Goal: Task Accomplishment & Management: Manage account settings

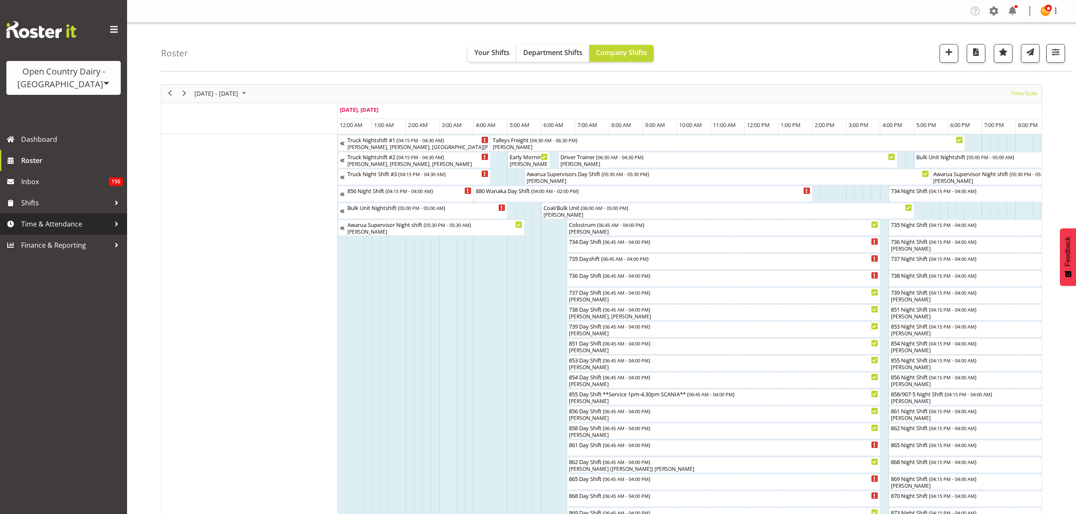
click at [57, 224] on span "Time & Attendance" at bounding box center [65, 224] width 89 height 13
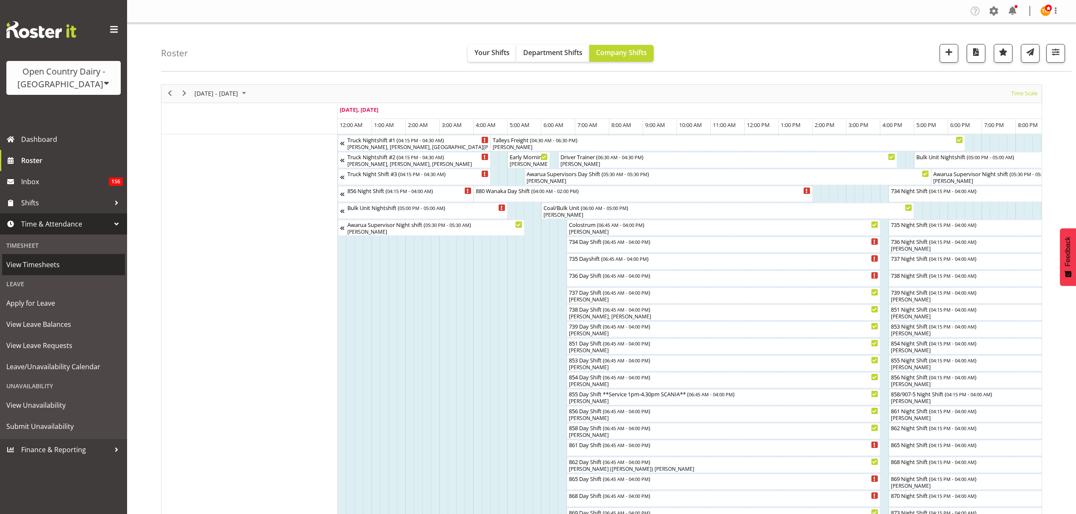
click at [50, 269] on span "View Timesheets" at bounding box center [63, 264] width 114 height 13
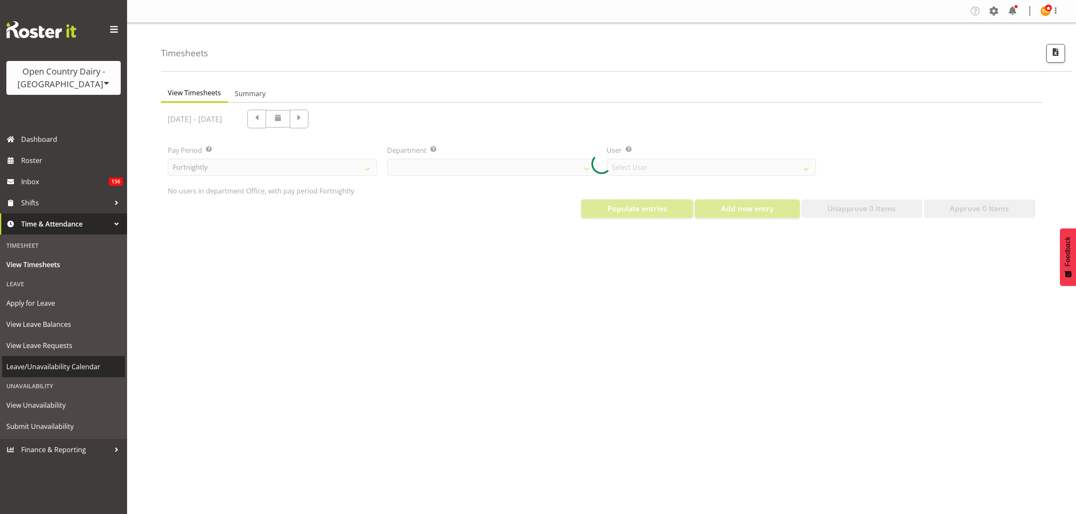
select select "699"
select select "8449"
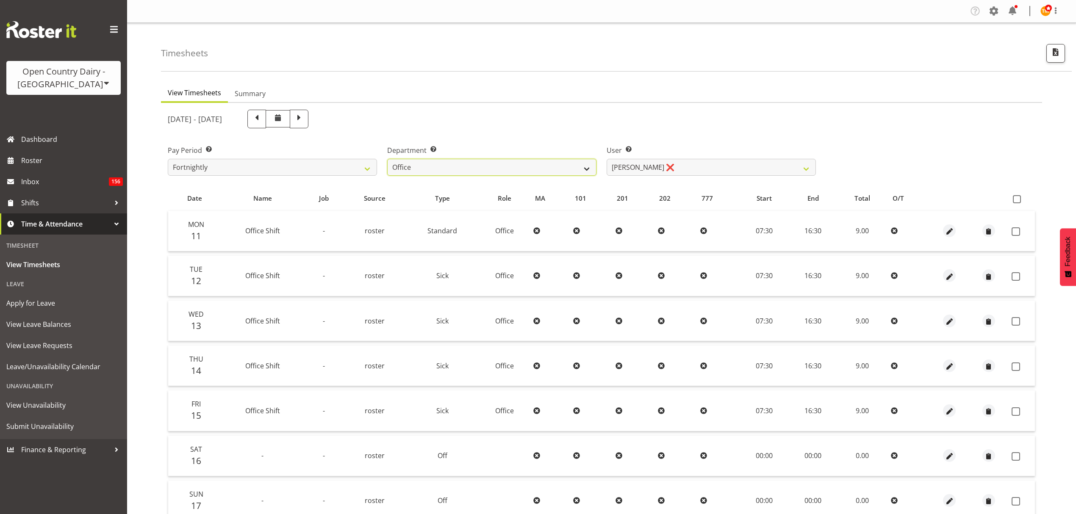
click at [573, 161] on select "734 735 736 737 738 739 850 851 852 853 854 855 856 858 861 862 865 868 869 870" at bounding box center [491, 167] width 209 height 17
select select "702"
click at [387, 159] on select "734 735 736 737 738 739 850 851 852 853 854 855 856 858 861 862 865 868 869 870" at bounding box center [491, 167] width 209 height 17
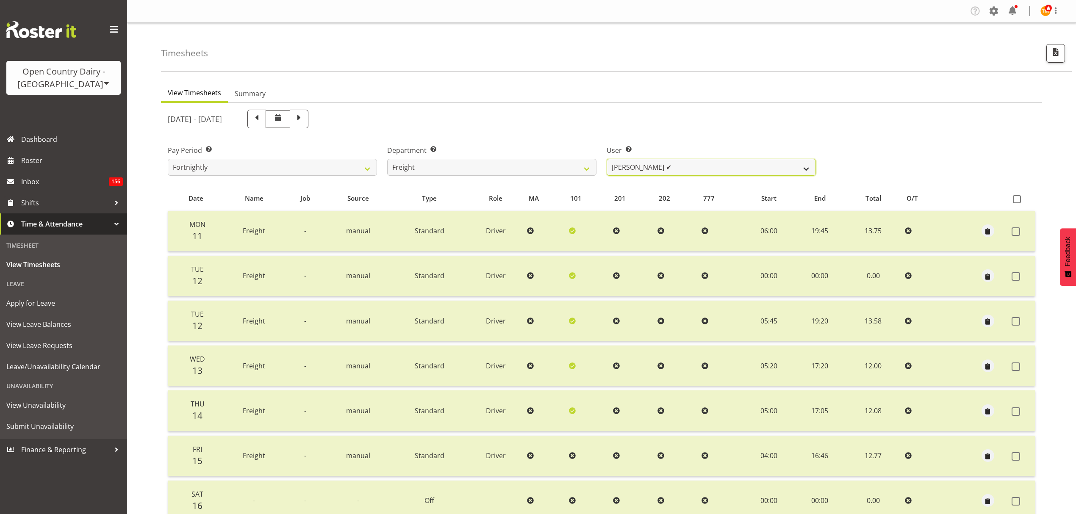
click at [656, 165] on select "Andy Earnshaw ✔ Arthur Jelley ✔ Blair Symon ✔ Brett (Spotty) McMurdo ✔ Cindy Ir…" at bounding box center [711, 167] width 209 height 17
select select "7427"
click at [607, 159] on select "Andy Earnshaw ✔ Arthur Jelley ✔ Blair Symon ✔ Brett (Spotty) McMurdo ✔ Cindy Ir…" at bounding box center [711, 167] width 209 height 17
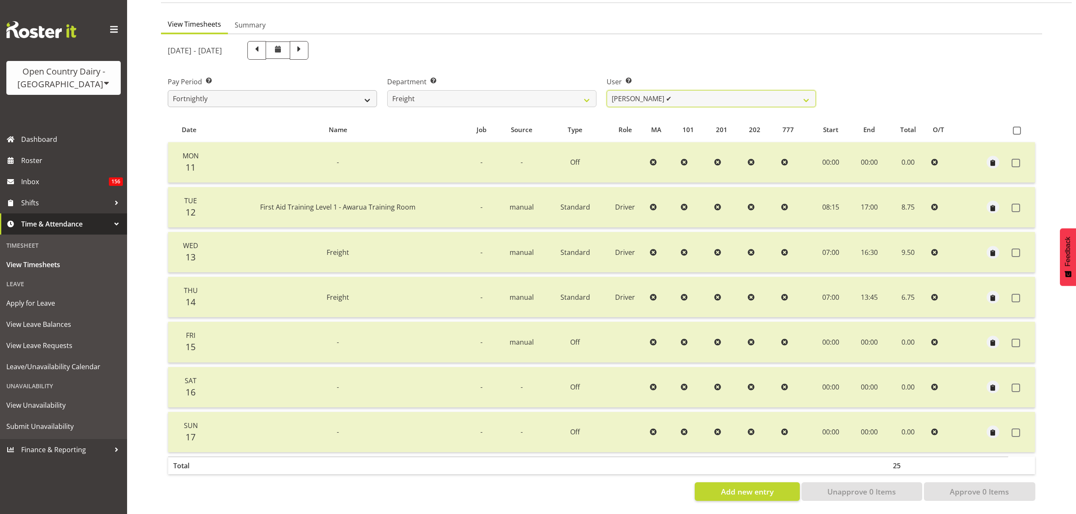
scroll to position [75, 0]
click at [262, 46] on span at bounding box center [256, 49] width 11 height 11
select select
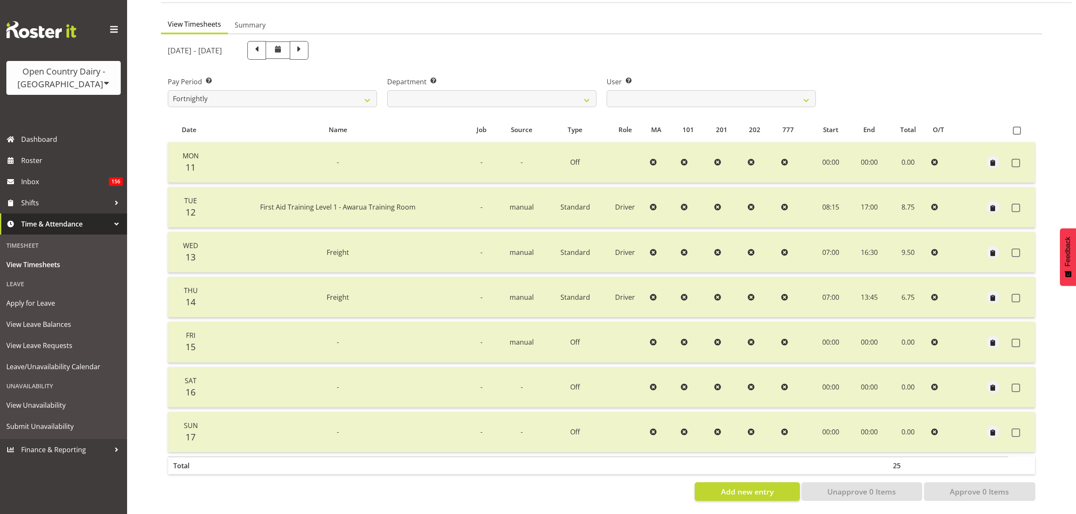
scroll to position [0, 0]
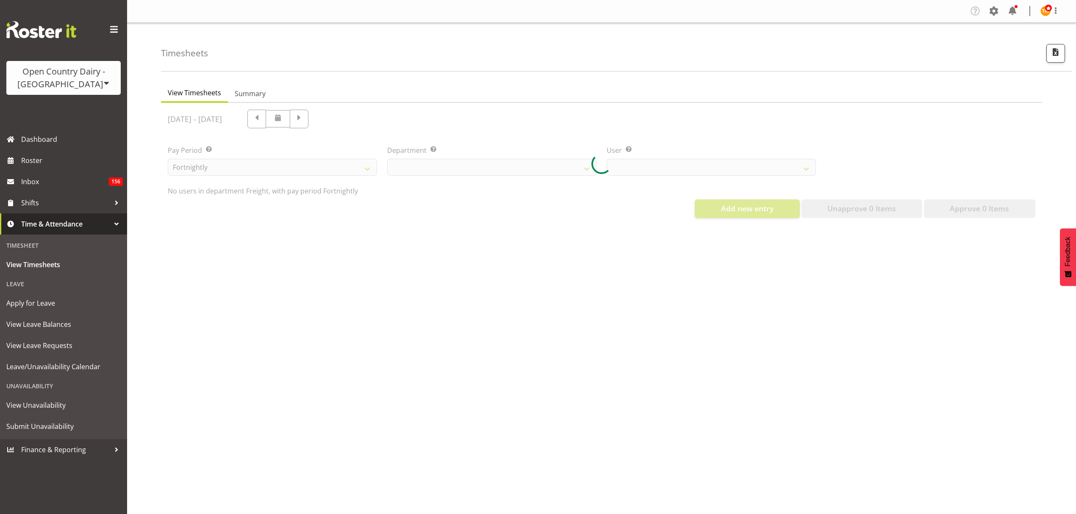
select select "702"
select select "7427"
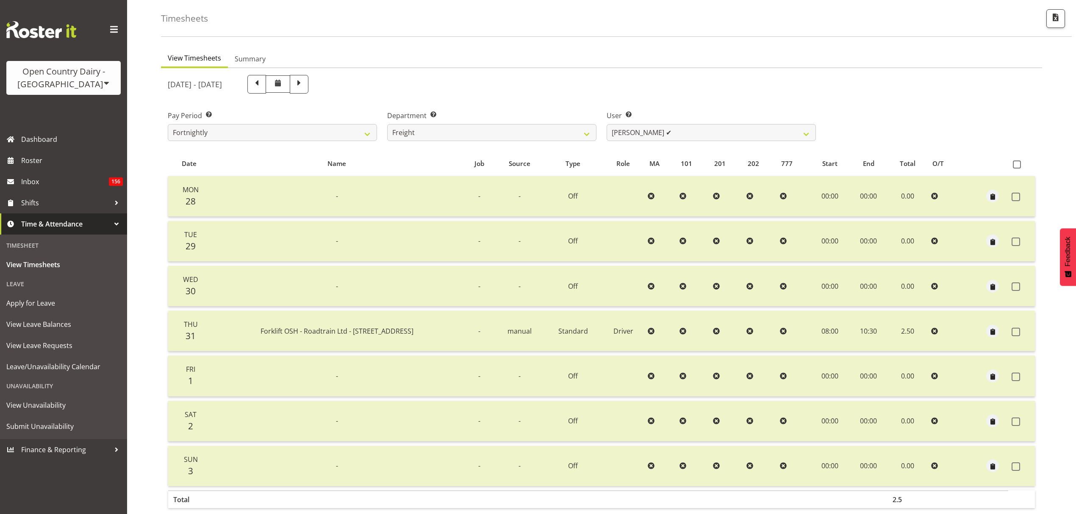
scroll to position [75, 0]
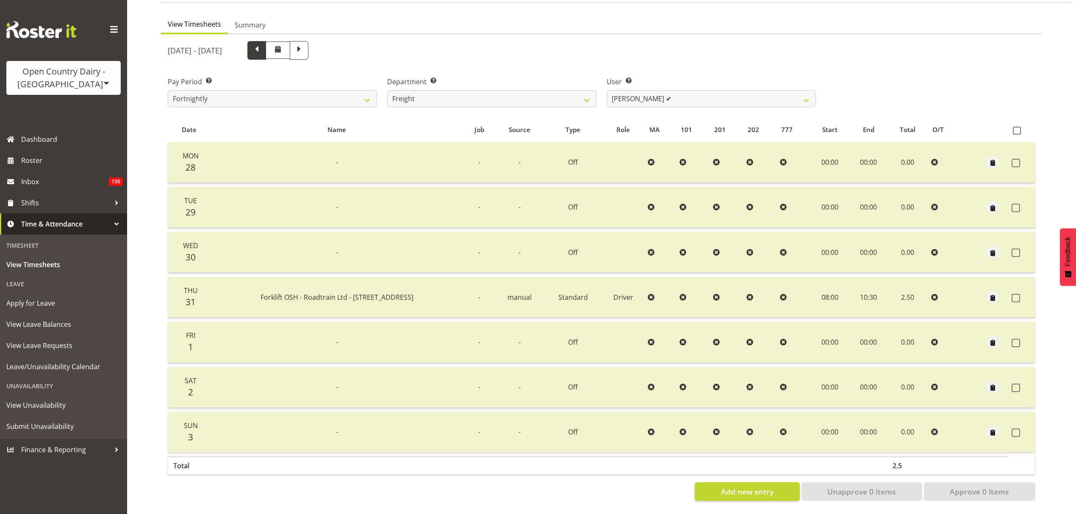
click at [262, 44] on span at bounding box center [256, 49] width 11 height 11
select select
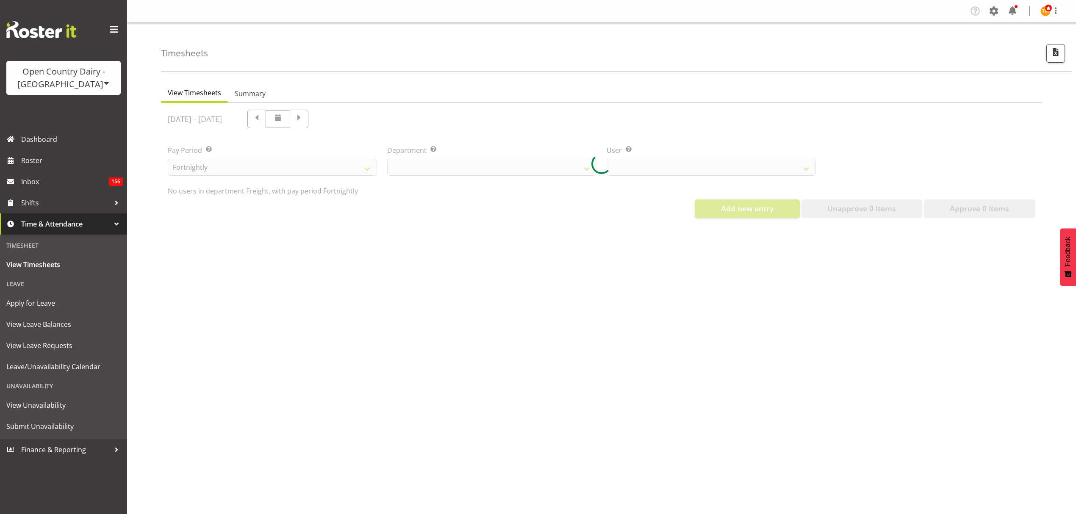
select select "702"
select select "7427"
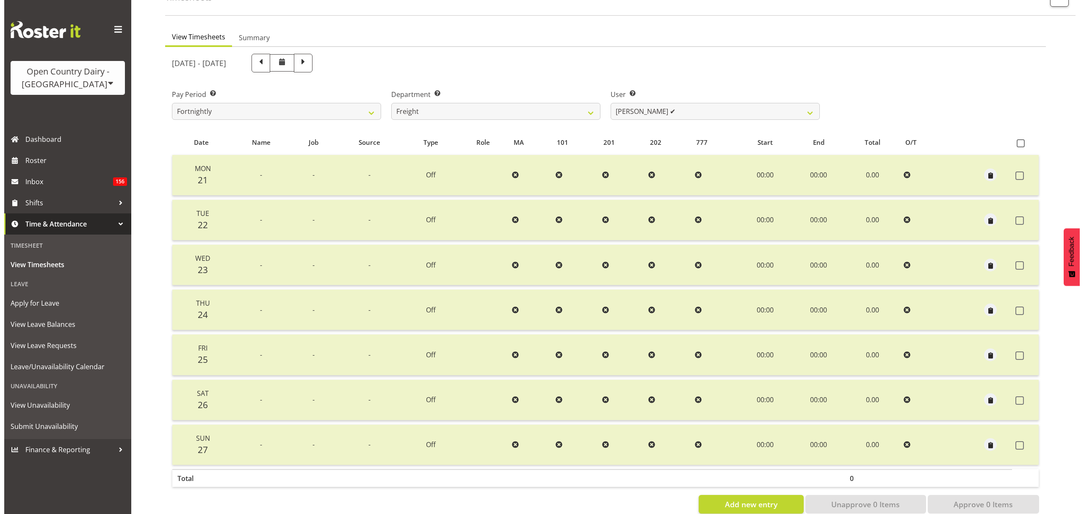
scroll to position [75, 0]
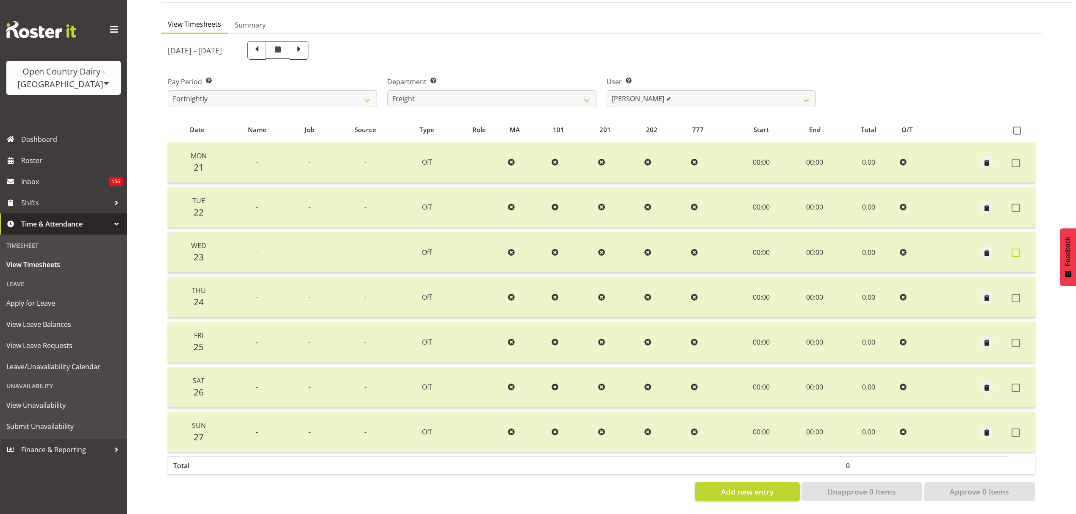
click at [1019, 249] on label at bounding box center [1018, 253] width 13 height 8
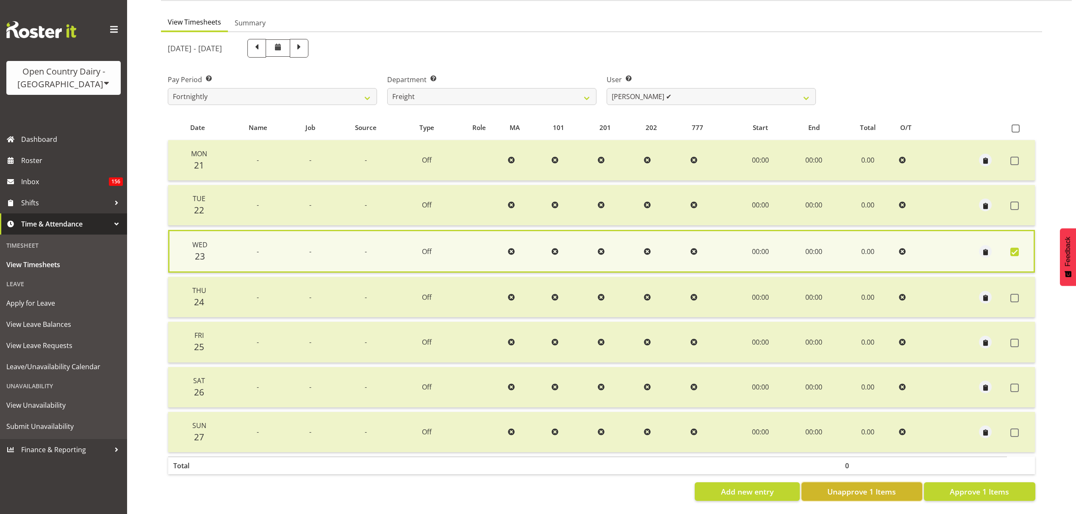
click at [839, 486] on span "Unapprove 1 Items" at bounding box center [861, 491] width 69 height 11
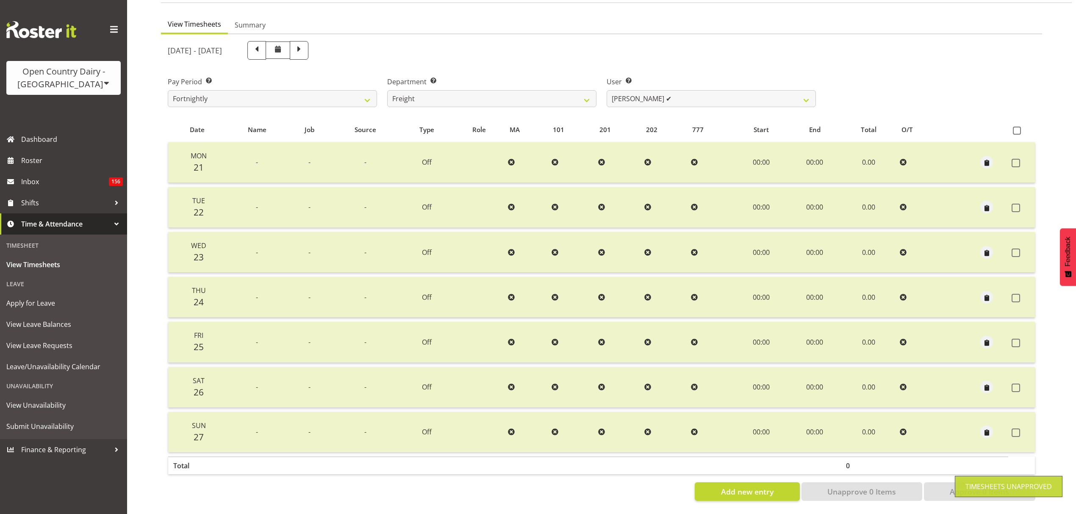
checkbox input "false"
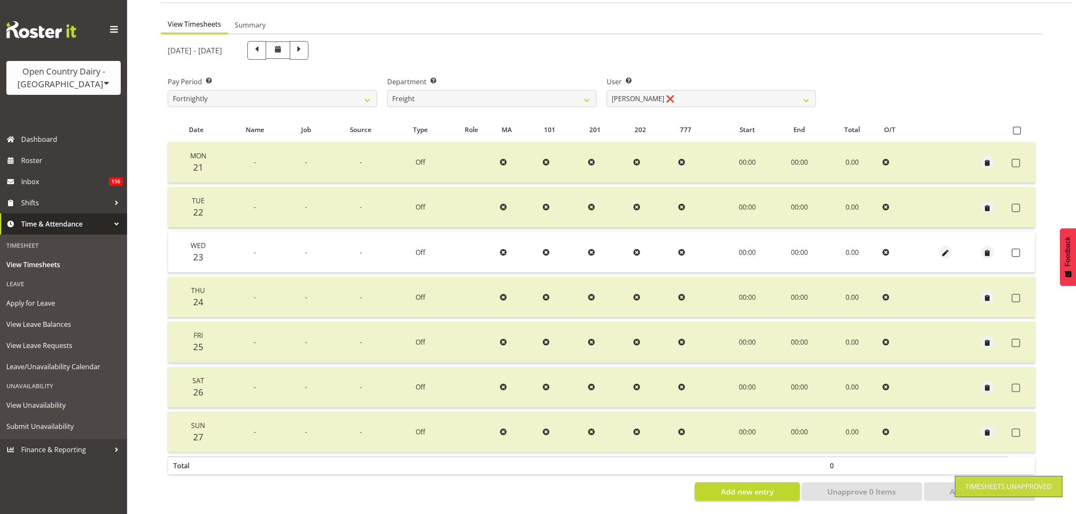
click at [950, 253] on td at bounding box center [945, 252] width 42 height 41
click at [949, 252] on td at bounding box center [945, 252] width 42 height 41
click at [947, 250] on span "button" at bounding box center [945, 253] width 10 height 10
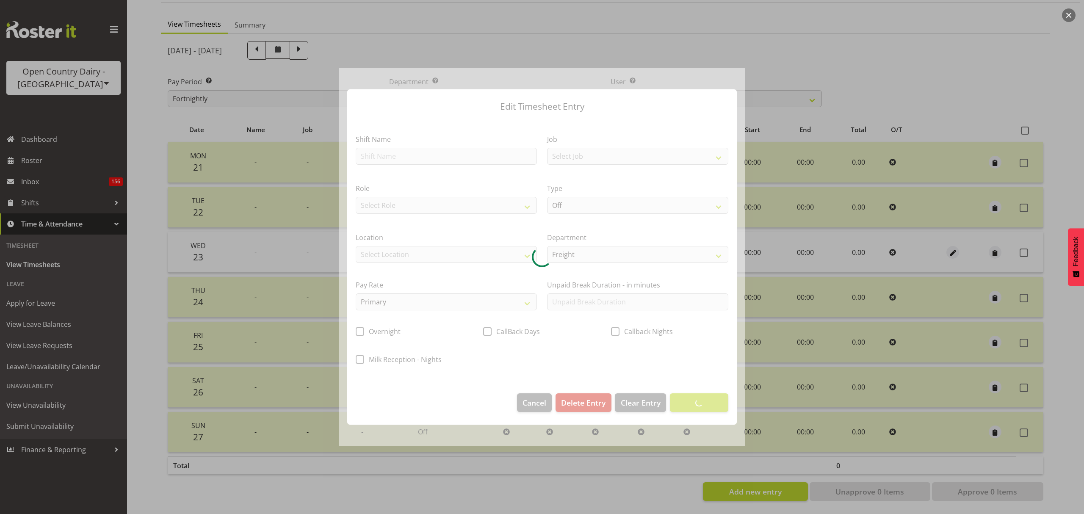
click at [426, 151] on div at bounding box center [542, 257] width 407 height 378
click at [425, 153] on div at bounding box center [542, 257] width 407 height 378
click at [424, 153] on div at bounding box center [542, 257] width 407 height 378
click at [424, 157] on div at bounding box center [542, 257] width 407 height 378
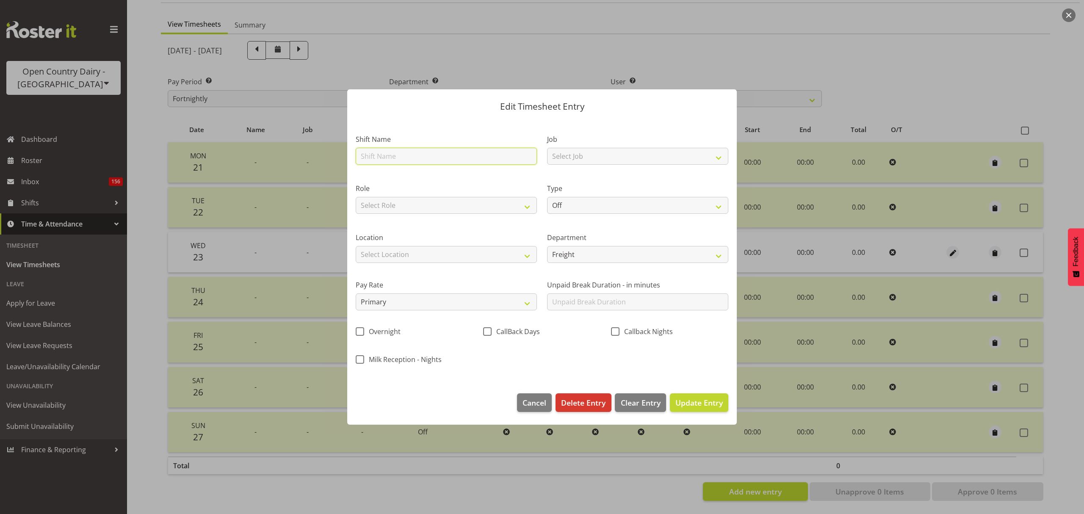
click at [424, 158] on input "text" at bounding box center [446, 156] width 181 height 17
type input "Working Men club"
click at [521, 180] on div "Role Select Role Driver Freight" at bounding box center [446, 196] width 191 height 49
click at [451, 203] on select "Select Role Driver Freight" at bounding box center [446, 205] width 181 height 17
select select "1154"
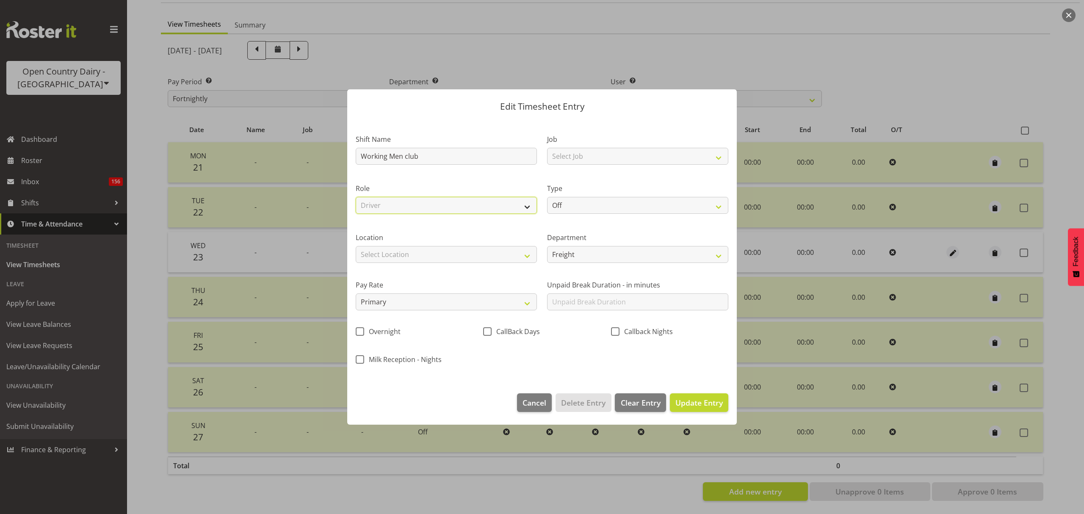
click at [356, 197] on select "Select Role Driver Freight" at bounding box center [446, 205] width 181 height 17
click at [561, 206] on select "Off Standard Public Holiday Public Holiday (Worked) Day In Lieu Annual Leave Si…" at bounding box center [637, 205] width 181 height 17
select select "Standard"
click at [547, 197] on select "Off Standard Public Holiday Public Holiday (Worked) Day In Lieu Annual Leave Si…" at bounding box center [637, 205] width 181 height 17
select select "6"
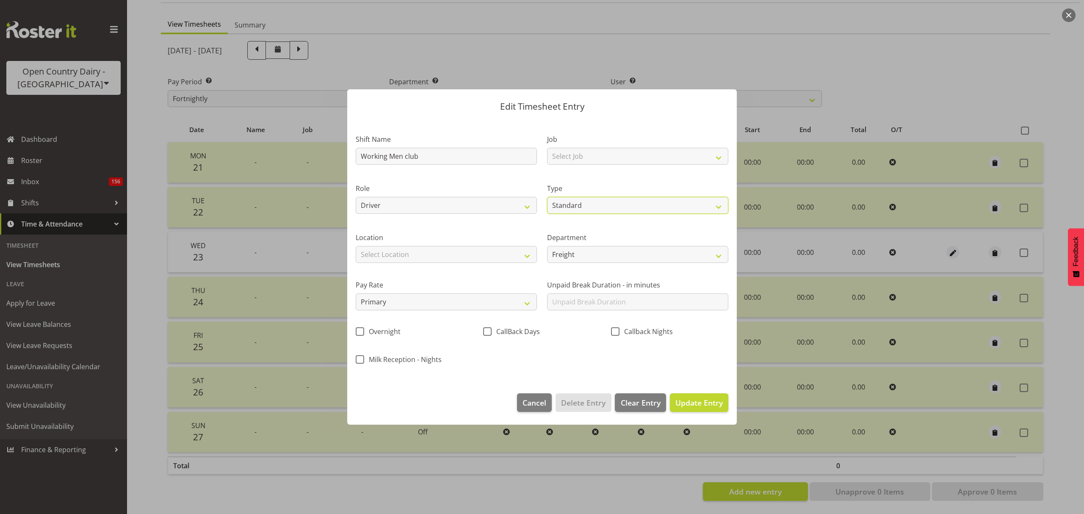
select select "2025"
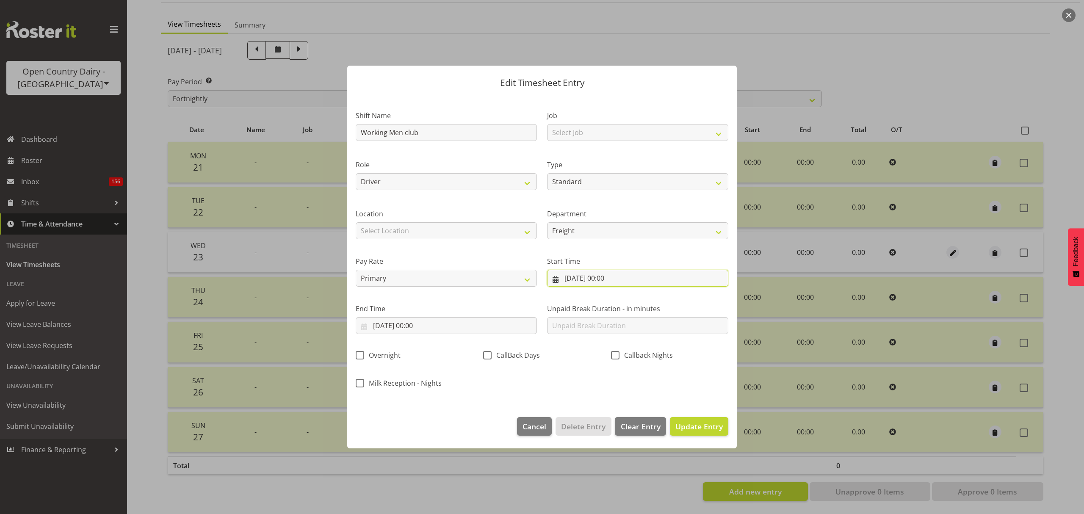
click at [585, 280] on input "23/07/2025, 00:00" at bounding box center [637, 278] width 181 height 17
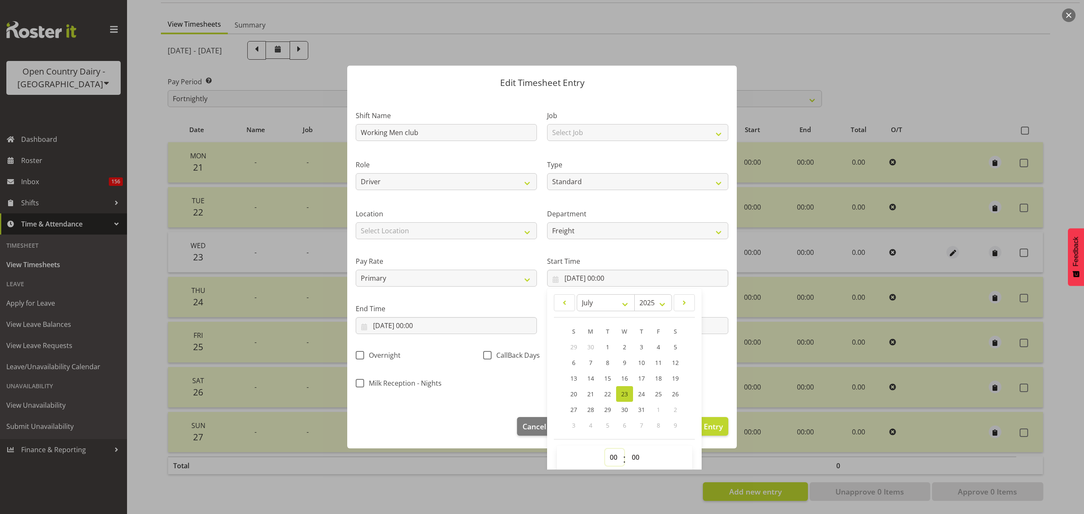
click at [610, 455] on select "00 01 02 03 04 05 06 07 08 09 10 11 12 13 14 15 16 17 18 19 20 21 22 23" at bounding box center [614, 457] width 19 height 17
select select "7"
click at [605, 449] on select "00 01 02 03 04 05 06 07 08 09 10 11 12 13 14 15 16 17 18 19 20 21 22 23" at bounding box center [614, 457] width 19 height 17
type input "23/07/2025, 07:00"
click at [627, 456] on select "00 01 02 03 04 05 06 07 08 09 10 11 12 13 14 15 16 17 18 19 20 21 22 23 24 25 2…" at bounding box center [636, 457] width 19 height 17
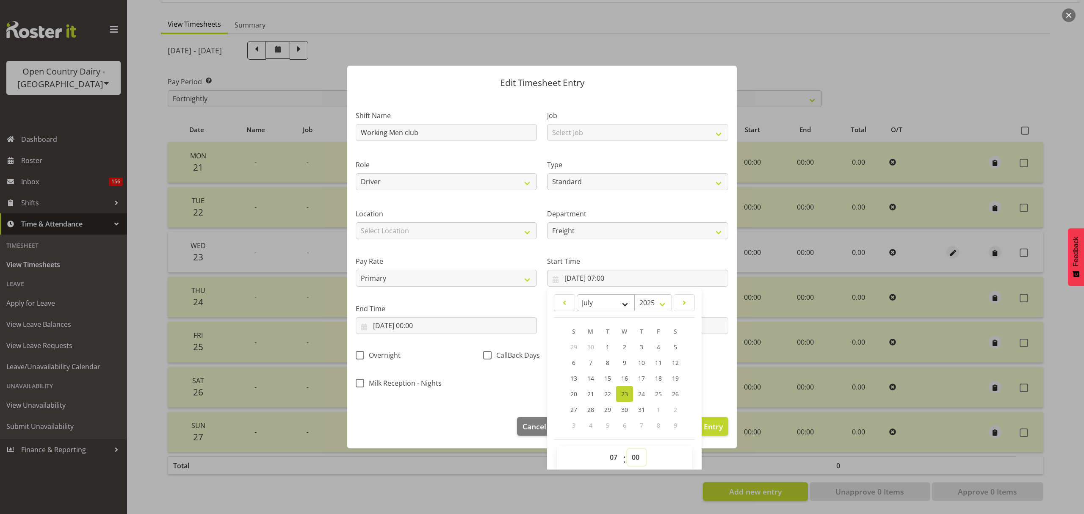
select select "30"
click at [627, 449] on select "00 01 02 03 04 05 06 07 08 09 10 11 12 13 14 15 16 17 18 19 20 21 22 23 24 25 2…" at bounding box center [636, 457] width 19 height 17
type input "23/07/2025, 07:30"
click at [435, 299] on div "End Time 23/07/2025, 00:00 January February March April May June July August Se…" at bounding box center [446, 315] width 191 height 47
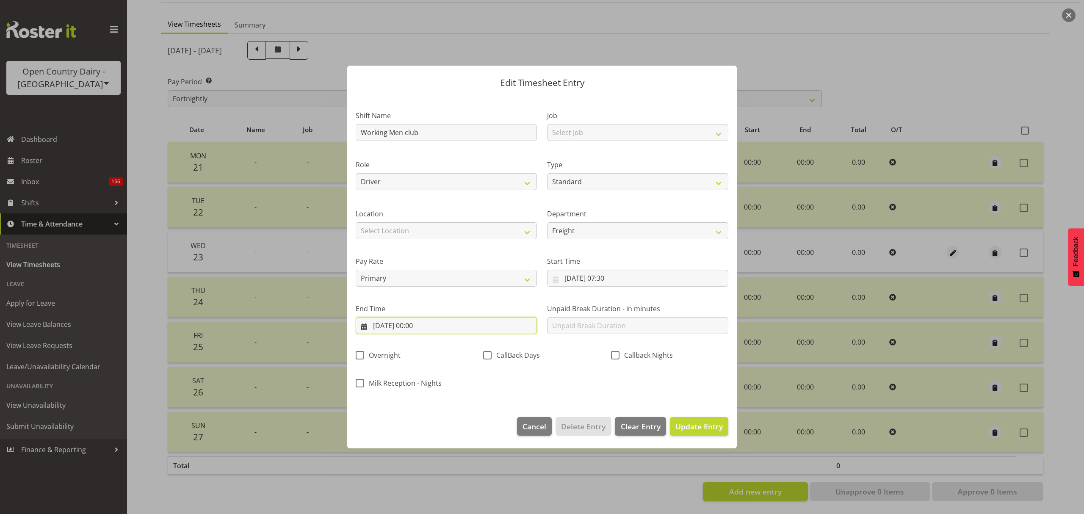
click at [433, 332] on input "23/07/2025, 00:00" at bounding box center [446, 325] width 181 height 17
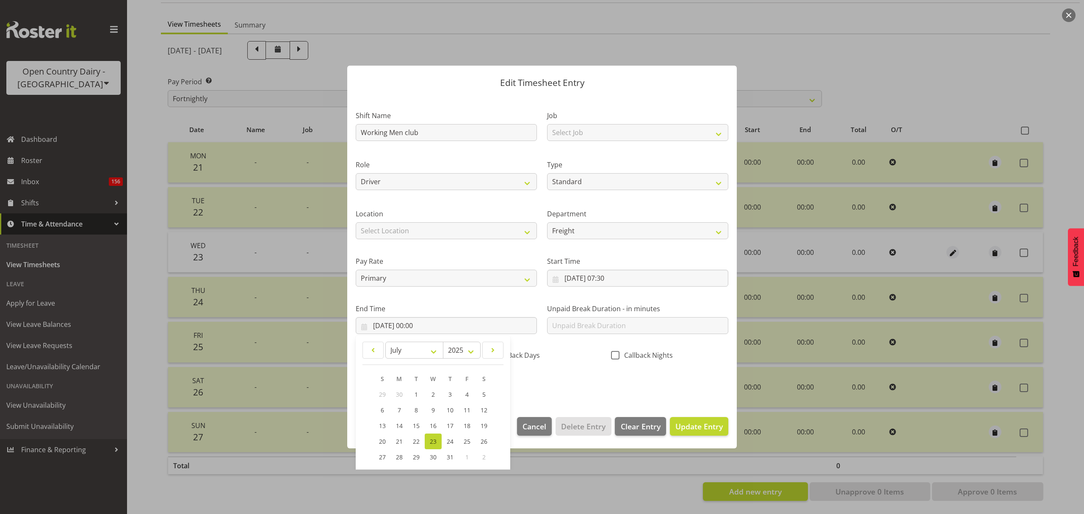
click at [429, 444] on link "23" at bounding box center [433, 442] width 17 height 16
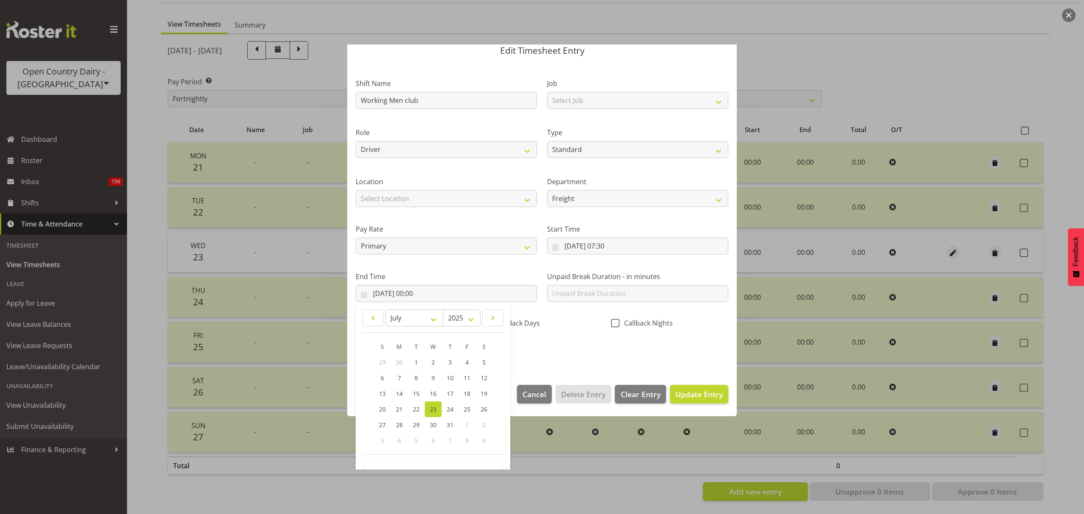
scroll to position [56, 0]
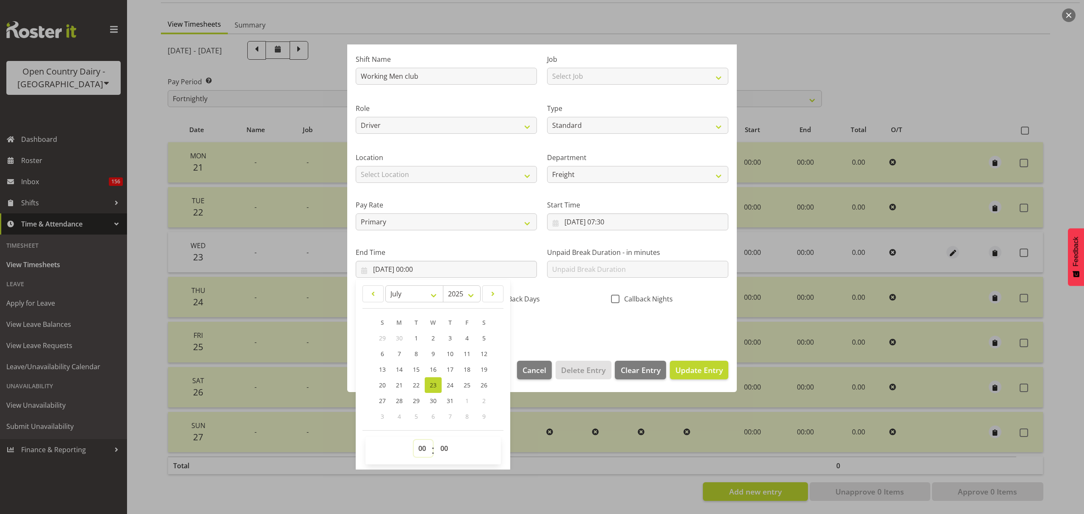
click at [414, 451] on select "00 01 02 03 04 05 06 07 08 09 10 11 12 13 14 15 16 17 18 19 20 21 22 23" at bounding box center [423, 448] width 19 height 17
select select "16"
click at [414, 440] on select "00 01 02 03 04 05 06 07 08 09 10 11 12 13 14 15 16 17 18 19 20 21 22 23" at bounding box center [423, 448] width 19 height 17
type input "23/07/2025, 16:00"
click at [566, 312] on div "Shift Name Working Men club Job Select Job Connecting /unconnecting Trailers Ro…" at bounding box center [542, 190] width 383 height 297
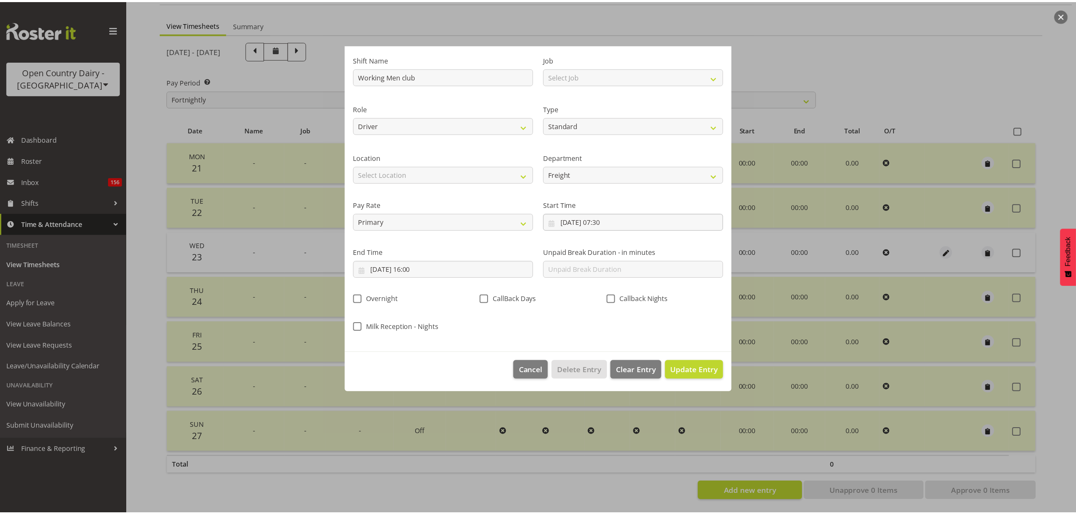
scroll to position [0, 0]
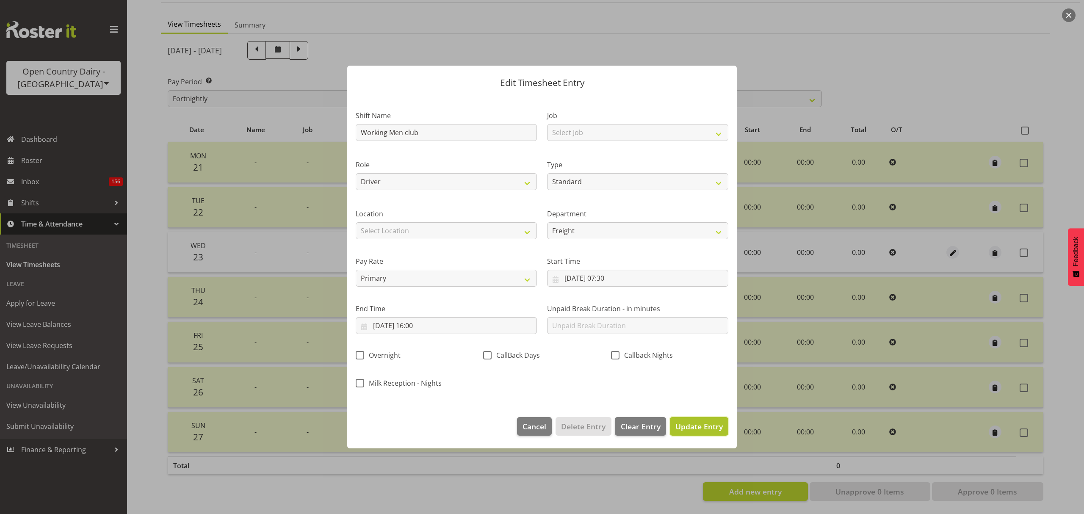
click at [722, 426] on span "Update Entry" at bounding box center [699, 426] width 47 height 10
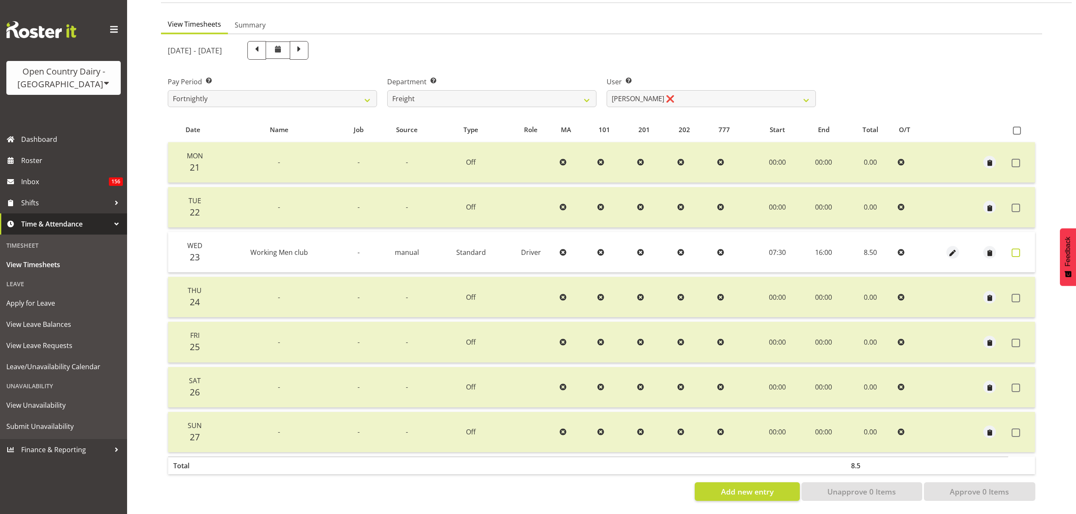
click at [1017, 249] on span at bounding box center [1016, 253] width 8 height 8
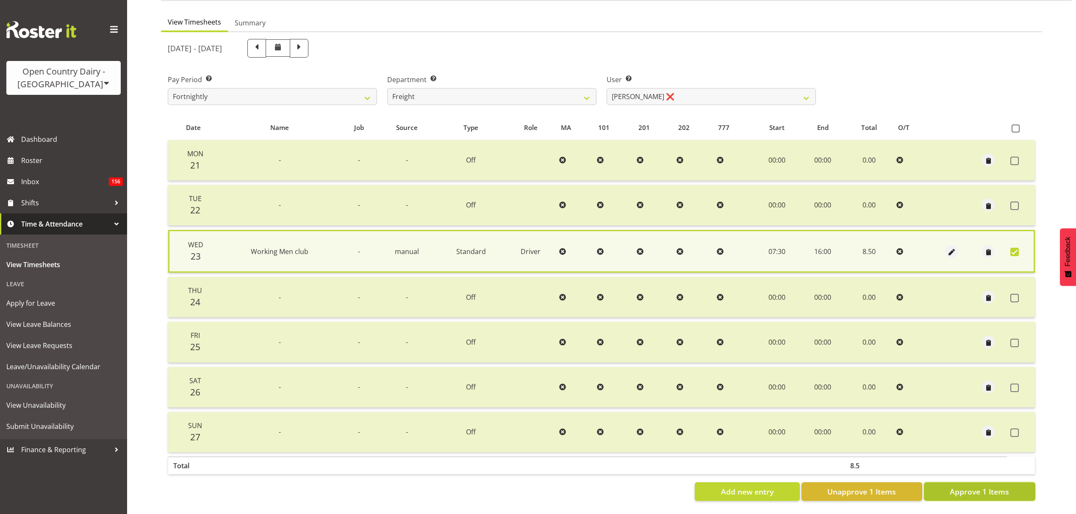
click at [997, 482] on button "Approve 1 Items" at bounding box center [979, 491] width 111 height 19
checkbox input "false"
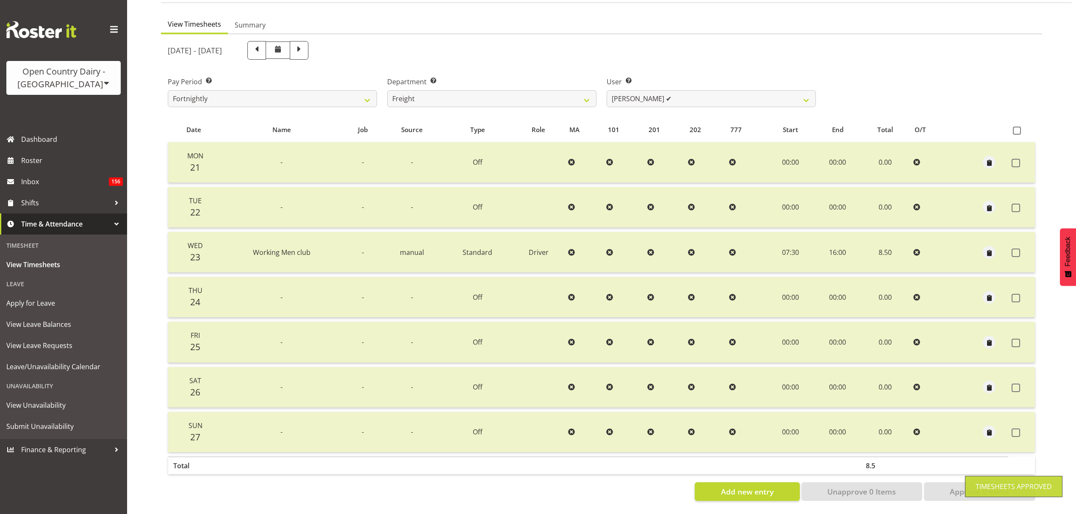
scroll to position [75, 0]
click at [305, 47] on span at bounding box center [299, 49] width 11 height 11
select select
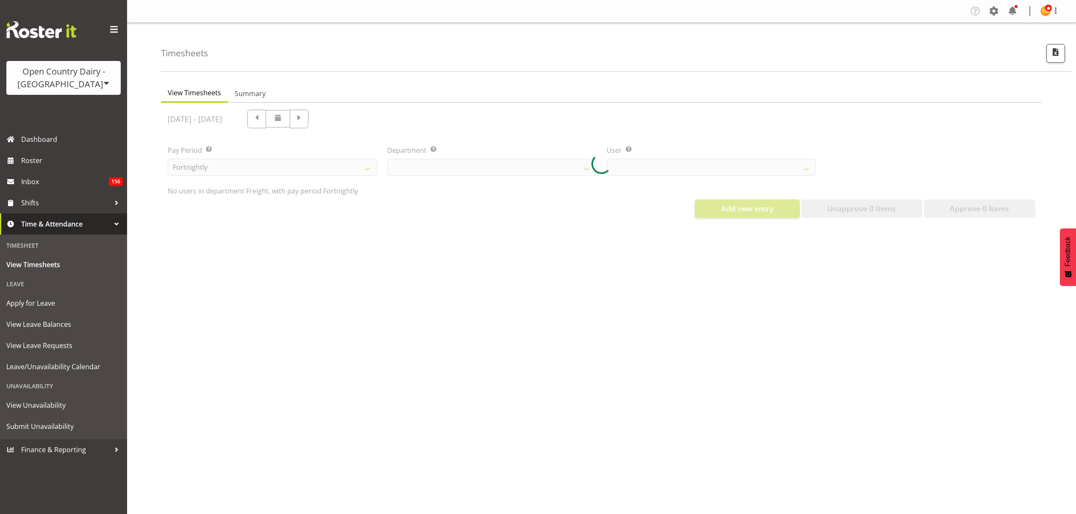
scroll to position [0, 0]
select select "702"
select select "7427"
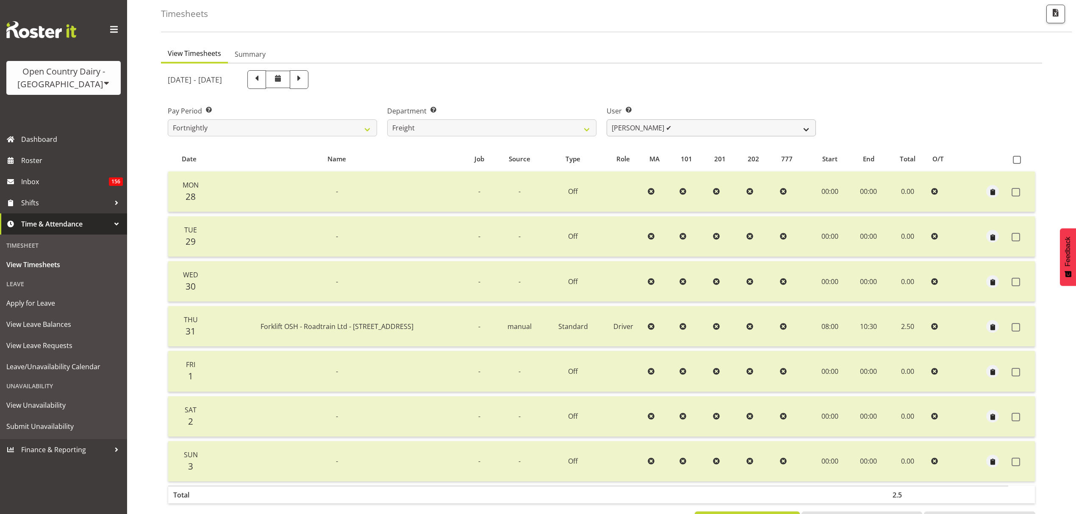
scroll to position [75, 0]
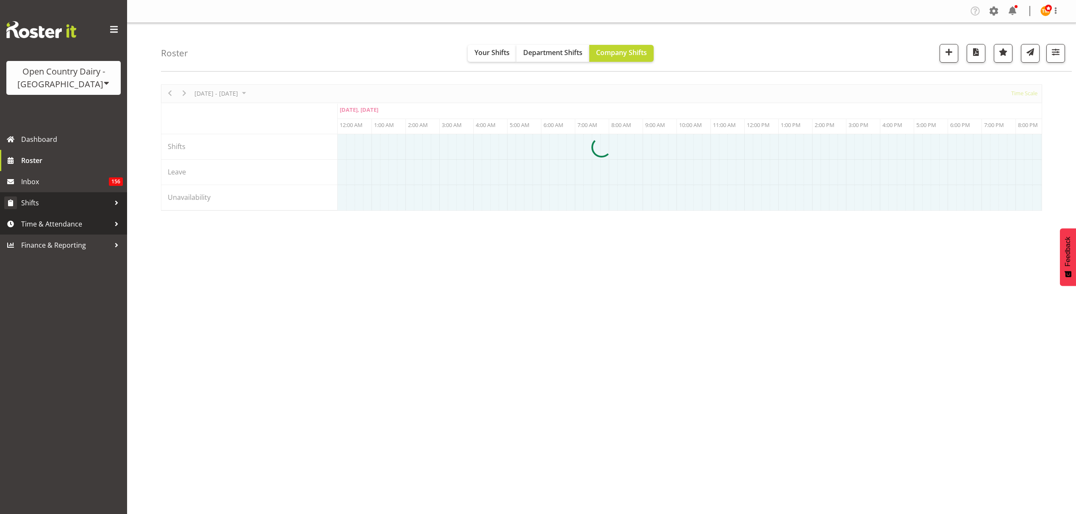
click at [61, 197] on span "Shifts" at bounding box center [65, 203] width 89 height 13
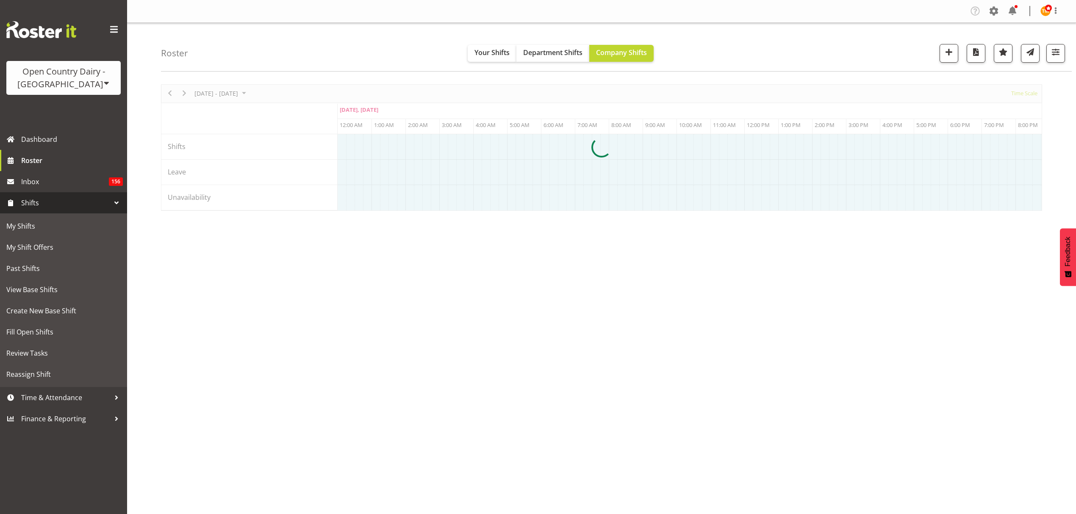
click at [61, 213] on link "Shifts" at bounding box center [63, 202] width 127 height 21
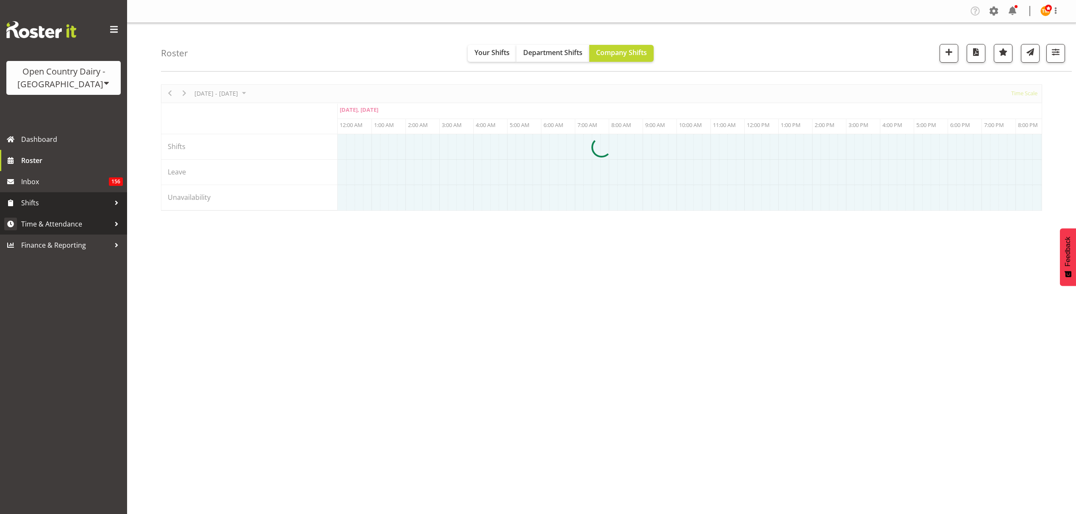
click at [79, 226] on span "Time & Attendance" at bounding box center [65, 224] width 89 height 13
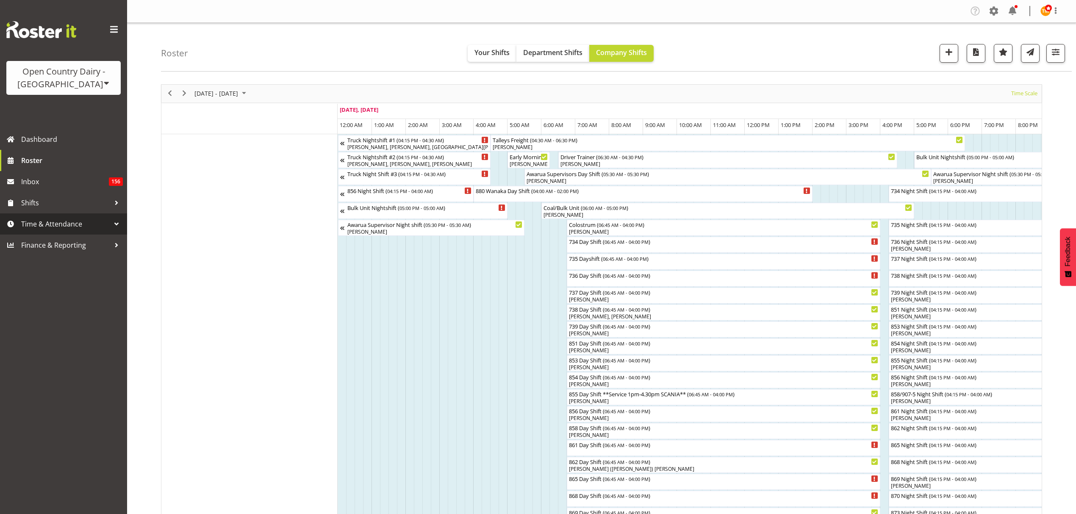
click at [101, 220] on span "Time & Attendance" at bounding box center [65, 224] width 89 height 13
click at [101, 230] on span "Time & Attendance" at bounding box center [65, 224] width 89 height 13
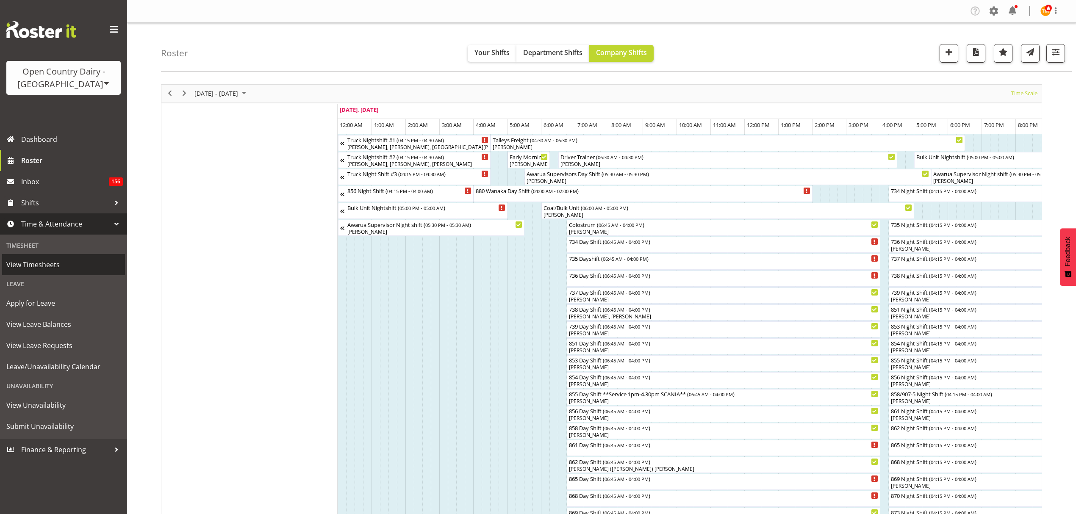
click at [51, 261] on span "View Timesheets" at bounding box center [63, 264] width 114 height 13
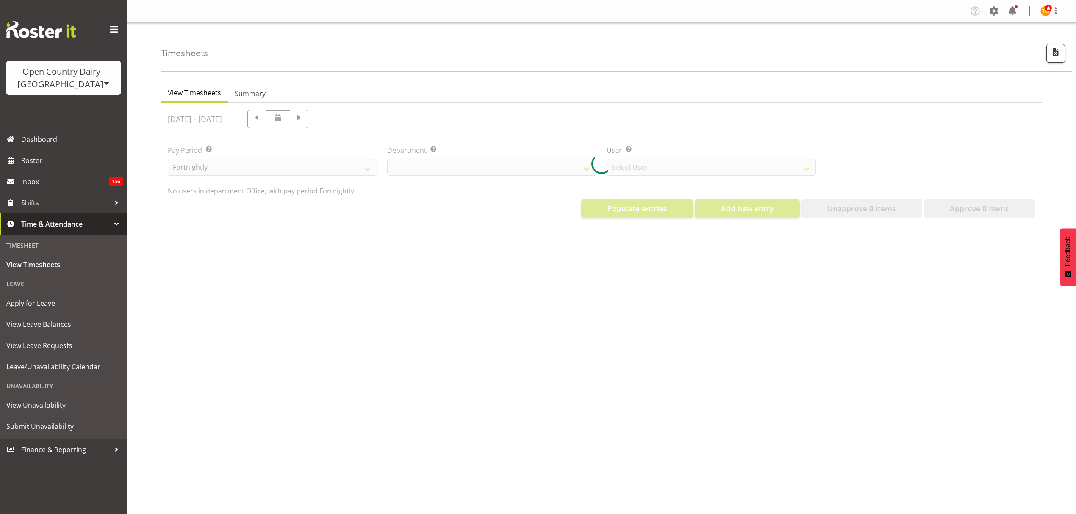
select select "699"
select select "8449"
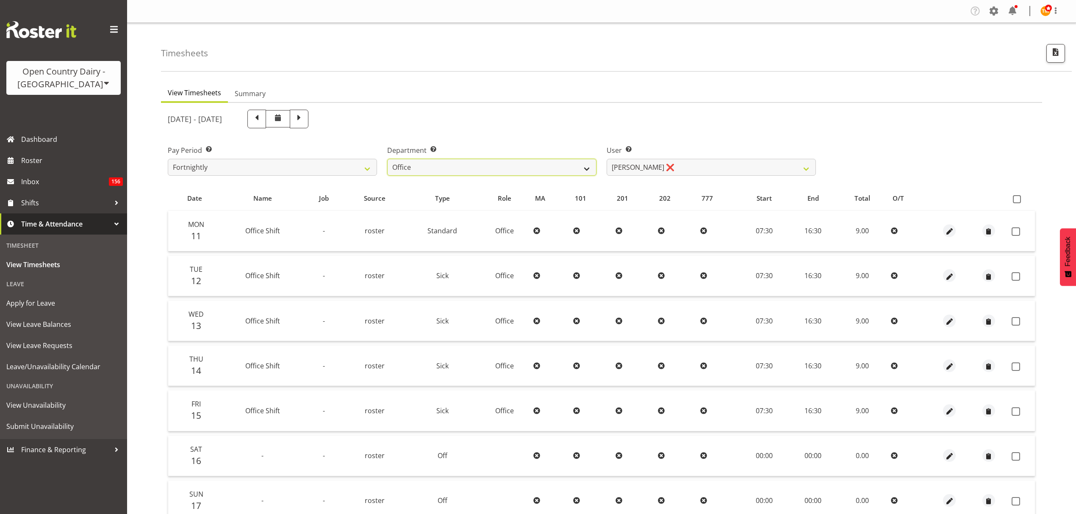
click at [492, 168] on select "734 735 736 737 738 739 850 851 852 853 854 855 856 858 861 862 865 868 869 870" at bounding box center [491, 167] width 209 height 17
select select "687"
click at [387, 159] on select "734 735 736 737 738 739 850 851 852 853 854 855 856 858 861 862 865 868 869 870" at bounding box center [491, 167] width 209 height 17
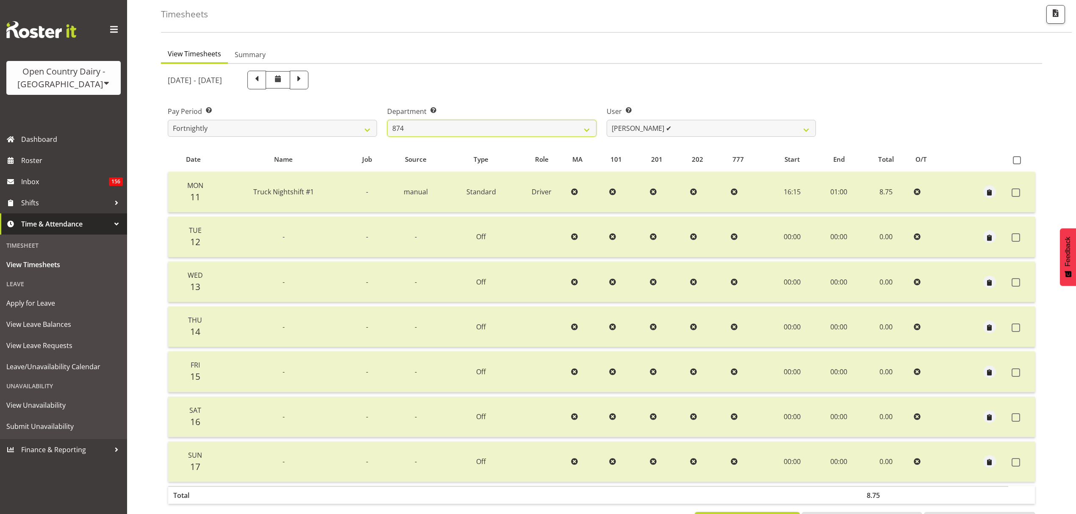
scroll to position [75, 0]
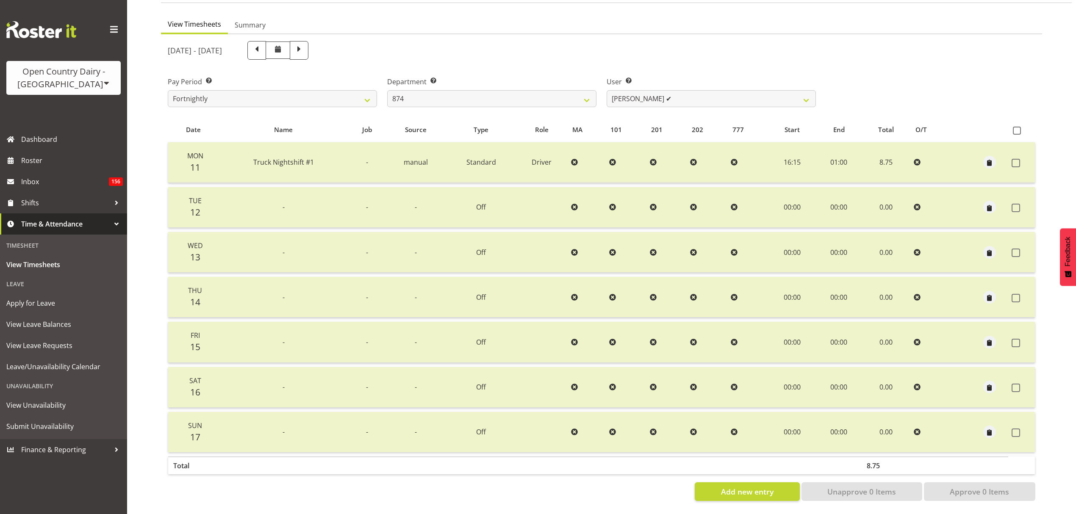
click at [266, 42] on span at bounding box center [256, 50] width 19 height 19
select select
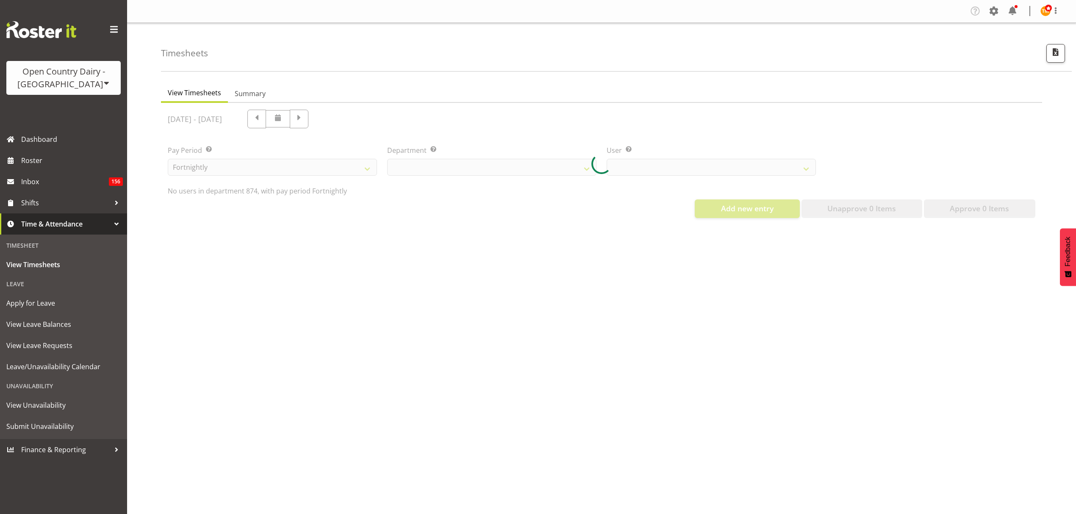
select select "687"
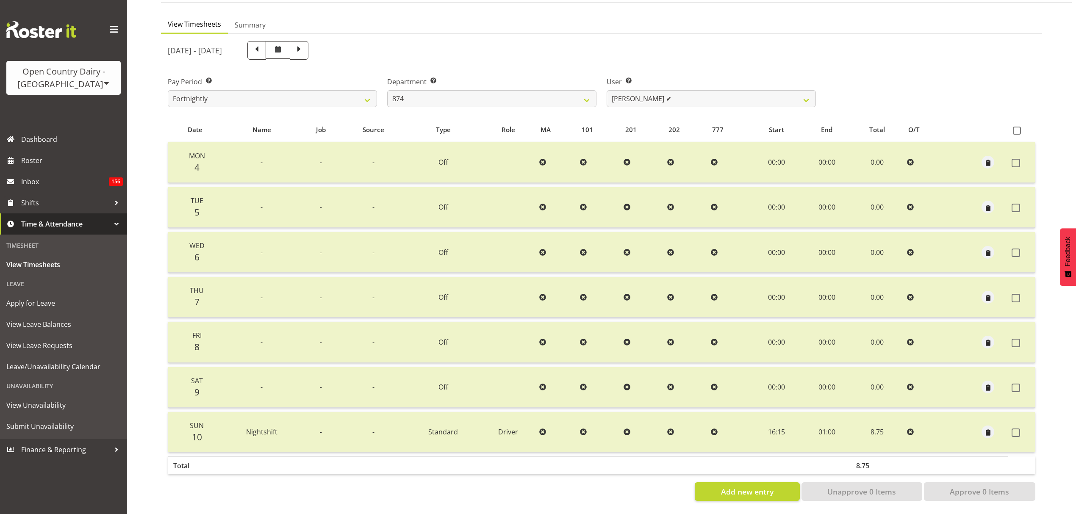
scroll to position [75, 0]
click at [262, 44] on span at bounding box center [256, 49] width 11 height 11
select select
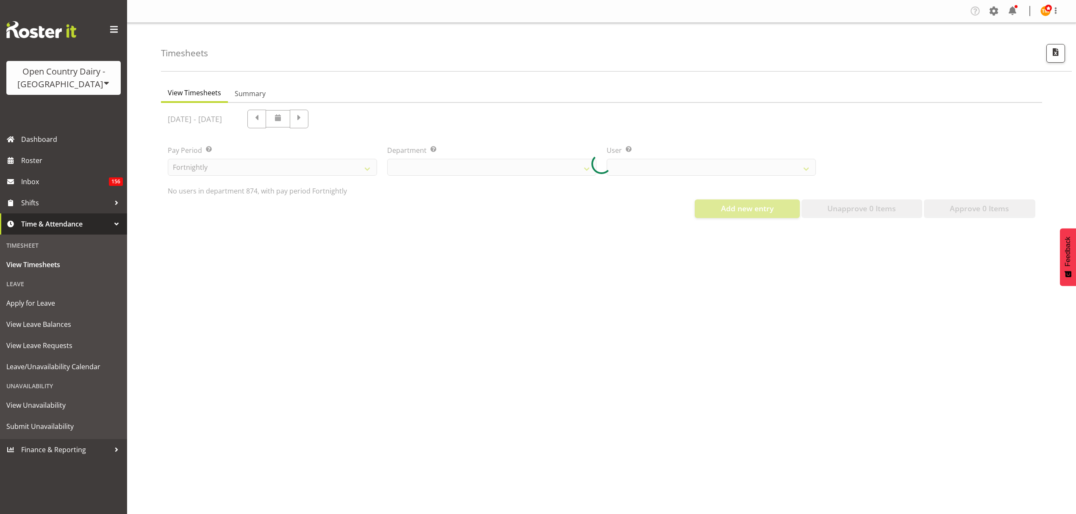
scroll to position [0, 0]
select select "687"
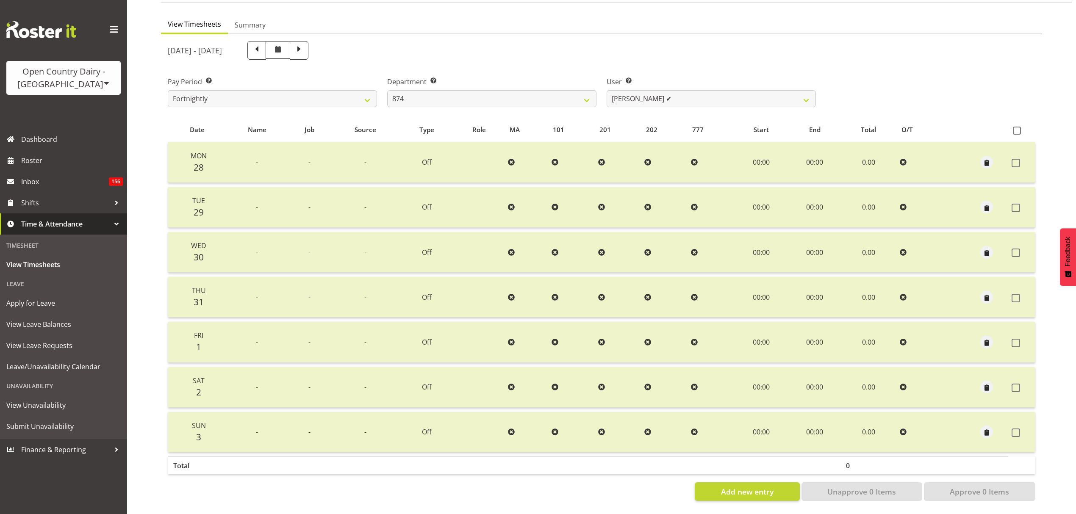
scroll to position [75, 0]
click at [262, 44] on span at bounding box center [256, 49] width 11 height 11
select select
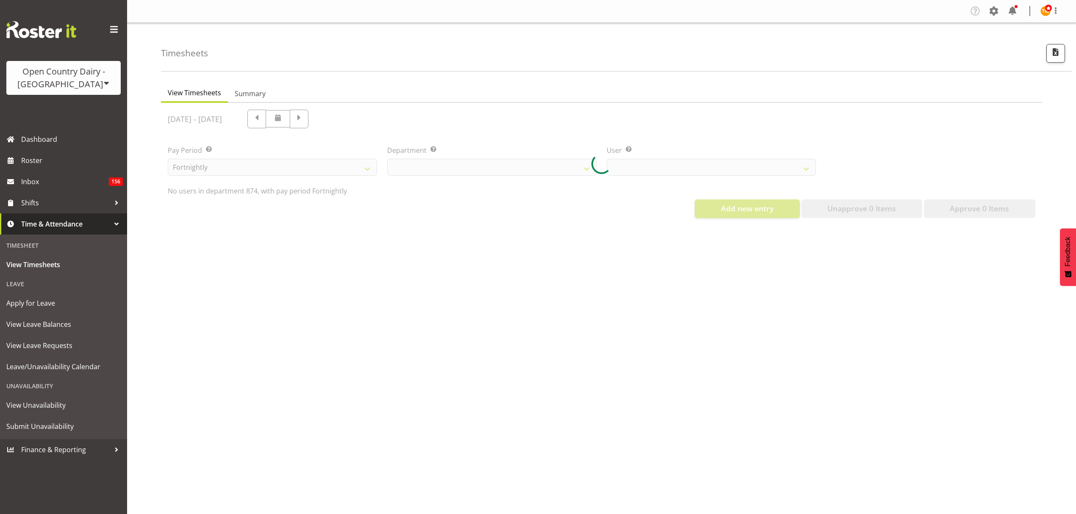
scroll to position [0, 0]
select select "687"
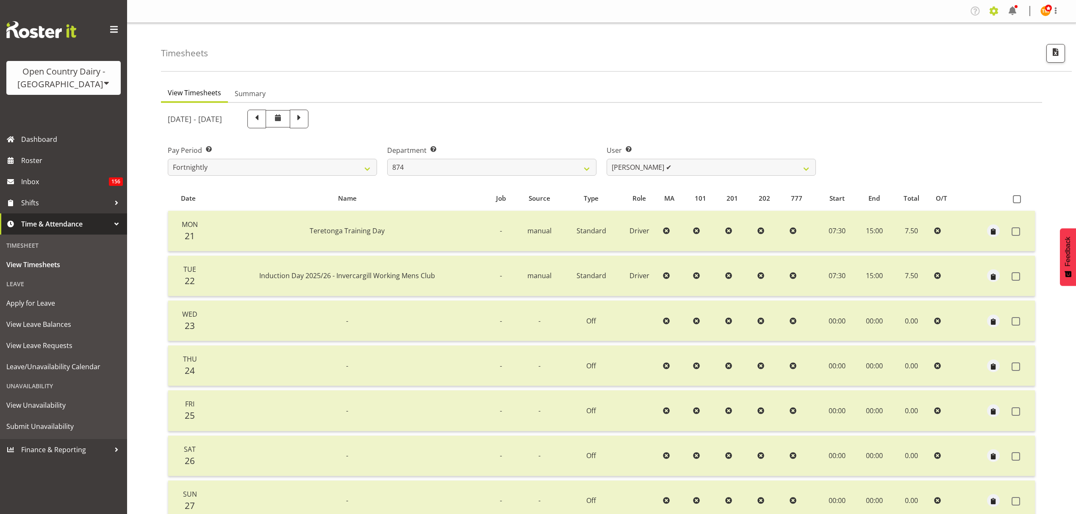
click at [992, 12] on span at bounding box center [994, 11] width 14 height 14
click at [917, 94] on link "Employees" at bounding box center [941, 91] width 117 height 15
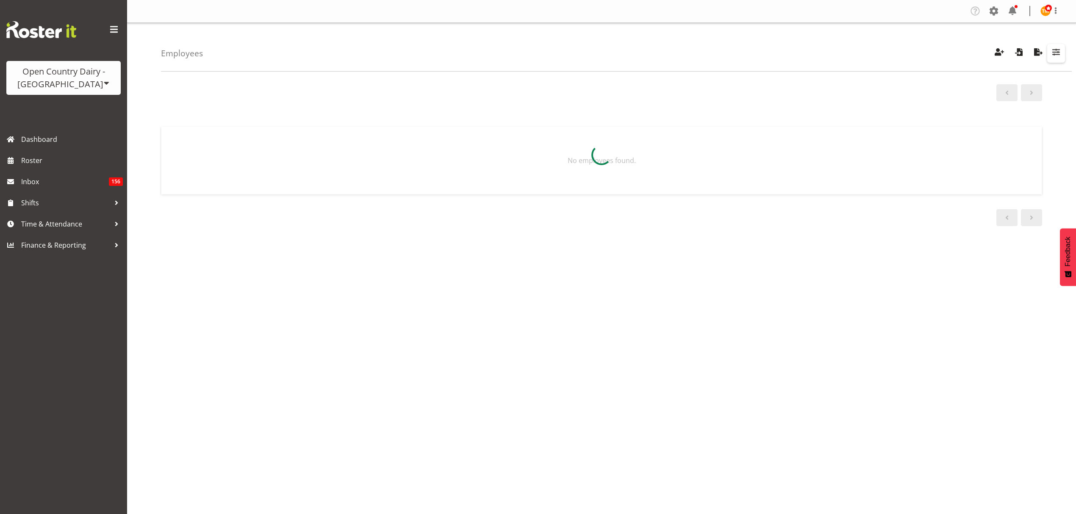
click at [1055, 53] on span "button" at bounding box center [1056, 52] width 11 height 11
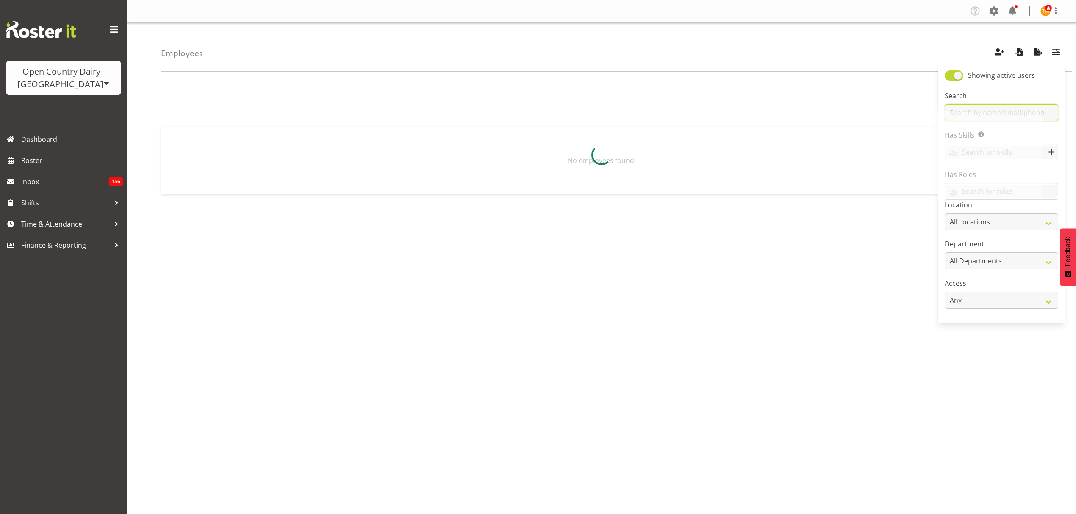
click at [1018, 107] on input "text" at bounding box center [1002, 112] width 114 height 17
type input "[PERSON_NAME]"
click at [313, 146] on p "Driver" at bounding box center [279, 150] width 169 height 8
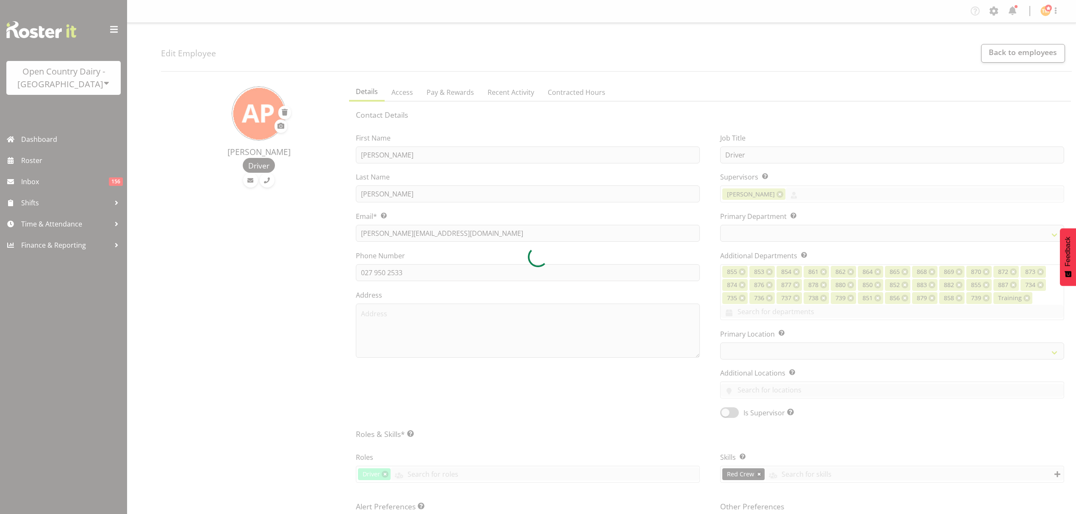
select select "TimelineWeek"
select select
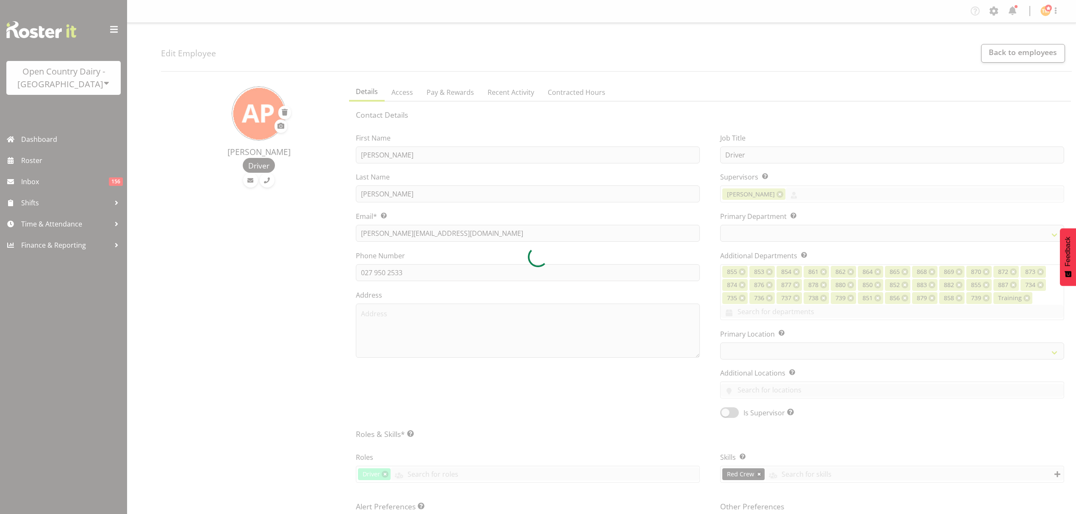
select select "687"
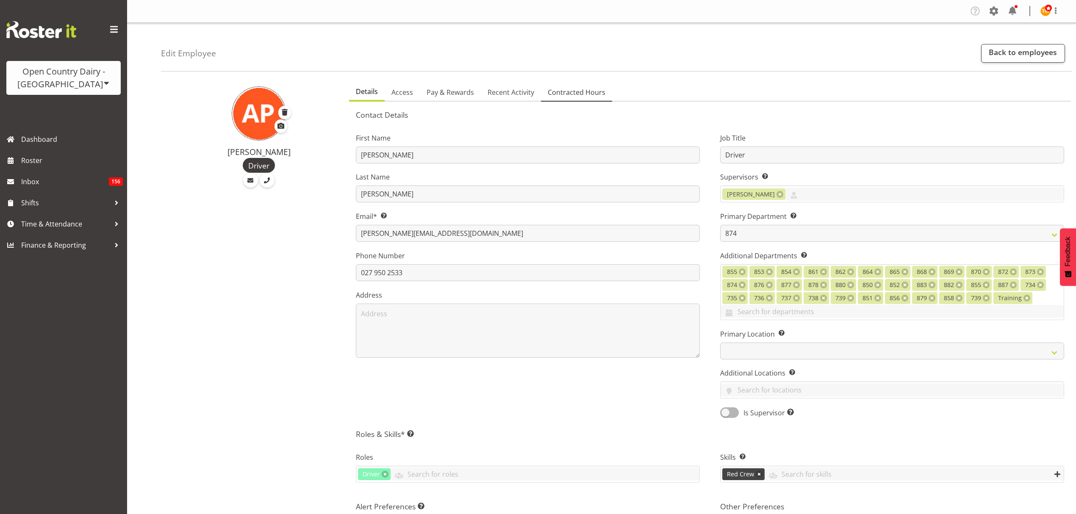
click at [604, 89] on link "Contracted Hours" at bounding box center [576, 93] width 71 height 18
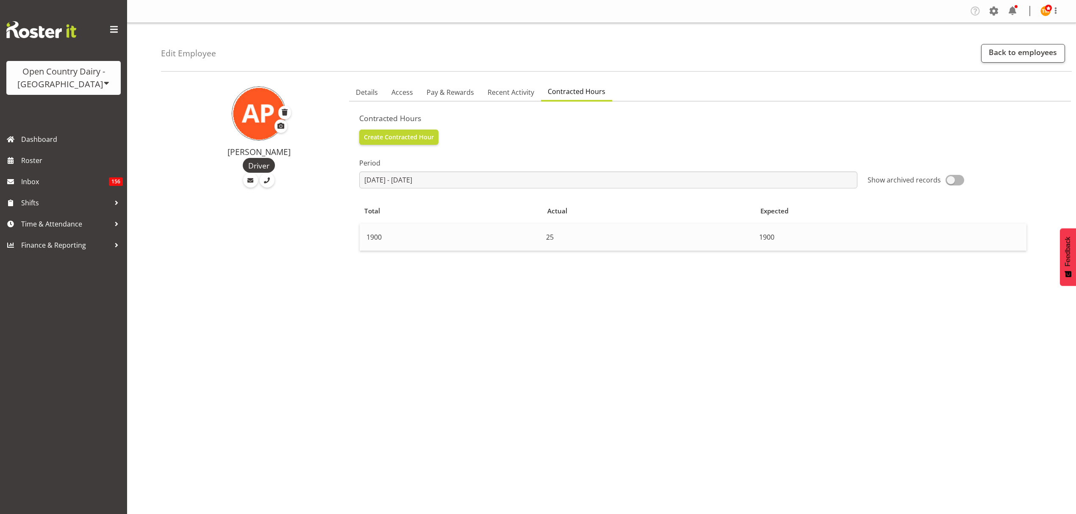
click at [836, 238] on td "1900" at bounding box center [891, 237] width 271 height 27
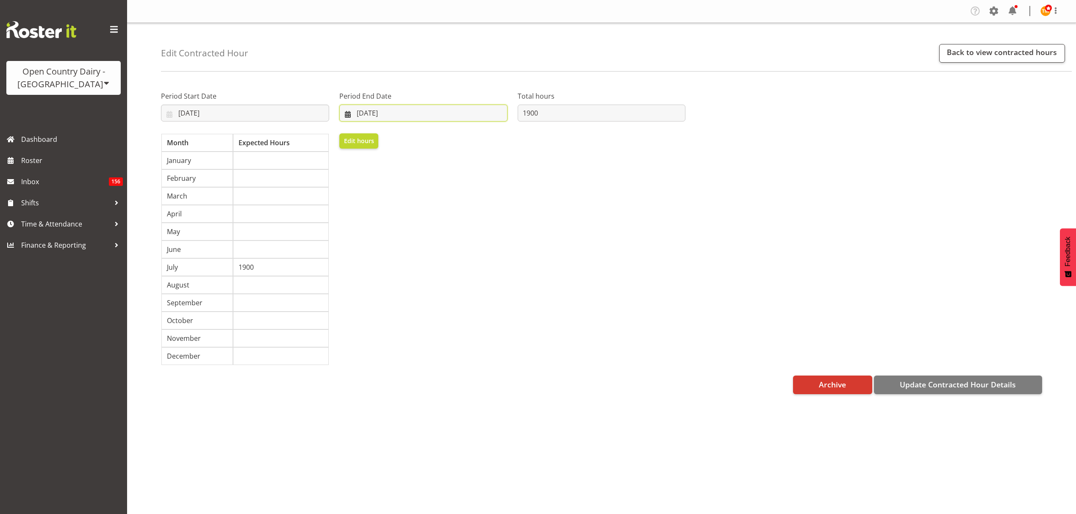
click at [370, 108] on input "[DATE]" at bounding box center [423, 113] width 168 height 17
click at [371, 226] on link "19" at bounding box center [365, 229] width 17 height 16
type input "19/07/2026"
click at [435, 187] on div "Edit hours" at bounding box center [423, 249] width 178 height 242
click at [918, 386] on span "Update Contracted Hour Details" at bounding box center [958, 384] width 116 height 11
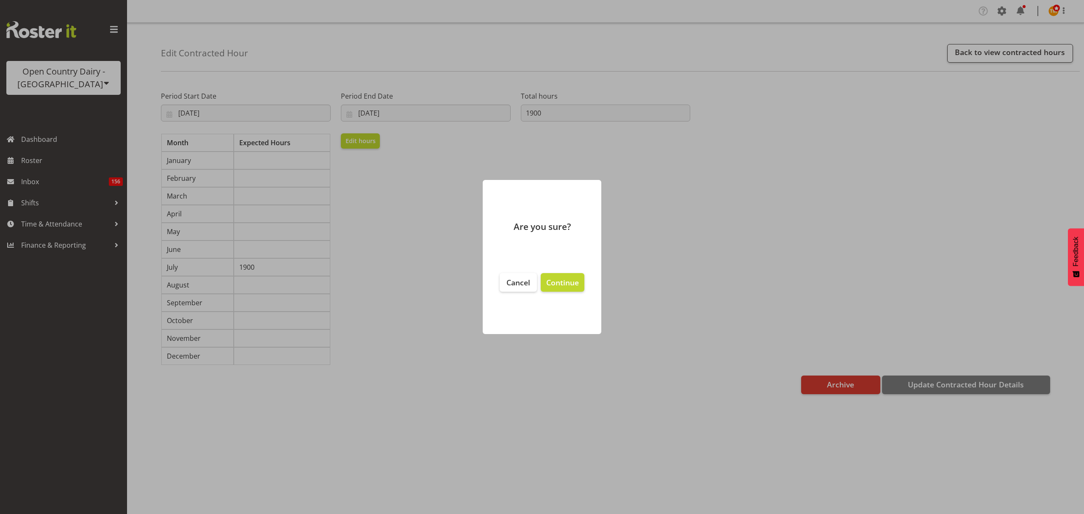
click at [586, 276] on footer "Cancel Continue" at bounding box center [542, 299] width 119 height 69
click at [577, 281] on span "Continue" at bounding box center [562, 282] width 33 height 10
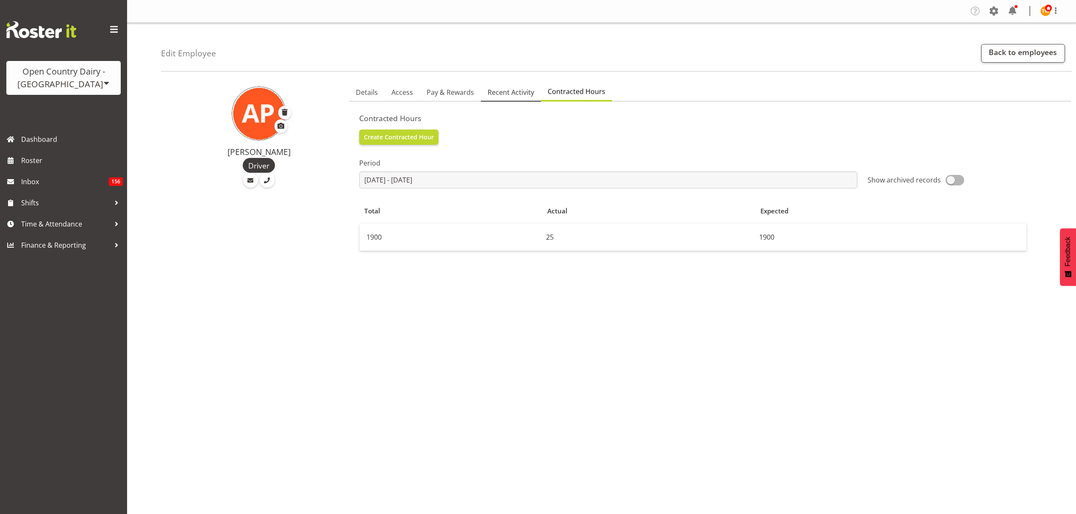
click at [524, 94] on span "Recent Activity" at bounding box center [511, 92] width 47 height 10
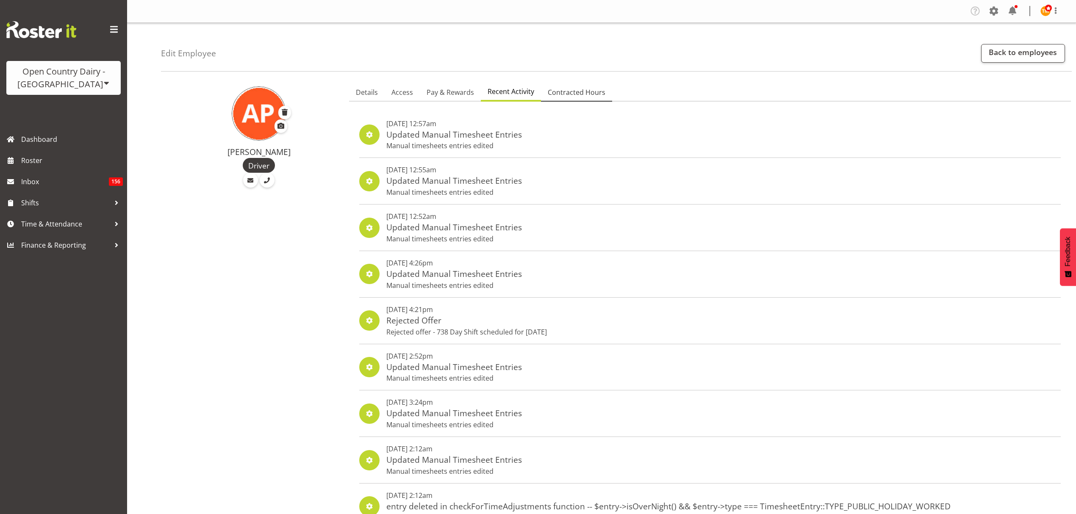
click at [568, 92] on span "Contracted Hours" at bounding box center [577, 92] width 58 height 10
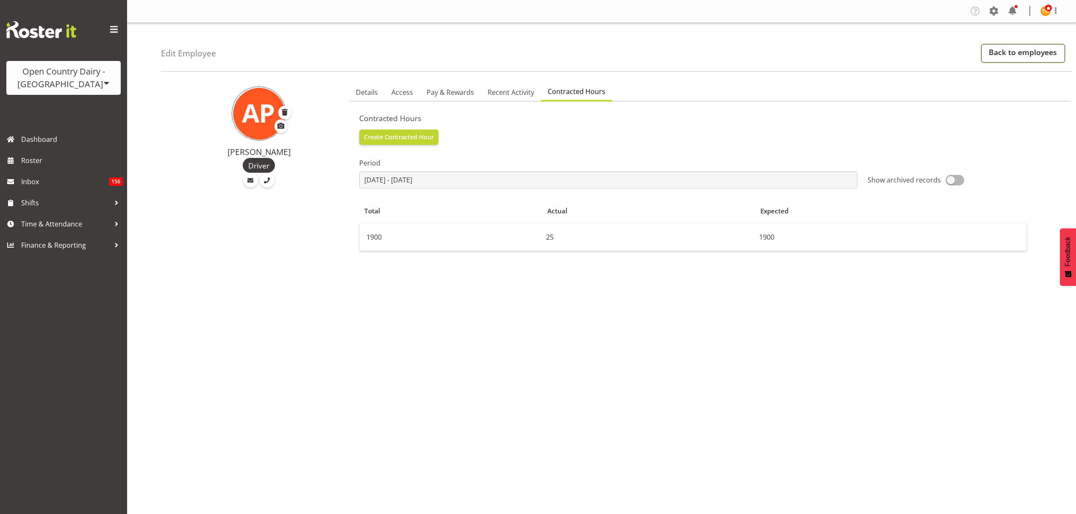
click at [1046, 55] on link "Back to employees" at bounding box center [1023, 53] width 84 height 19
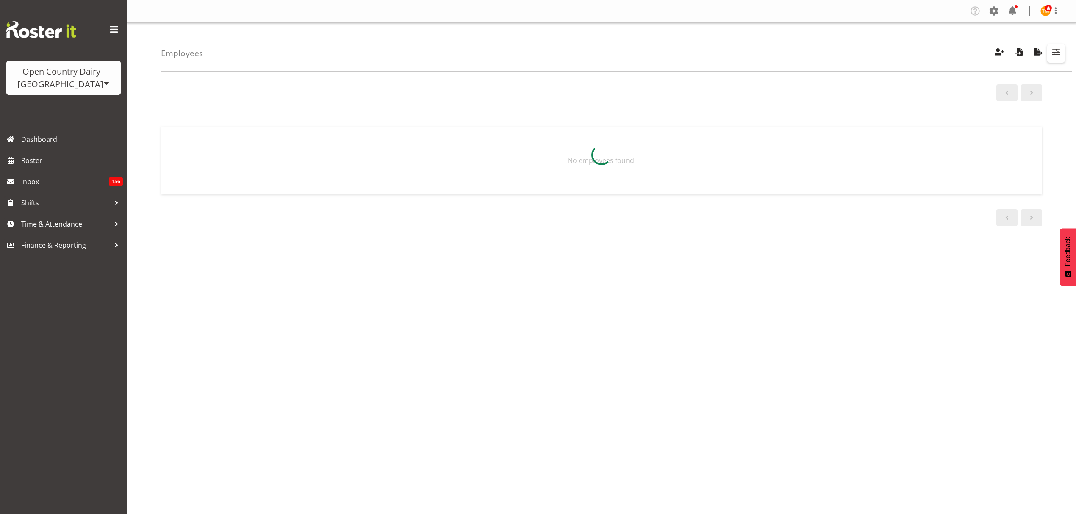
click at [1052, 53] on span "button" at bounding box center [1056, 52] width 11 height 11
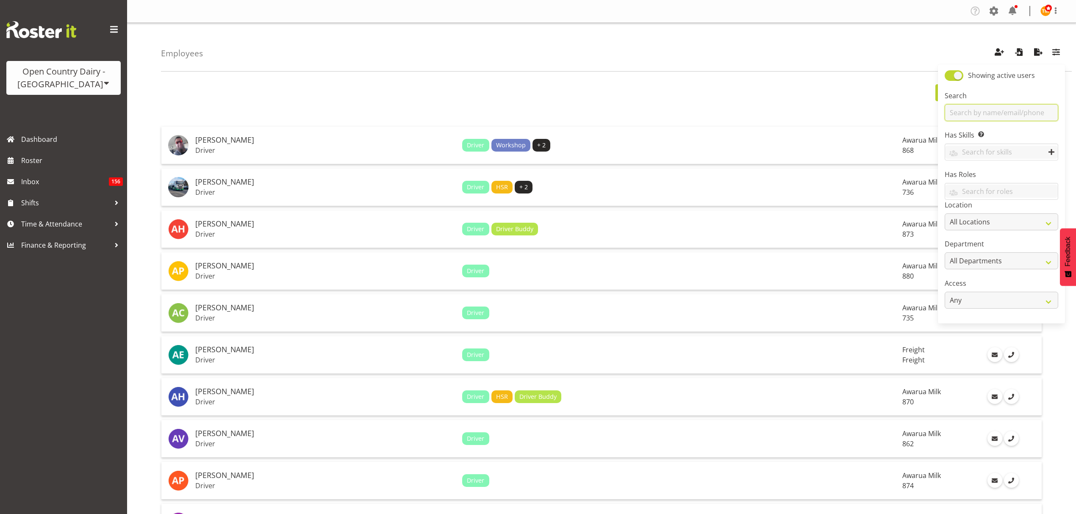
click at [1040, 110] on input "text" at bounding box center [1002, 112] width 114 height 17
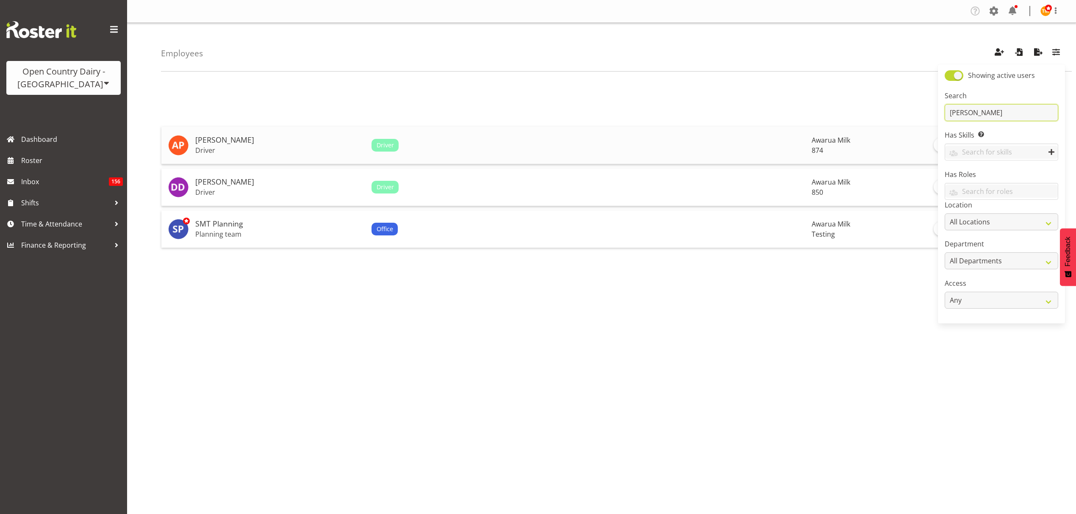
type input "ann"
click at [274, 152] on p "Driver" at bounding box center [279, 150] width 169 height 8
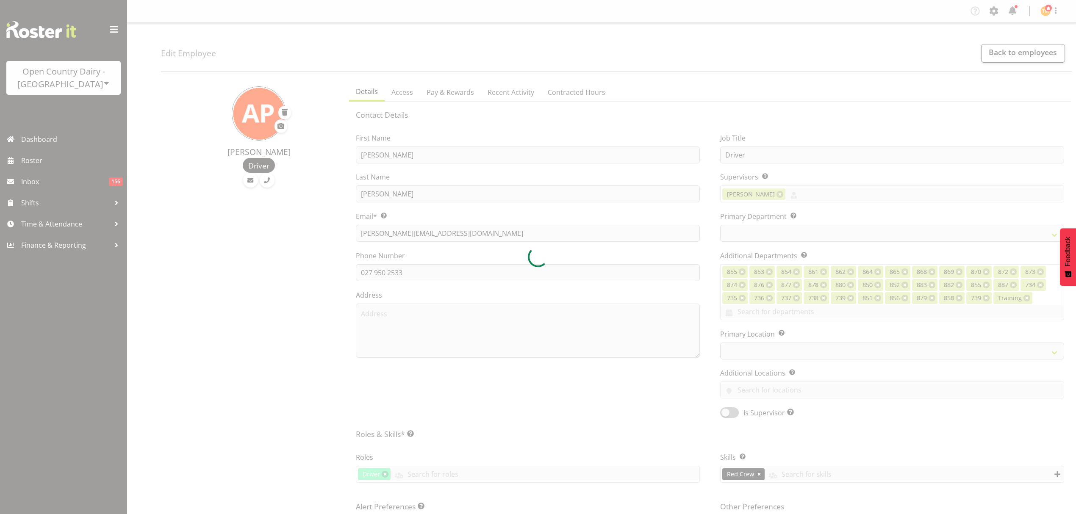
select select "TimelineWeek"
select select
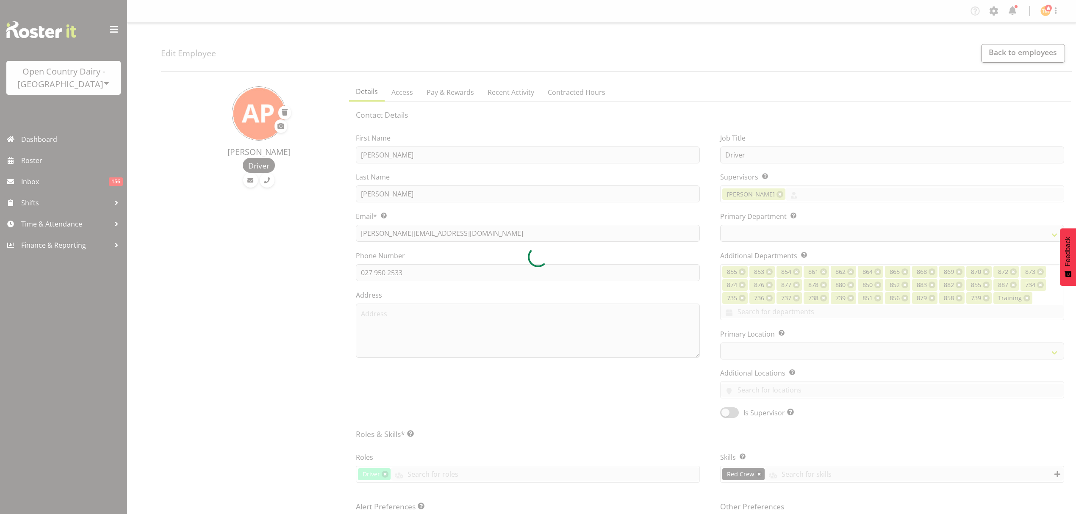
click at [519, 99] on div at bounding box center [538, 257] width 1076 height 514
select select "687"
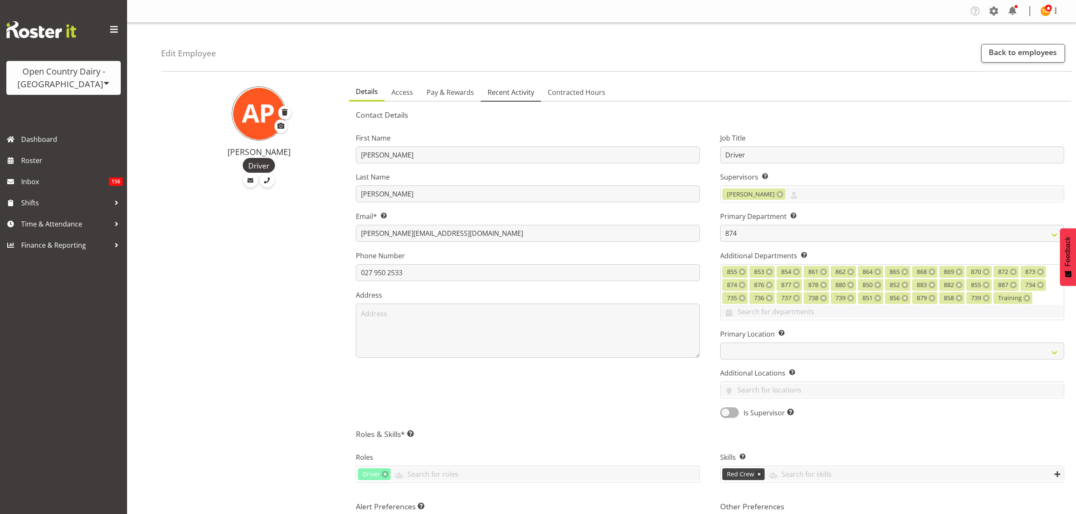
click at [507, 95] on span "Recent Activity" at bounding box center [511, 92] width 47 height 10
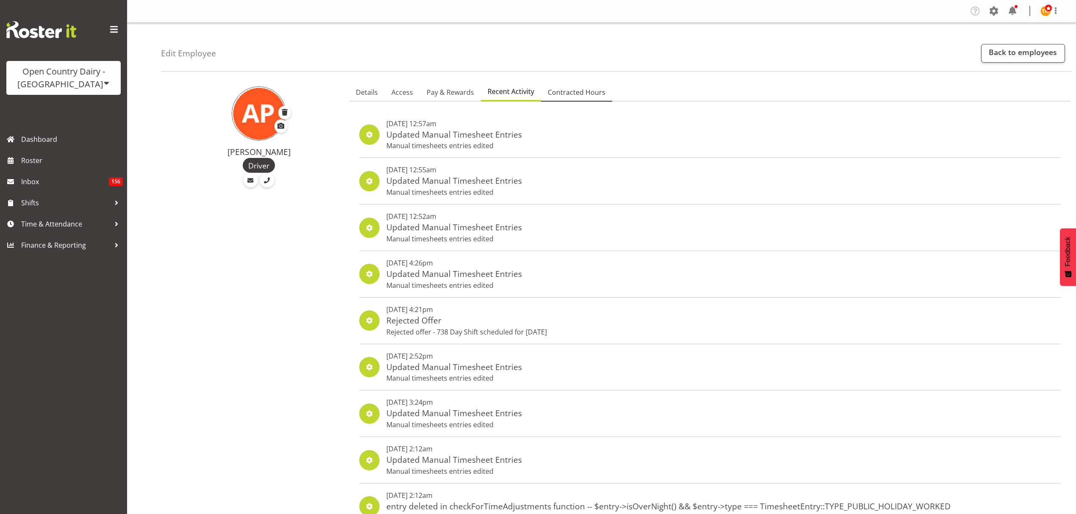
click at [598, 87] on link "Contracted Hours" at bounding box center [576, 93] width 71 height 18
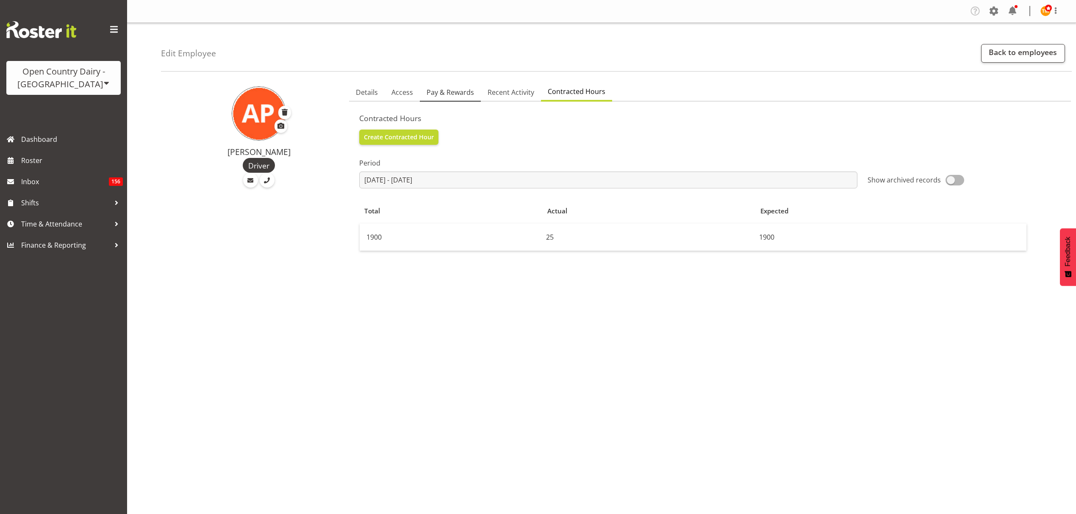
click at [441, 97] on span "Pay & Rewards" at bounding box center [450, 92] width 47 height 10
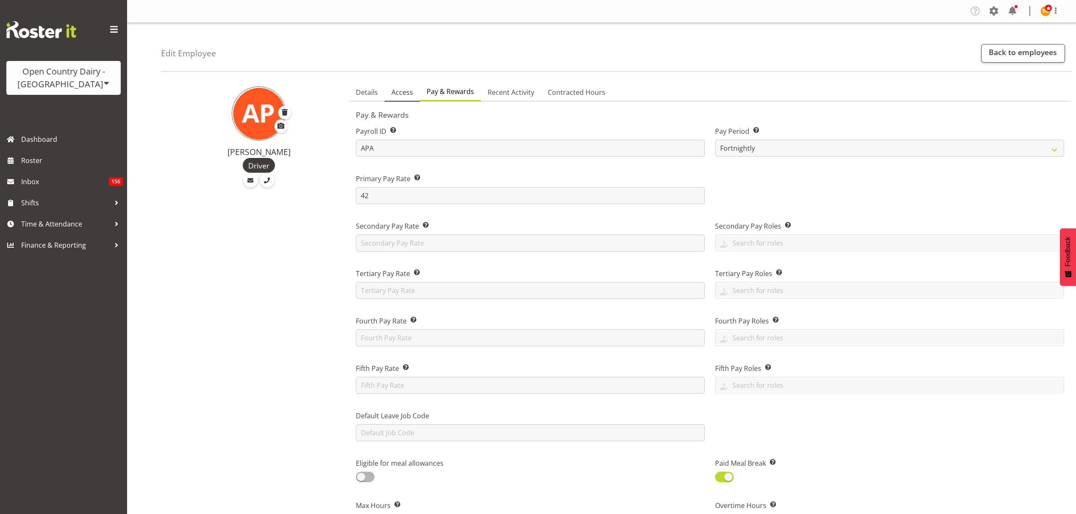
click at [400, 92] on span "Access" at bounding box center [402, 92] width 22 height 10
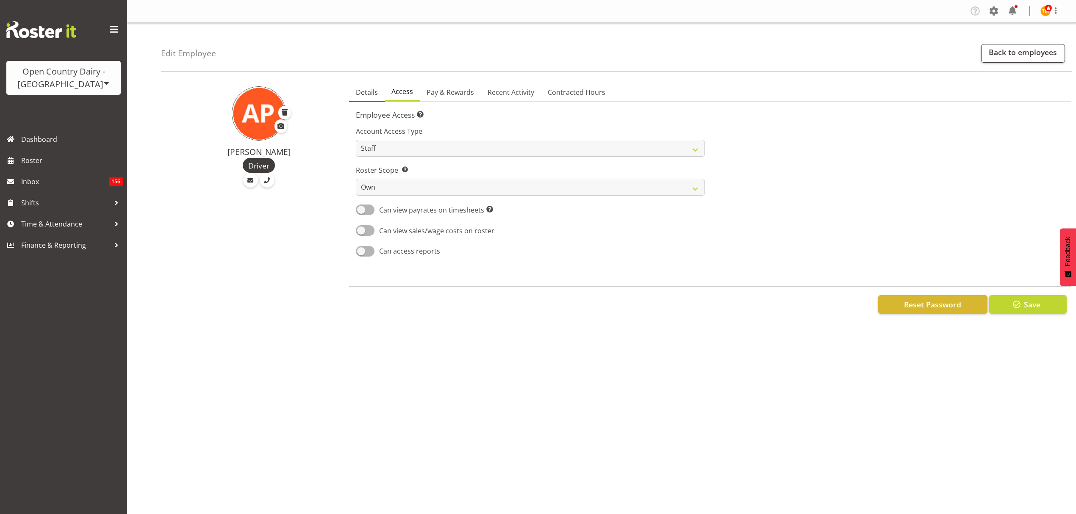
click at [367, 90] on span "Details" at bounding box center [367, 92] width 22 height 10
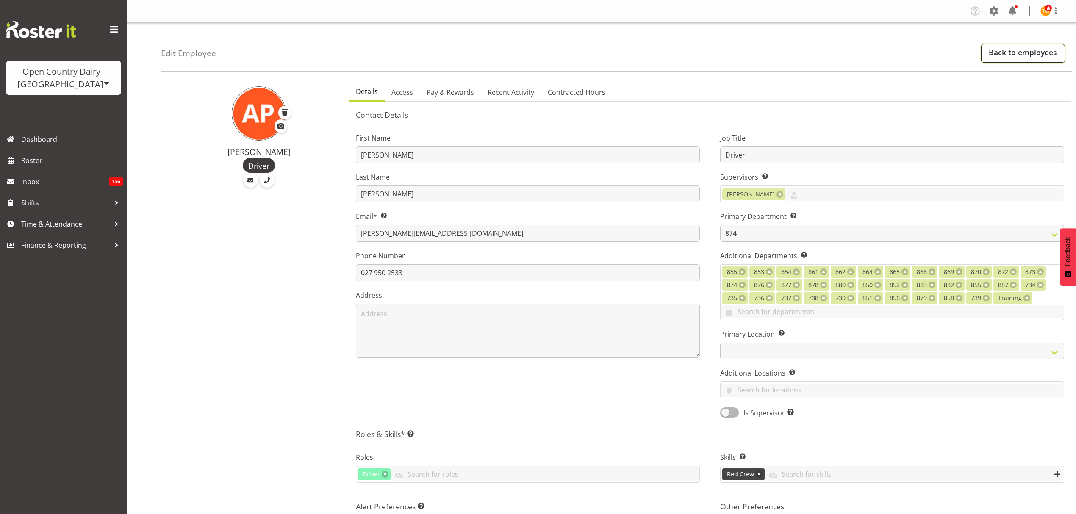
click at [1002, 56] on link "Back to employees" at bounding box center [1023, 53] width 84 height 19
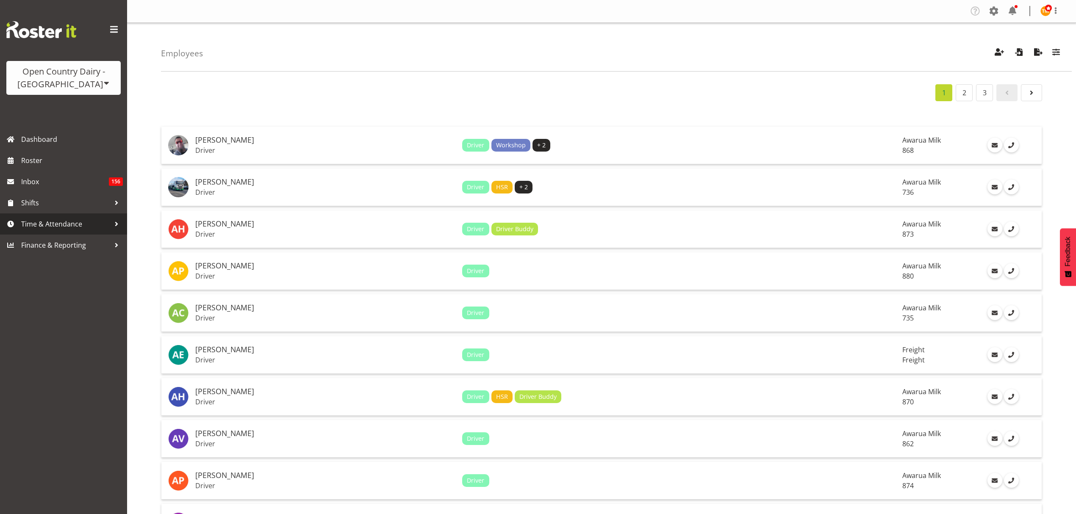
click at [73, 222] on span "Time & Attendance" at bounding box center [65, 224] width 89 height 13
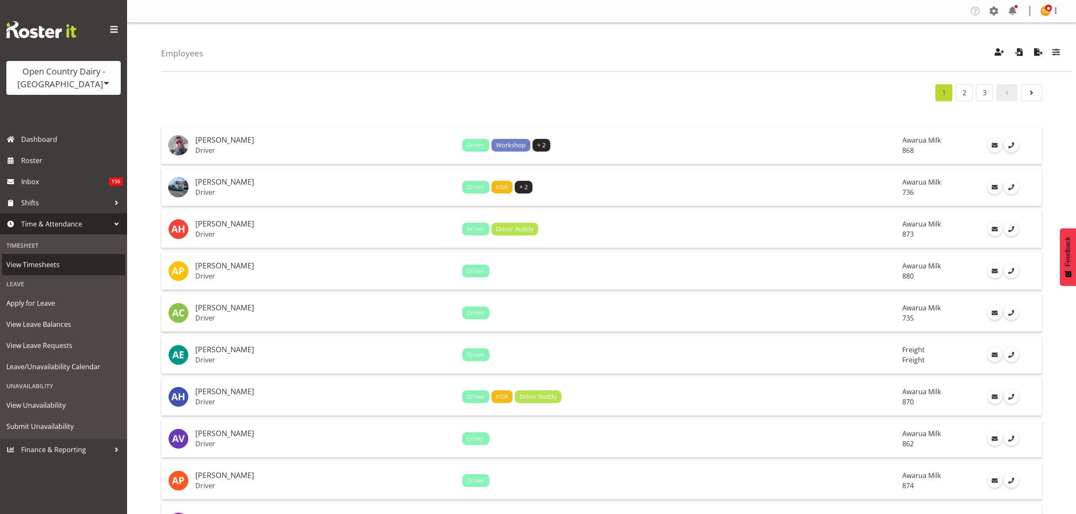
click at [68, 258] on link "View Timesheets" at bounding box center [63, 264] width 123 height 21
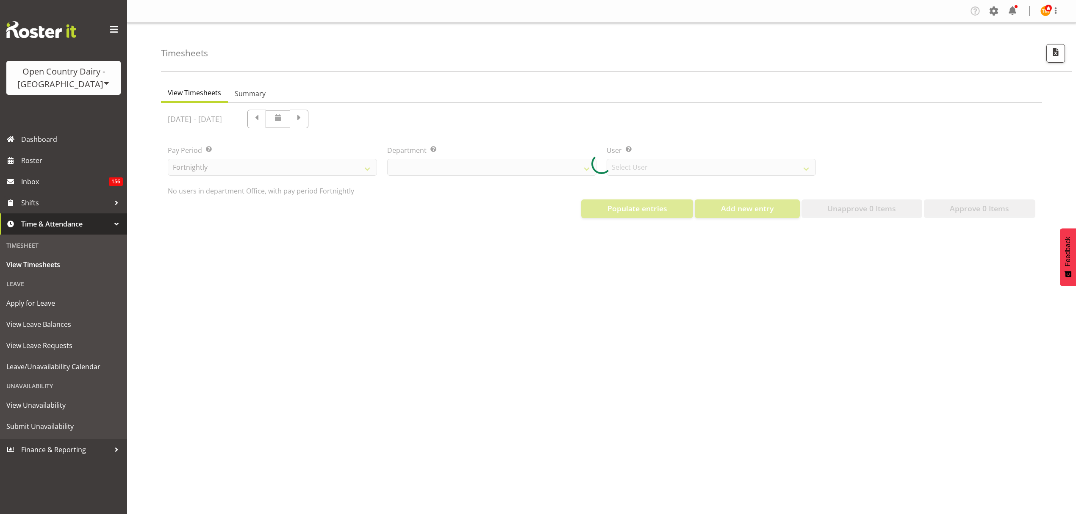
select select "699"
select select "8449"
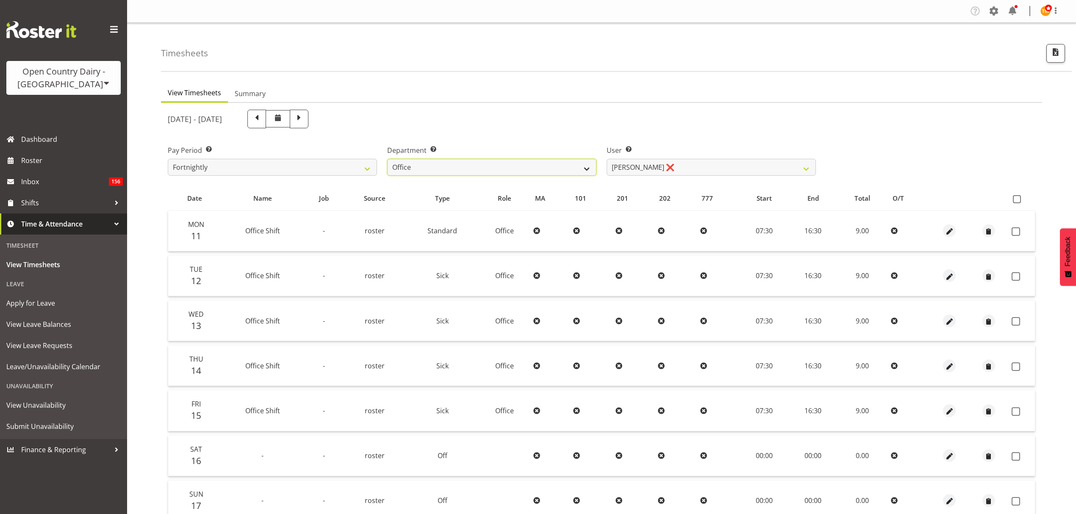
click at [542, 166] on select "734 735 736 737 738 739 850 851 852 853 854 855 856 858 861 862 865 868 869 870" at bounding box center [491, 167] width 209 height 17
select select "687"
click at [387, 159] on select "734 735 736 737 738 739 850 851 852 853 854 855 856 858 861 862 865 868 869 870" at bounding box center [491, 167] width 209 height 17
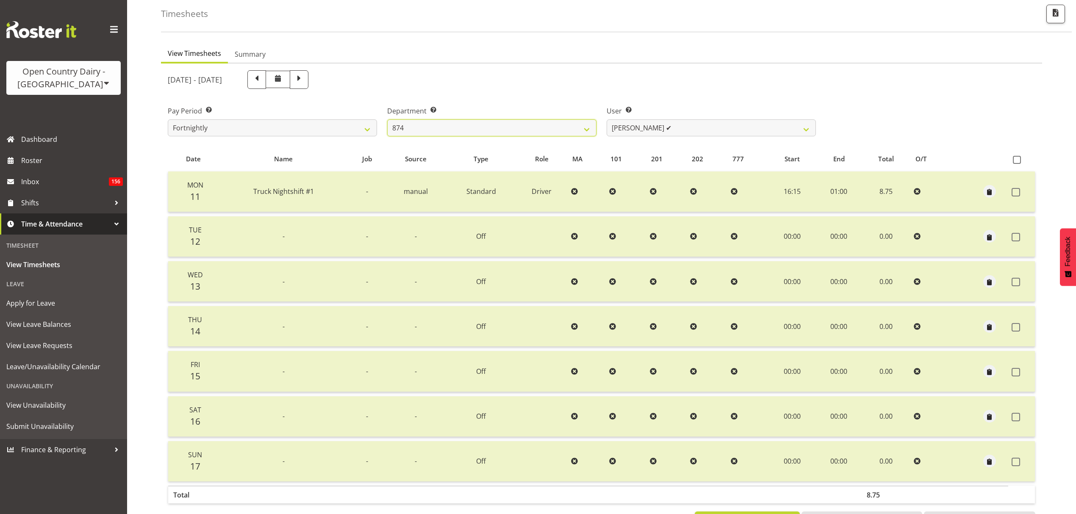
scroll to position [75, 0]
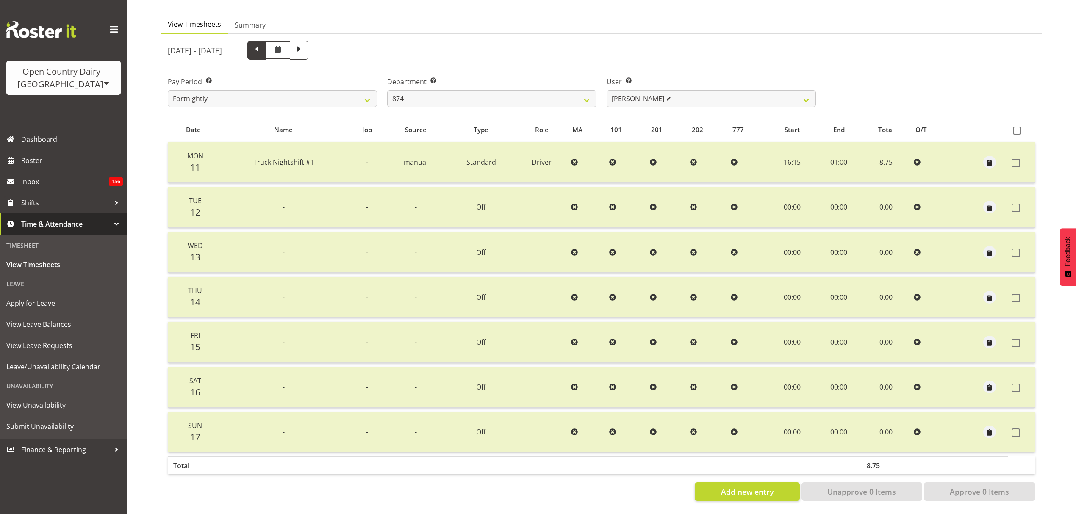
click at [262, 44] on span at bounding box center [256, 49] width 11 height 11
select select
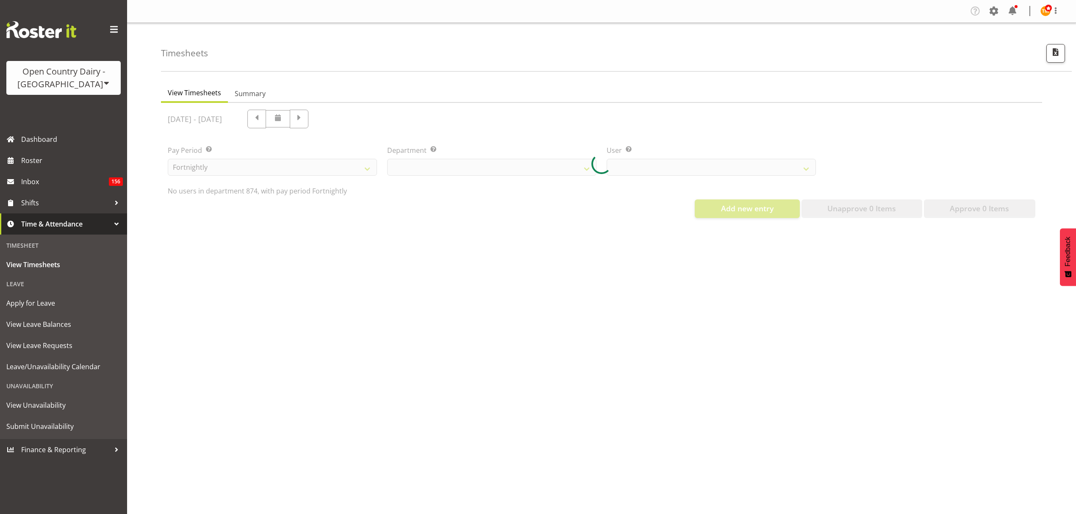
select select "687"
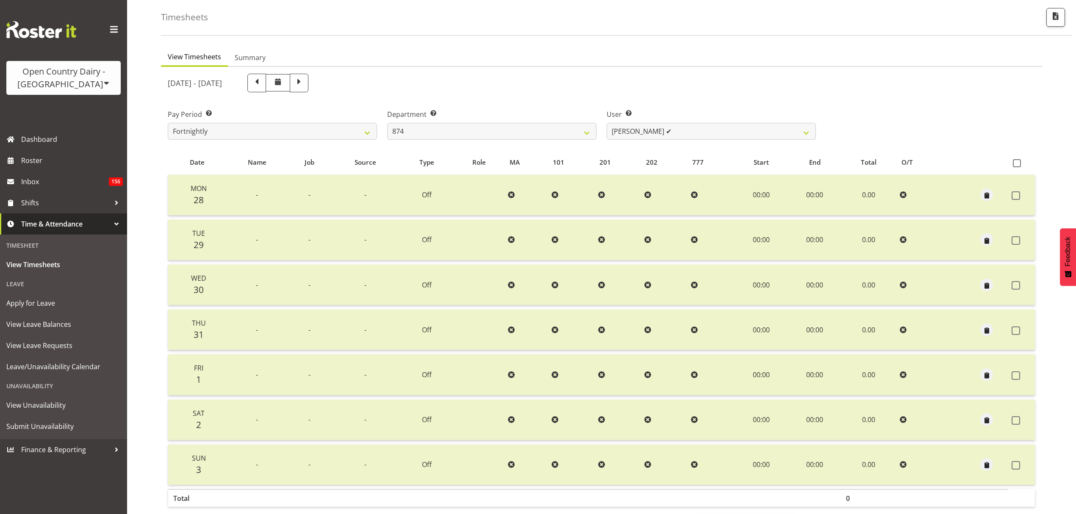
scroll to position [75, 0]
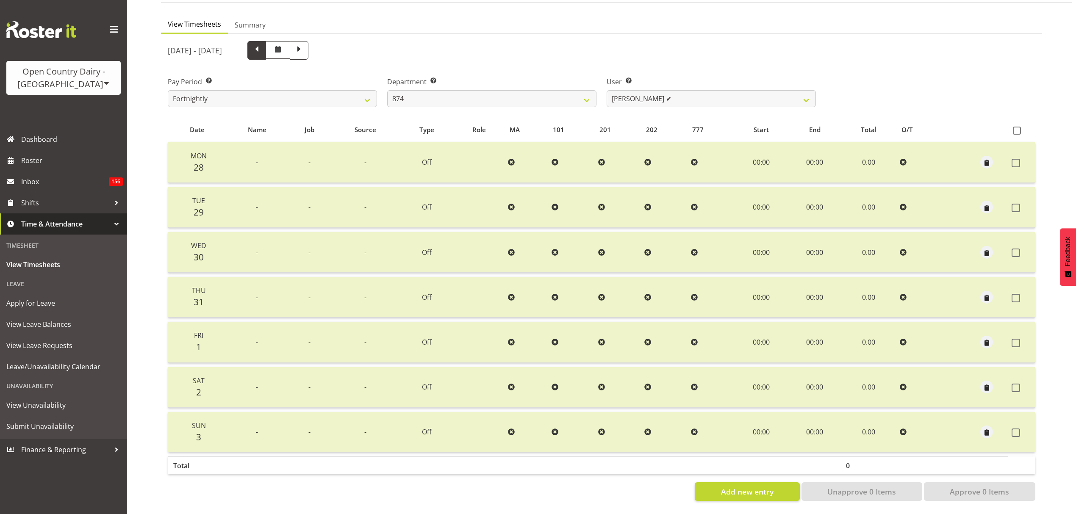
click at [262, 44] on span at bounding box center [256, 49] width 11 height 11
select select
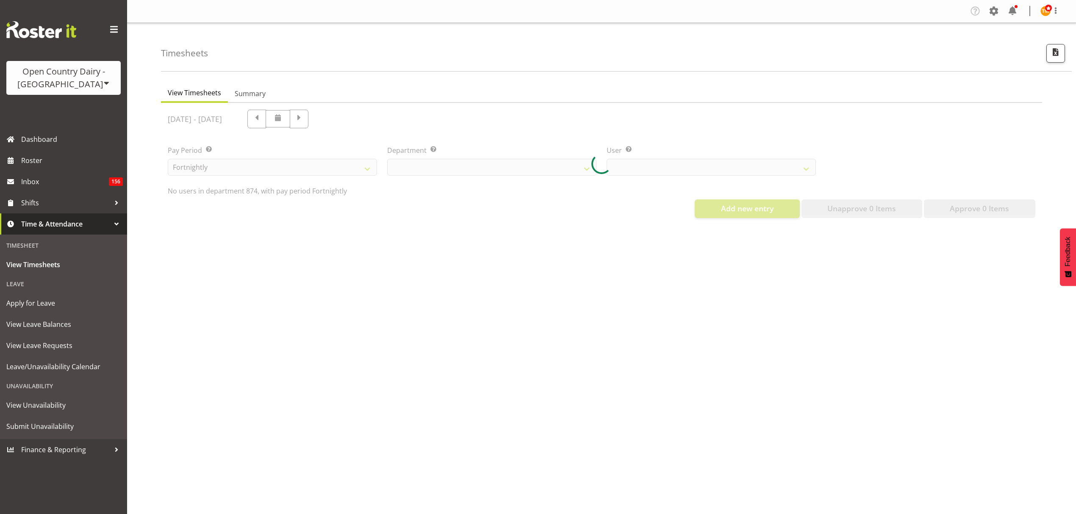
scroll to position [0, 0]
select select "687"
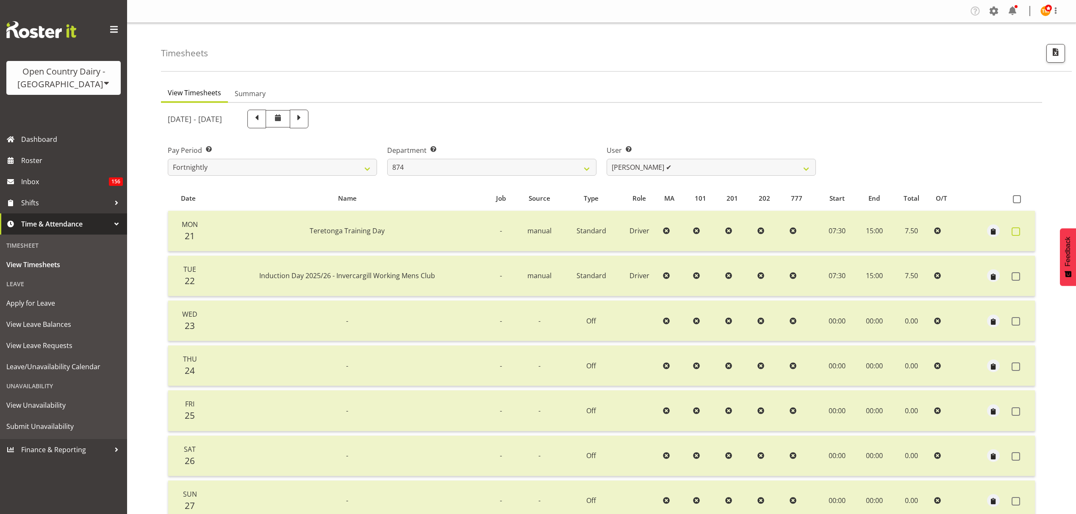
click at [1017, 231] on span at bounding box center [1016, 231] width 8 height 8
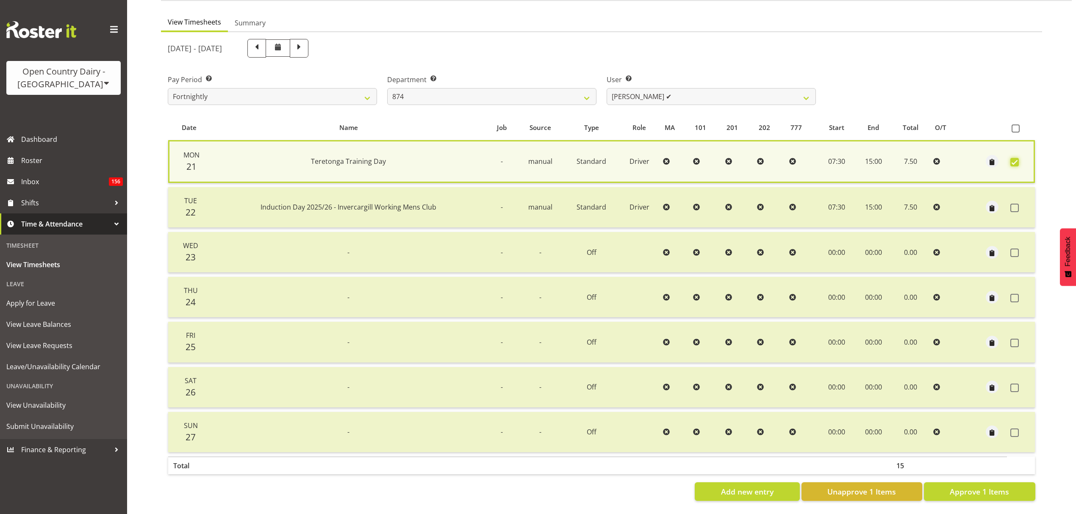
scroll to position [77, 0]
click at [868, 488] on span "Unapprove 1 Items" at bounding box center [861, 491] width 69 height 11
checkbox input "false"
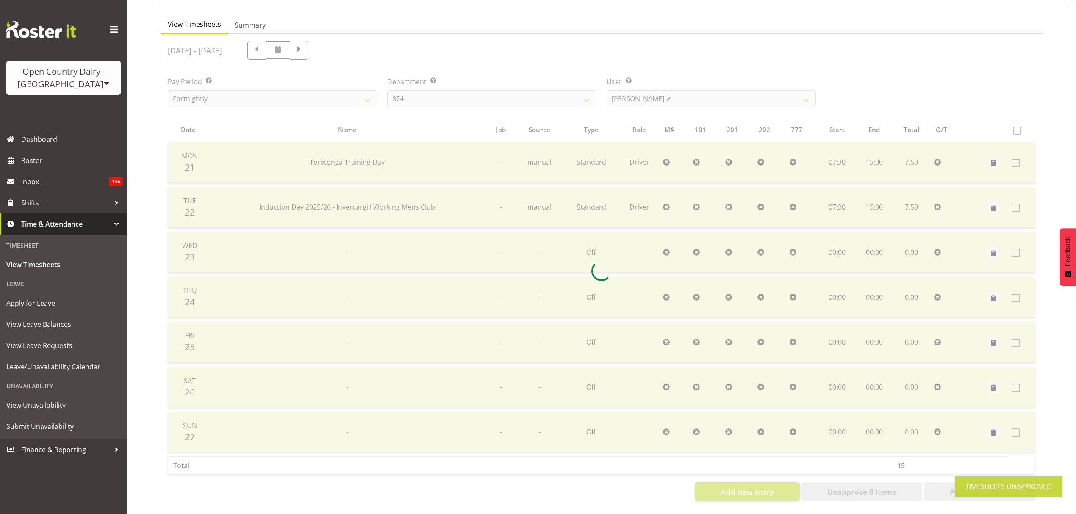
scroll to position [75, 0]
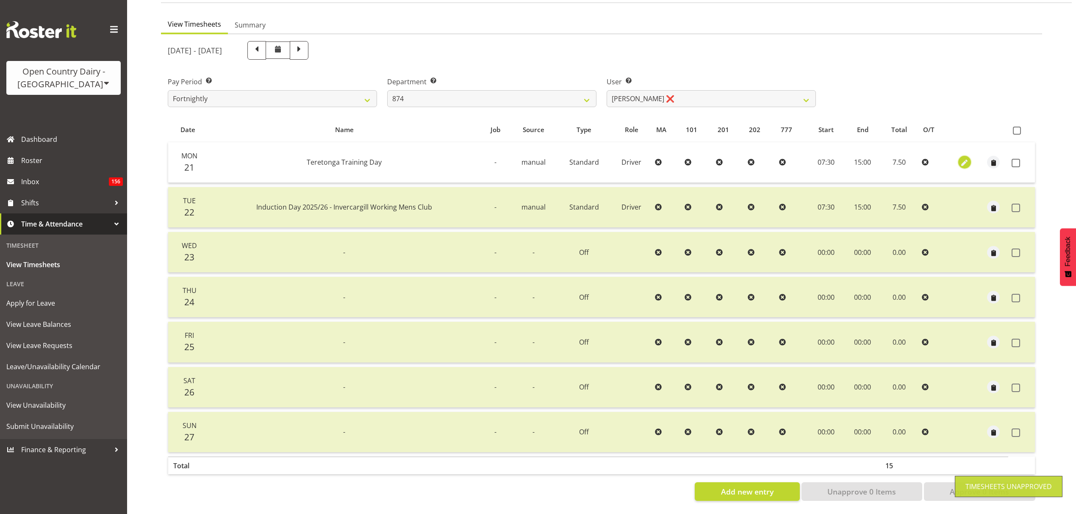
click at [965, 158] on span "button" at bounding box center [964, 163] width 10 height 10
select select "Standard"
select select "806"
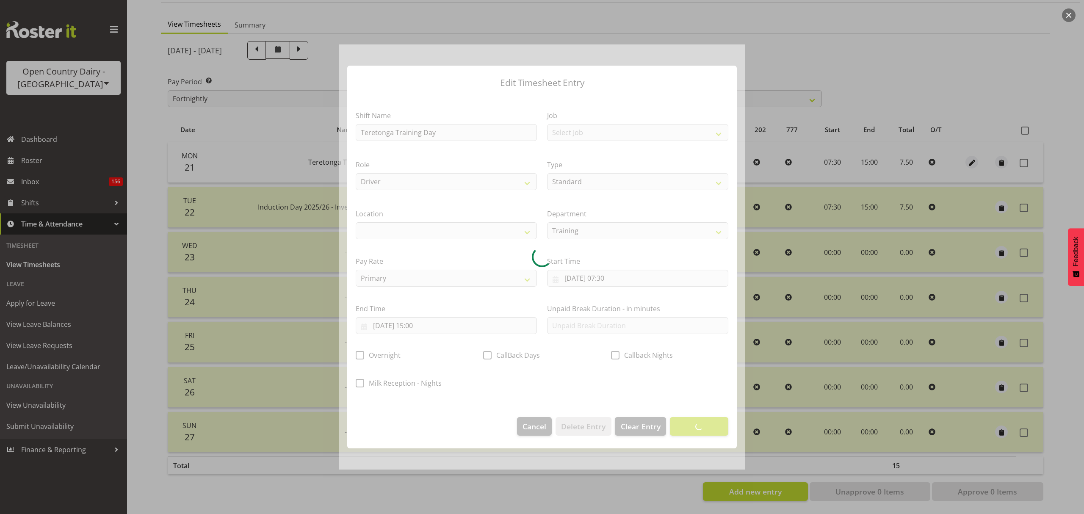
select select
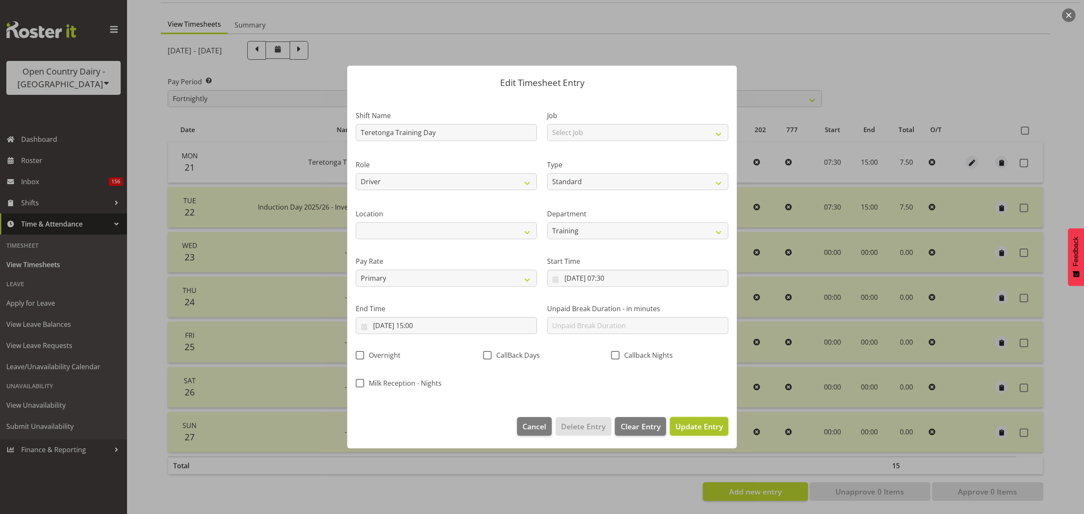
click at [690, 425] on span "Update Entry" at bounding box center [699, 426] width 47 height 10
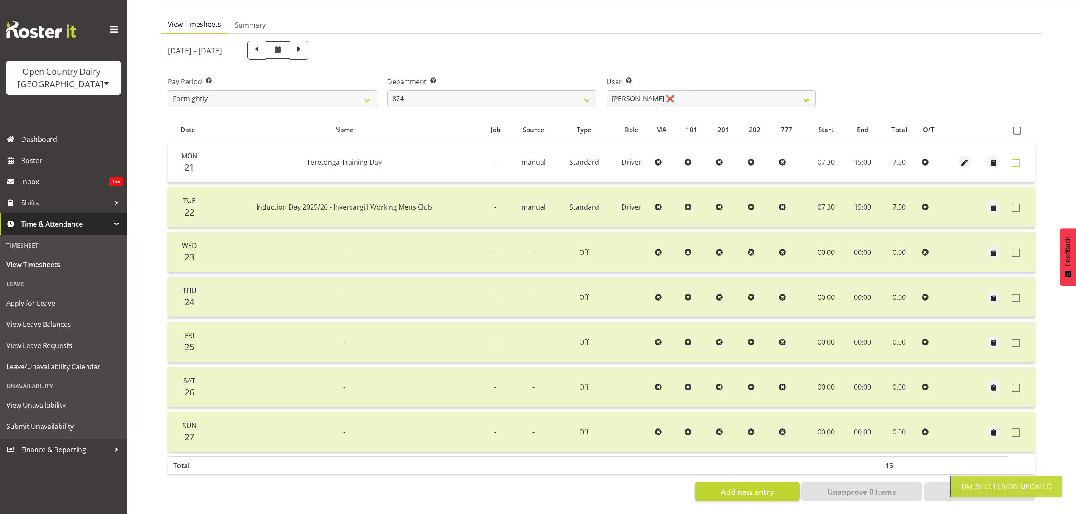
click at [1017, 159] on span at bounding box center [1016, 163] width 8 height 8
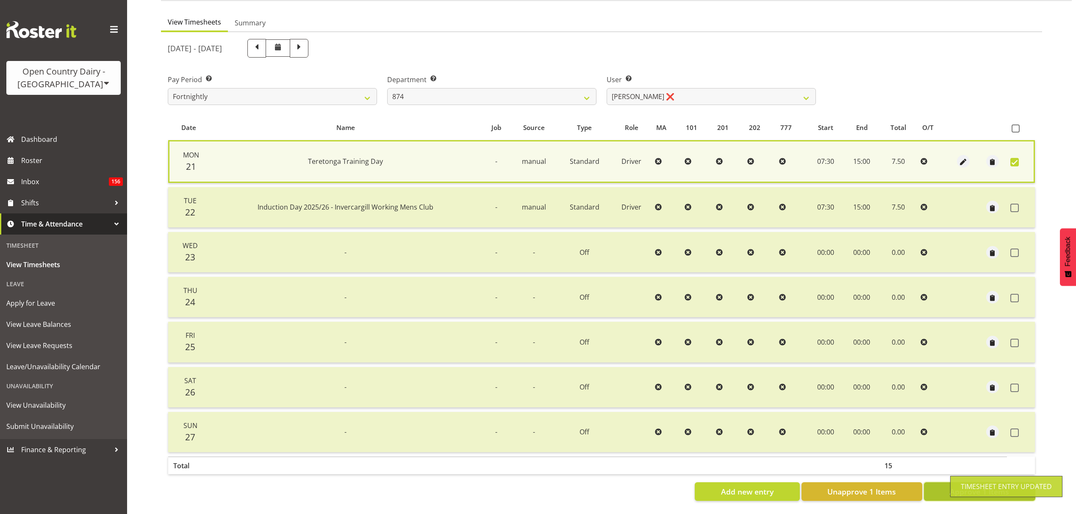
click at [938, 487] on button "Approve 1 Items" at bounding box center [979, 491] width 111 height 19
checkbox input "false"
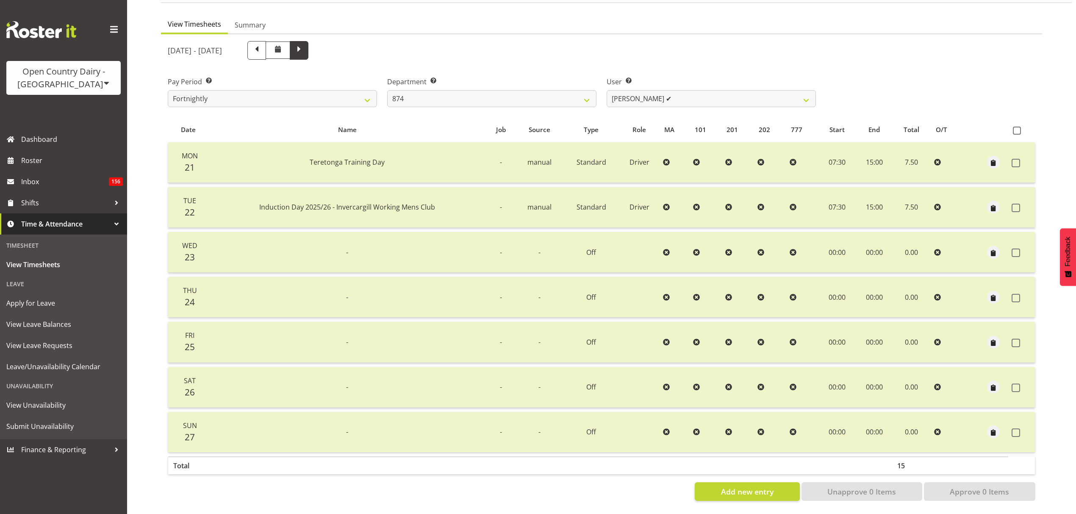
click at [308, 50] on span at bounding box center [299, 50] width 19 height 19
select select
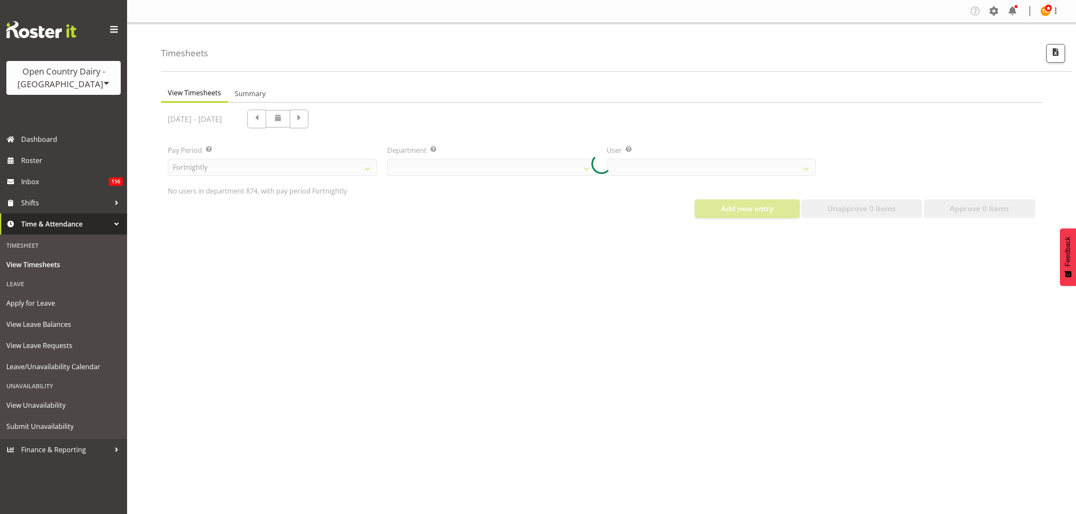
select select "687"
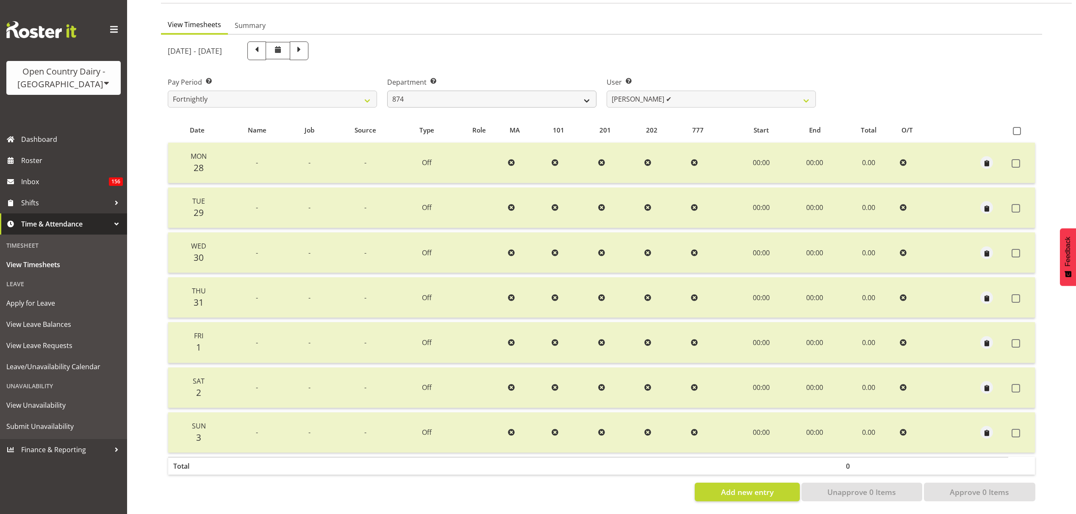
scroll to position [75, 0]
click at [308, 51] on span at bounding box center [299, 50] width 19 height 19
select select
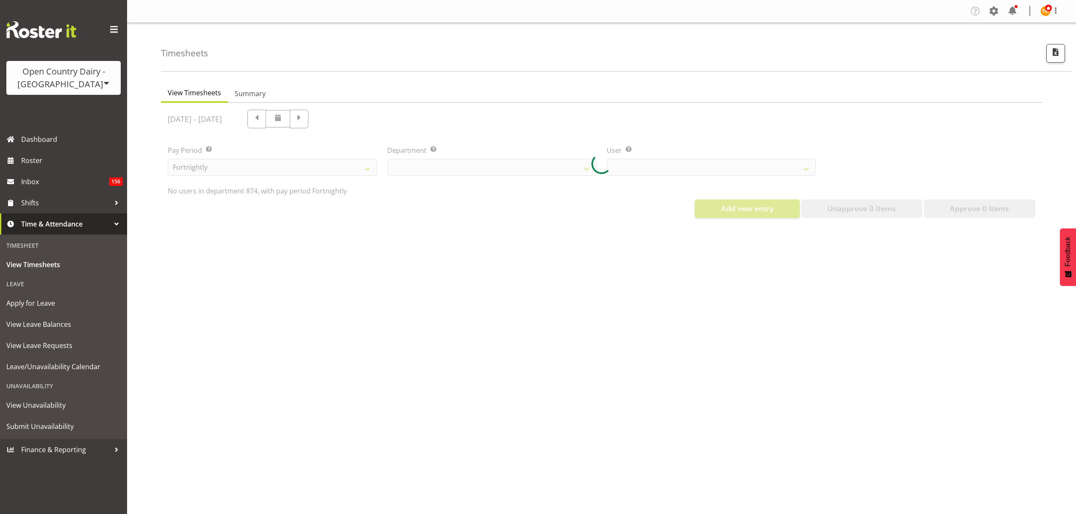
select select "687"
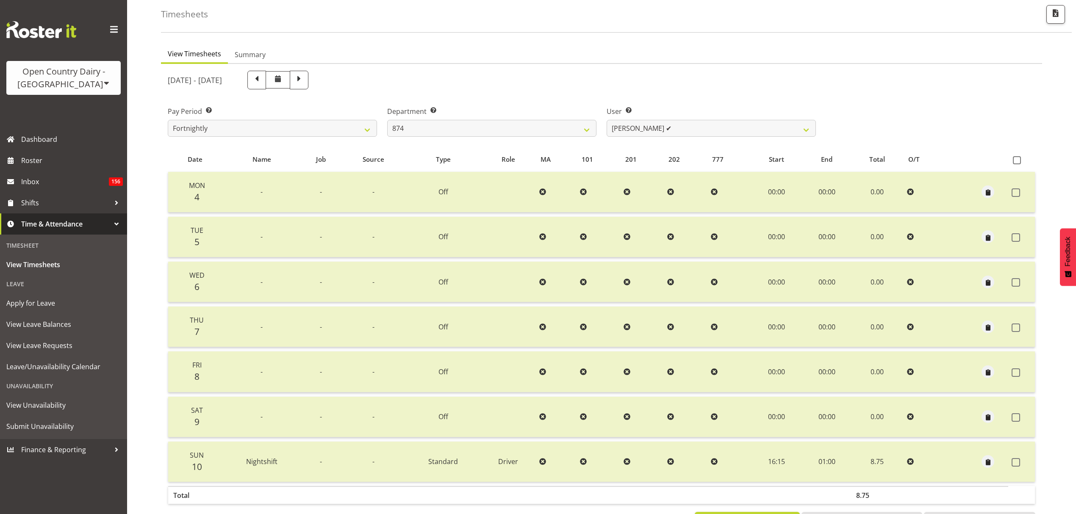
scroll to position [75, 0]
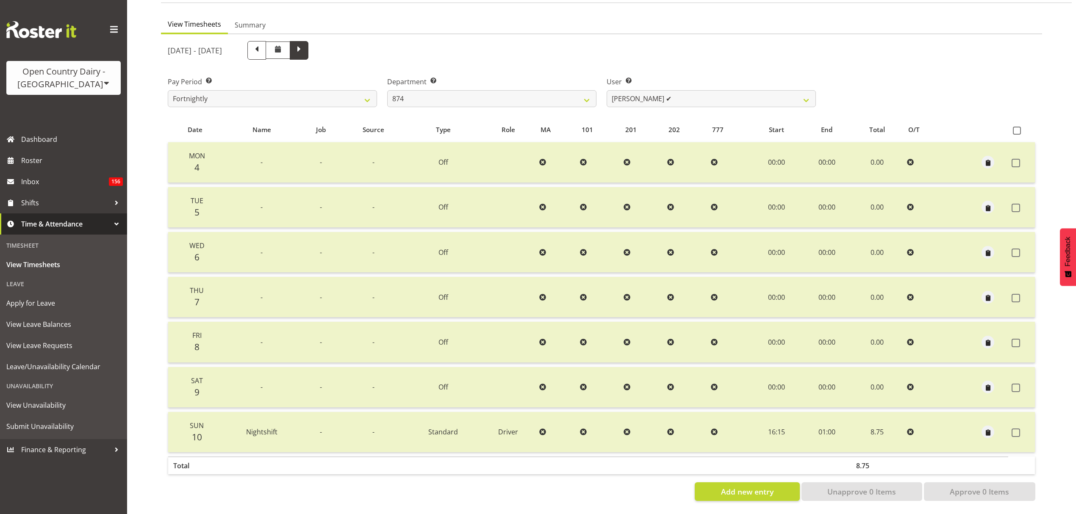
click at [308, 50] on span at bounding box center [299, 50] width 19 height 19
select select
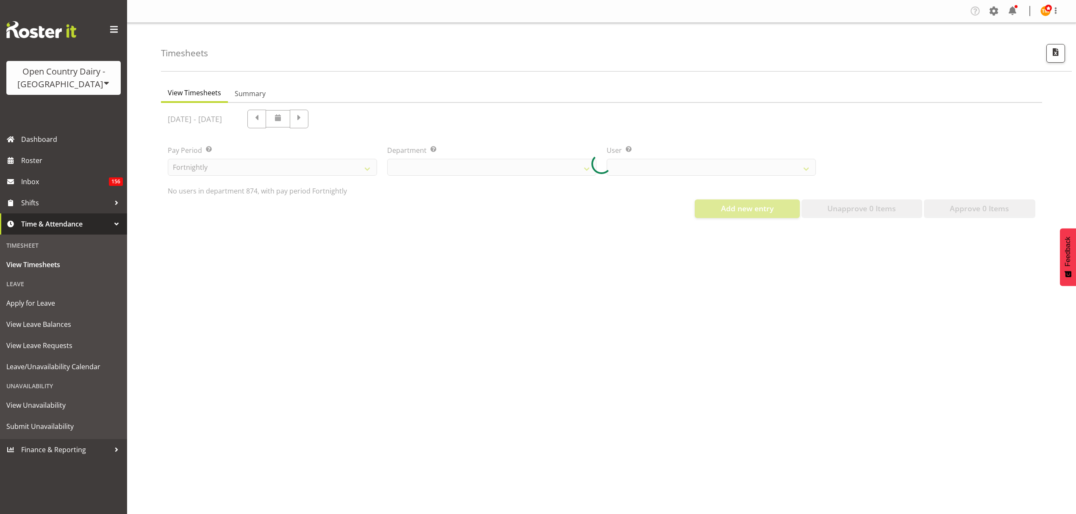
select select "687"
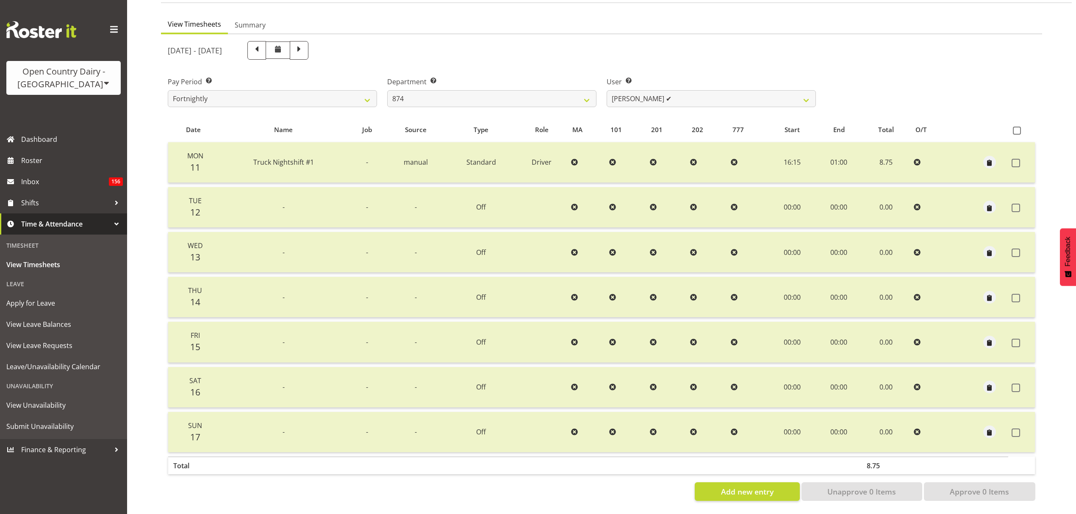
scroll to position [75, 0]
click at [305, 44] on span at bounding box center [299, 49] width 11 height 11
select select
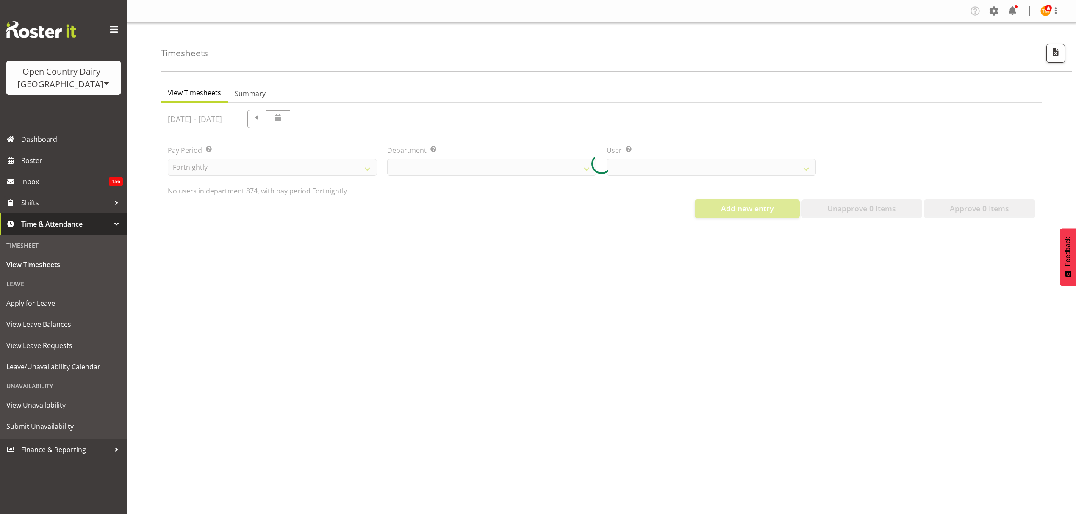
select select "687"
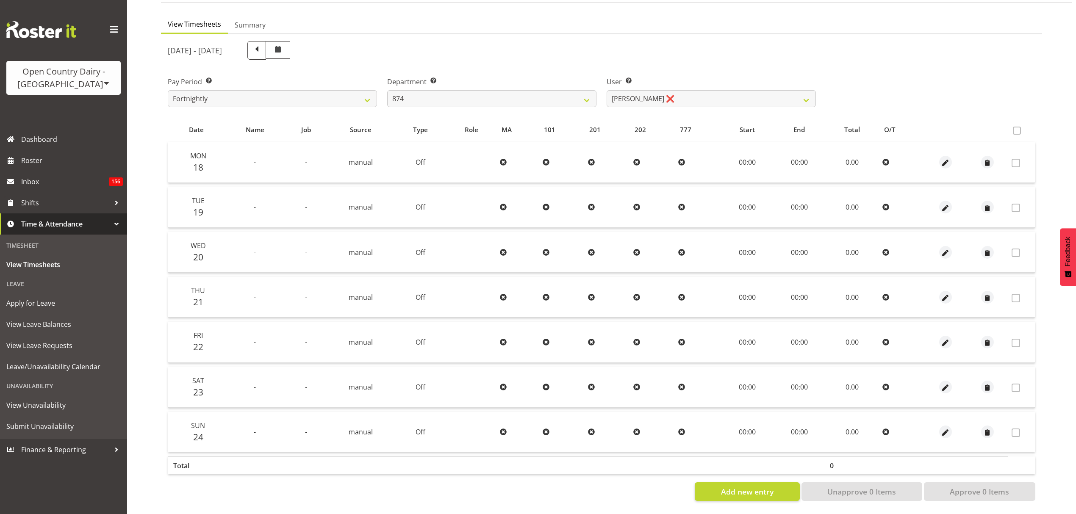
scroll to position [75, 0]
click at [262, 44] on span at bounding box center [256, 49] width 11 height 11
select select
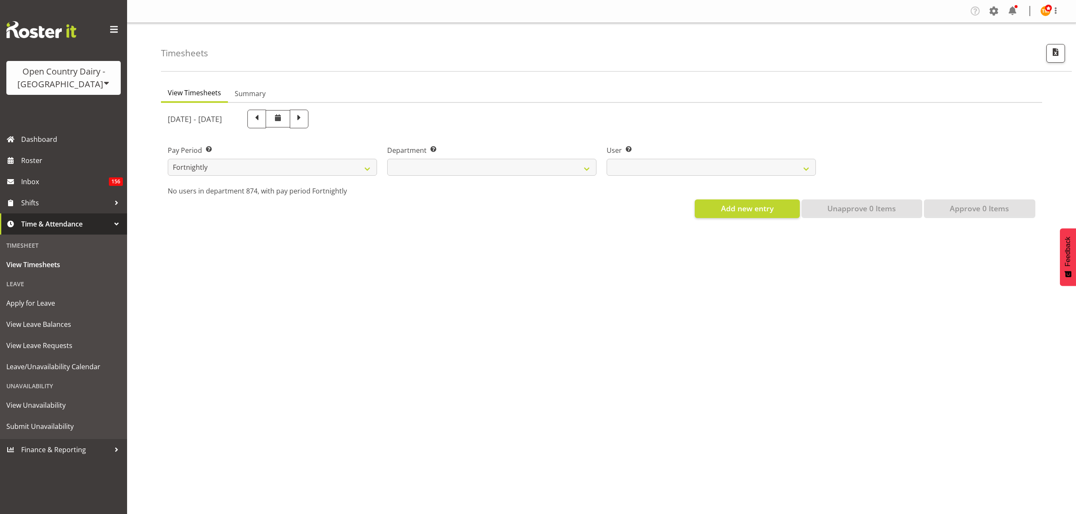
scroll to position [0, 0]
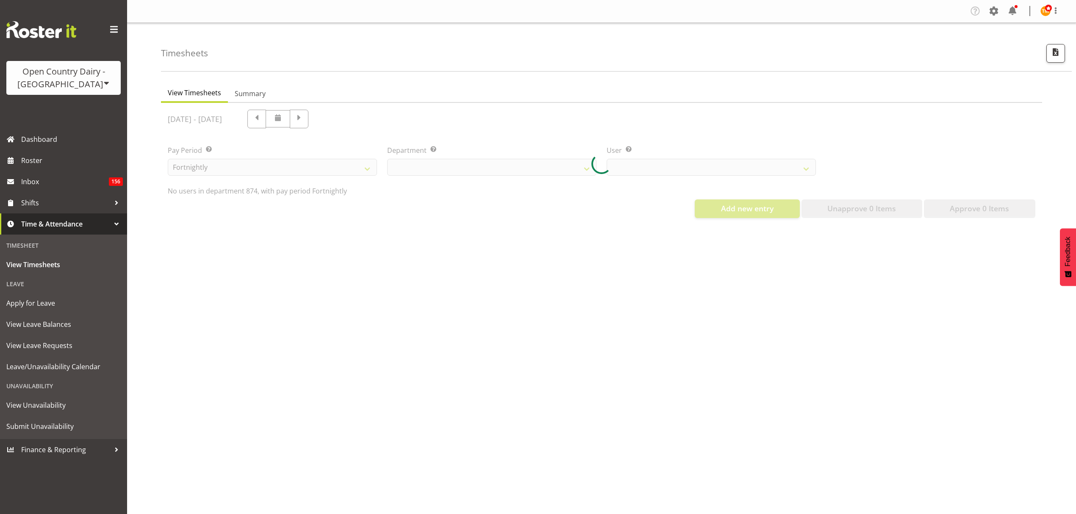
select select "687"
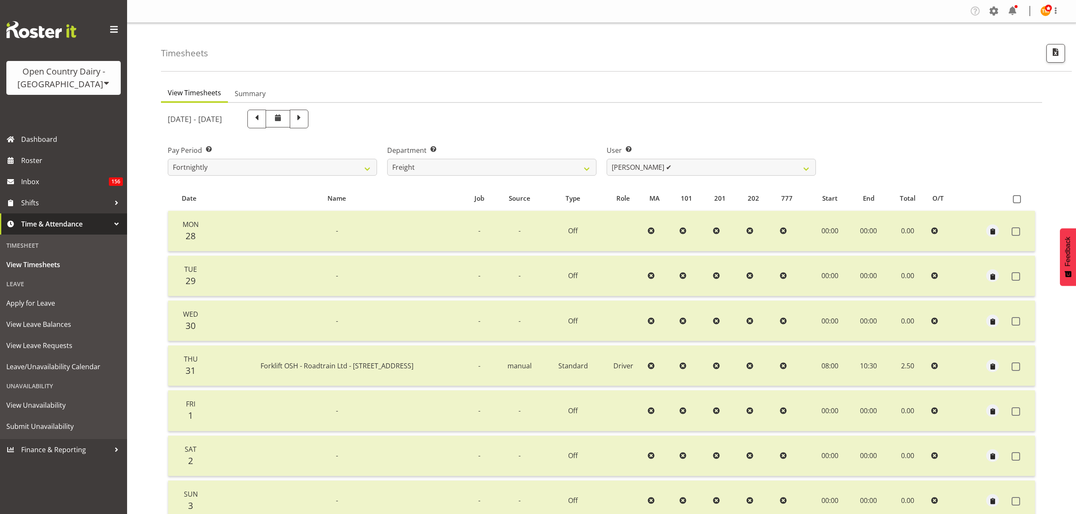
select select "702"
select select "7427"
click at [460, 173] on select "734 735 736 737 738 739 850 851 852 853 854 855 856 858 861 862 865 868 869 870" at bounding box center [491, 167] width 209 height 17
select select "755"
click at [387, 159] on select "734 735 736 737 738 739 850 851 852 853 854 855 856 858 861 862 865 868 869 870" at bounding box center [491, 167] width 209 height 17
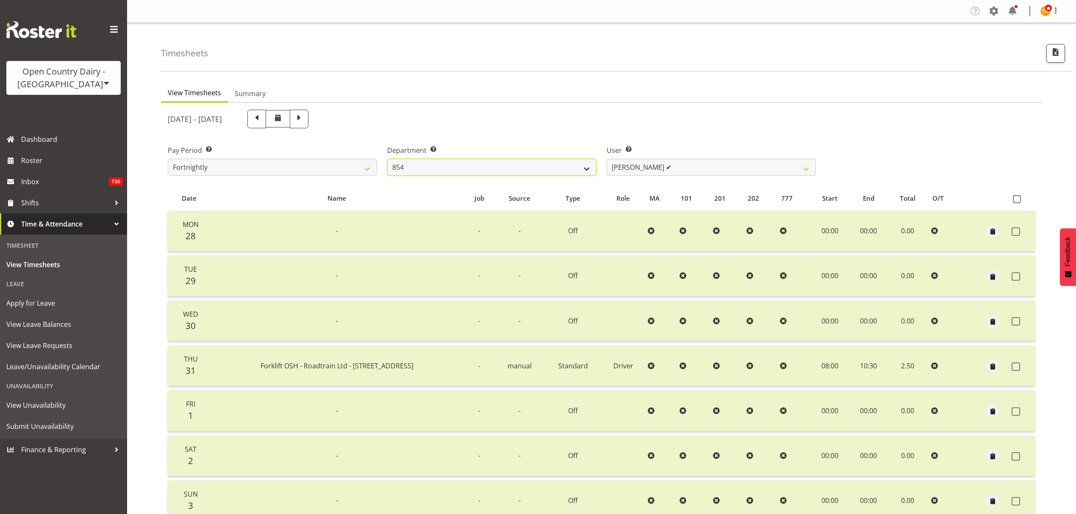
select select "10940"
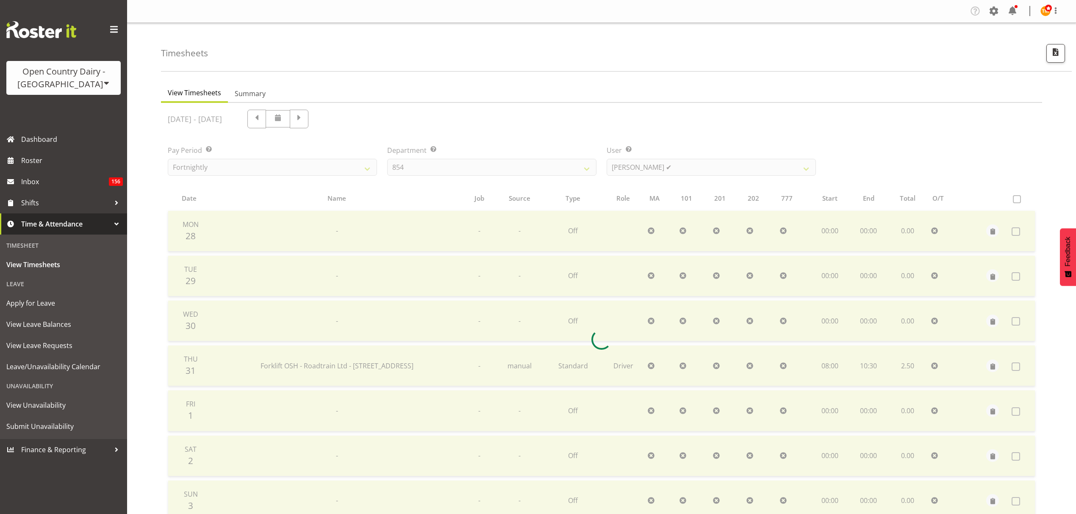
click at [629, 163] on div at bounding box center [601, 340] width 881 height 474
click at [631, 164] on div at bounding box center [601, 340] width 881 height 474
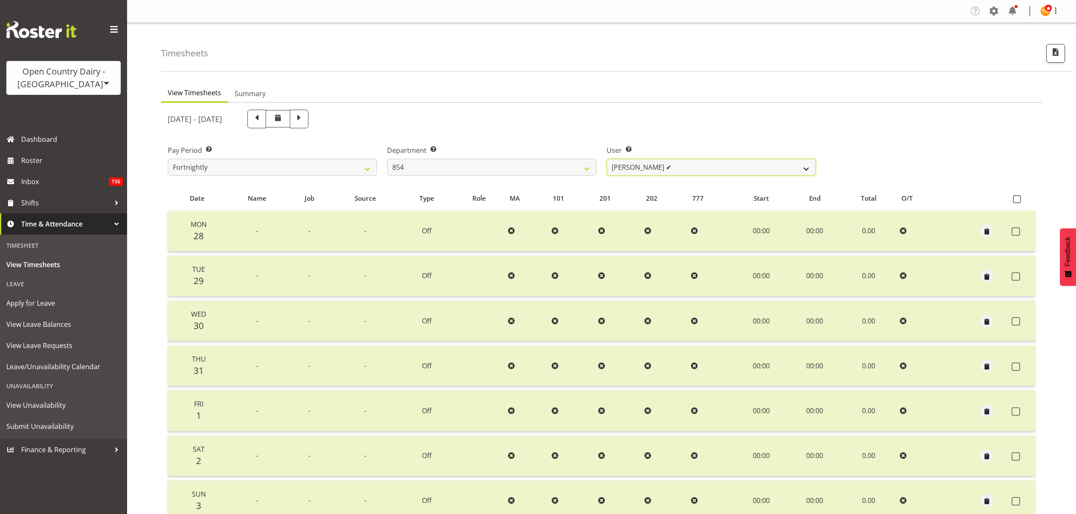
click at [635, 164] on select "Carl Johnstone ✔ Karl Nicol ✔ Raymond George ✔" at bounding box center [711, 167] width 209 height 17
drag, startPoint x: 636, startPoint y: 126, endPoint x: 646, endPoint y: 121, distance: 11.2
click at [636, 126] on div "July 28th - August 3rd 2025" at bounding box center [492, 119] width 648 height 19
click at [990, 14] on span at bounding box center [994, 11] width 14 height 14
click at [933, 92] on link "Employees" at bounding box center [941, 91] width 117 height 15
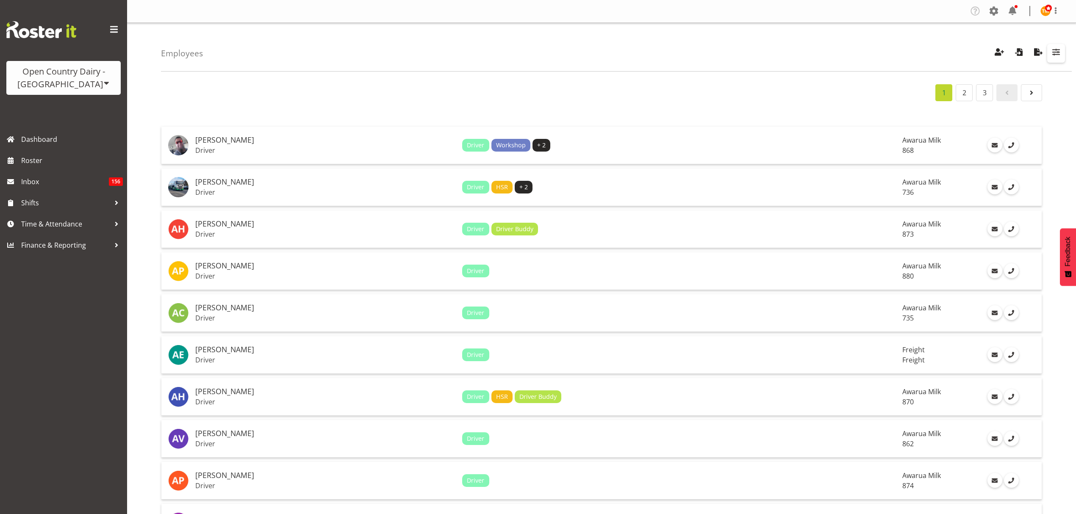
click at [1051, 53] on span "button" at bounding box center [1056, 52] width 11 height 11
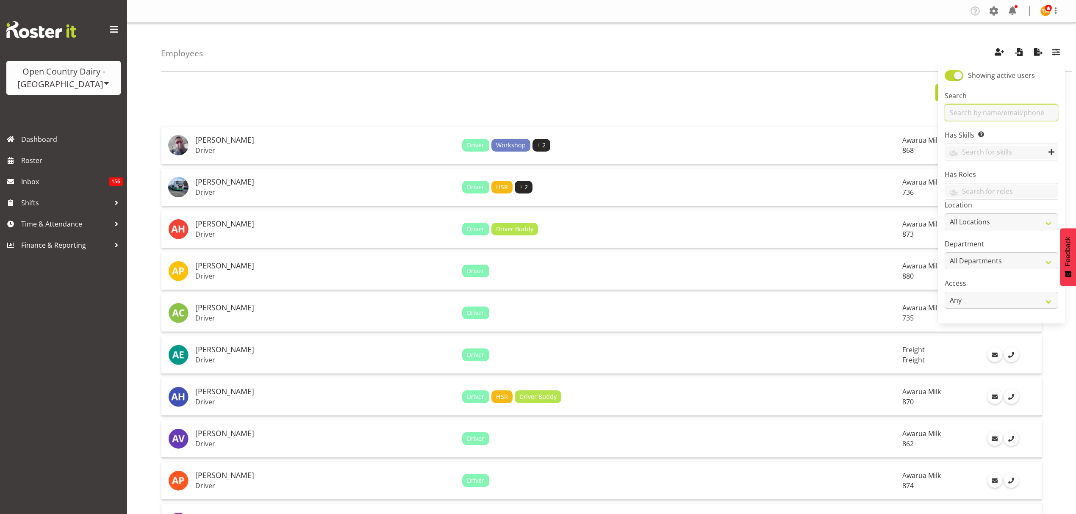
click at [1006, 108] on input "text" at bounding box center [1002, 112] width 114 height 17
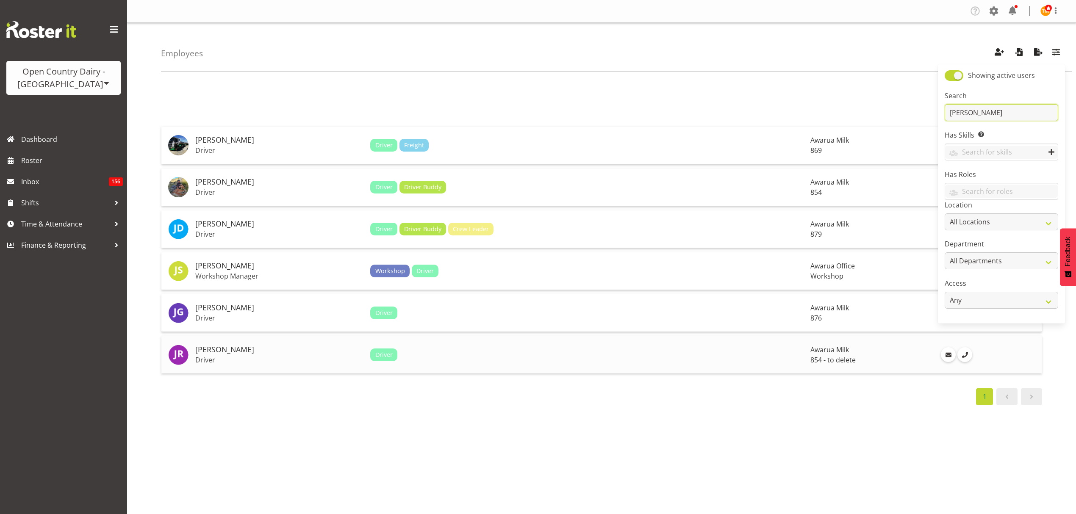
type input "[PERSON_NAME]"
click at [263, 343] on td "[PERSON_NAME] Driver" at bounding box center [279, 354] width 175 height 37
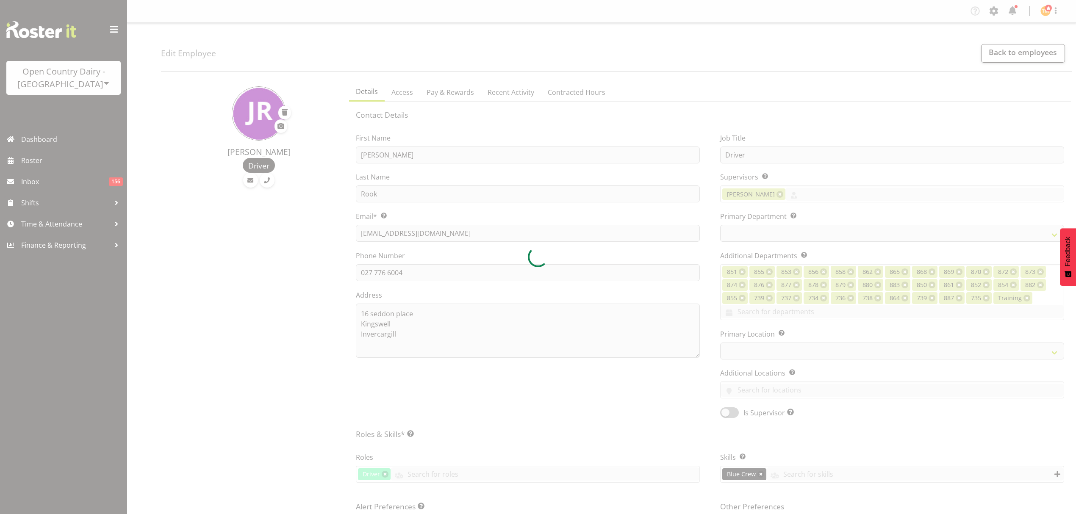
select select "TimelineWeek"
select select
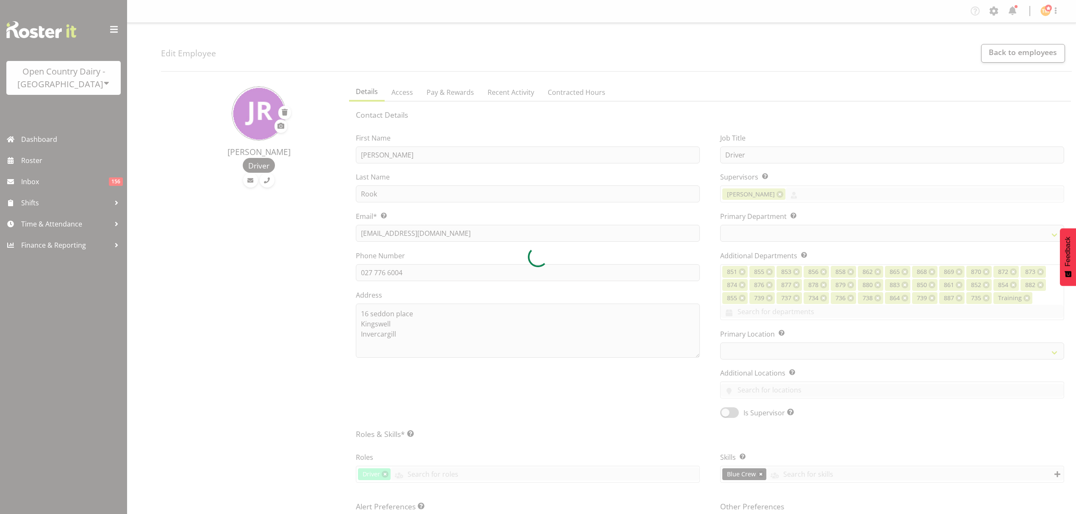
select select
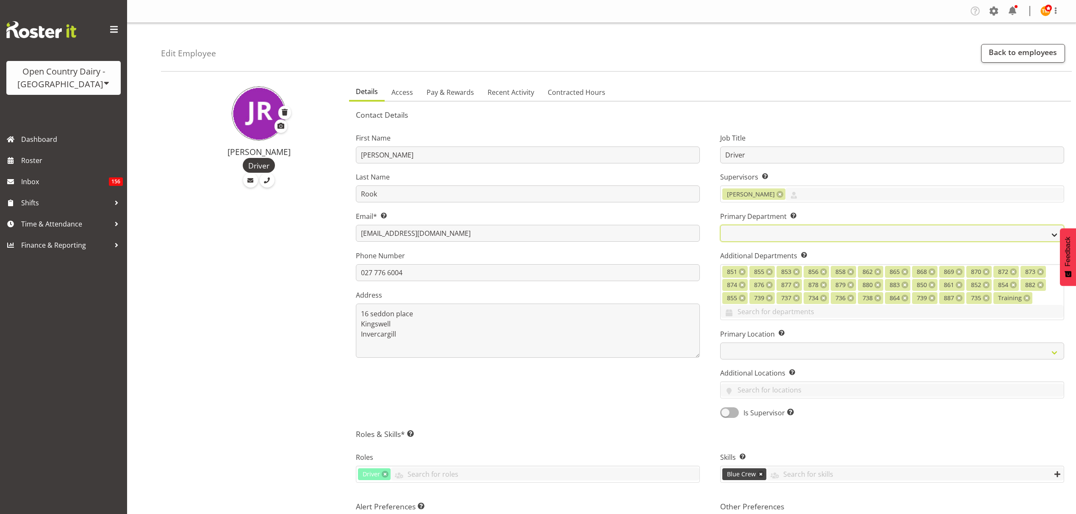
click at [768, 236] on select "731 734 735 736 737 738 739 850 851" at bounding box center [892, 233] width 344 height 17
select select "755"
click at [720, 225] on select "731 734 735 736 737 738 739 850 851" at bounding box center [892, 233] width 344 height 17
click at [775, 94] on ul "Details Access Pay & Rewards Recent Activity Contracted Hours" at bounding box center [710, 92] width 722 height 19
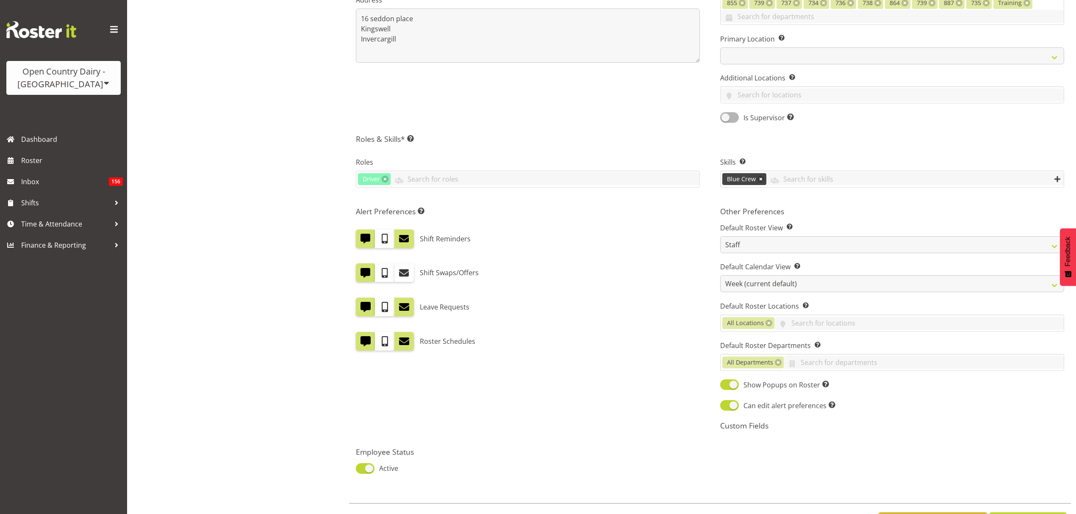
scroll to position [336, 0]
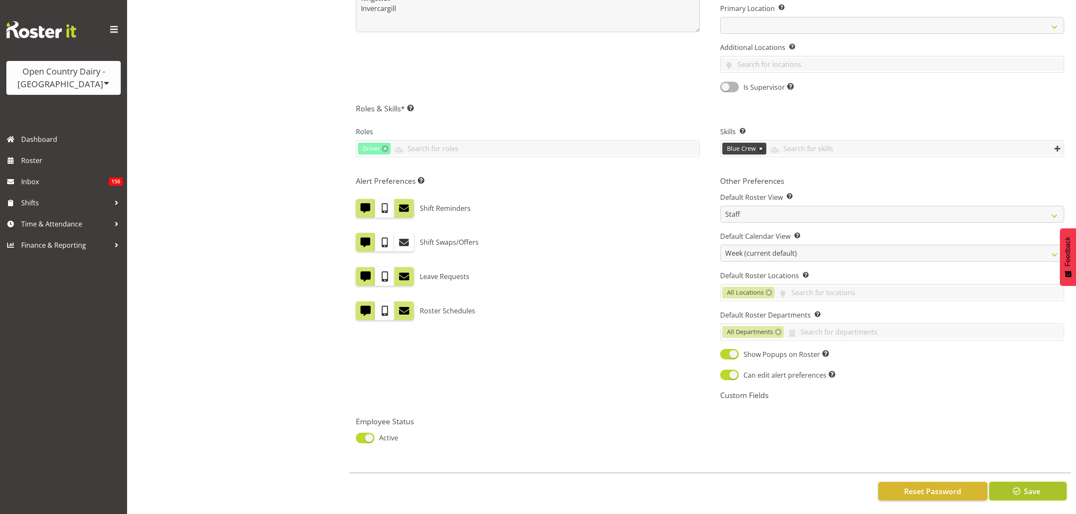
click at [1031, 486] on span "Save" at bounding box center [1032, 491] width 17 height 11
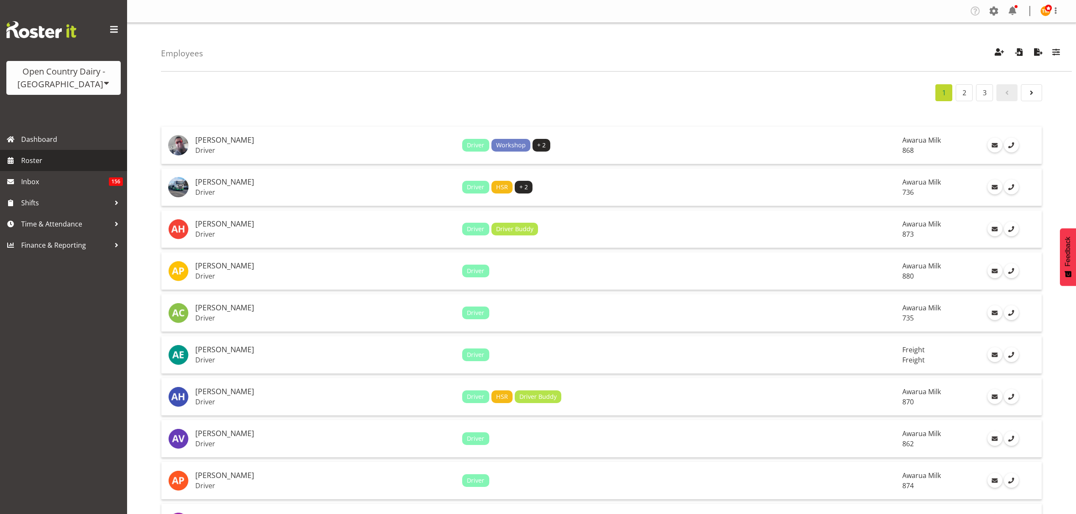
click at [96, 160] on span "Roster" at bounding box center [72, 160] width 102 height 13
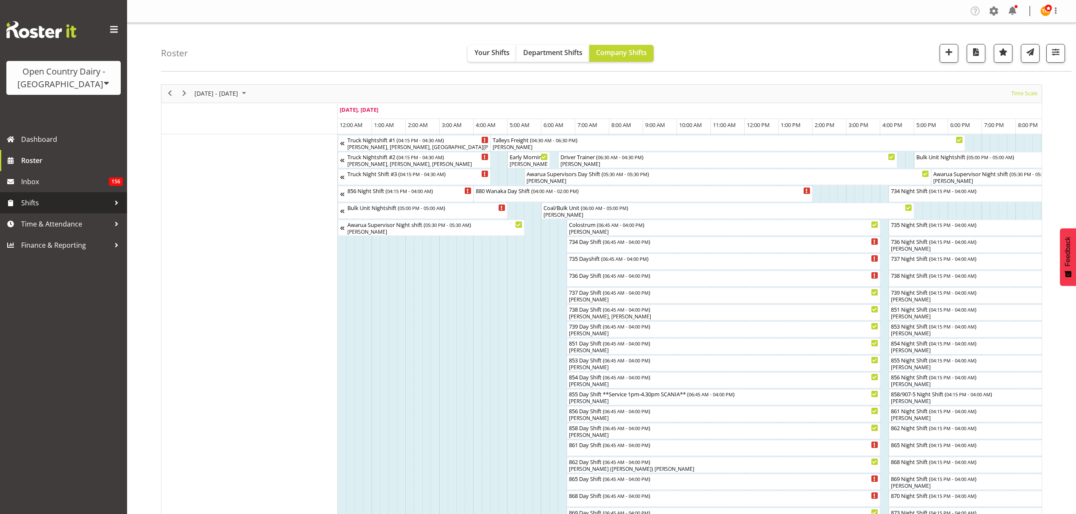
click at [91, 211] on link "Shifts" at bounding box center [63, 202] width 127 height 21
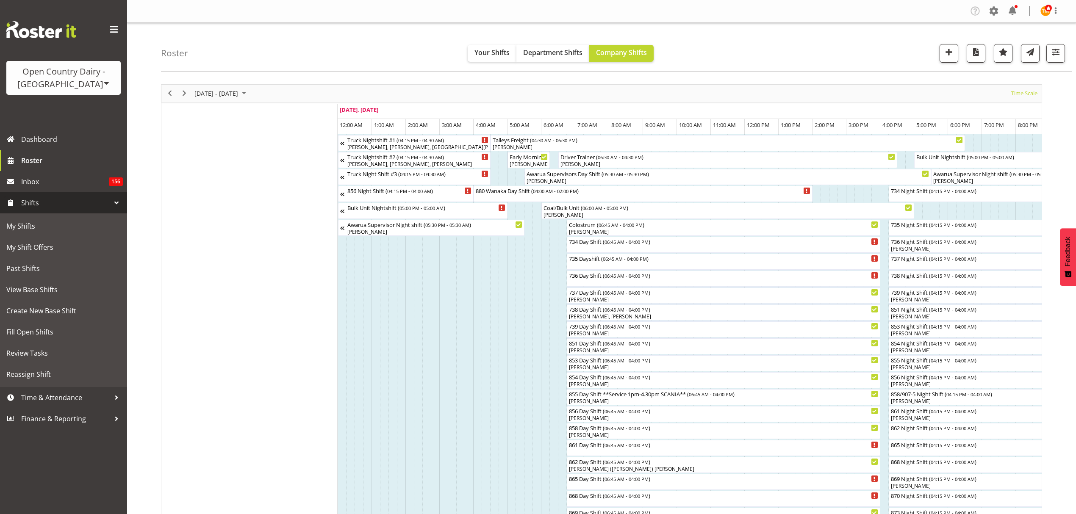
click at [75, 210] on link "Shifts" at bounding box center [63, 202] width 127 height 21
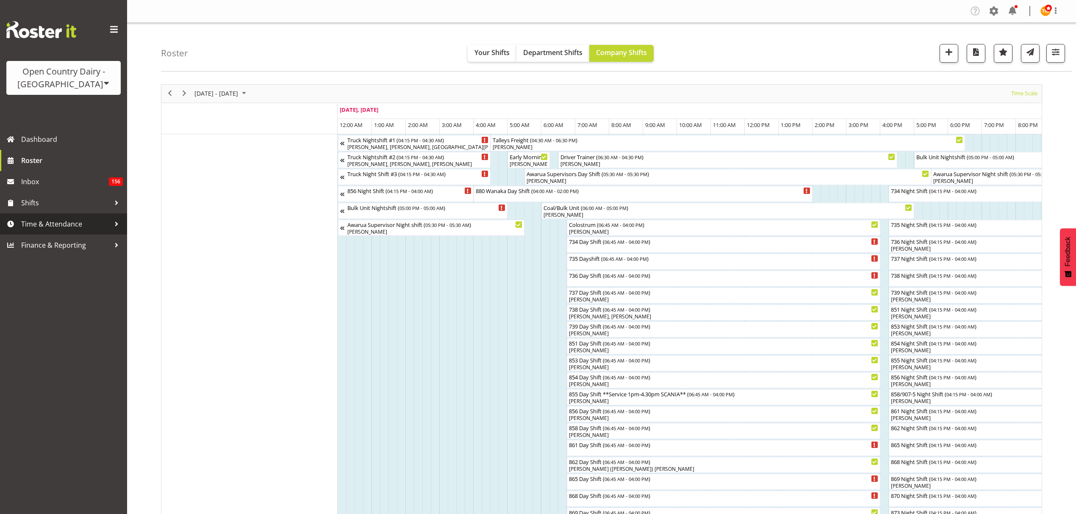
click at [66, 221] on span "Time & Attendance" at bounding box center [65, 224] width 89 height 13
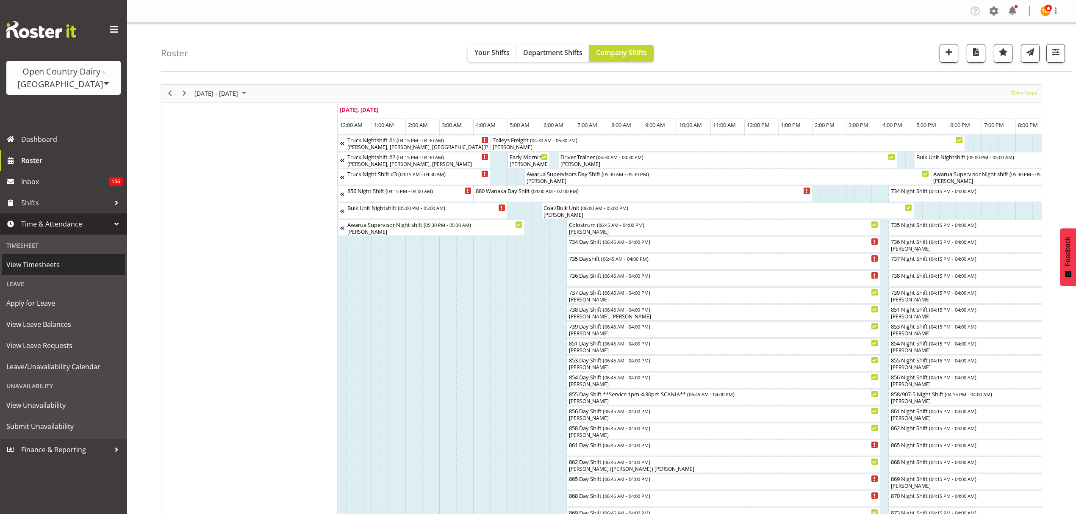
click at [55, 265] on span "View Timesheets" at bounding box center [63, 264] width 114 height 13
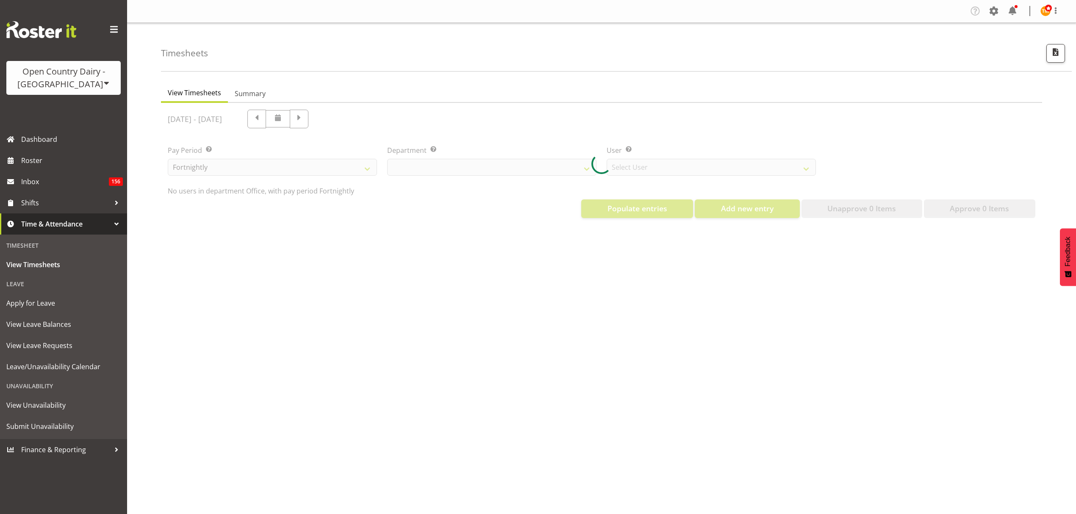
select select "699"
select select "8449"
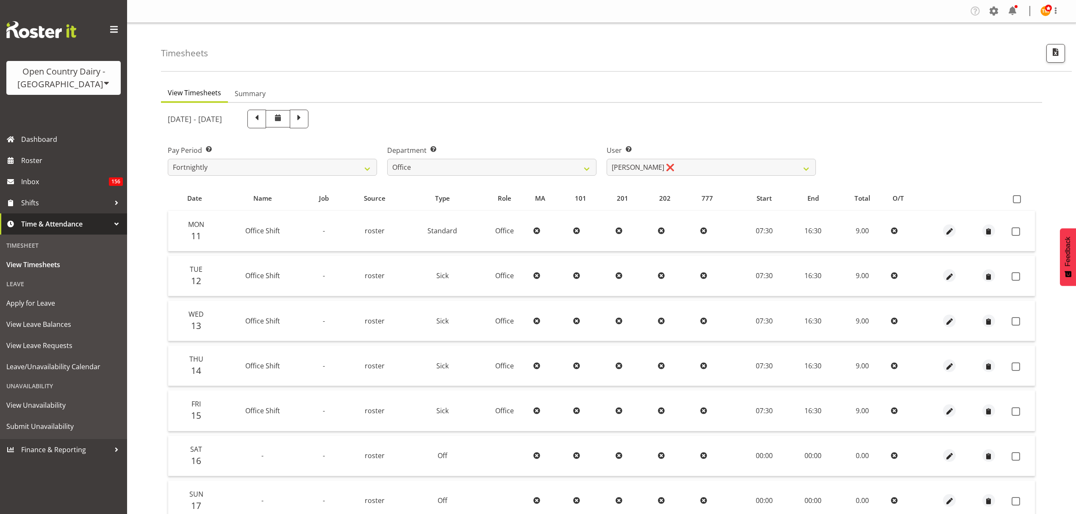
drag, startPoint x: 541, startPoint y: 153, endPoint x: 542, endPoint y: 158, distance: 4.7
click at [541, 153] on label "Department Select which department you would like to view." at bounding box center [491, 150] width 209 height 10
click at [543, 158] on div "Department Select which department you would like to view. 734 735 736 737 738 …" at bounding box center [491, 160] width 209 height 30
click at [541, 163] on select "734 735 736 737 738 739 850 851 852 853 854 855 856 858 861 862 865 868 869 870" at bounding box center [491, 167] width 209 height 17
select select "755"
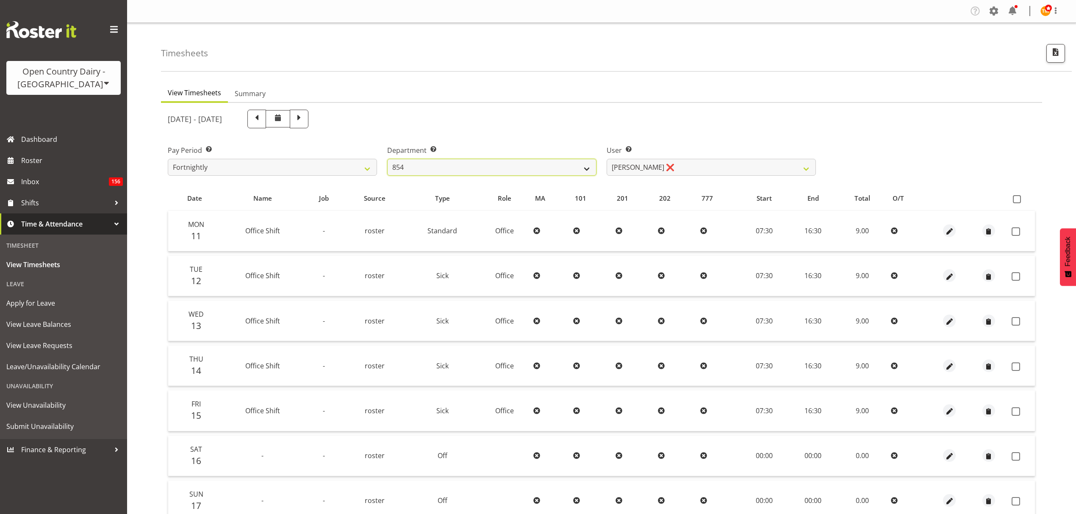
click at [387, 159] on select "734 735 736 737 738 739 850 851 852 853 854 855 856 858 861 862 865 868 869 870" at bounding box center [491, 167] width 209 height 17
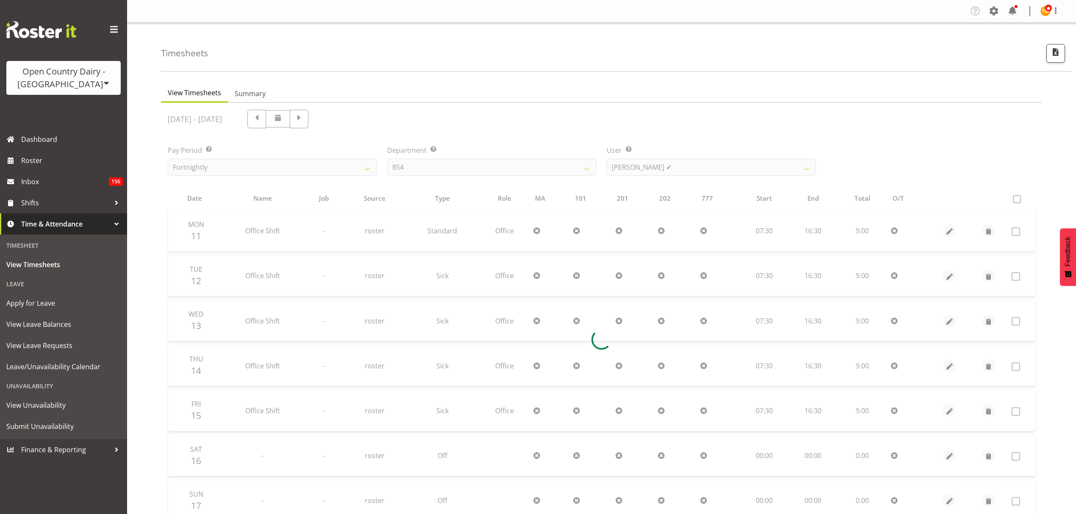
click at [548, 74] on div "Timesheets View Timesheets Summary August 11th - August 17th 2025 Pay Period Se…" at bounding box center [601, 303] width 949 height 560
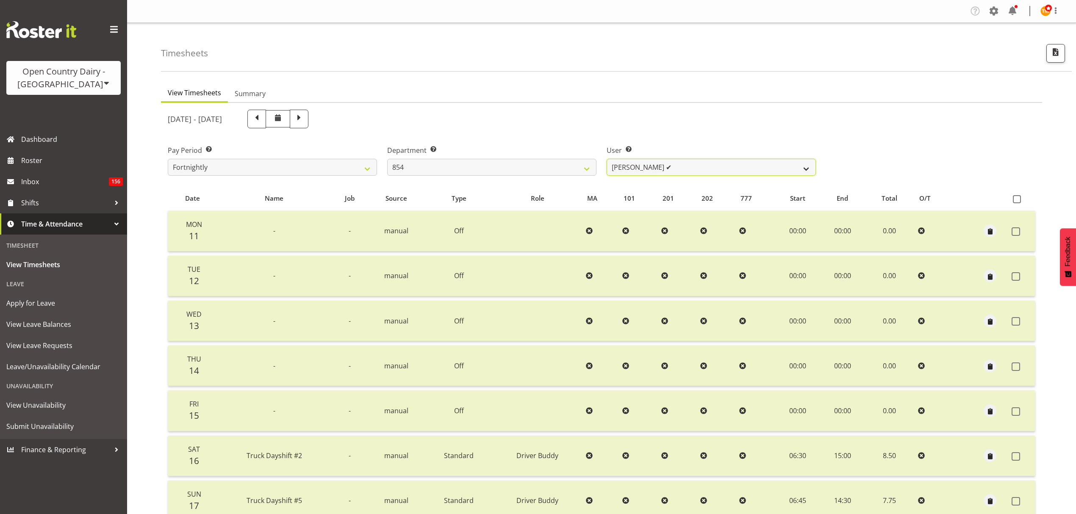
click at [652, 160] on select "Carl Johnstone ✔ John Rook ❌ Karl Nicol ✔ Raymond George ✔" at bounding box center [711, 167] width 209 height 17
select select "9976"
click at [607, 159] on select "Carl Johnstone ✔ John Rook ❌ Karl Nicol ✔ Raymond George ✔" at bounding box center [711, 167] width 209 height 17
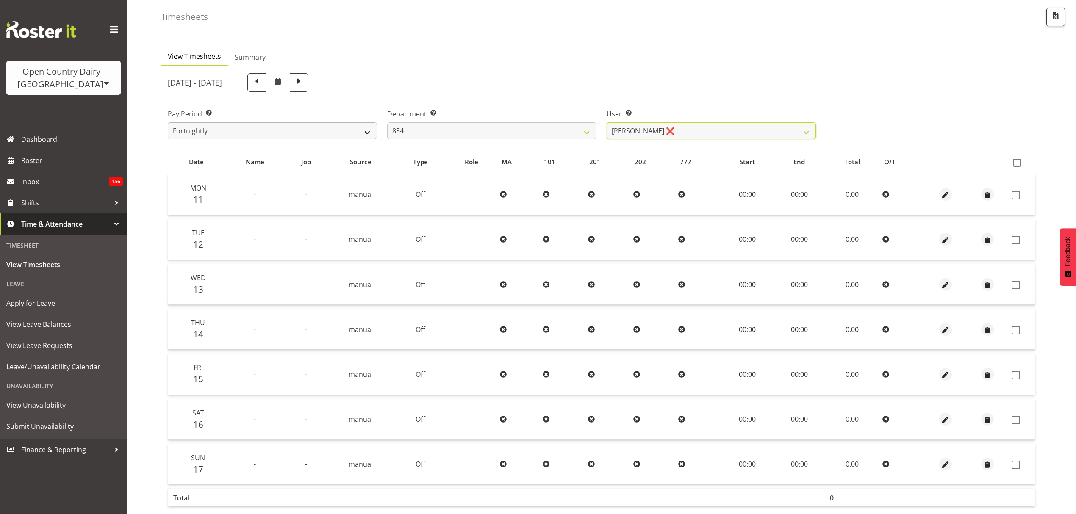
scroll to position [56, 0]
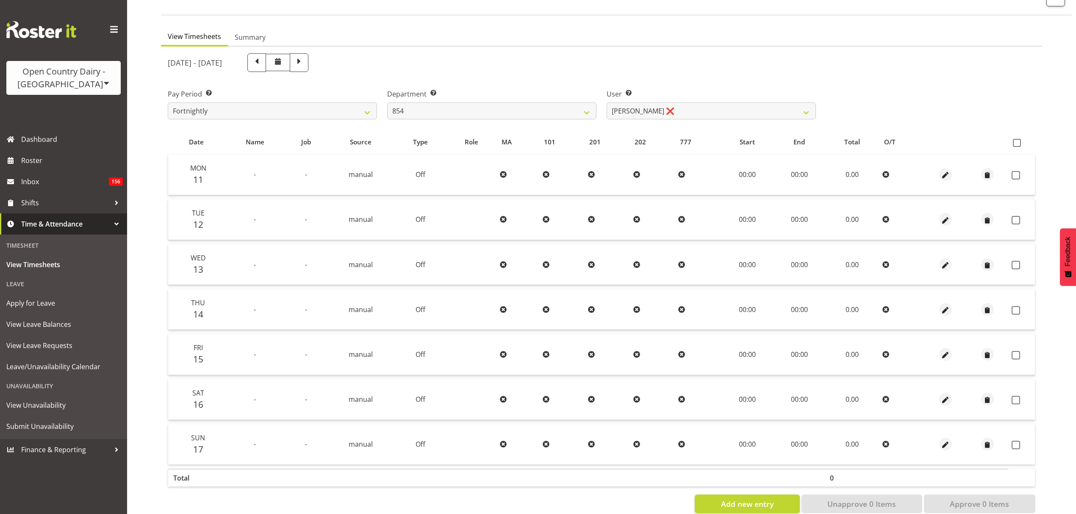
click at [290, 58] on span at bounding box center [278, 62] width 25 height 17
click at [266, 58] on span at bounding box center [256, 62] width 19 height 19
select select
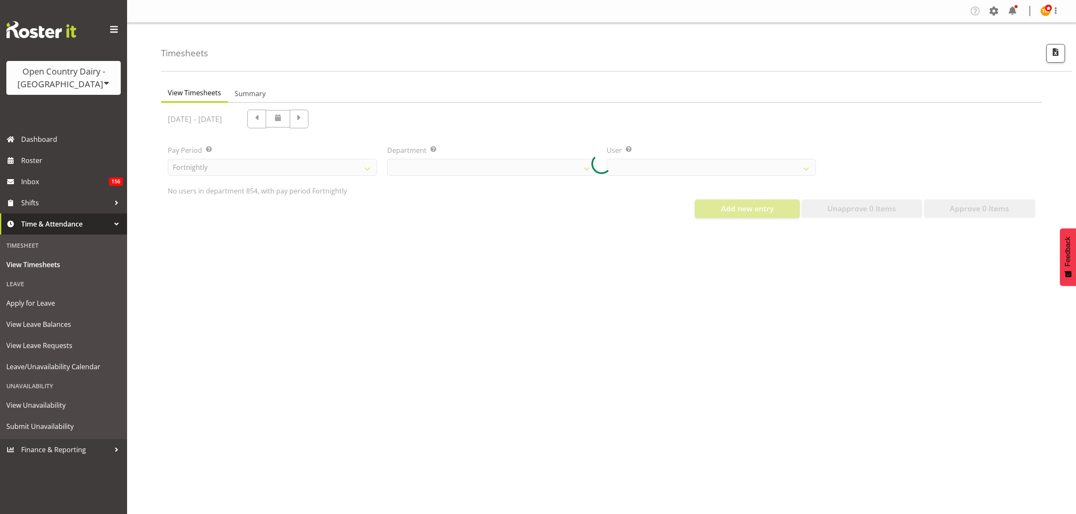
select select "755"
select select "9976"
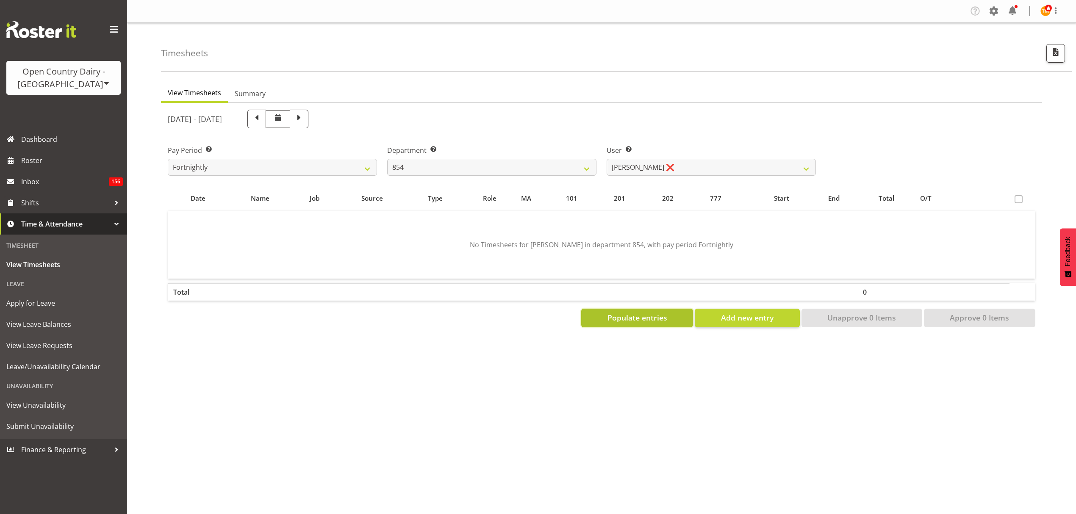
click at [679, 322] on button "Populate entries" at bounding box center [637, 318] width 112 height 19
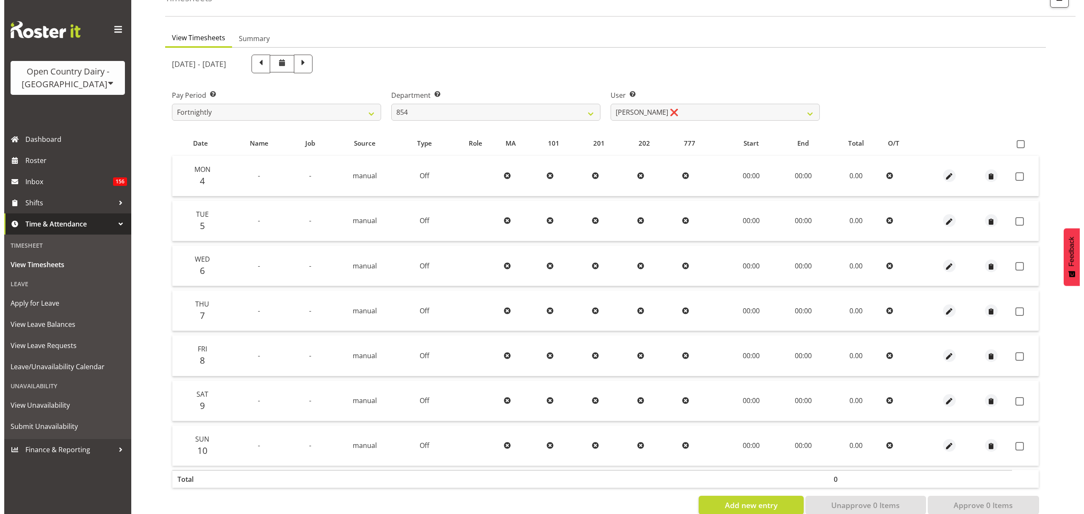
scroll to position [75, 0]
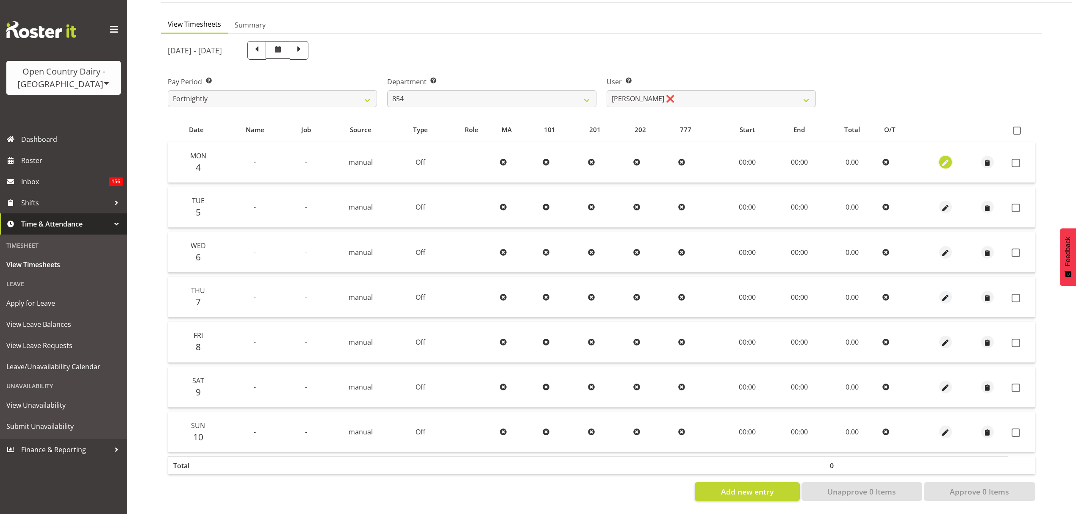
click at [943, 160] on span "button" at bounding box center [945, 163] width 10 height 10
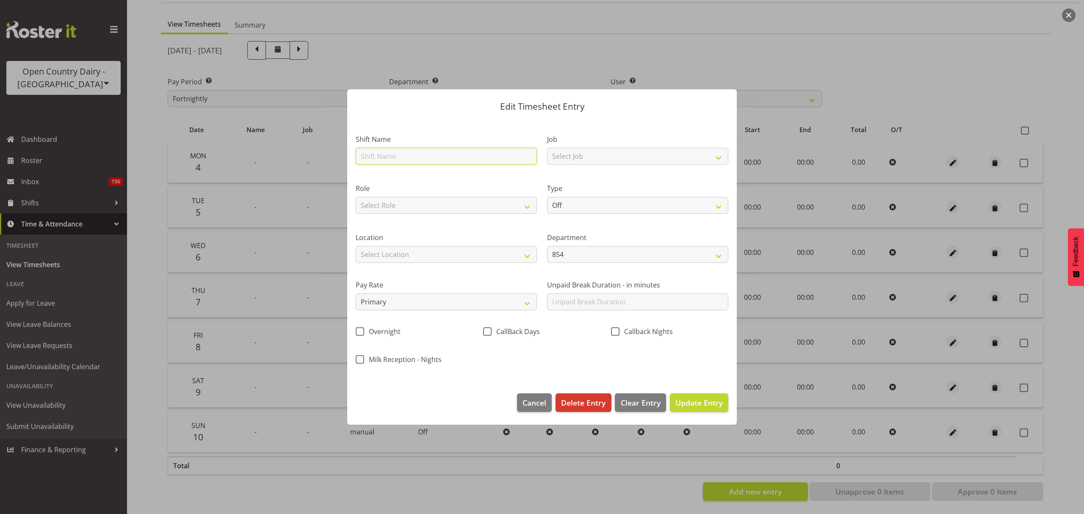
click at [416, 158] on input "text" at bounding box center [446, 156] width 181 height 17
type input "Leave"
click at [577, 199] on select "Off Standard Public Holiday Public Holiday (Worked) Day In Lieu Annual Leave Si…" at bounding box center [637, 205] width 181 height 17
select select "Annual"
click at [547, 197] on select "Off Standard Public Holiday Public Holiday (Worked) Day In Lieu Annual Leave Si…" at bounding box center [637, 205] width 181 height 17
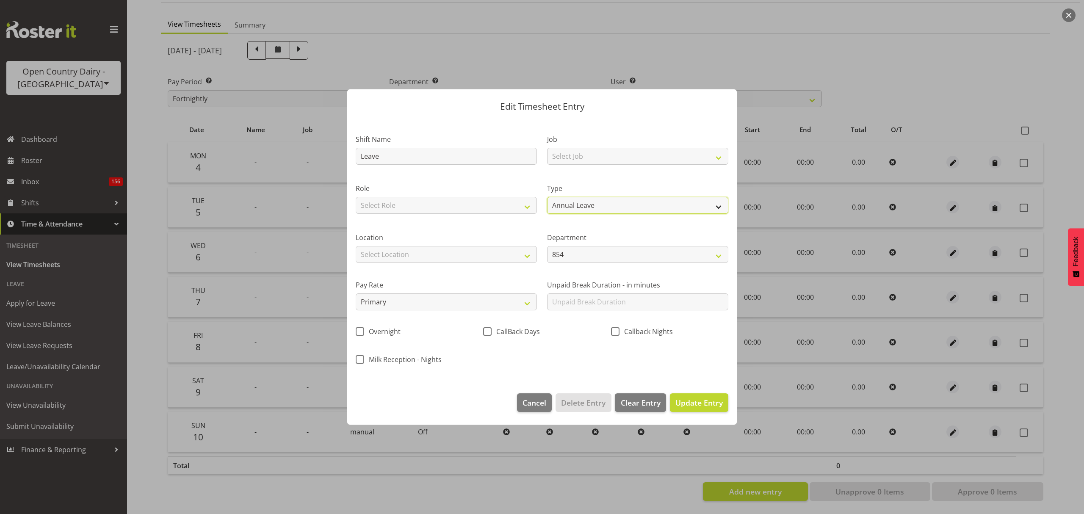
select select "7"
select select "2025"
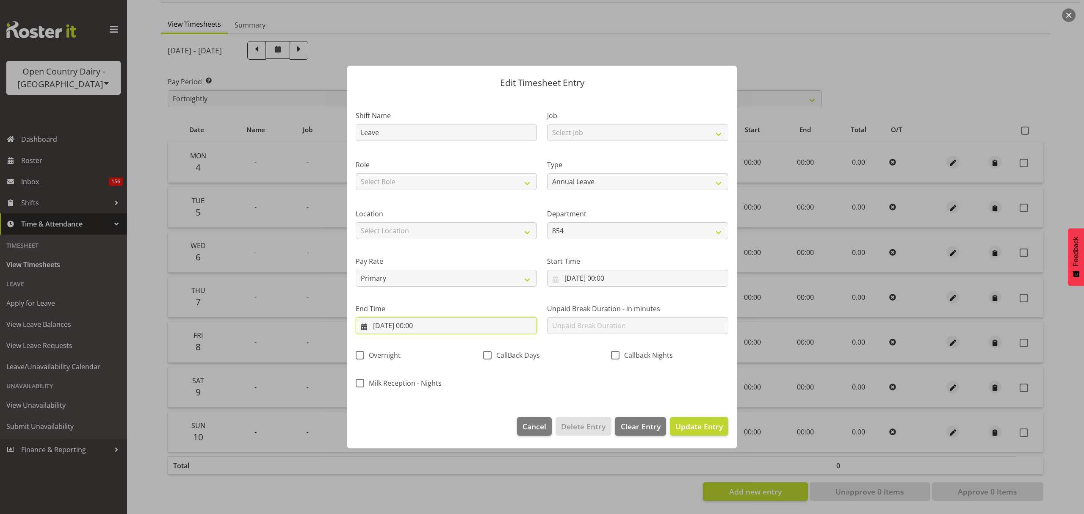
click at [459, 327] on input "04/08/2025, 00:00" at bounding box center [446, 325] width 181 height 17
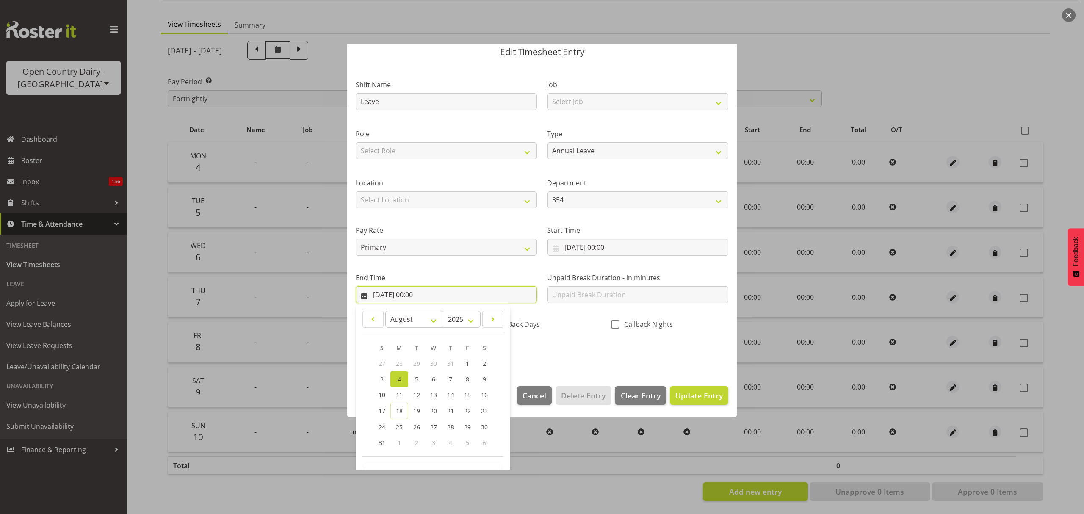
scroll to position [58, 0]
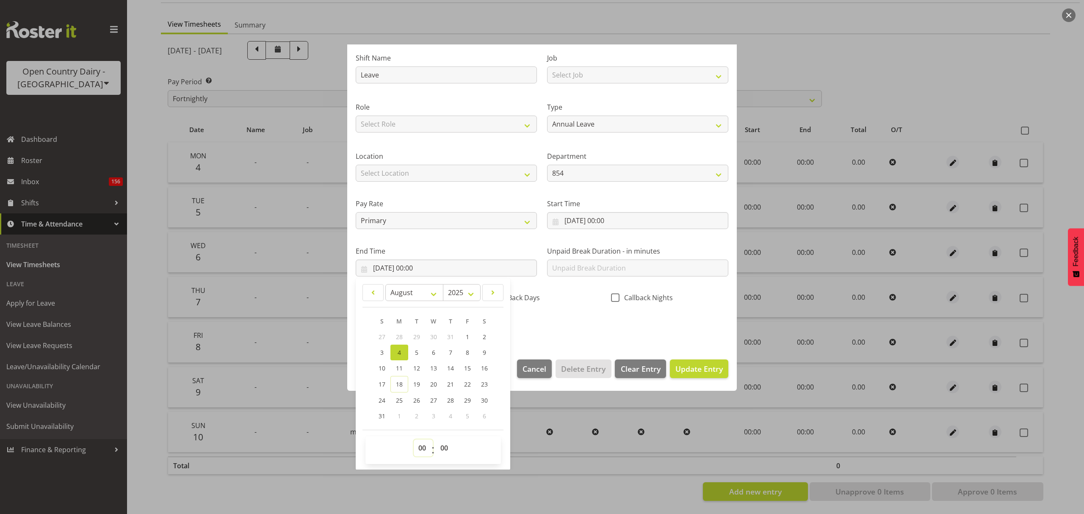
drag, startPoint x: 421, startPoint y: 452, endPoint x: 424, endPoint y: 441, distance: 11.4
click at [421, 452] on select "00 01 02 03 04 05 06 07 08 09 10 11 12 13 14 15 16 17 18 19 20 21 22 23" at bounding box center [423, 448] width 19 height 17
select select "10"
click at [414, 440] on select "00 01 02 03 04 05 06 07 08 09 10 11 12 13 14 15 16 17 18 19 20 21 22 23" at bounding box center [423, 448] width 19 height 17
type input "04/08/2025, 10:00"
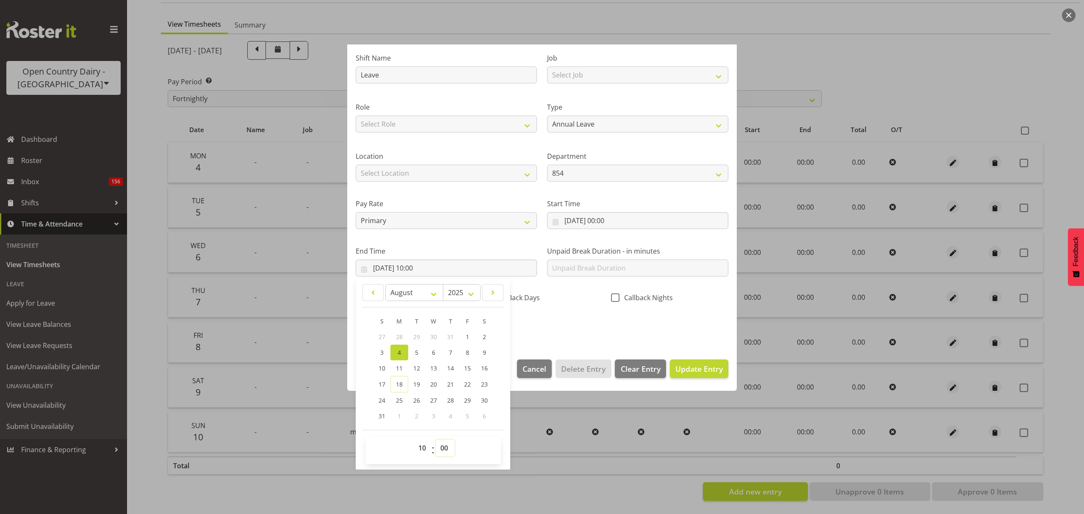
click at [448, 449] on select "00 01 02 03 04 05 06 07 08 09 10 11 12 13 14 15 16 17 18 19 20 21 22 23 24 25 2…" at bounding box center [445, 448] width 19 height 17
select select "44"
click at [436, 440] on select "00 01 02 03 04 05 06 07 08 09 10 11 12 13 14 15 16 17 18 19 20 21 22 23 24 25 2…" at bounding box center [445, 448] width 19 height 17
type input "04/08/2025, 10:44"
click at [614, 321] on div "Shift Name Leave Job Select Job Connecting /unconnecting Trailers Role Select R…" at bounding box center [542, 189] width 383 height 297
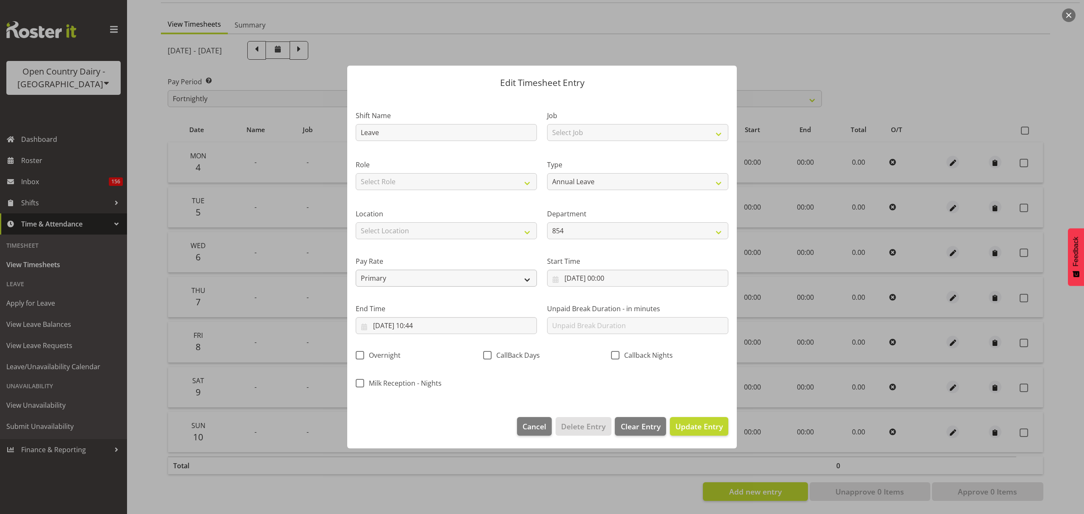
scroll to position [0, 0]
click at [693, 433] on button "Update Entry" at bounding box center [699, 426] width 58 height 19
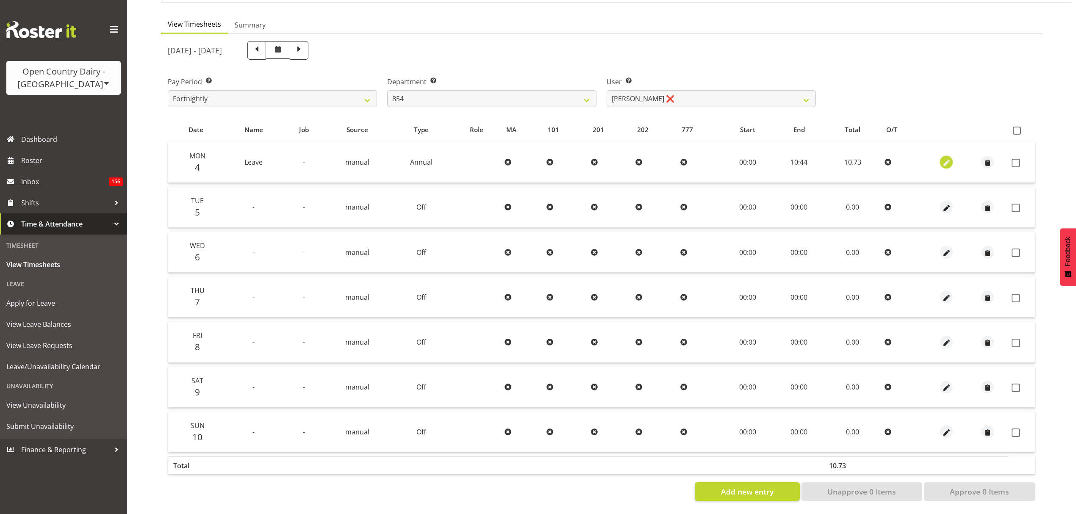
click at [947, 160] on span "button" at bounding box center [947, 163] width 10 height 10
select select "Annual"
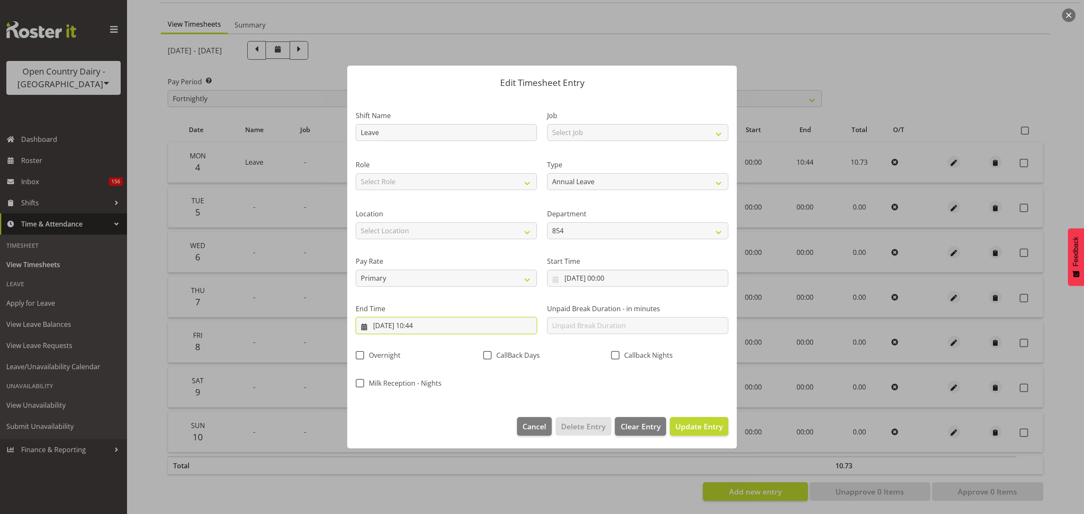
click at [487, 325] on input "04/08/2025, 10:44" at bounding box center [446, 325] width 181 height 17
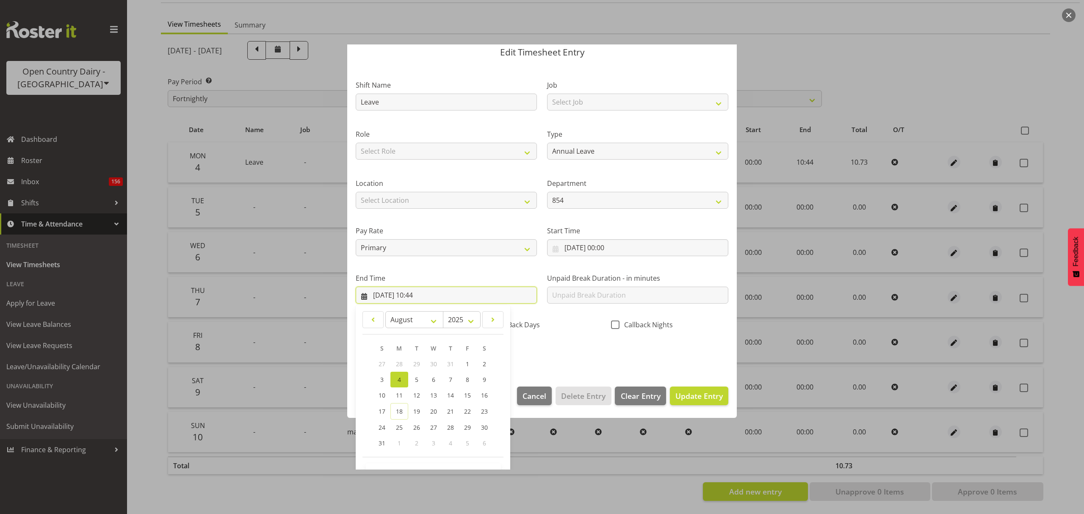
scroll to position [58, 0]
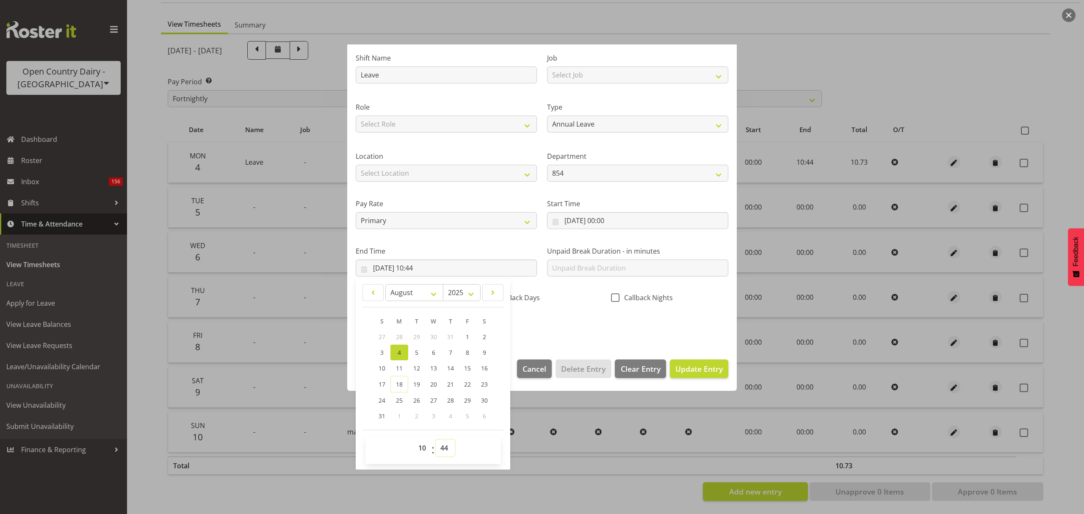
click at [447, 449] on select "00 01 02 03 04 05 06 07 08 09 10 11 12 13 14 15 16 17 18 19 20 21 22 23 24 25 2…" at bounding box center [445, 448] width 19 height 17
select select "45"
click at [436, 440] on select "00 01 02 03 04 05 06 07 08 09 10 11 12 13 14 15 16 17 18 19 20 21 22 23 24 25 2…" at bounding box center [445, 448] width 19 height 17
type input "04/08/2025, 10:45"
click at [585, 320] on div "Shift Name Leave Job Select Job Connecting /unconnecting Trailers Role Select R…" at bounding box center [542, 189] width 383 height 297
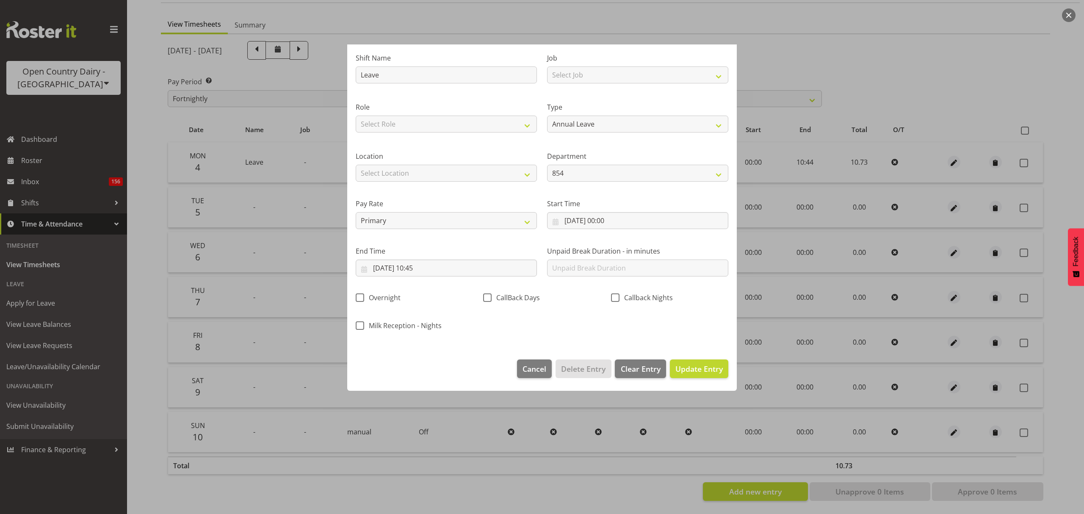
scroll to position [0, 0]
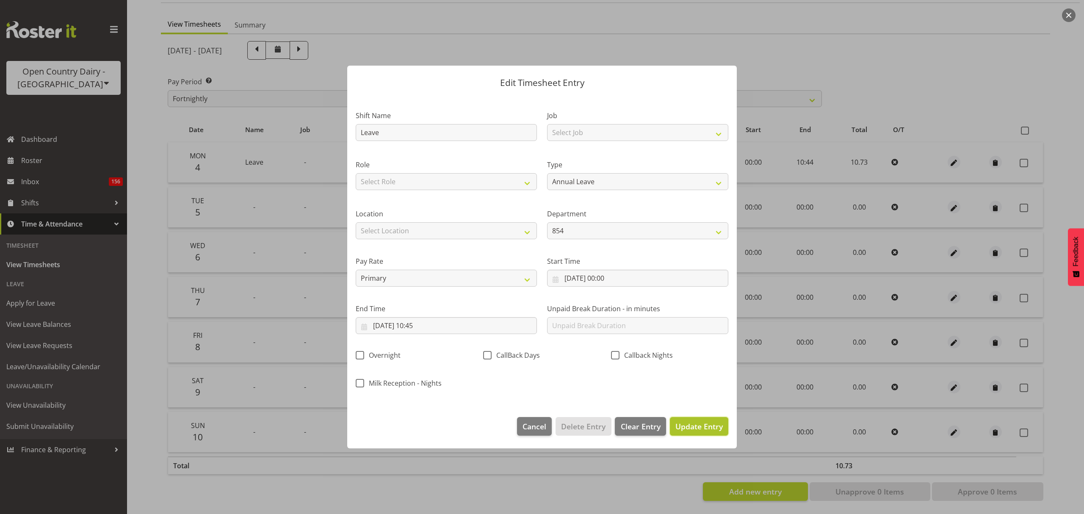
click at [696, 435] on button "Update Entry" at bounding box center [699, 426] width 58 height 19
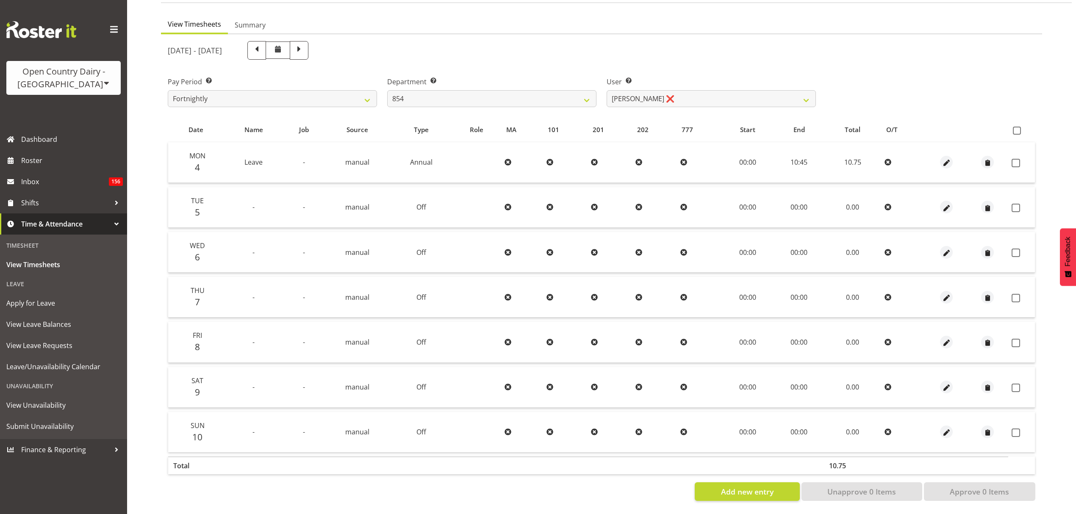
click at [945, 207] on td at bounding box center [946, 207] width 41 height 41
click at [945, 204] on span "button" at bounding box center [947, 208] width 10 height 10
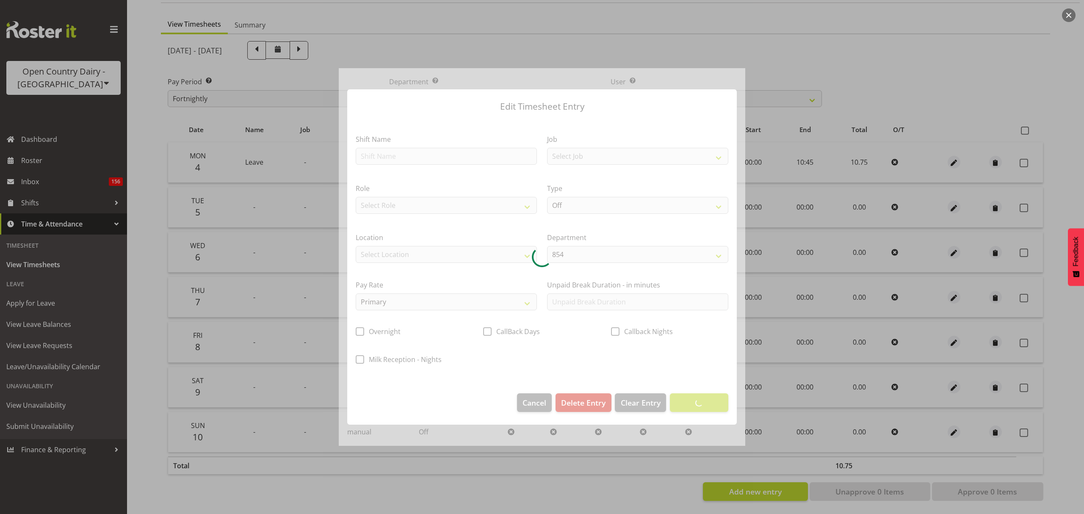
click at [451, 151] on div at bounding box center [542, 257] width 407 height 378
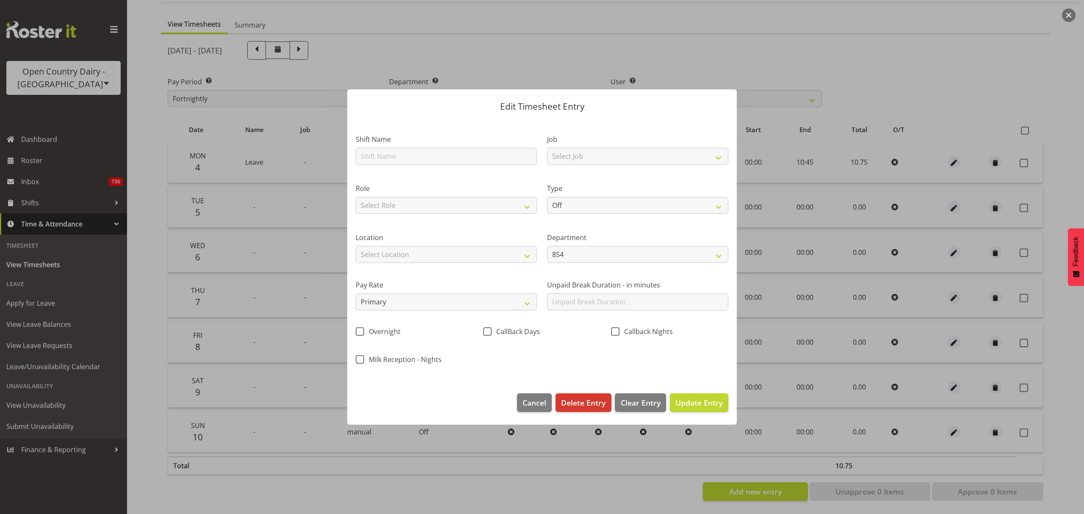
click at [451, 151] on section "Shift Name Job Select Job Connecting /unconnecting Trailers Role Select Role Dr…" at bounding box center [542, 252] width 390 height 266
click at [446, 153] on input "text" at bounding box center [446, 156] width 181 height 17
type input "Leave"
click at [644, 206] on select "Off Standard Public Holiday Public Holiday (Worked) Day In Lieu Annual Leave Si…" at bounding box center [637, 205] width 181 height 17
select select "Annual"
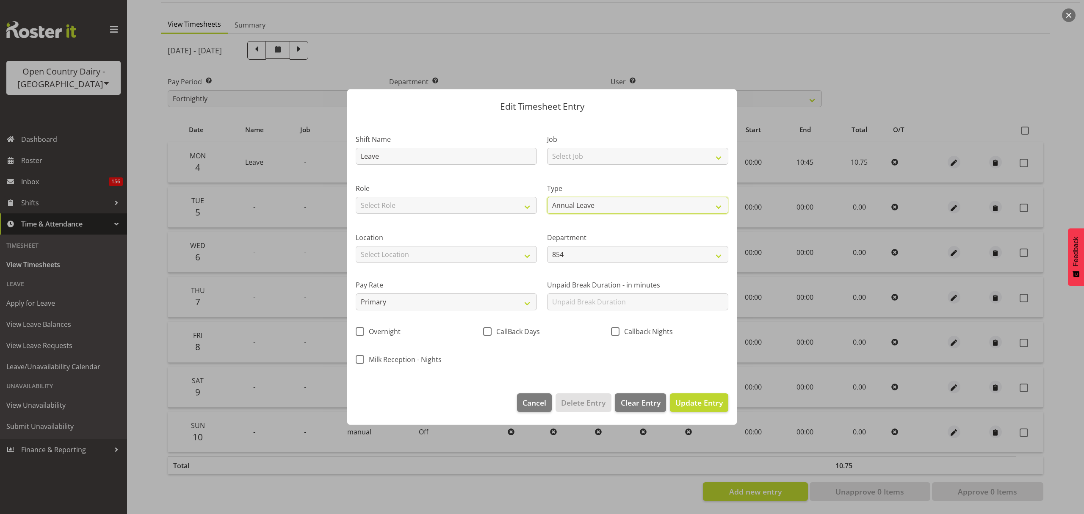
click at [547, 197] on select "Off Standard Public Holiday Public Holiday (Worked) Day In Lieu Annual Leave Si…" at bounding box center [637, 205] width 181 height 17
select select "7"
select select "2025"
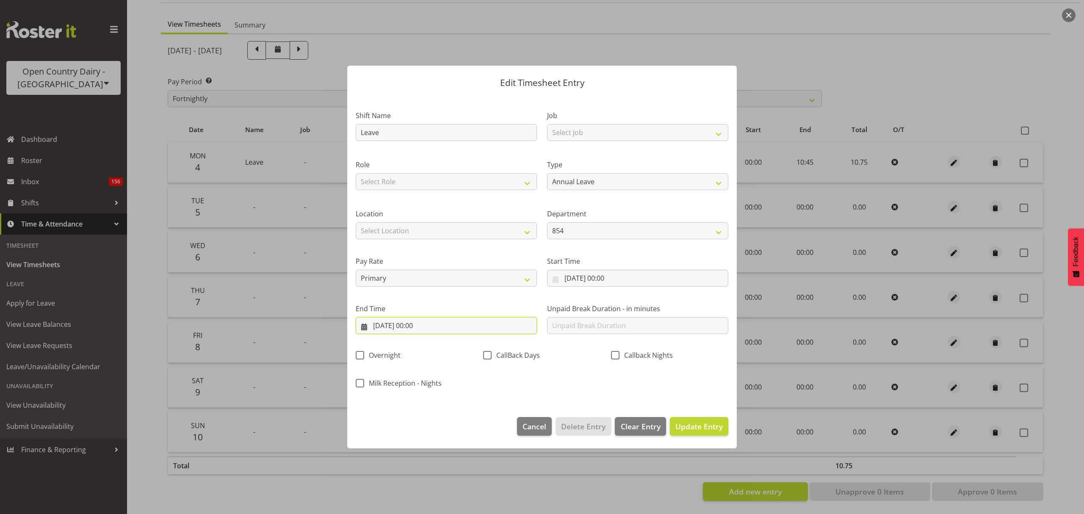
click at [432, 323] on input "05/08/2025, 00:00" at bounding box center [446, 325] width 181 height 17
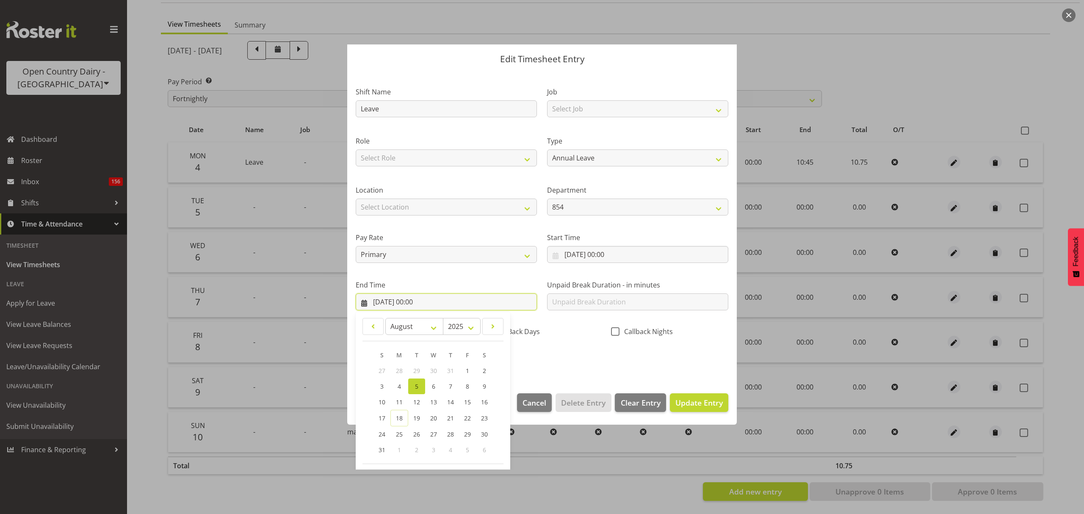
scroll to position [58, 0]
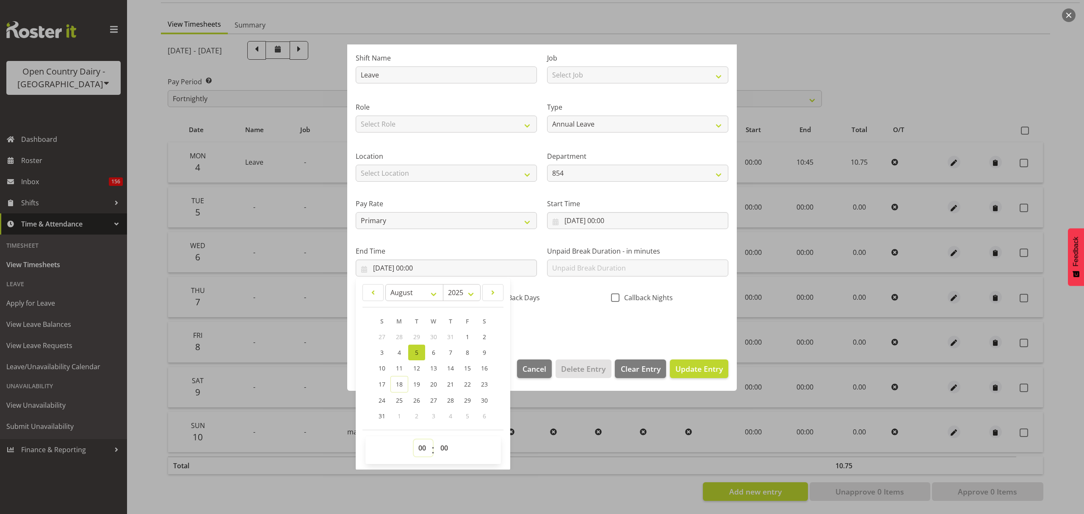
click at [424, 444] on select "00 01 02 03 04 05 06 07 08 09 10 11 12 13 14 15 16 17 18 19 20 21 22 23" at bounding box center [423, 448] width 19 height 17
select select "10"
click at [414, 440] on select "00 01 02 03 04 05 06 07 08 09 10 11 12 13 14 15 16 17 18 19 20 21 22 23" at bounding box center [423, 448] width 19 height 17
type input "05/08/2025, 10:00"
click at [439, 457] on select "00 01 02 03 04 05 06 07 08 09 10 11 12 13 14 15 16 17 18 19 20 21 22 23 24 25 2…" at bounding box center [445, 448] width 19 height 17
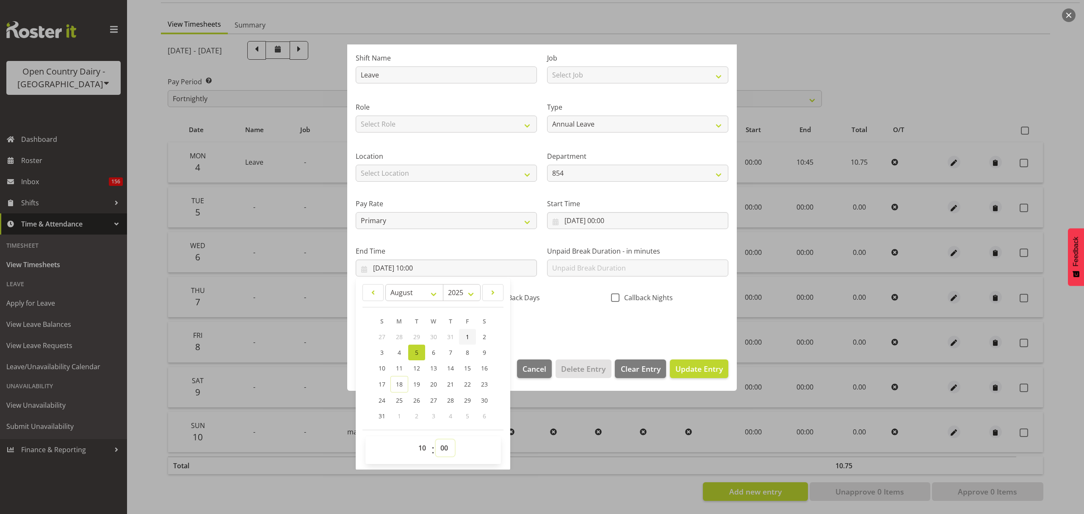
select select "45"
click at [436, 440] on select "00 01 02 03 04 05 06 07 08 09 10 11 12 13 14 15 16 17 18 19 20 21 22 23 24 25 2…" at bounding box center [445, 448] width 19 height 17
type input "05/08/2025, 10:45"
click at [600, 317] on div "Shift Name Leave Job Select Job Connecting /unconnecting Trailers Role Select R…" at bounding box center [542, 189] width 383 height 297
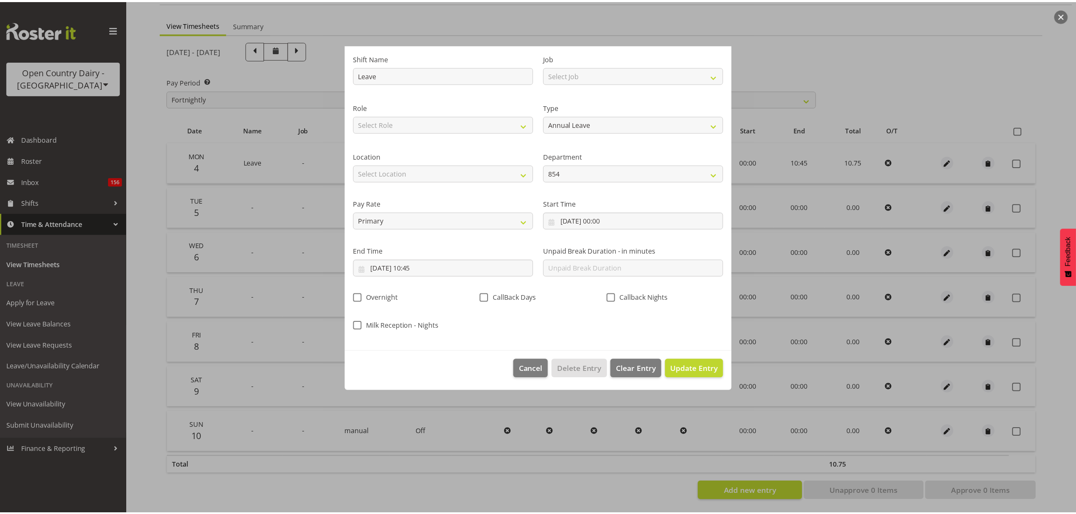
scroll to position [0, 0]
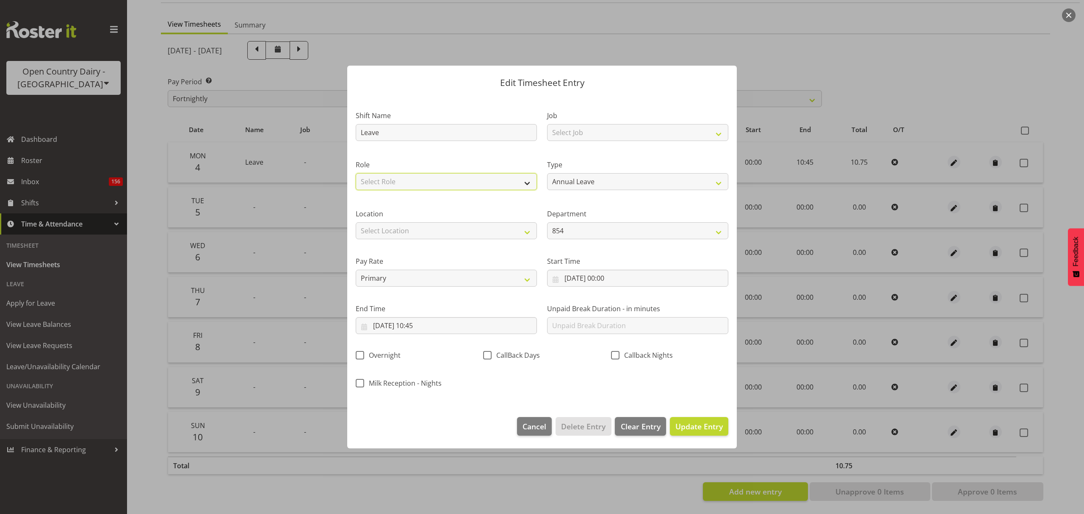
click at [503, 175] on select "Select Role Driver" at bounding box center [446, 181] width 181 height 17
drag, startPoint x: 497, startPoint y: 189, endPoint x: 498, endPoint y: 197, distance: 8.1
click at [497, 192] on div "Role Select Role Driver" at bounding box center [446, 172] width 191 height 49
click at [496, 177] on select "Select Role Driver" at bounding box center [446, 181] width 181 height 17
select select "1154"
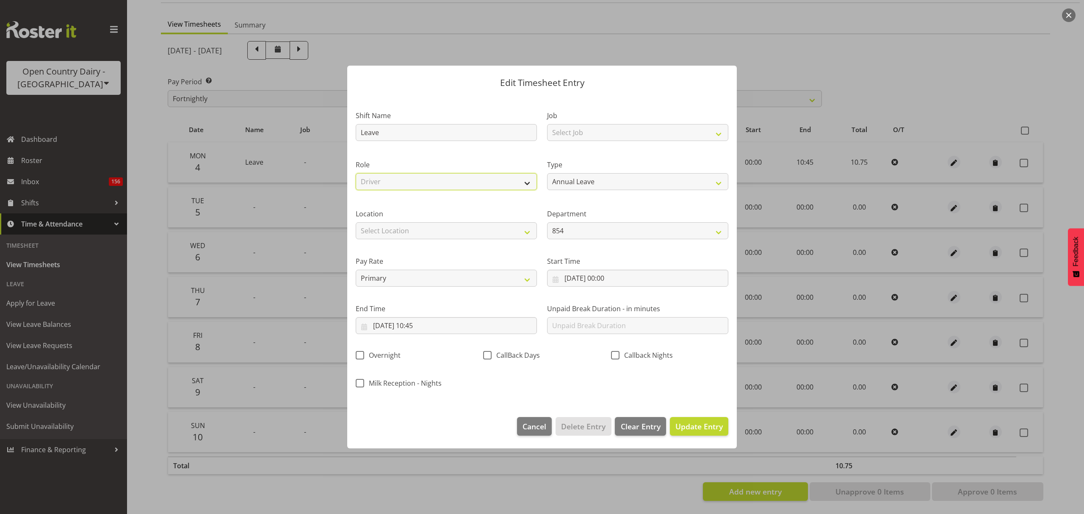
click at [356, 173] on select "Select Role Driver" at bounding box center [446, 181] width 181 height 17
click at [690, 427] on span "Update Entry" at bounding box center [699, 426] width 47 height 10
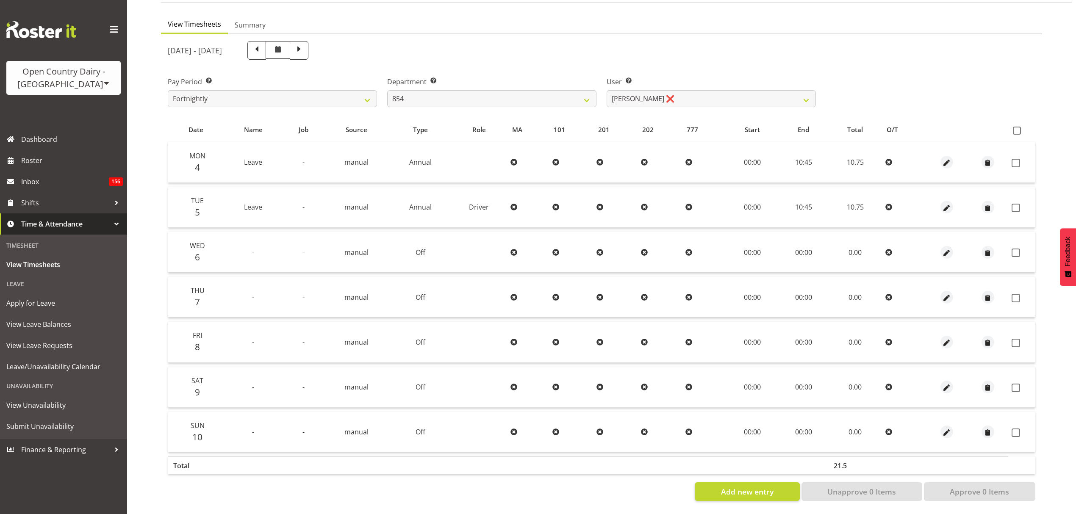
drag, startPoint x: 826, startPoint y: 252, endPoint x: 712, endPoint y: 37, distance: 242.6
click at [712, 41] on div "August 4th - August 10th 2025" at bounding box center [492, 50] width 648 height 19
click at [714, 90] on select "Carl Johnstone ✔ John Rook ❌ Karl Nicol ✔ Raymond George ✔" at bounding box center [711, 98] width 209 height 17
click at [893, 88] on div "Pay Period Select which pay period you would like to view. Fortnightly Departme…" at bounding box center [602, 88] width 878 height 47
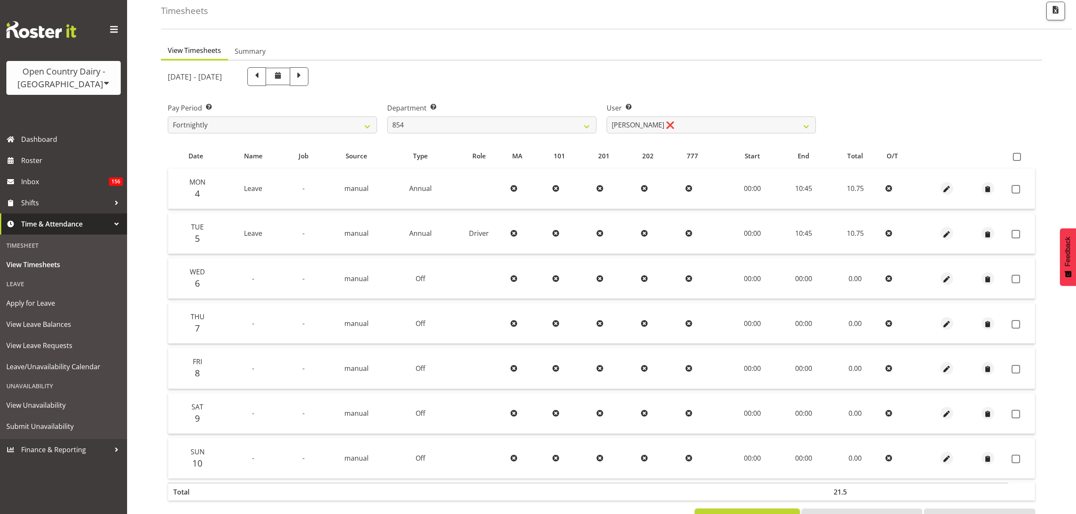
scroll to position [75, 0]
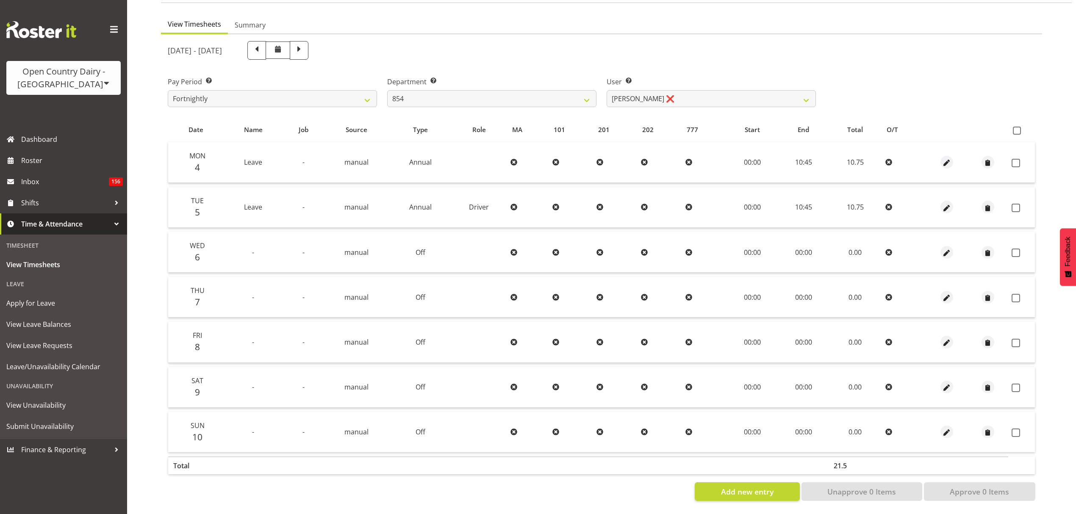
click at [576, 50] on div "August 4th - August 10th 2025" at bounding box center [492, 50] width 648 height 19
click at [949, 251] on span "button" at bounding box center [947, 252] width 10 height 12
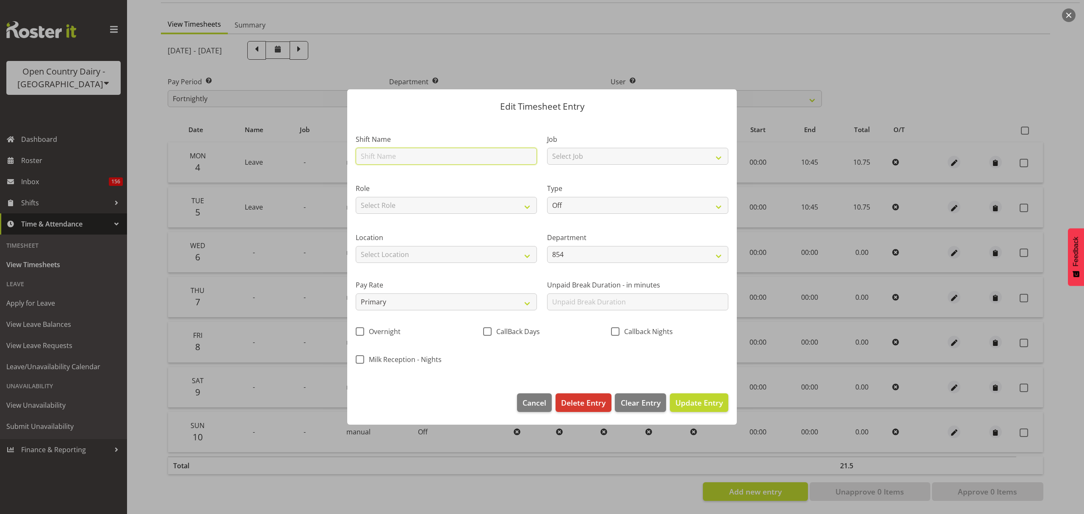
click at [438, 153] on input "text" at bounding box center [446, 156] width 181 height 17
type input "Leave"
click at [580, 208] on select "Off Standard Public Holiday Public Holiday (Worked) Day In Lieu Annual Leave Si…" at bounding box center [637, 205] width 181 height 17
select select "Annual"
click at [547, 197] on select "Off Standard Public Holiday Public Holiday (Worked) Day In Lieu Annual Leave Si…" at bounding box center [637, 205] width 181 height 17
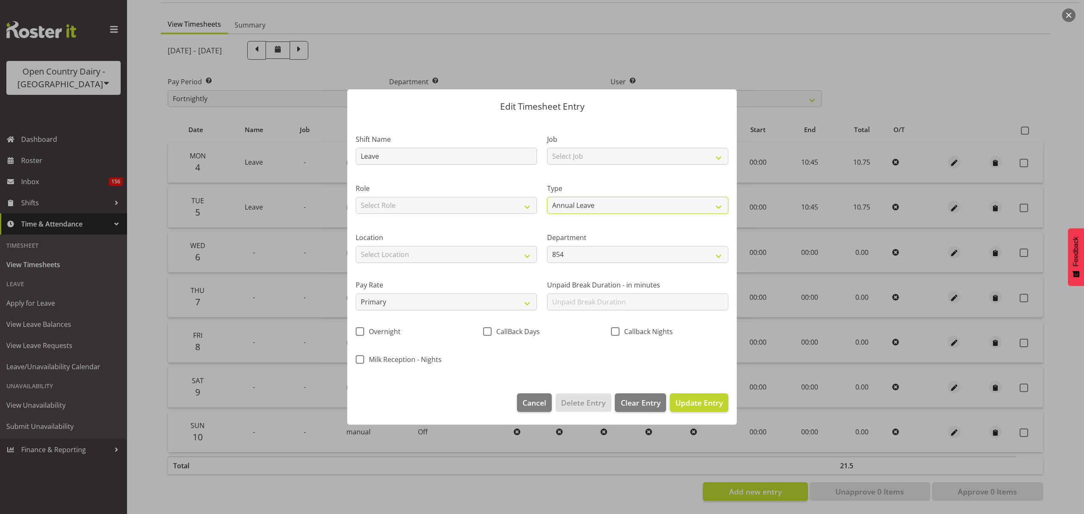
select select "7"
select select "2025"
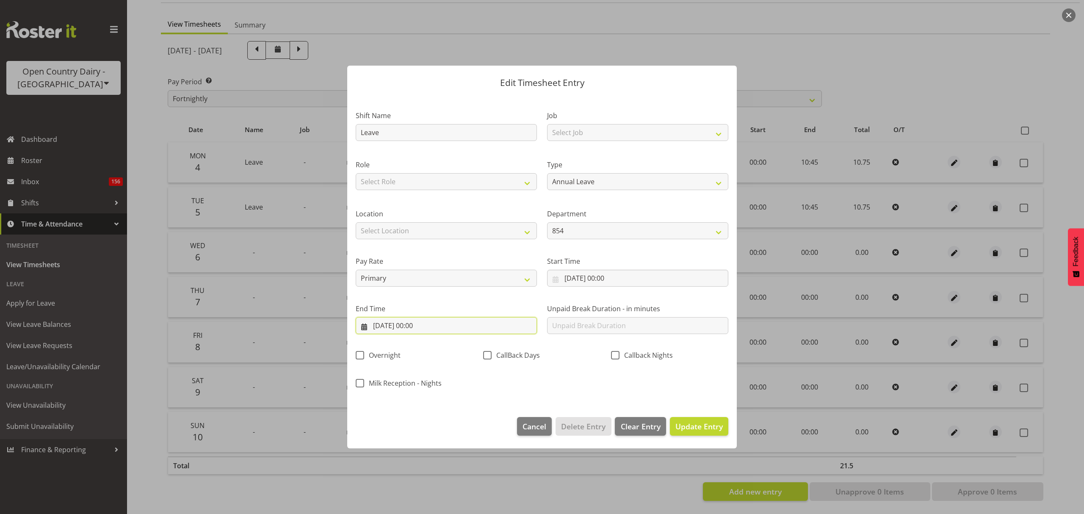
click at [438, 330] on input "06/08/2025, 00:00" at bounding box center [446, 325] width 181 height 17
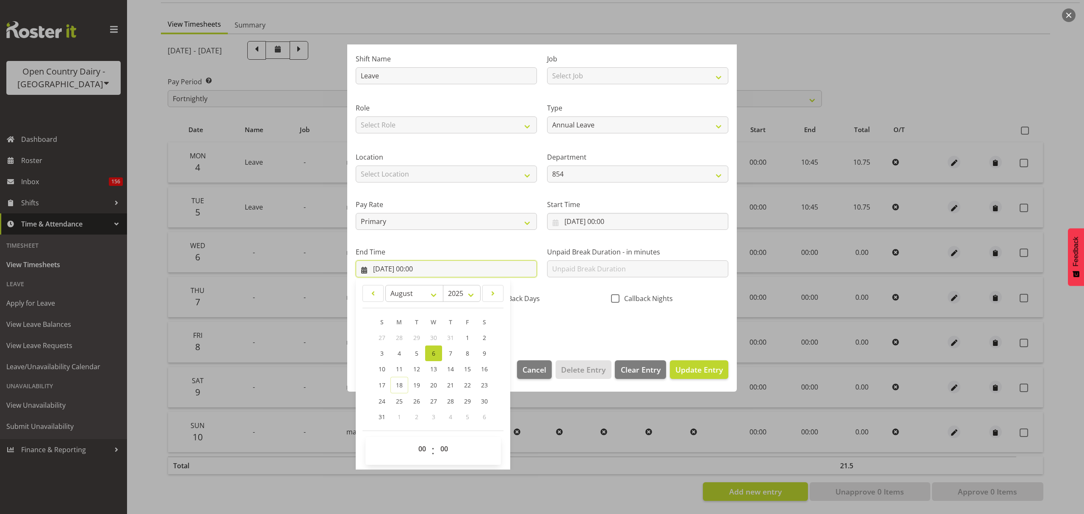
scroll to position [58, 0]
click at [419, 449] on select "00 01 02 03 04 05 06 07 08 09 10 11 12 13 14 15 16 17 18 19 20 21 22 23" at bounding box center [423, 448] width 19 height 17
click at [427, 447] on select "00 01 02 03 04 05 06 07 08 09 10 11 12 13 14 15 16 17 18 19 20 21 22 23" at bounding box center [423, 448] width 19 height 17
select select "10"
click at [414, 440] on select "00 01 02 03 04 05 06 07 08 09 10 11 12 13 14 15 16 17 18 19 20 21 22 23" at bounding box center [423, 448] width 19 height 17
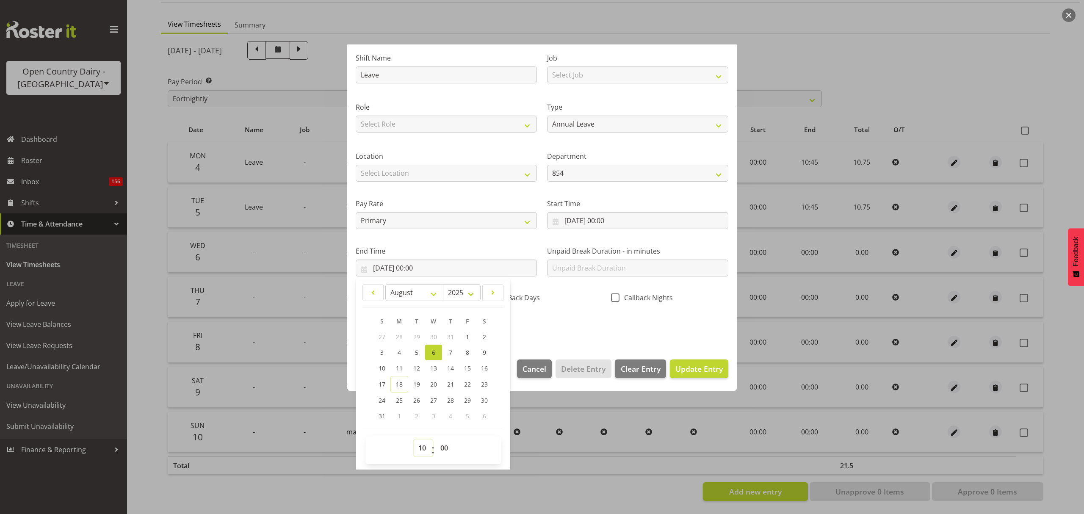
type input "06/08/2025, 10:00"
click at [444, 440] on div "00 01 02 03 04 05 06 07 08 09 10 11 12 13 14 15 16 17 18 19 20 21 22 23 : 00 01…" at bounding box center [434, 450] width 136 height 28
click at [445, 441] on select "00 01 02 03 04 05 06 07 08 09 10 11 12 13 14 15 16 17 18 19 20 21 22 23 24 25 2…" at bounding box center [445, 448] width 19 height 17
select select "45"
click at [436, 440] on select "00 01 02 03 04 05 06 07 08 09 10 11 12 13 14 15 16 17 18 19 20 21 22 23 24 25 2…" at bounding box center [445, 448] width 19 height 17
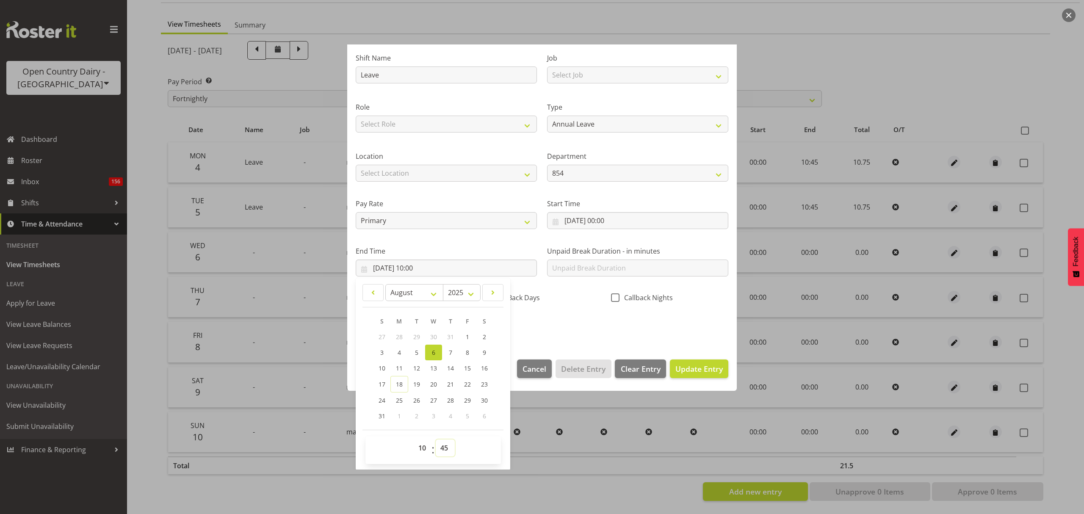
type input "06/08/2025, 10:45"
click at [588, 342] on section "Shift Name Leave Job Select Job Connecting /unconnecting Trailers Role Select R…" at bounding box center [542, 194] width 390 height 313
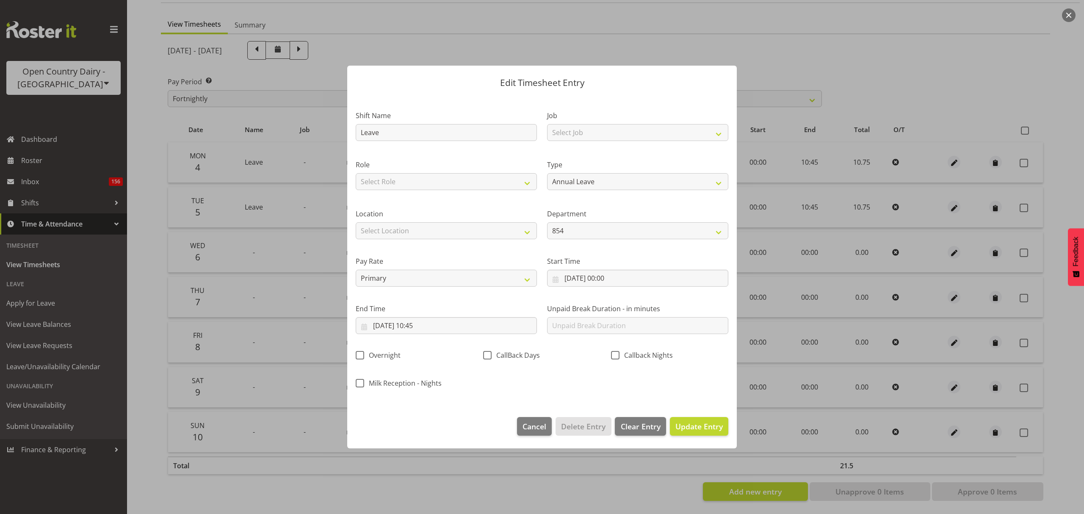
scroll to position [0, 0]
click at [688, 426] on span "Update Entry" at bounding box center [699, 426] width 47 height 10
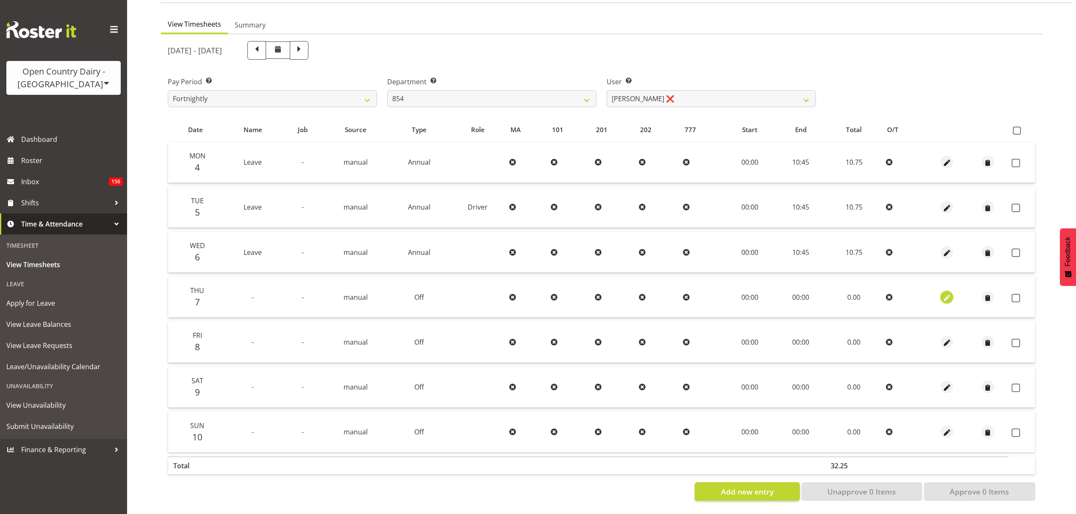
click at [946, 293] on span "button" at bounding box center [947, 298] width 10 height 10
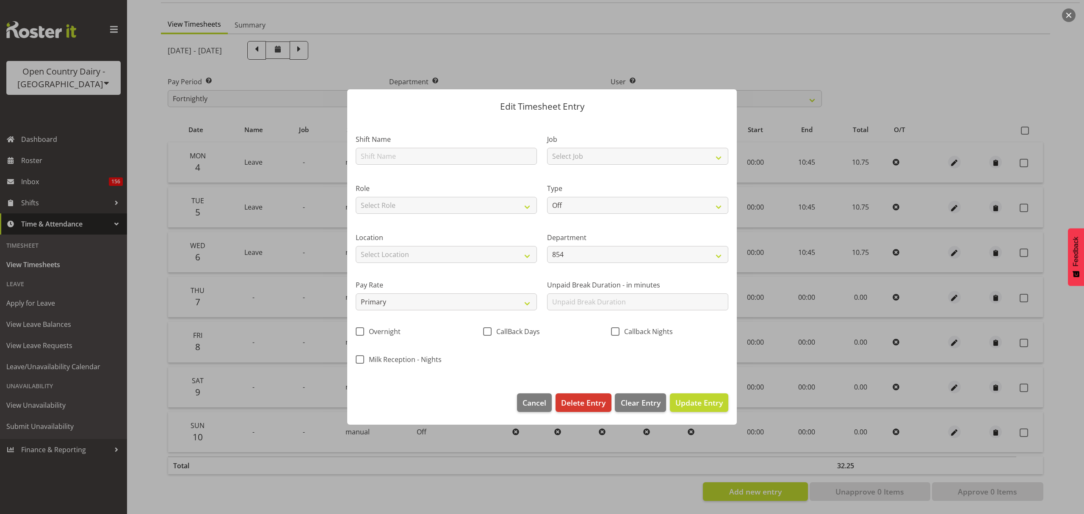
click at [480, 144] on div "Shift Name" at bounding box center [446, 149] width 181 height 30
click at [482, 151] on input "text" at bounding box center [446, 156] width 181 height 17
type input "Leave"
click at [581, 200] on select "Off Standard Public Holiday Public Holiday (Worked) Day In Lieu Annual Leave Si…" at bounding box center [637, 205] width 181 height 17
select select "Annual"
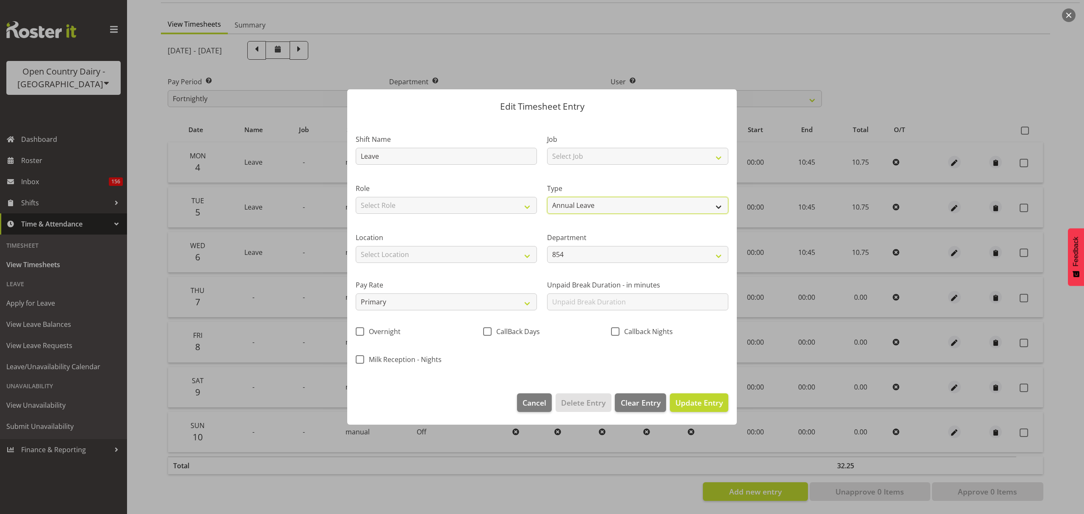
click at [547, 197] on select "Off Standard Public Holiday Public Holiday (Worked) Day In Lieu Annual Leave Si…" at bounding box center [637, 205] width 181 height 17
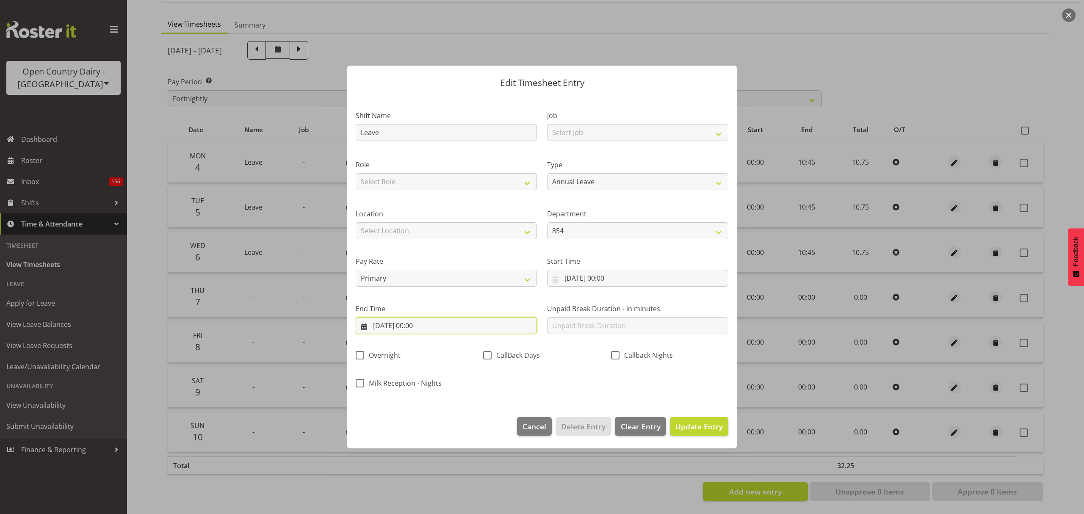
click at [480, 328] on input "07/08/2025, 00:00" at bounding box center [446, 325] width 181 height 17
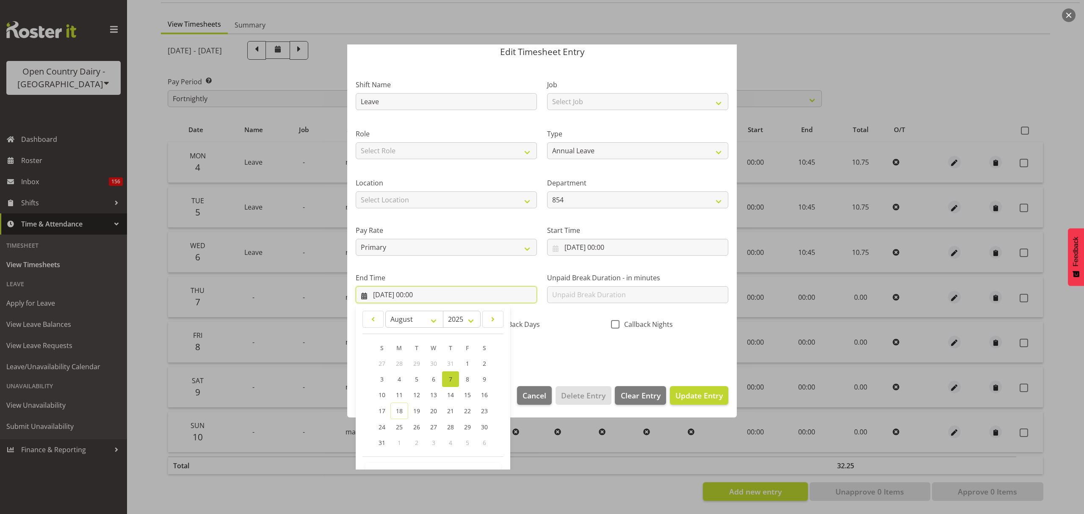
scroll to position [58, 0]
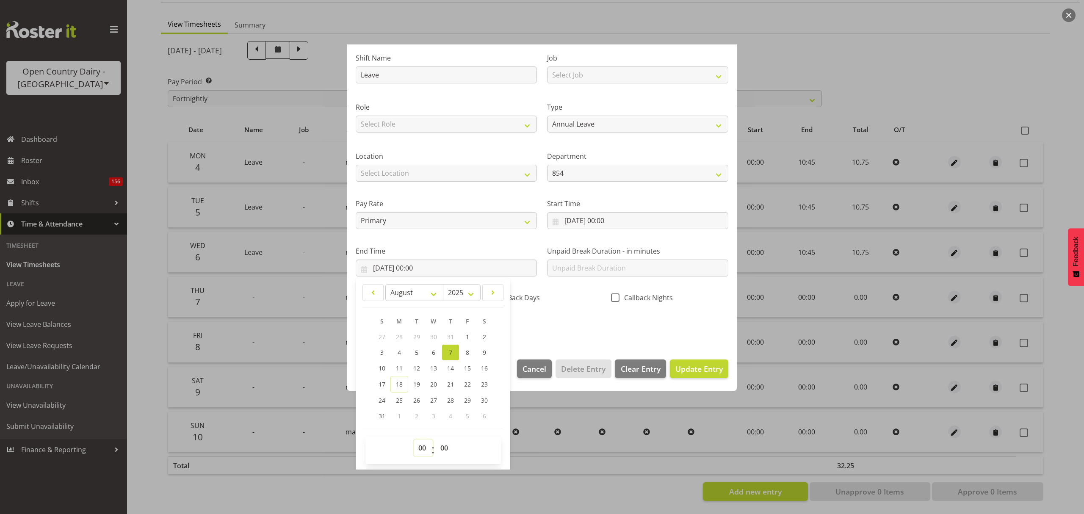
click at [427, 448] on select "00 01 02 03 04 05 06 07 08 09 10 11 12 13 14 15 16 17 18 19 20 21 22 23" at bounding box center [423, 448] width 19 height 17
click at [425, 451] on select "00 01 02 03 04 05 06 07 08 09 10 11 12 13 14 15 16 17 18 19 20 21 22 23" at bounding box center [423, 448] width 19 height 17
select select "10"
click at [414, 440] on select "00 01 02 03 04 05 06 07 08 09 10 11 12 13 14 15 16 17 18 19 20 21 22 23" at bounding box center [423, 448] width 19 height 17
type input "07/08/2025, 10:00"
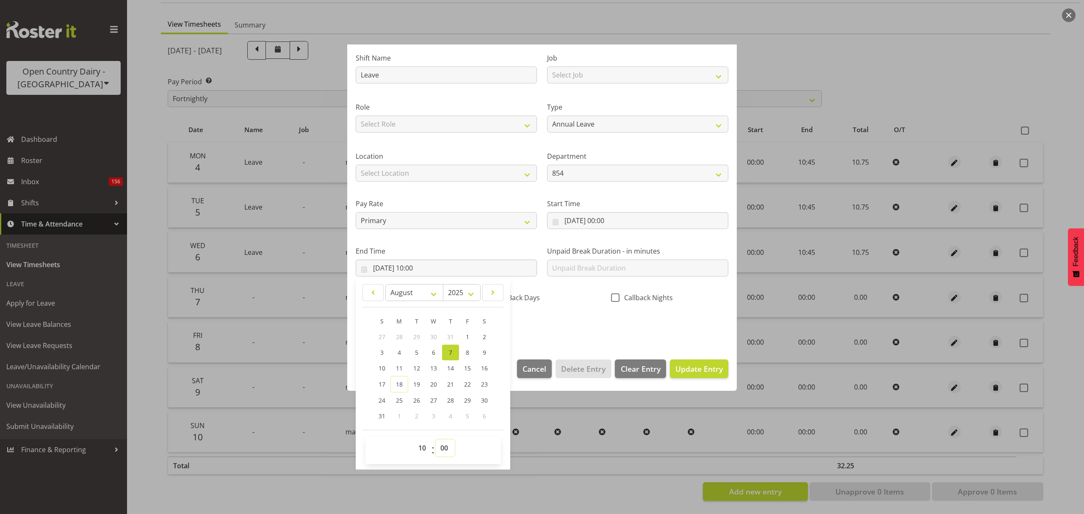
click at [441, 442] on select "00 01 02 03 04 05 06 07 08 09 10 11 12 13 14 15 16 17 18 19 20 21 22 23 24 25 2…" at bounding box center [445, 448] width 19 height 17
select select "45"
click at [436, 440] on select "00 01 02 03 04 05 06 07 08 09 10 11 12 13 14 15 16 17 18 19 20 21 22 23 24 25 2…" at bounding box center [445, 448] width 19 height 17
type input "07/08/2025, 10:45"
click at [590, 316] on div "Shift Name Leave Job Select Job Connecting /unconnecting Trailers Role Select R…" at bounding box center [542, 189] width 383 height 297
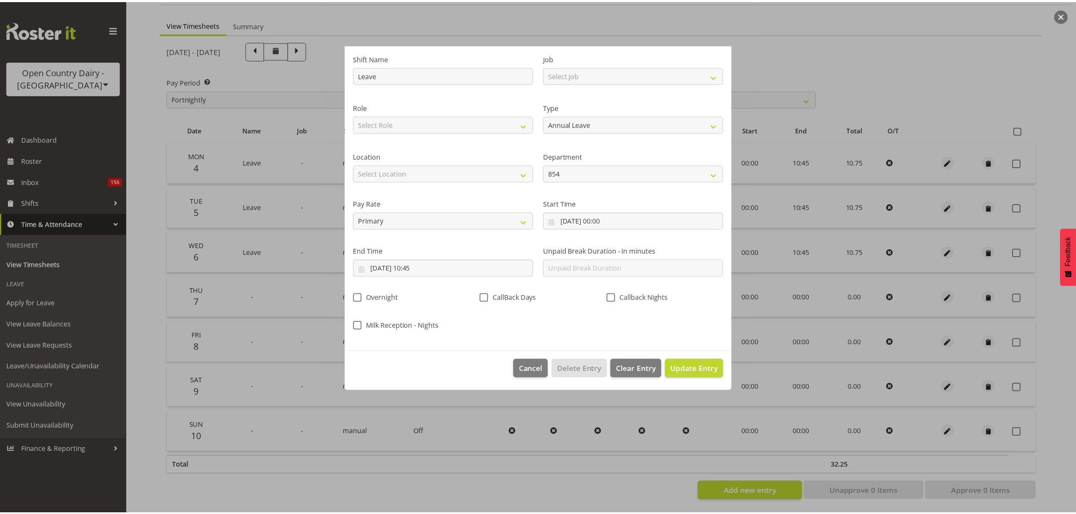
scroll to position [0, 0]
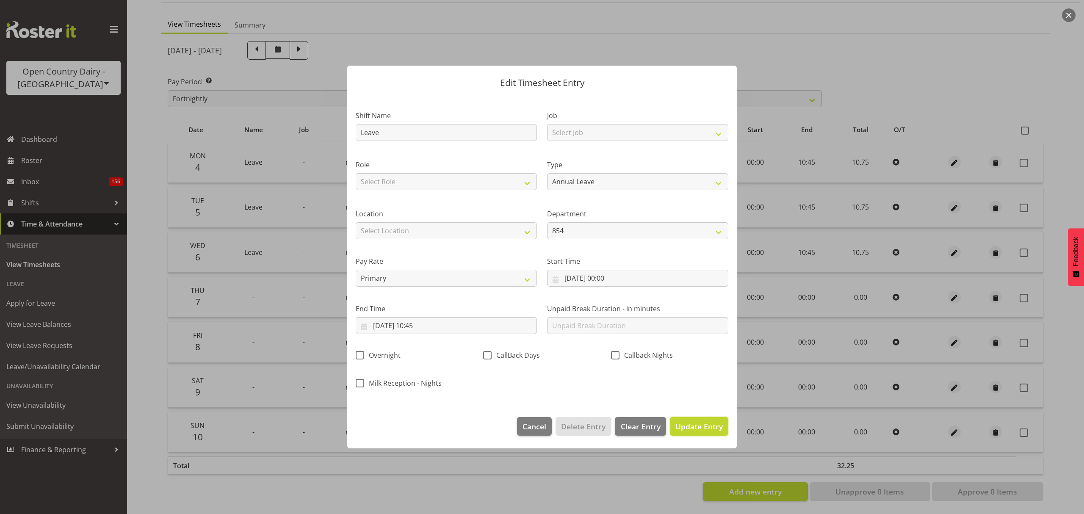
click at [707, 426] on span "Update Entry" at bounding box center [699, 426] width 47 height 10
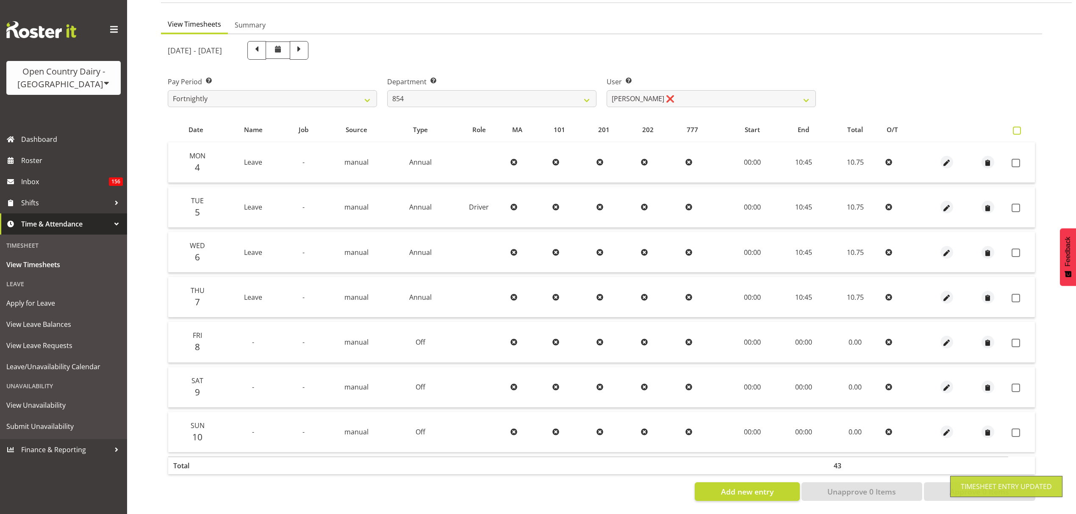
click at [1015, 127] on span at bounding box center [1017, 131] width 8 height 8
click at [1015, 128] on input "checkbox" at bounding box center [1016, 131] width 6 height 6
checkbox input "true"
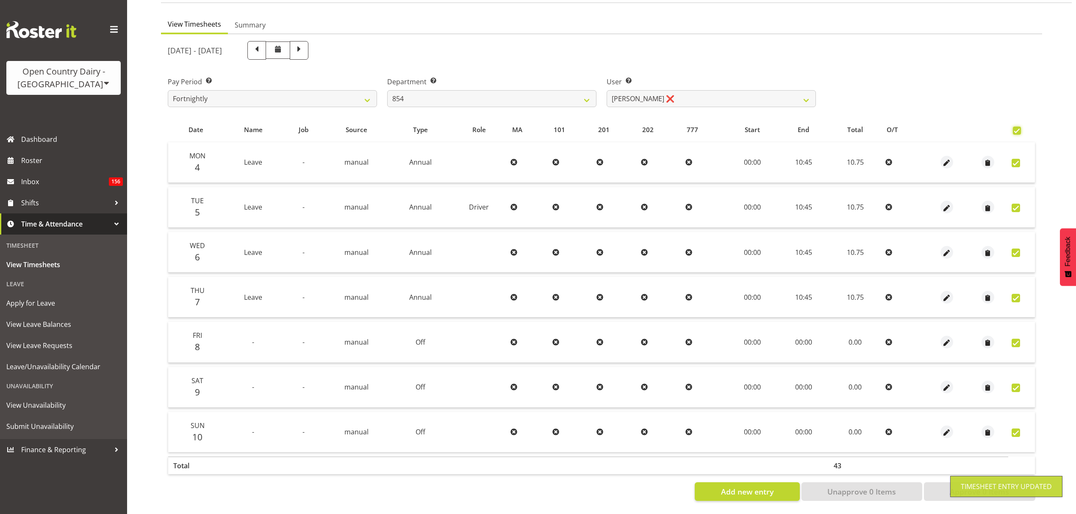
checkbox input "true"
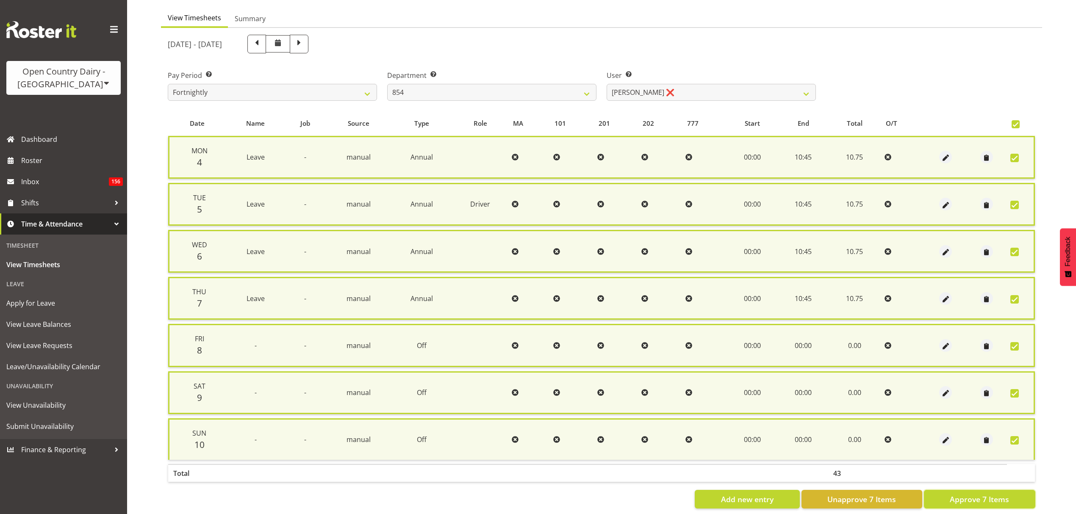
click at [968, 494] on span "Approve 7 Items" at bounding box center [979, 499] width 59 height 11
checkbox input "false"
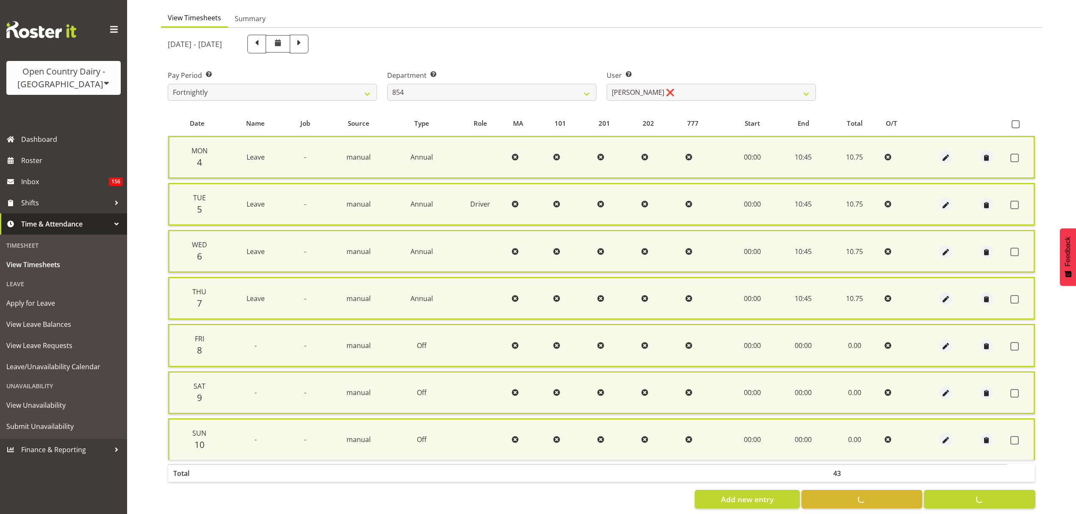
checkbox input "false"
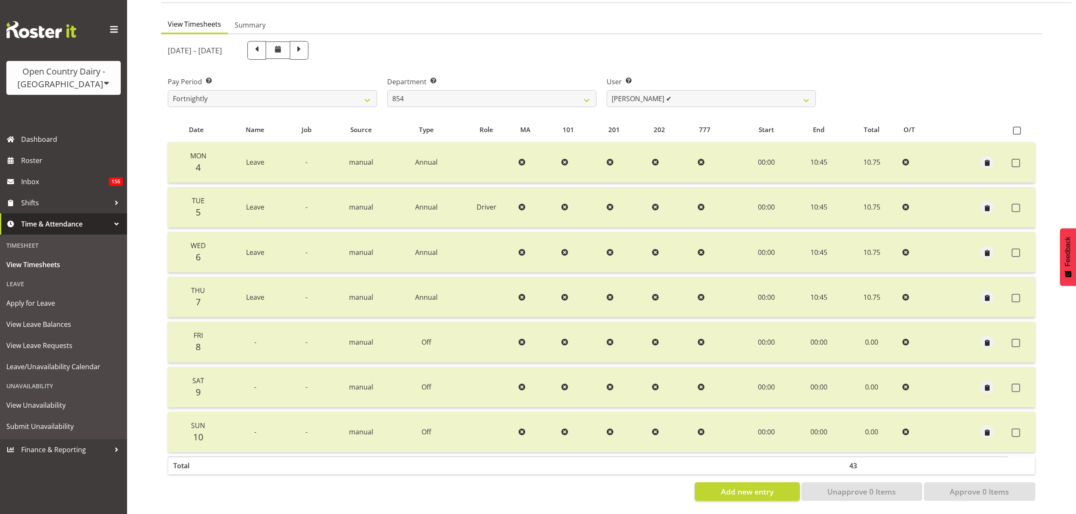
scroll to position [75, 0]
click at [305, 48] on span at bounding box center [299, 49] width 11 height 11
select select
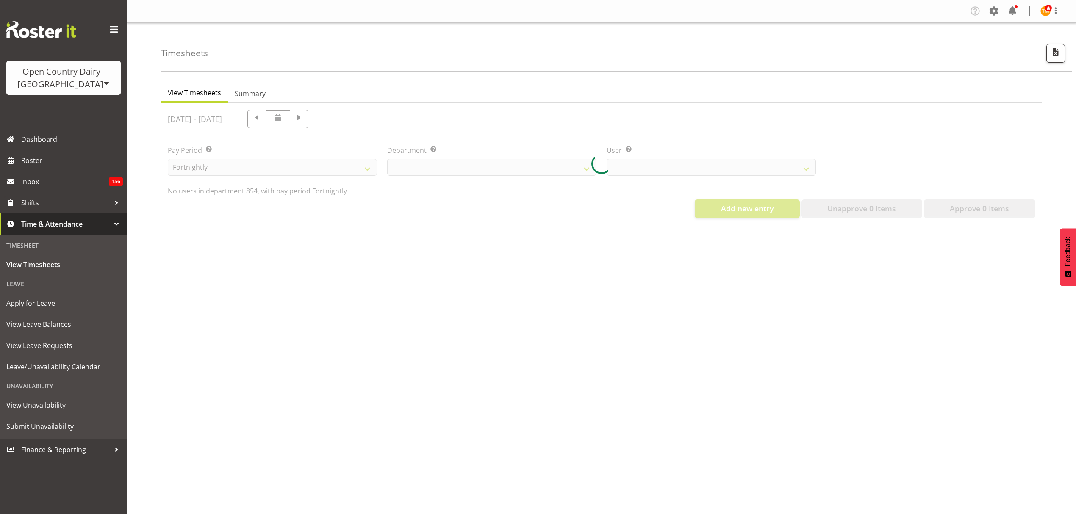
select select "755"
select select "9976"
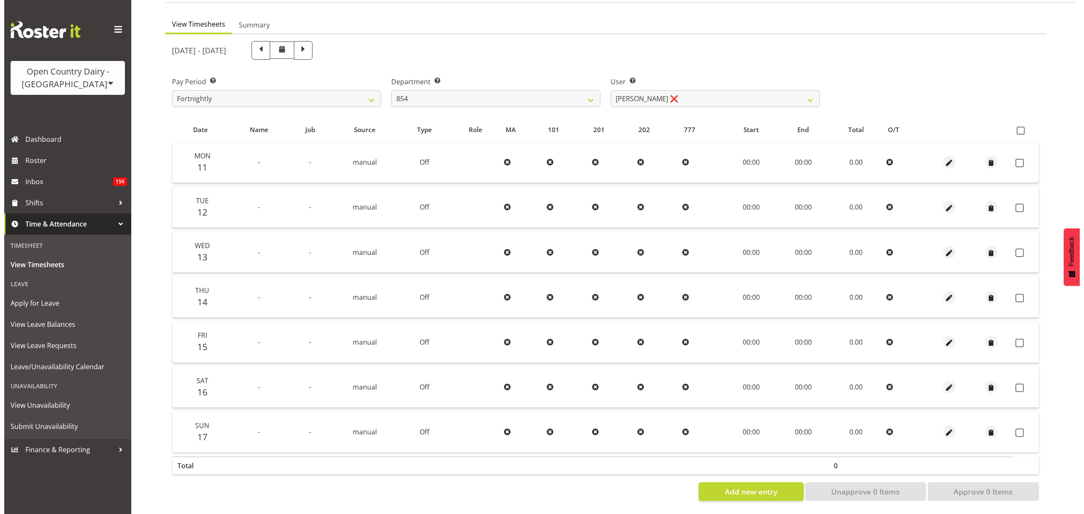
scroll to position [75, 0]
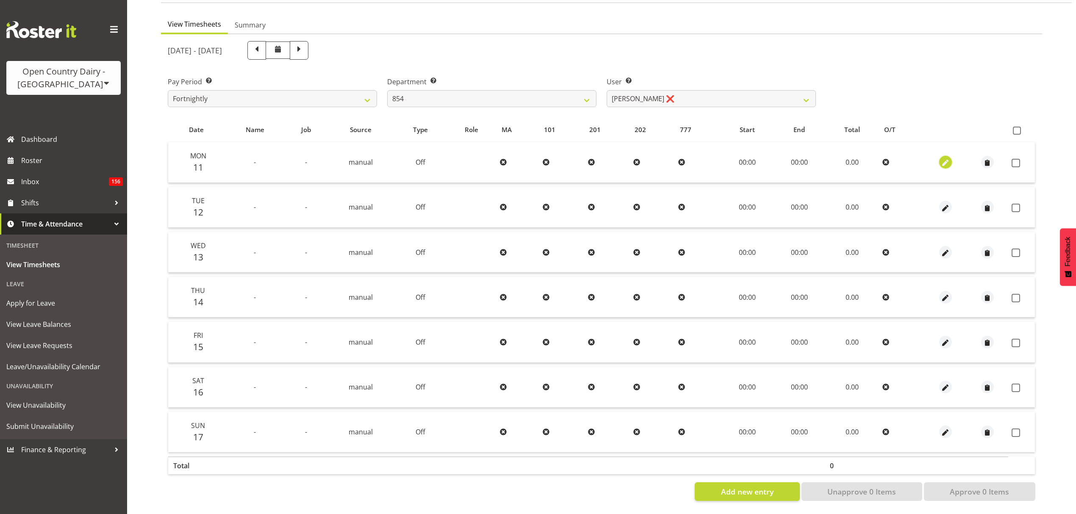
click at [941, 158] on span "button" at bounding box center [945, 163] width 10 height 10
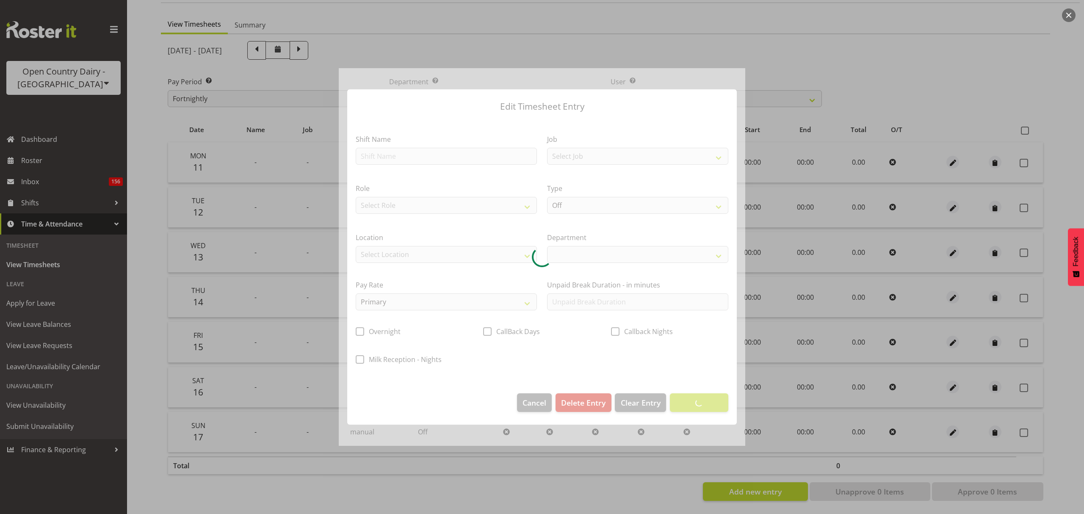
click at [457, 157] on div at bounding box center [542, 257] width 407 height 378
select select
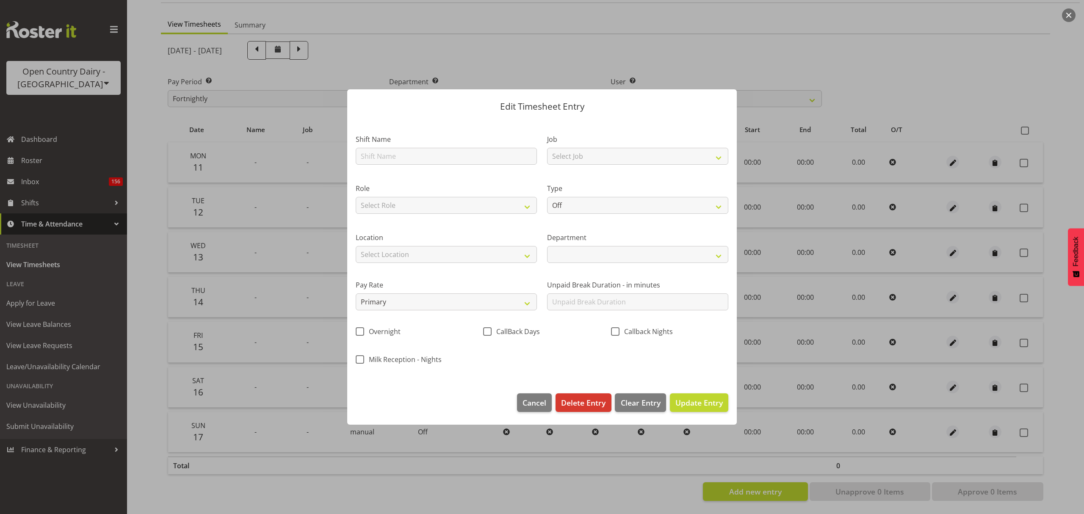
click at [437, 158] on div at bounding box center [542, 257] width 407 height 378
click at [437, 158] on input "text" at bounding box center [446, 156] width 181 height 17
type input "Leave"
select select
click at [595, 202] on select "Off Standard Public Holiday Public Holiday (Worked) Day In Lieu Annual Leave Si…" at bounding box center [637, 205] width 181 height 17
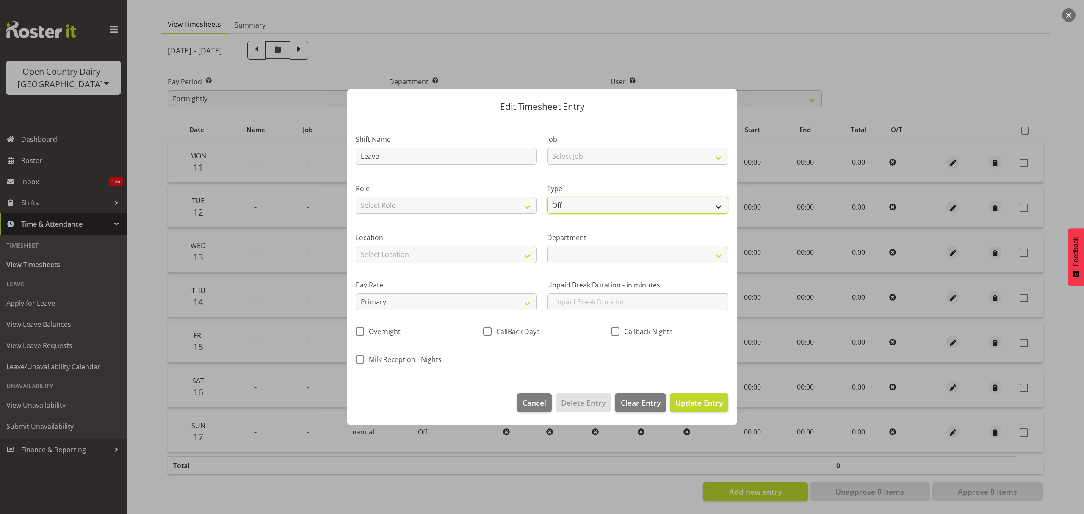
select select "Annual"
click at [547, 197] on select "Off Standard Public Holiday Public Holiday (Worked) Day In Lieu Annual Leave Si…" at bounding box center [637, 205] width 181 height 17
select select
select select "7"
select select "2025"
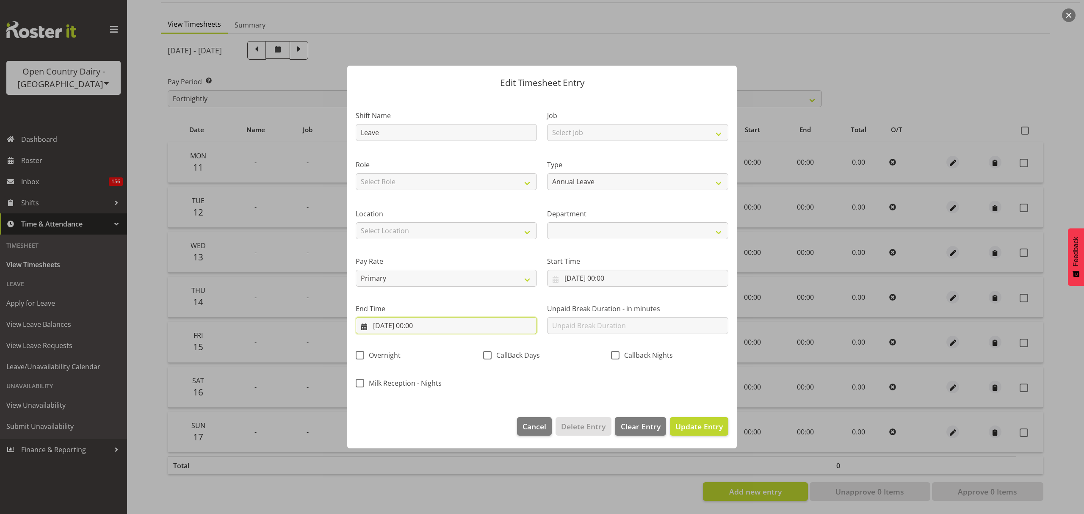
click at [492, 321] on input "11/08/2025, 00:00" at bounding box center [446, 325] width 181 height 17
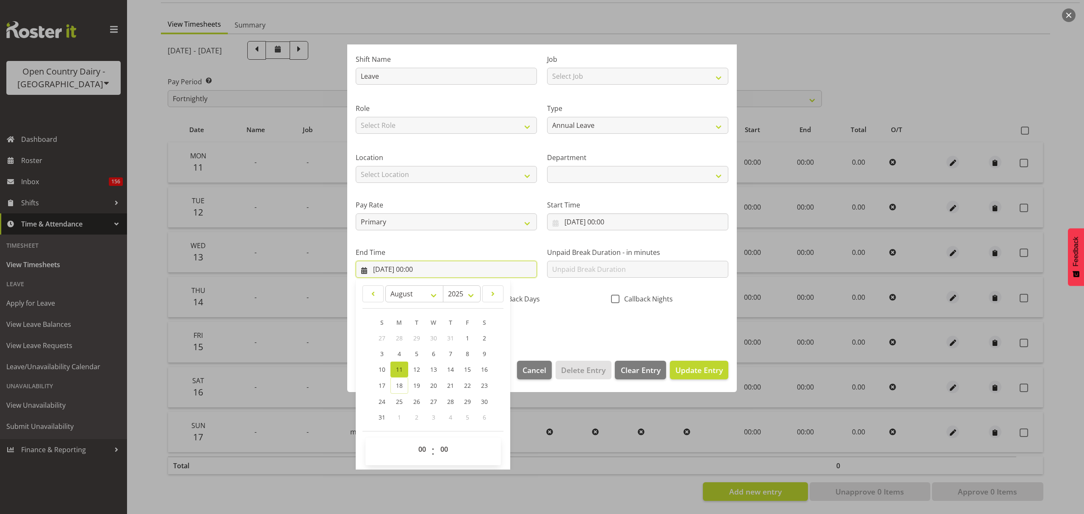
scroll to position [58, 0]
click at [421, 449] on select "00 01 02 03 04 05 06 07 08 09 10 11 12 13 14 15 16 17 18 19 20 21 22 23" at bounding box center [423, 448] width 19 height 17
click at [424, 444] on select "00 01 02 03 04 05 06 07 08 09 10 11 12 13 14 15 16 17 18 19 20 21 22 23" at bounding box center [423, 448] width 19 height 17
select select "10"
click at [414, 440] on select "00 01 02 03 04 05 06 07 08 09 10 11 12 13 14 15 16 17 18 19 20 21 22 23" at bounding box center [423, 448] width 19 height 17
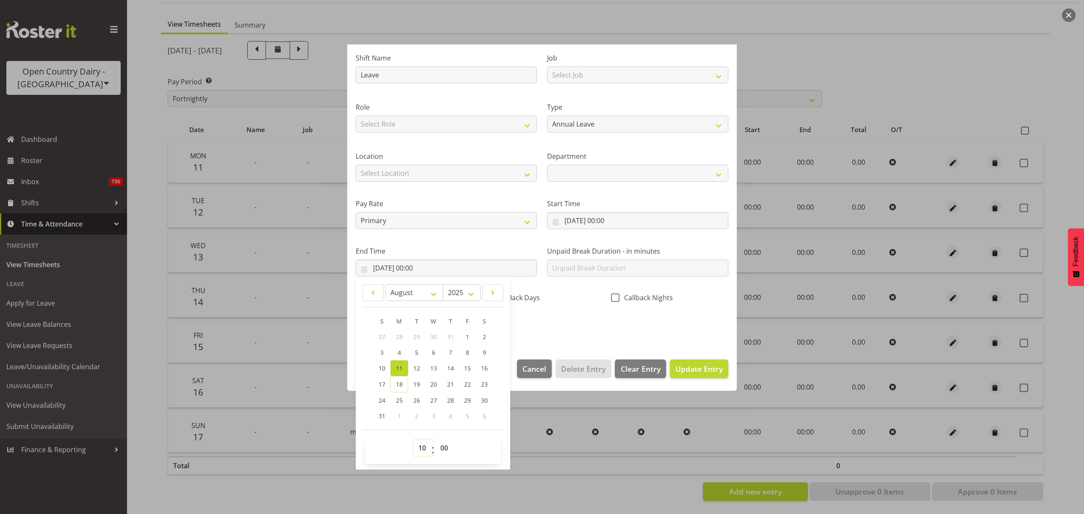
select select
type input "11/08/2025, 10:00"
click at [443, 448] on select "00 01 02 03 04 05 06 07 08 09 10 11 12 13 14 15 16 17 18 19 20 21 22 23 24 25 2…" at bounding box center [445, 448] width 19 height 17
select select "45"
click at [436, 440] on select "00 01 02 03 04 05 06 07 08 09 10 11 12 13 14 15 16 17 18 19 20 21 22 23 24 25 2…" at bounding box center [445, 448] width 19 height 17
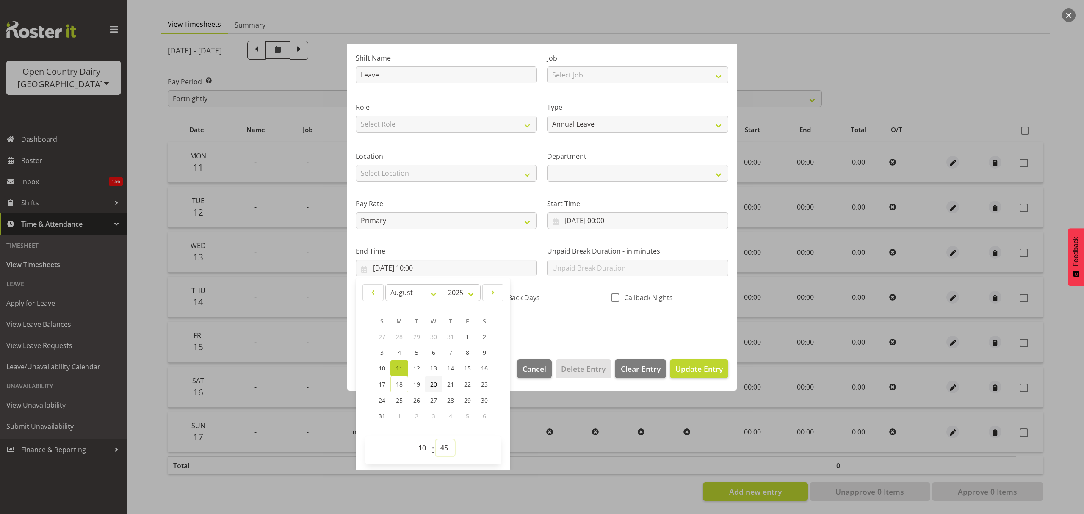
select select
type input "11/08/2025, 10:45"
click at [485, 252] on label "End Time" at bounding box center [446, 251] width 181 height 10
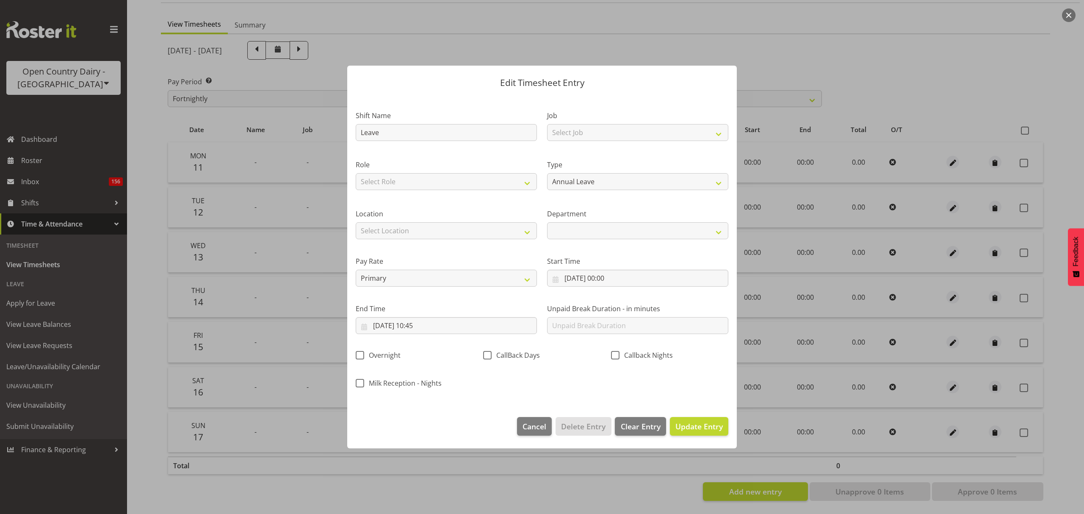
scroll to position [0, 0]
click at [699, 434] on button "Update Entry" at bounding box center [699, 426] width 58 height 19
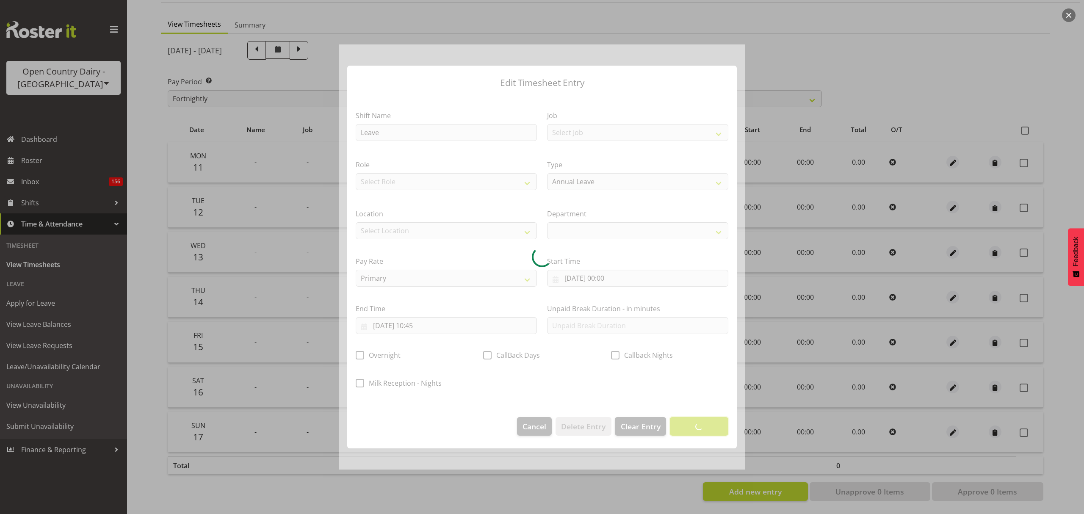
select select
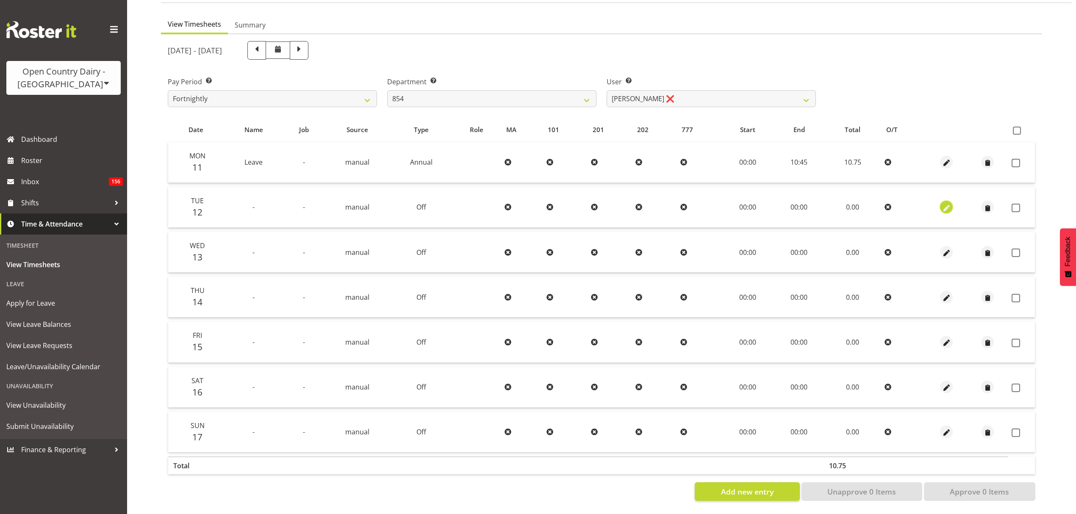
click at [947, 203] on span "button" at bounding box center [947, 208] width 10 height 10
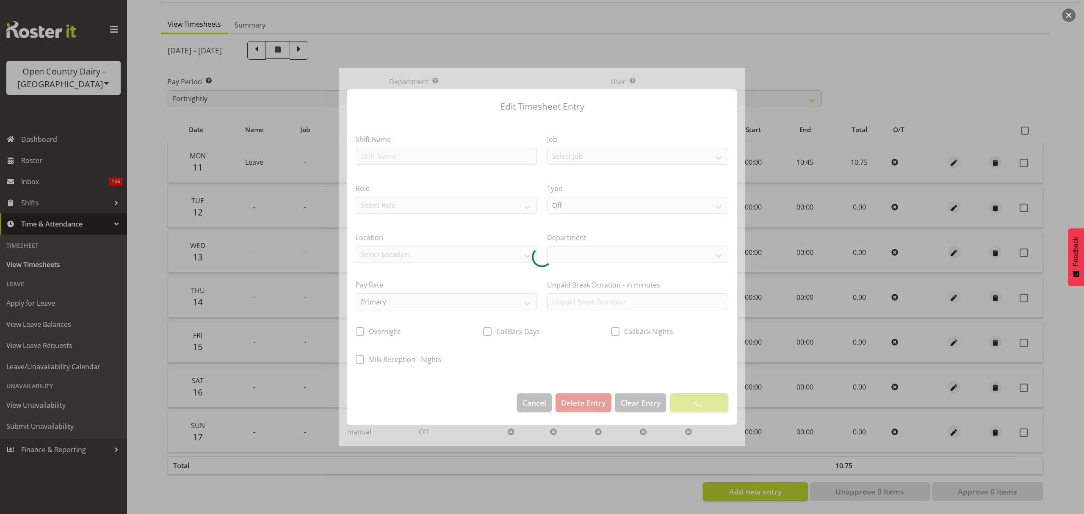
select select
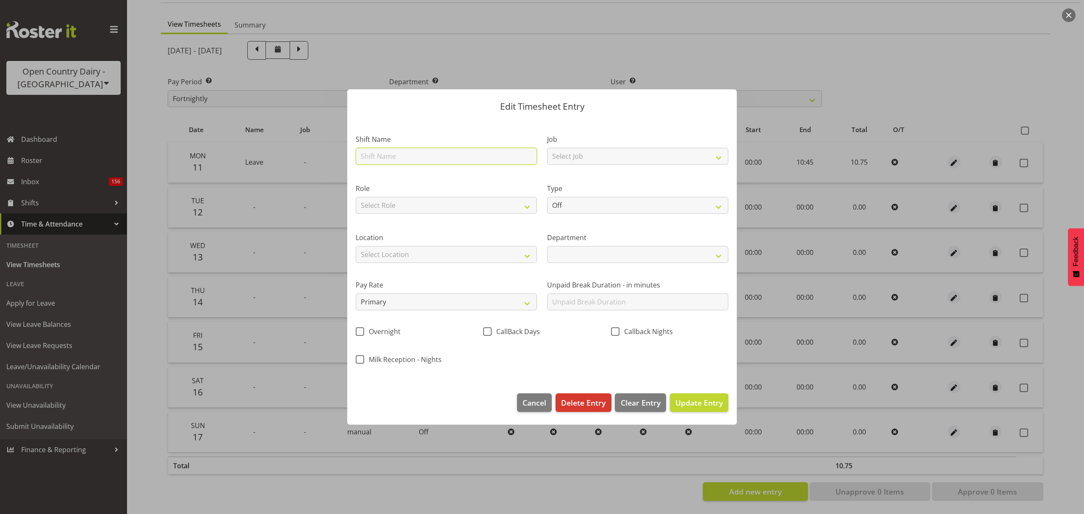
click at [431, 157] on input "text" at bounding box center [446, 156] width 181 height 17
type input "Leave"
select select
click at [626, 210] on select "Off Standard Public Holiday Public Holiday (Worked) Day In Lieu Annual Leave Si…" at bounding box center [637, 205] width 181 height 17
select select "Annual"
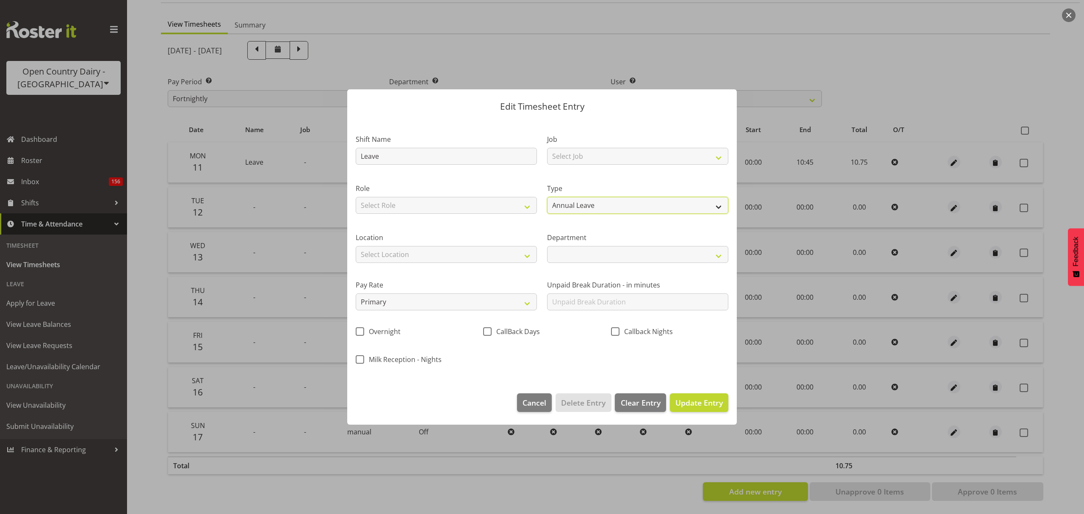
click at [547, 197] on select "Off Standard Public Holiday Public Holiday (Worked) Day In Lieu Annual Leave Si…" at bounding box center [637, 205] width 181 height 17
select select
select select "7"
select select "2025"
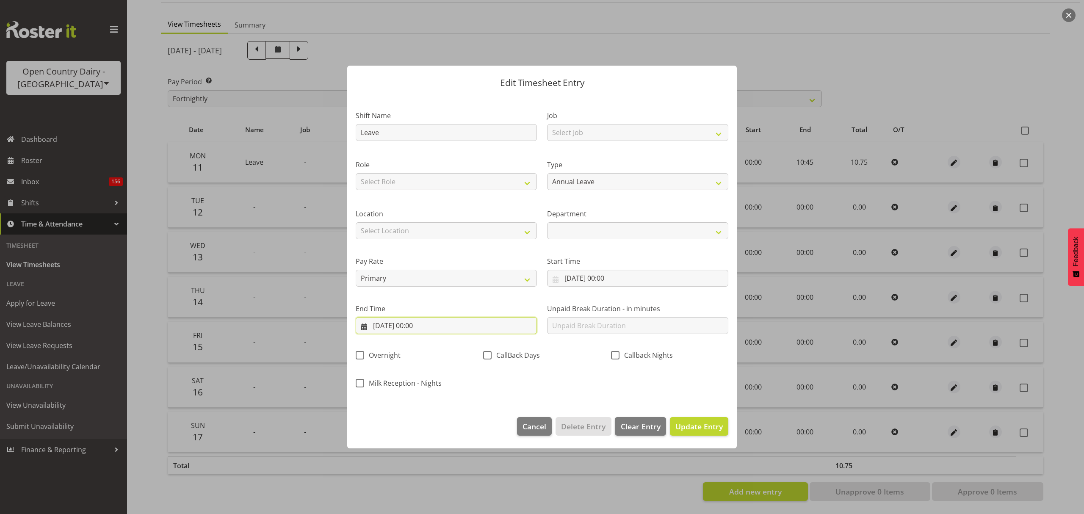
click at [462, 324] on input "12/08/2025, 00:00" at bounding box center [446, 325] width 181 height 17
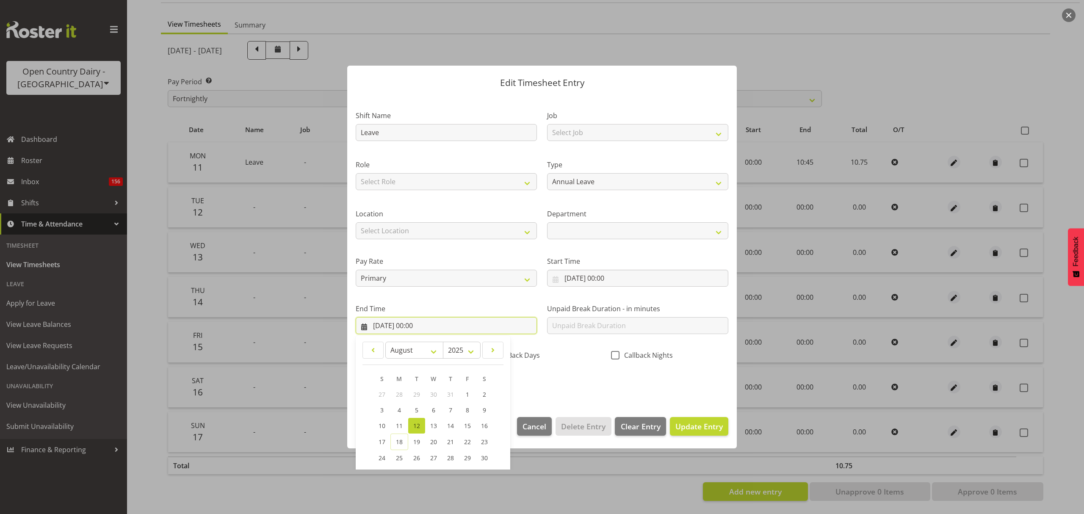
scroll to position [58, 0]
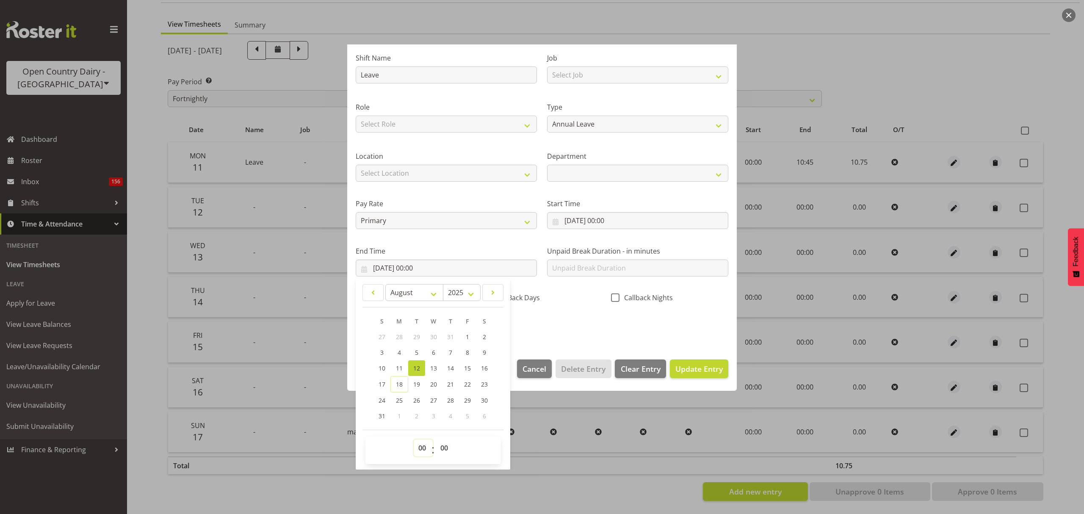
click at [421, 451] on select "00 01 02 03 04 05 06 07 08 09 10 11 12 13 14 15 16 17 18 19 20 21 22 23" at bounding box center [423, 448] width 19 height 17
click at [419, 451] on select "00 01 02 03 04 05 06 07 08 09 10 11 12 13 14 15 16 17 18 19 20 21 22 23" at bounding box center [423, 448] width 19 height 17
select select "10"
click at [414, 440] on select "00 01 02 03 04 05 06 07 08 09 10 11 12 13 14 15 16 17 18 19 20 21 22 23" at bounding box center [423, 448] width 19 height 17
select select
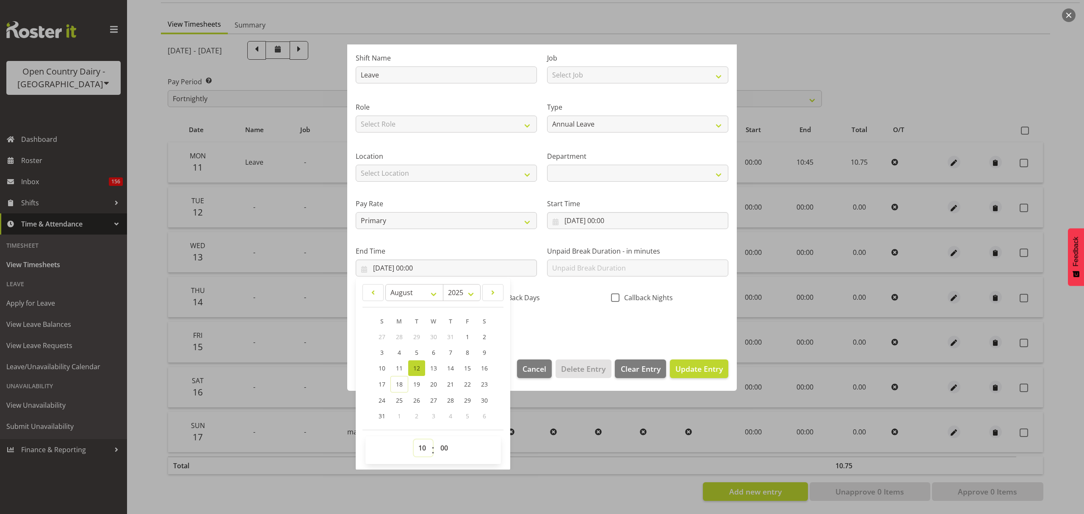
type input "12/08/2025, 10:00"
click at [441, 451] on select "00 01 02 03 04 05 06 07 08 09 10 11 12 13 14 15 16 17 18 19 20 21 22 23 24 25 2…" at bounding box center [445, 448] width 19 height 17
select select "45"
click at [436, 440] on select "00 01 02 03 04 05 06 07 08 09 10 11 12 13 14 15 16 17 18 19 20 21 22 23 24 25 2…" at bounding box center [445, 448] width 19 height 17
select select
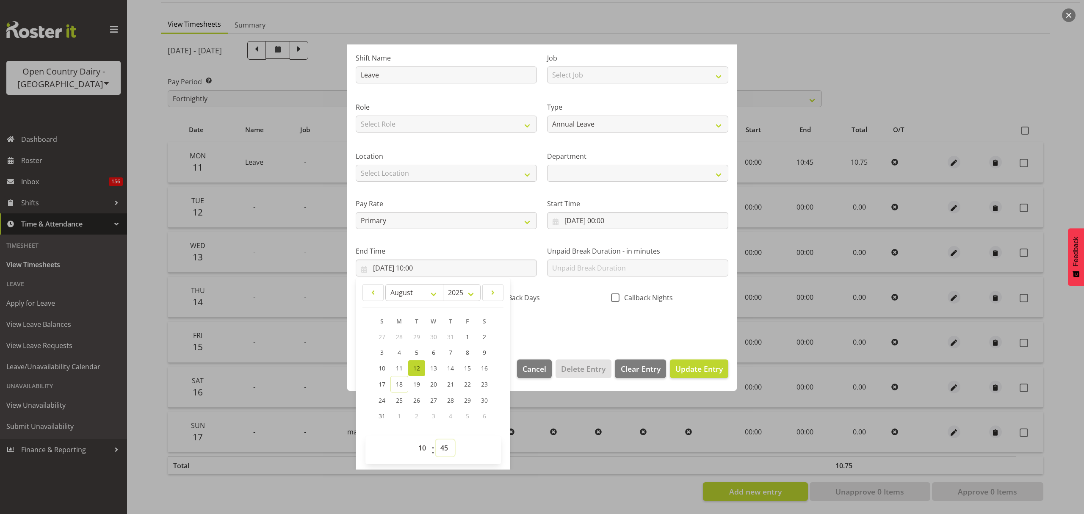
type input "12/08/2025, 10:45"
click at [569, 314] on div "Shift Name Leave Job Select Job Connecting /unconnecting Trailers Role Select R…" at bounding box center [542, 189] width 383 height 297
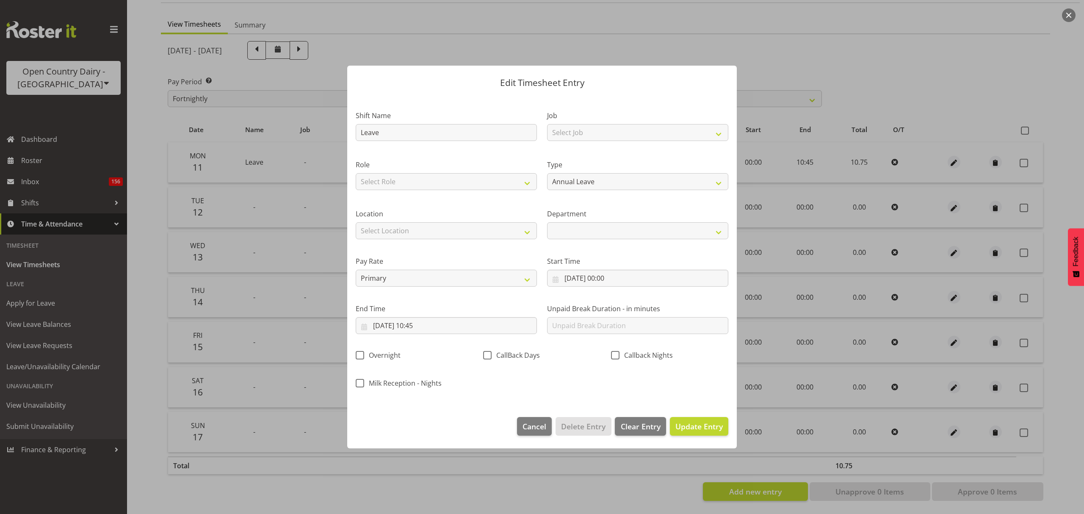
scroll to position [0, 0]
click at [705, 430] on span "Update Entry" at bounding box center [699, 426] width 47 height 10
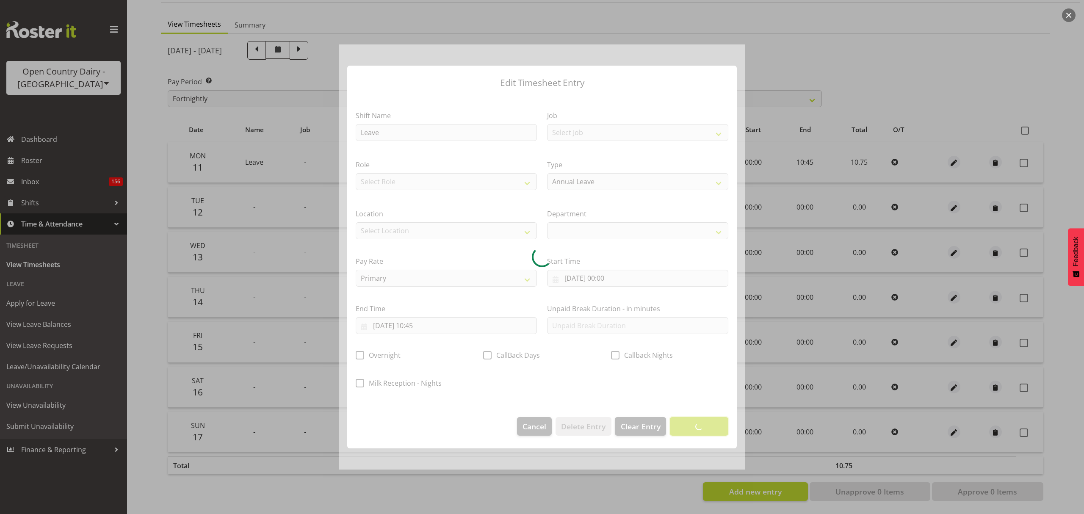
select select
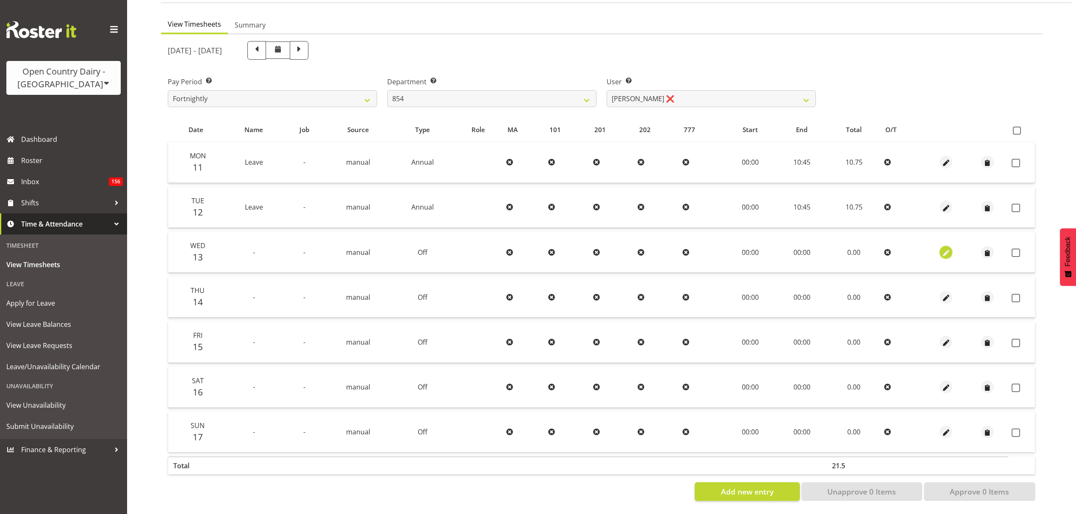
click at [946, 248] on span "button" at bounding box center [946, 253] width 10 height 10
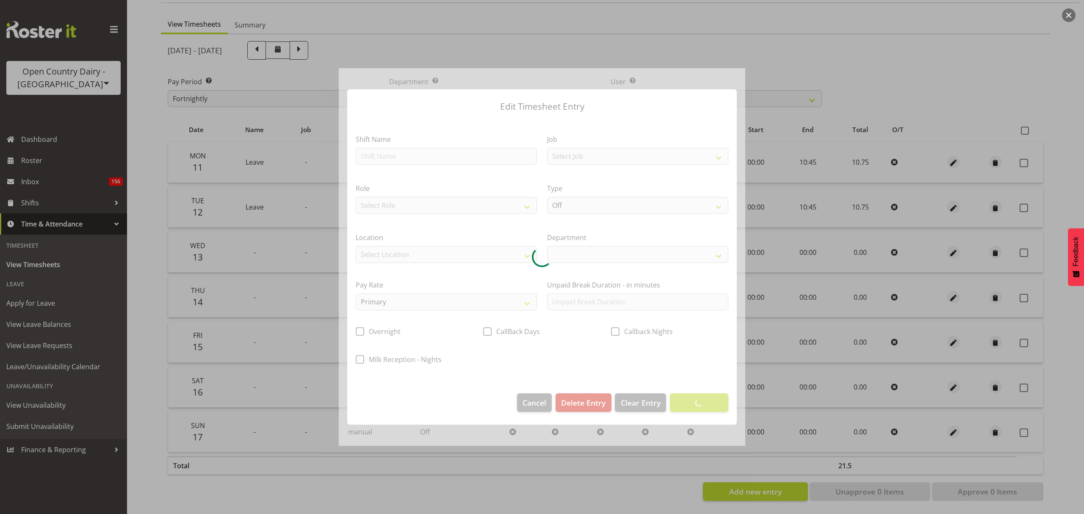
select select
click at [426, 153] on div at bounding box center [542, 257] width 407 height 378
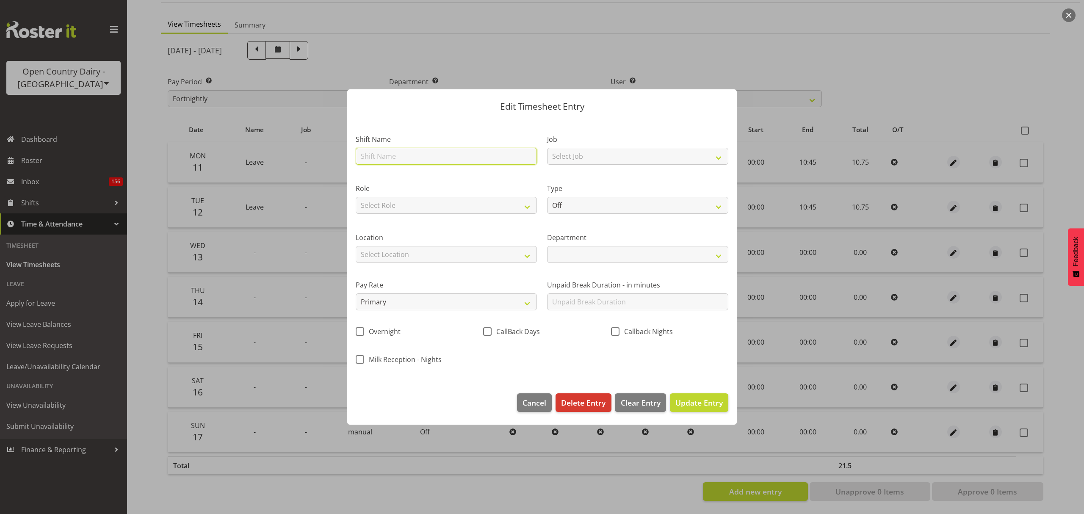
click at [425, 158] on input "text" at bounding box center [446, 156] width 181 height 17
type input "Leave"
select select
click at [465, 180] on div "Role Select Role Driver" at bounding box center [446, 196] width 191 height 49
click at [589, 197] on select "Off Standard Public Holiday Public Holiday (Worked) Day In Lieu Annual Leave Si…" at bounding box center [637, 205] width 181 height 17
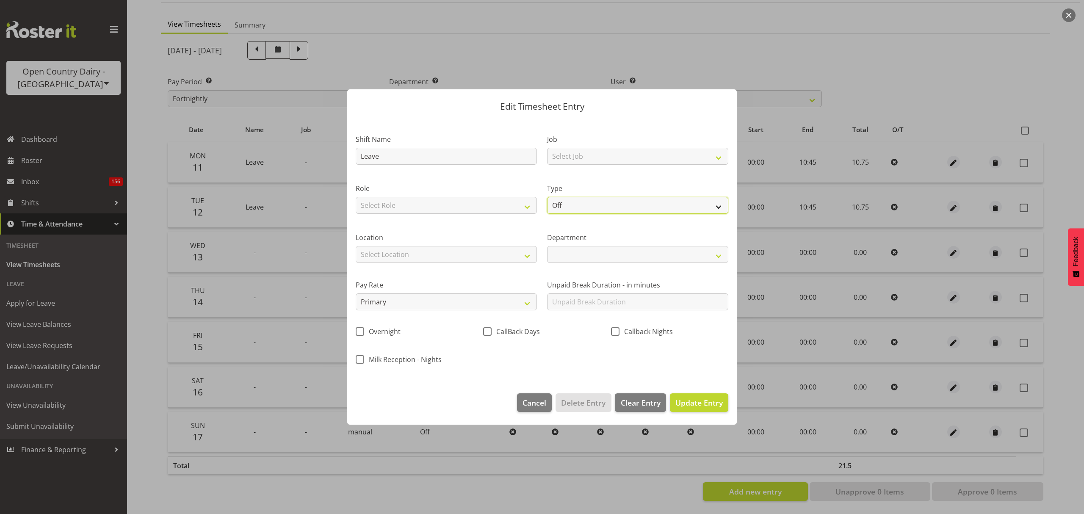
select select "Annual"
click at [547, 197] on select "Off Standard Public Holiday Public Holiday (Worked) Day In Lieu Annual Leave Si…" at bounding box center [637, 205] width 181 height 17
select select
select select "7"
select select "2025"
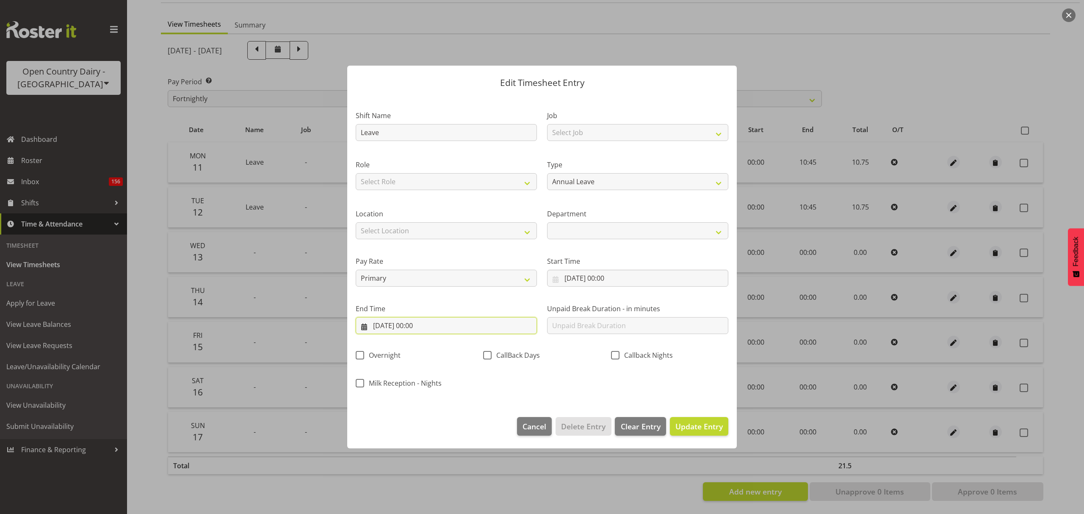
drag, startPoint x: 448, startPoint y: 329, endPoint x: 453, endPoint y: 328, distance: 5.2
click at [448, 329] on input "13/08/2025, 00:00" at bounding box center [446, 325] width 181 height 17
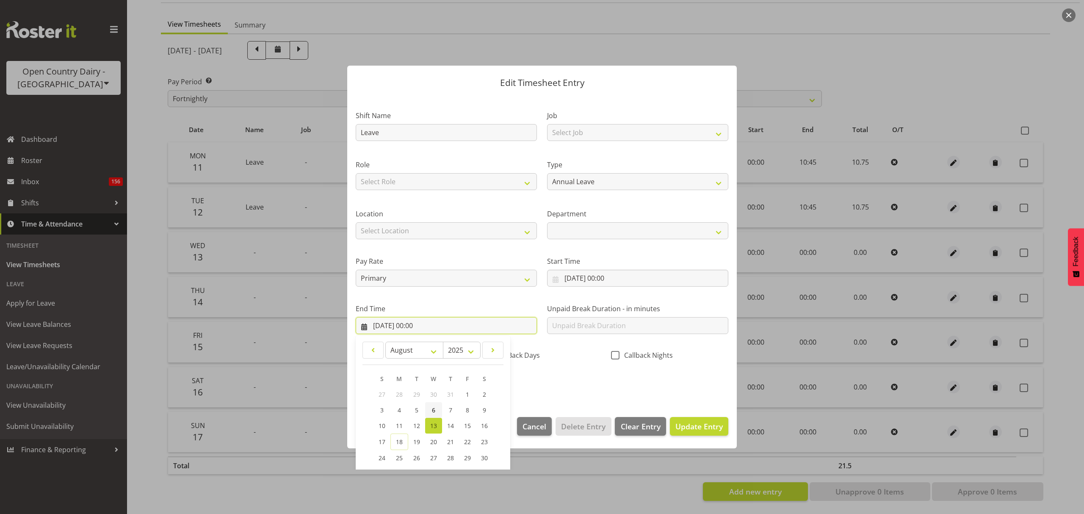
scroll to position [58, 0]
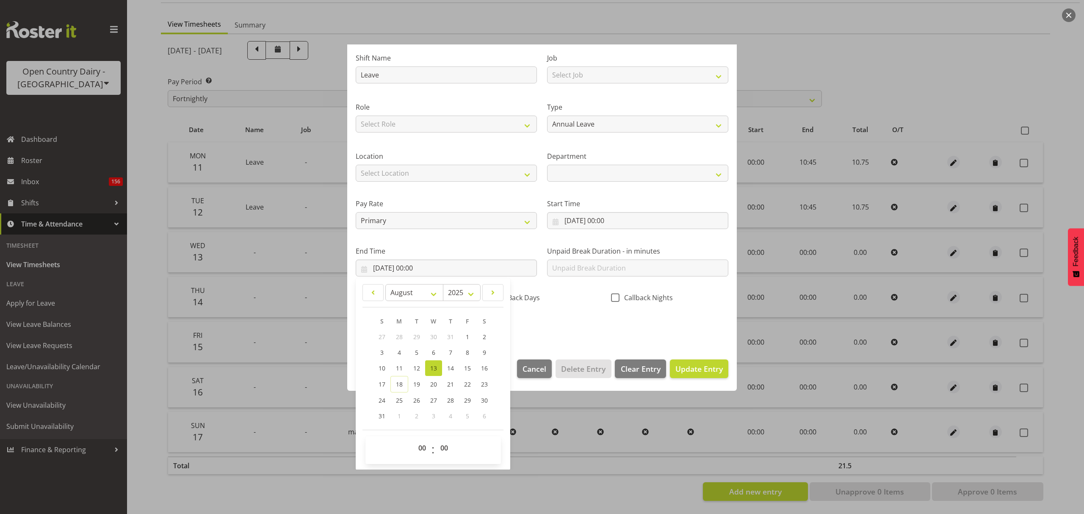
click at [421, 457] on span "00 01 02 03 04 05 06 07 08 09 10 11 12 13 14 15 16 17 18 19 20 21 22 23" at bounding box center [423, 450] width 19 height 21
click at [421, 460] on span "00 01 02 03 04 05 06 07 08 09 10 11 12 13 14 15 16 17 18 19 20 21 22 23" at bounding box center [423, 450] width 19 height 21
click at [424, 455] on select "00 01 02 03 04 05 06 07 08 09 10 11 12 13 14 15 16 17 18 19 20 21 22 23" at bounding box center [423, 448] width 19 height 17
select select "10"
click at [414, 440] on select "00 01 02 03 04 05 06 07 08 09 10 11 12 13 14 15 16 17 18 19 20 21 22 23" at bounding box center [423, 448] width 19 height 17
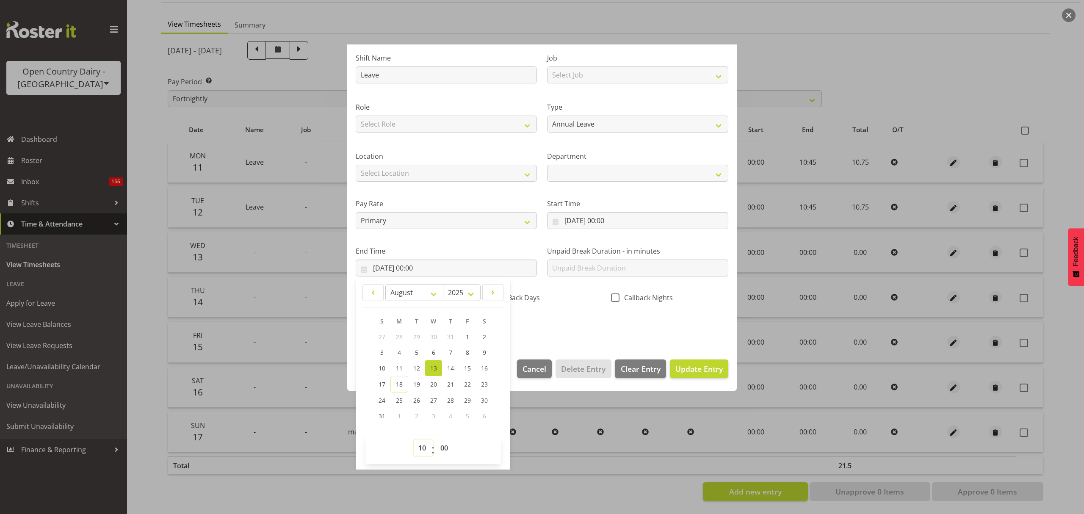
select select
type input "13/08/2025, 10:00"
click at [450, 453] on select "00 01 02 03 04 05 06 07 08 09 10 11 12 13 14 15 16 17 18 19 20 21 22 23 24 25 2…" at bounding box center [445, 448] width 19 height 17
select select "45"
click at [436, 440] on select "00 01 02 03 04 05 06 07 08 09 10 11 12 13 14 15 16 17 18 19 20 21 22 23 24 25 2…" at bounding box center [445, 448] width 19 height 17
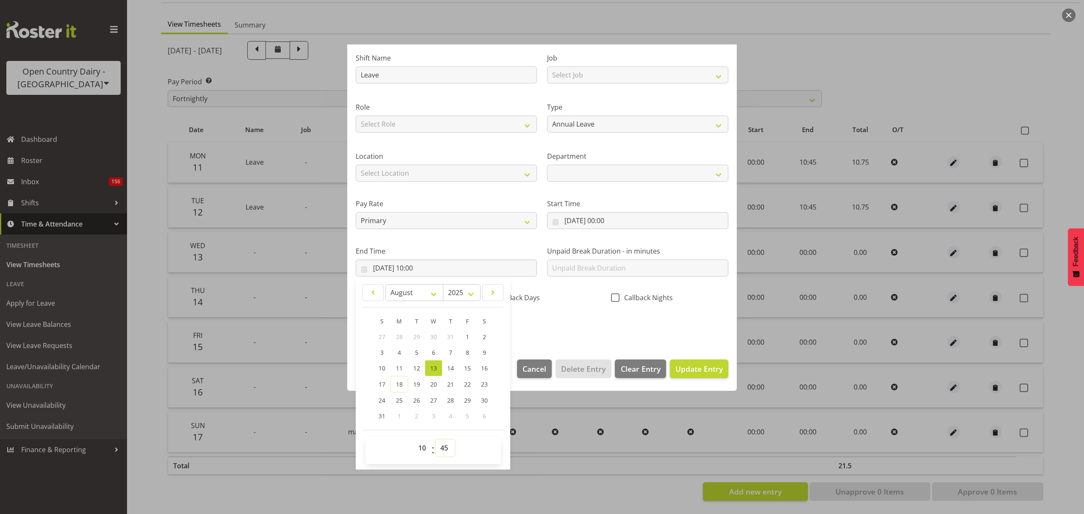
select select
type input "13/08/2025, 10:45"
click at [565, 323] on div "Shift Name Leave Job Select Job Connecting /unconnecting Trailers Role Select R…" at bounding box center [542, 189] width 383 height 297
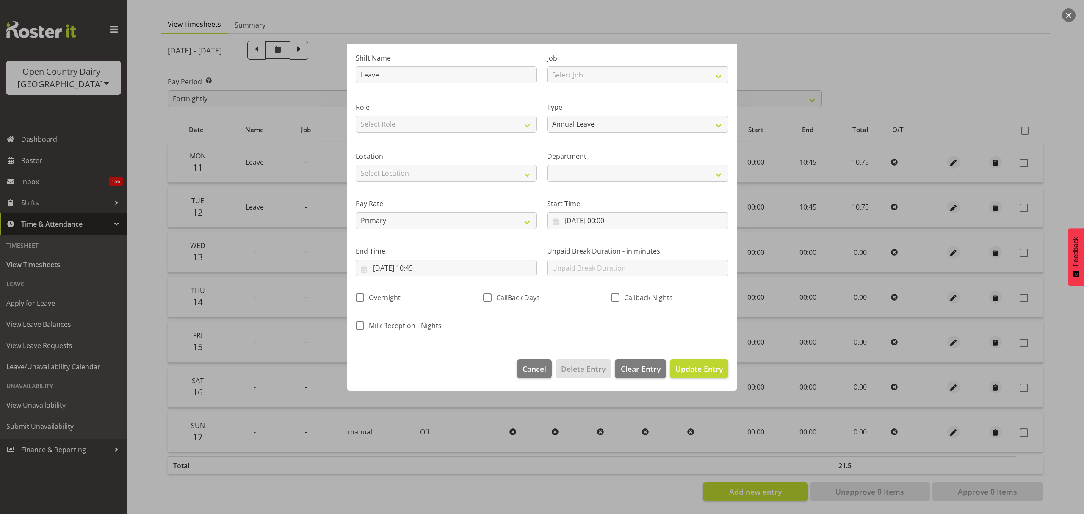
scroll to position [0, 0]
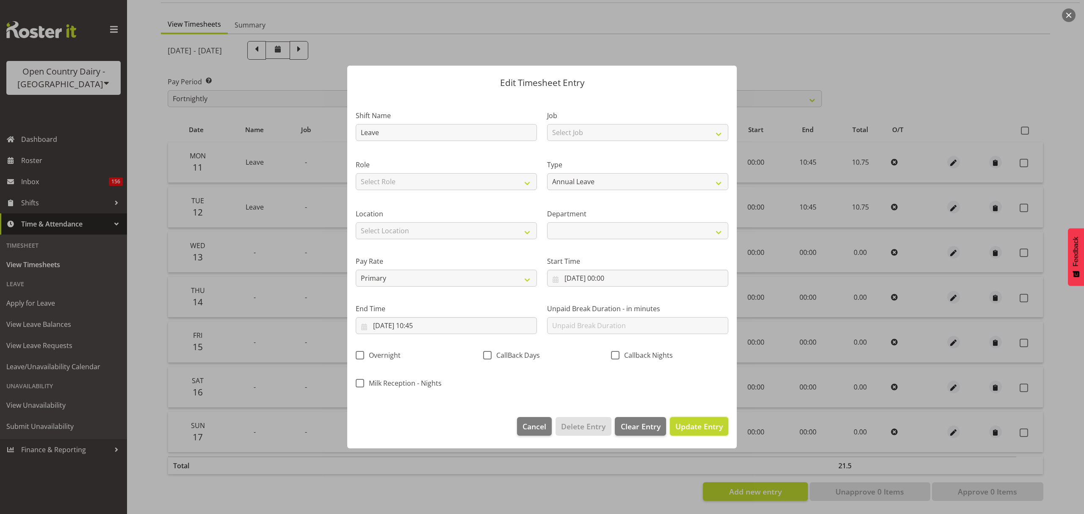
click at [710, 432] on span "Update Entry" at bounding box center [699, 426] width 47 height 11
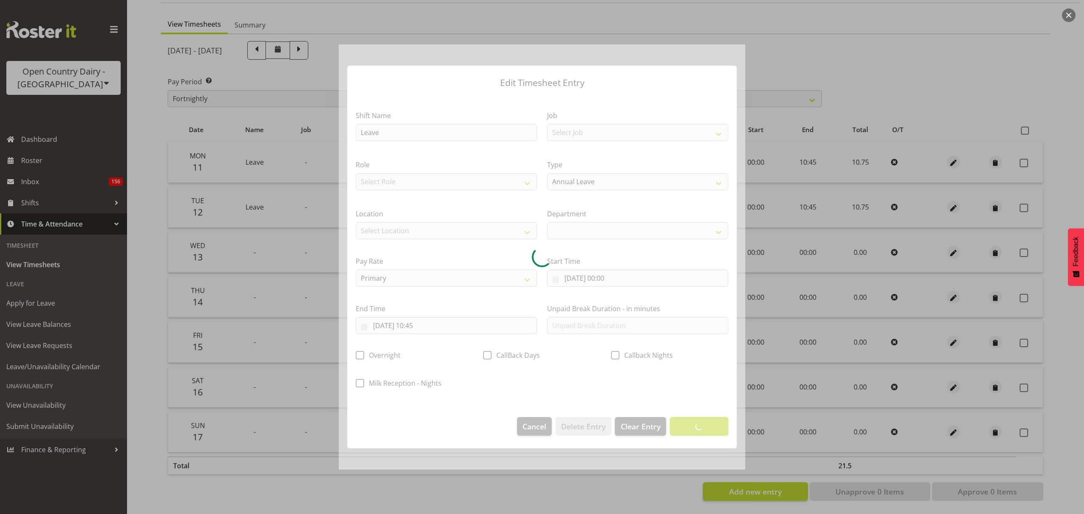
select select
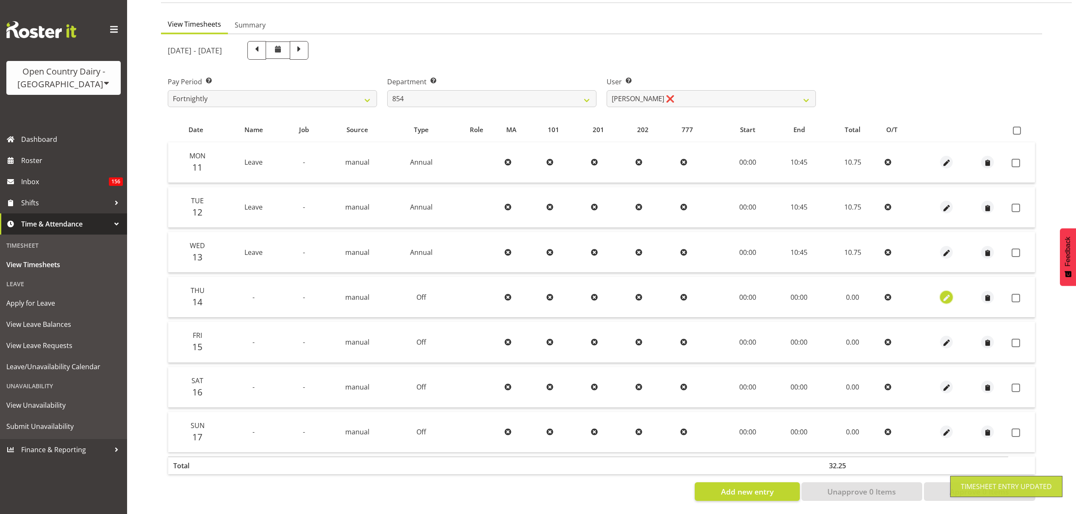
click at [946, 293] on span "button" at bounding box center [947, 298] width 10 height 10
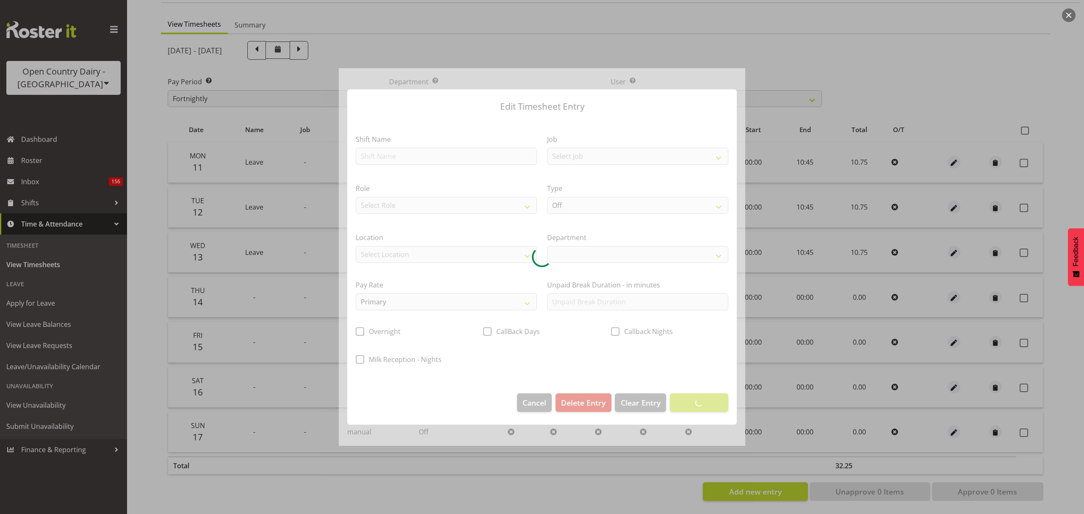
select select
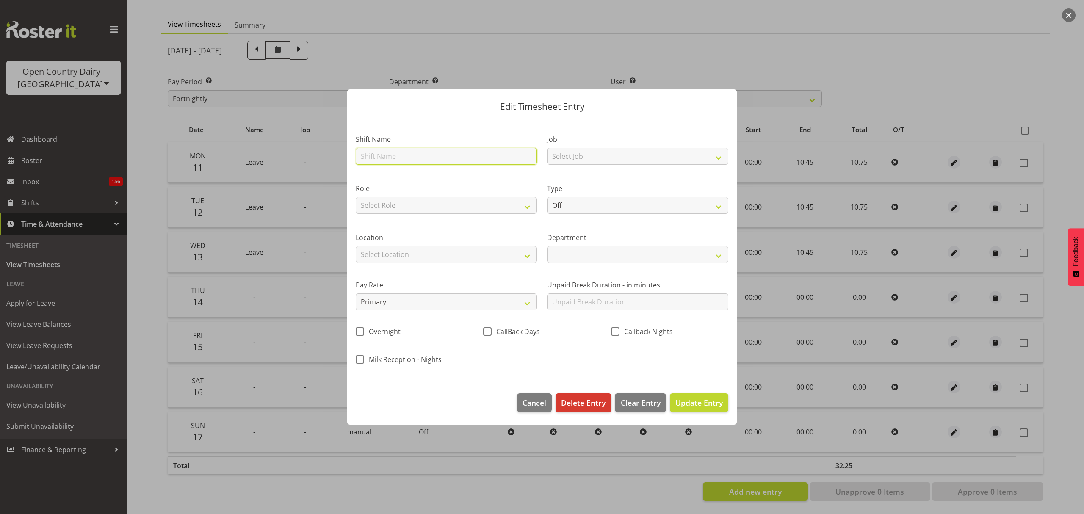
click at [470, 158] on input "text" at bounding box center [446, 156] width 181 height 17
type input "Leave"
select select
click at [606, 208] on select "Off Standard Public Holiday Public Holiday (Worked) Day In Lieu Annual Leave Si…" at bounding box center [637, 205] width 181 height 17
select select "Annual"
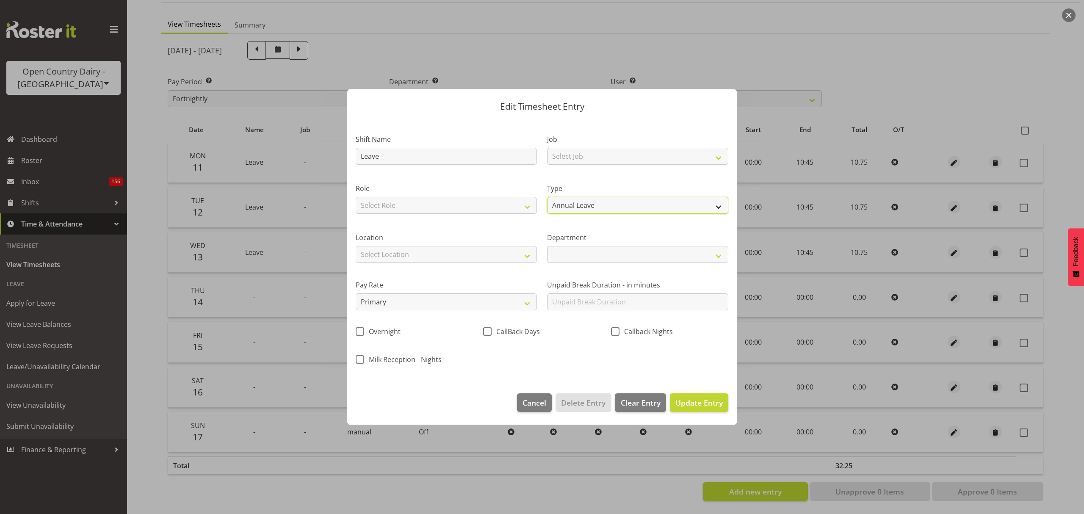
click at [547, 197] on select "Off Standard Public Holiday Public Holiday (Worked) Day In Lieu Annual Leave Si…" at bounding box center [637, 205] width 181 height 17
select select
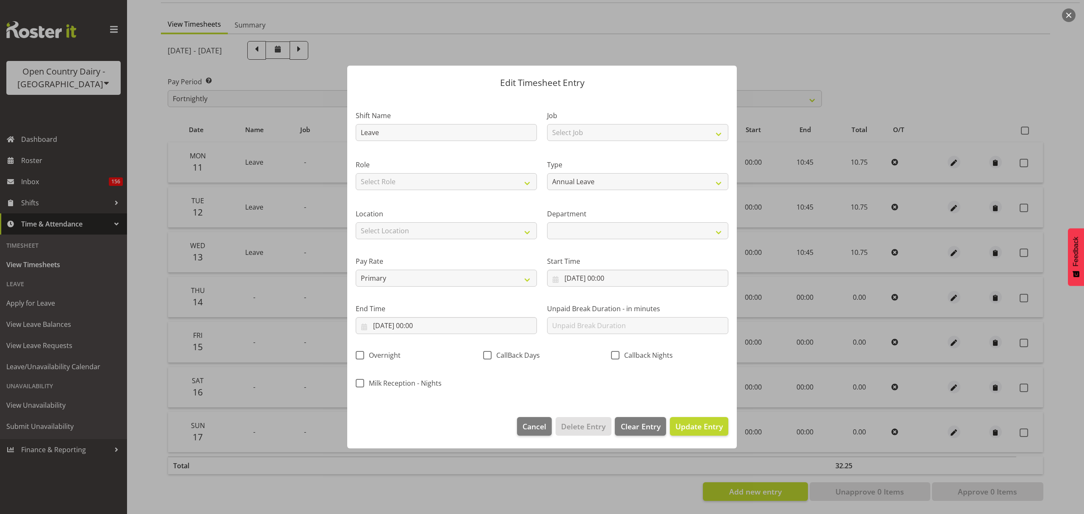
click at [531, 194] on div "Role Select Role Driver" at bounding box center [446, 172] width 191 height 49
click at [470, 330] on input "14/08/2025, 00:00" at bounding box center [446, 325] width 181 height 17
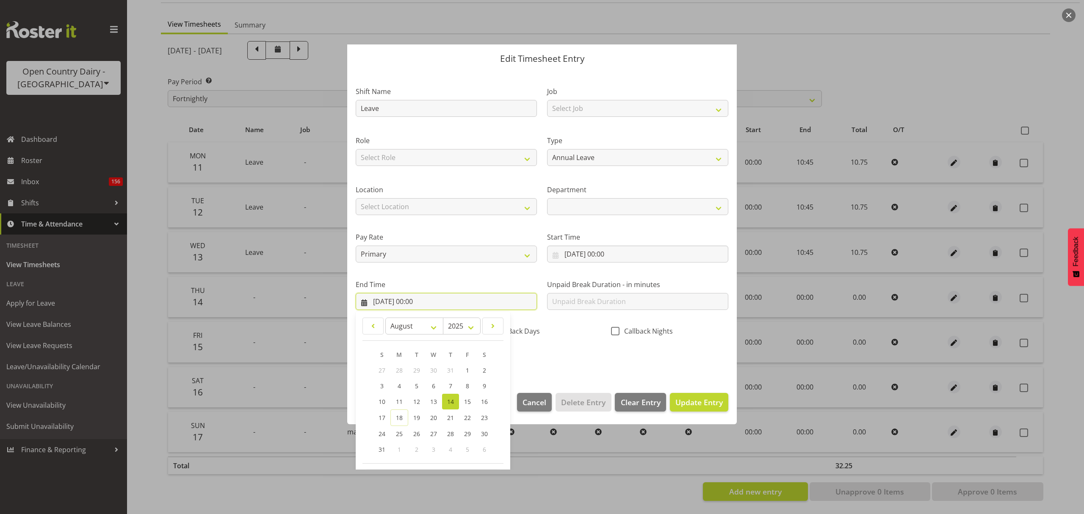
scroll to position [58, 0]
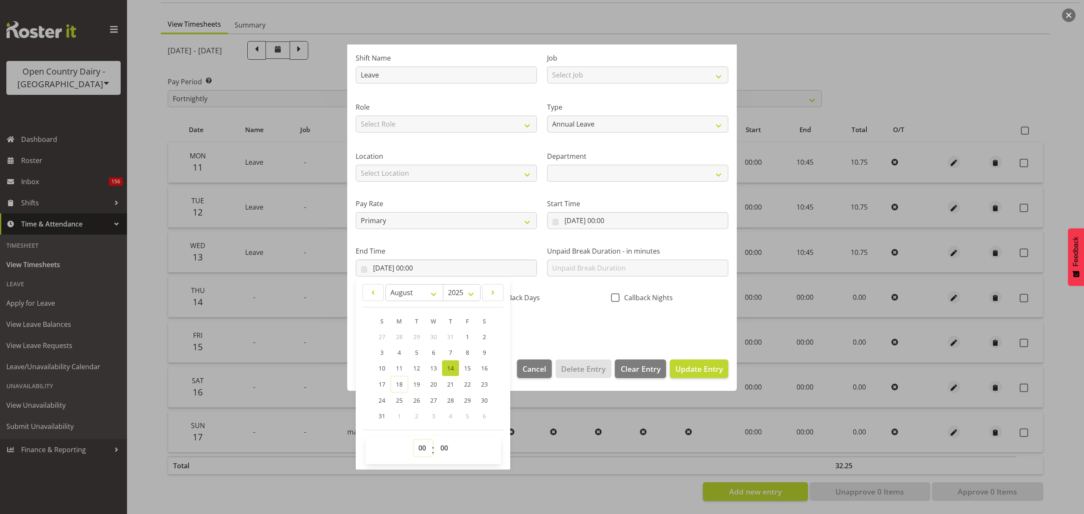
click at [426, 440] on select "00 01 02 03 04 05 06 07 08 09 10 11 12 13 14 15 16 17 18 19 20 21 22 23" at bounding box center [423, 448] width 19 height 17
select select "10"
click at [414, 440] on select "00 01 02 03 04 05 06 07 08 09 10 11 12 13 14 15 16 17 18 19 20 21 22 23" at bounding box center [423, 448] width 19 height 17
select select
type input "14/08/2025, 10:00"
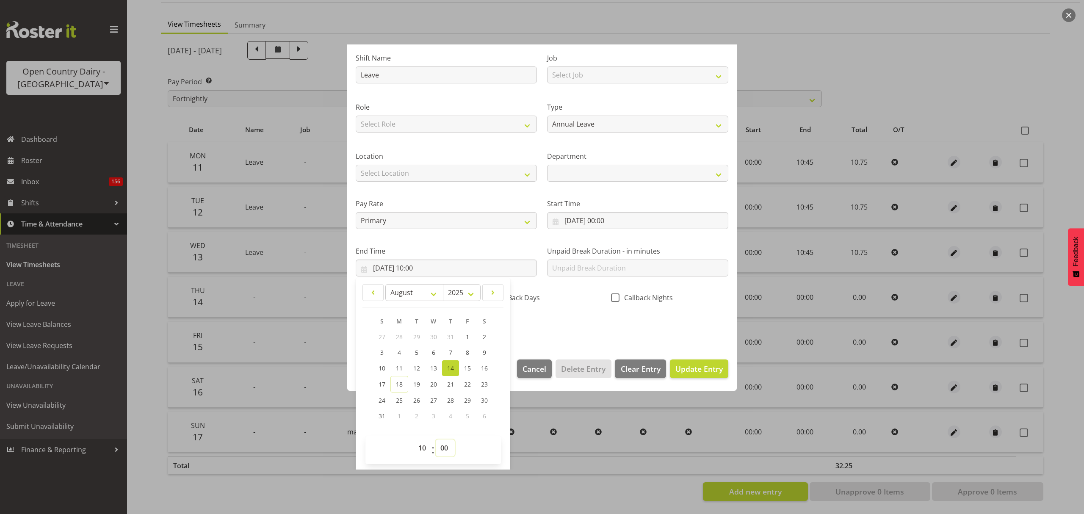
click at [440, 443] on select "00 01 02 03 04 05 06 07 08 09 10 11 12 13 14 15 16 17 18 19 20 21 22 23 24 25 2…" at bounding box center [445, 448] width 19 height 17
select select "45"
click at [436, 440] on select "00 01 02 03 04 05 06 07 08 09 10 11 12 13 14 15 16 17 18 19 20 21 22 23 24 25 2…" at bounding box center [445, 448] width 19 height 17
select select
type input "14/08/2025, 10:45"
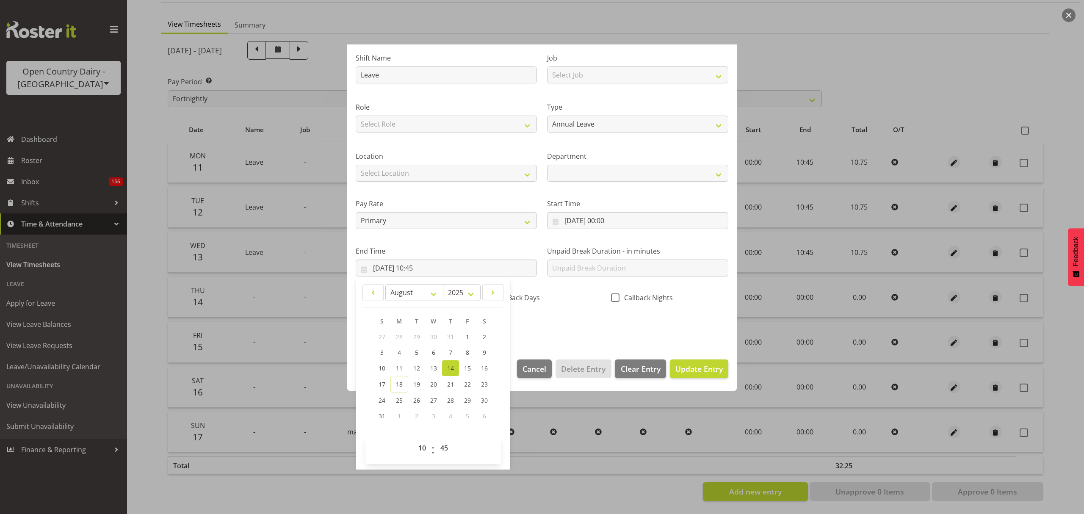
click at [572, 319] on div "Shift Name Leave Job Select Job Connecting /unconnecting Trailers Role Select R…" at bounding box center [542, 189] width 383 height 297
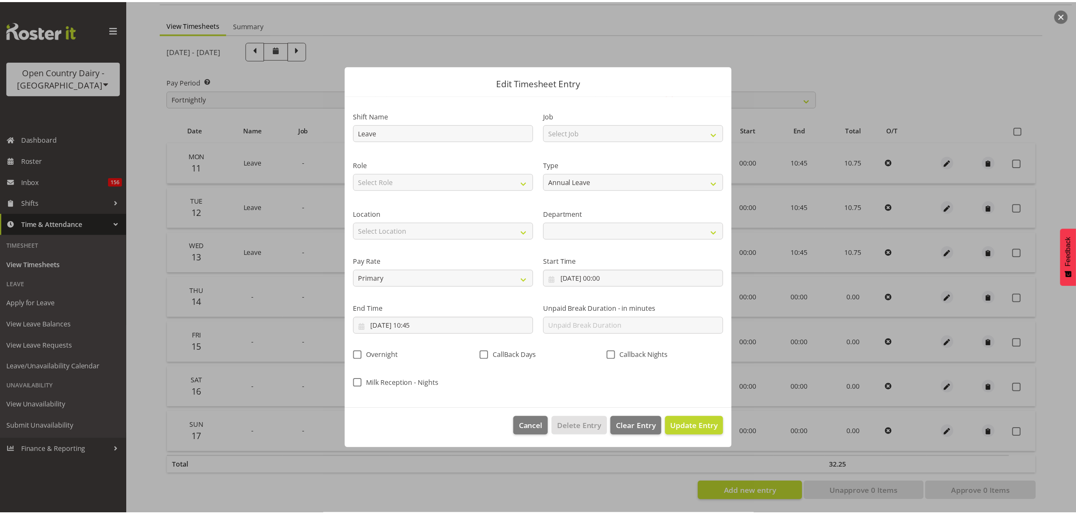
scroll to position [0, 0]
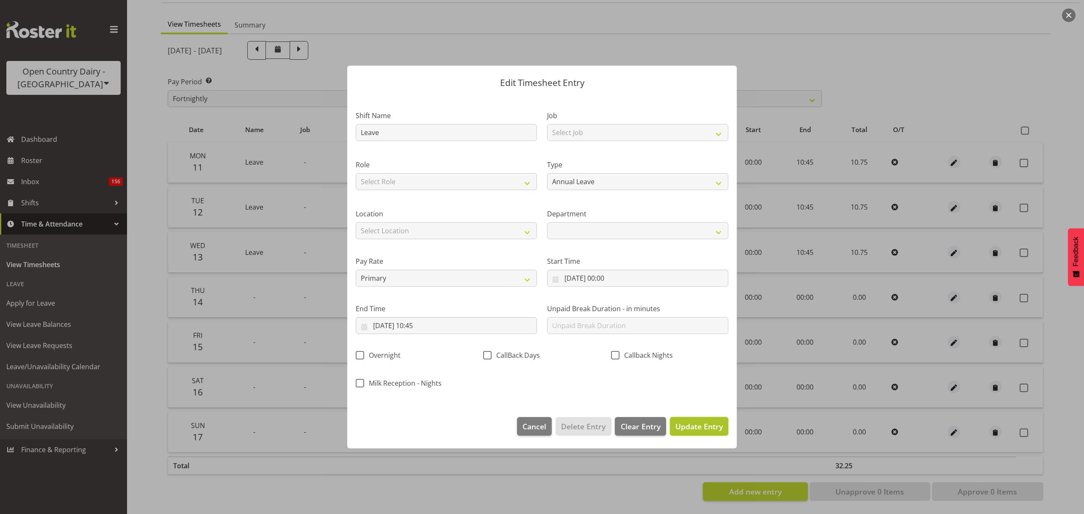
click at [697, 432] on button "Update Entry" at bounding box center [699, 426] width 58 height 19
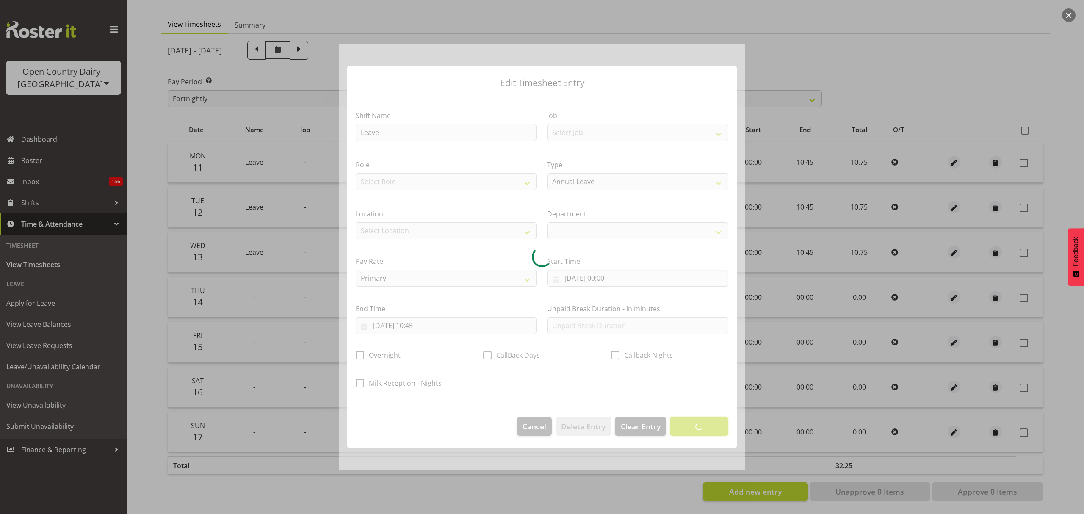
select select
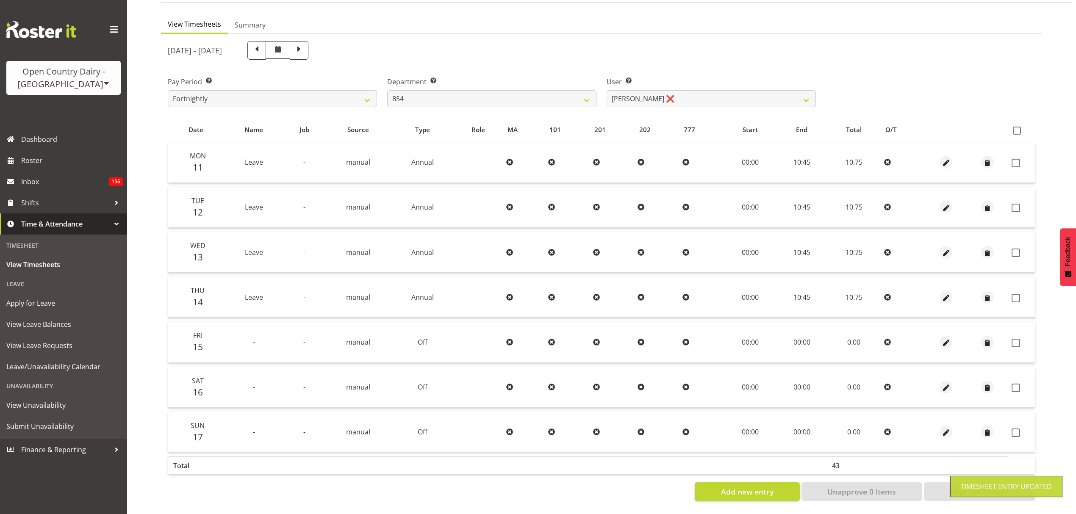
click at [1012, 122] on th at bounding box center [1021, 130] width 27 height 16
drag, startPoint x: 1015, startPoint y: 117, endPoint x: 1015, endPoint y: 123, distance: 5.5
click at [1014, 122] on th at bounding box center [1021, 130] width 27 height 16
click at [1015, 127] on span at bounding box center [1017, 131] width 8 height 8
click at [1015, 128] on input "checkbox" at bounding box center [1016, 131] width 6 height 6
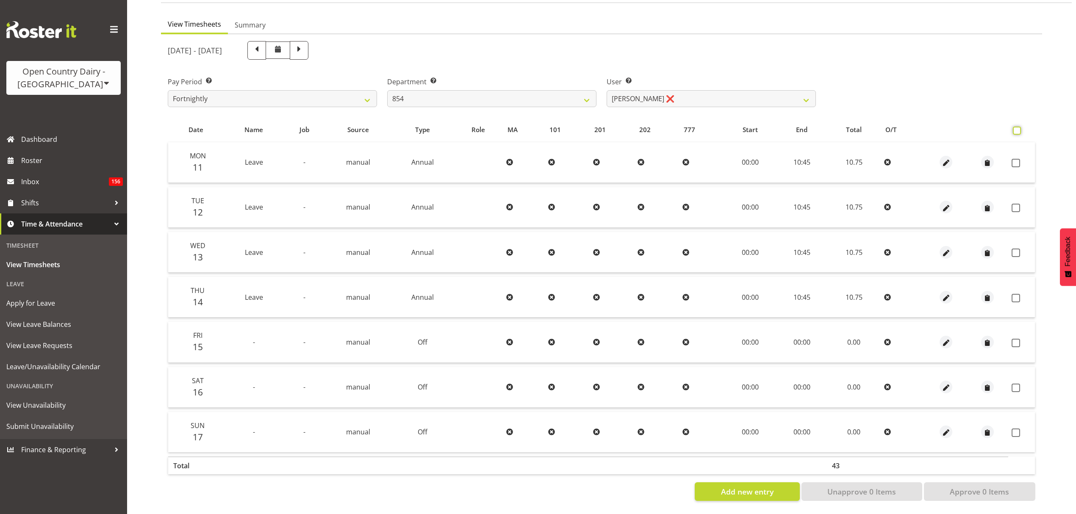
checkbox input "true"
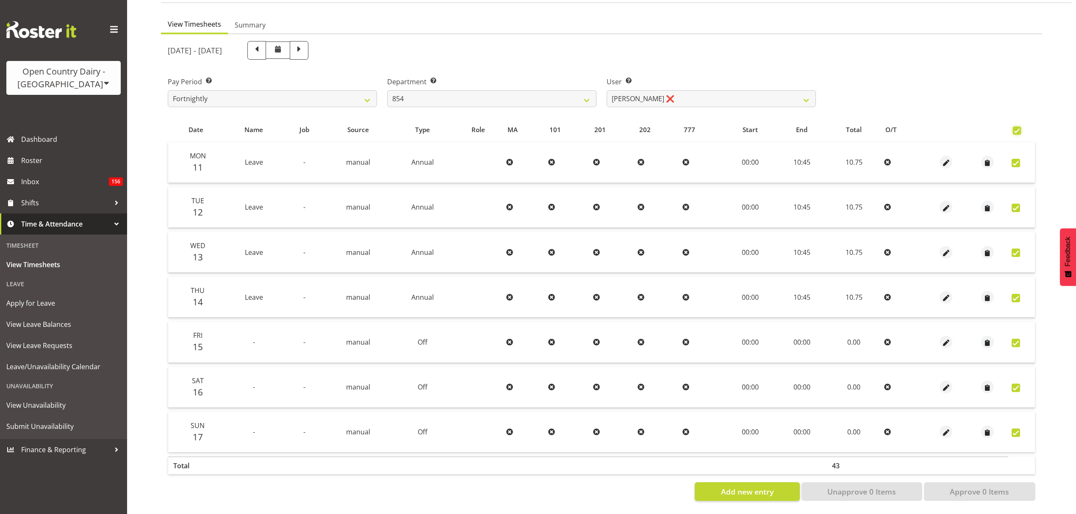
checkbox input "true"
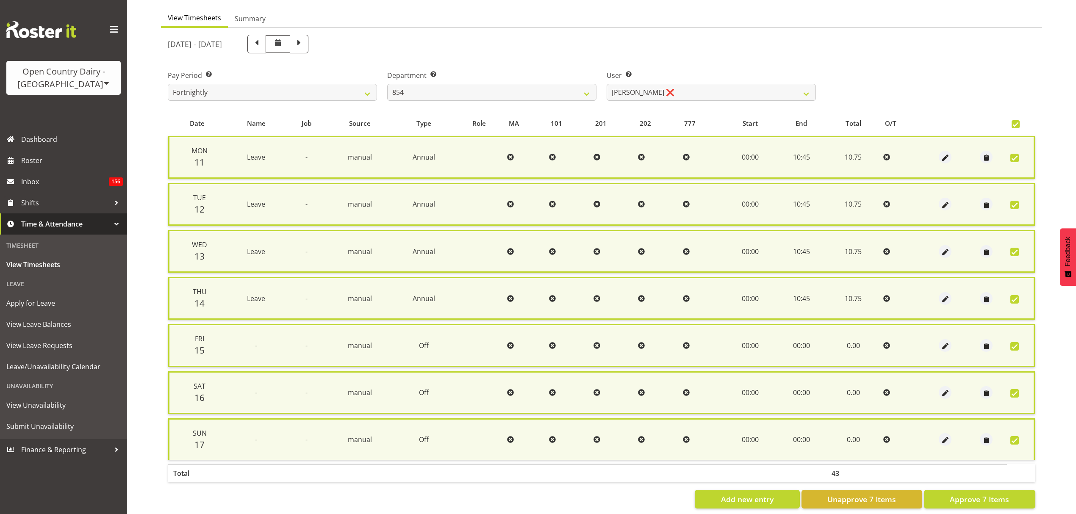
click at [991, 509] on section "August 11th - August 17th 2025 Pay Period Select which pay period you would lik…" at bounding box center [601, 272] width 881 height 488
click at [982, 507] on section "August 11th - August 17th 2025 Pay Period Select which pay period you would lik…" at bounding box center [601, 272] width 881 height 488
click at [985, 495] on span "Approve 7 Items" at bounding box center [979, 499] width 59 height 11
checkbox input "false"
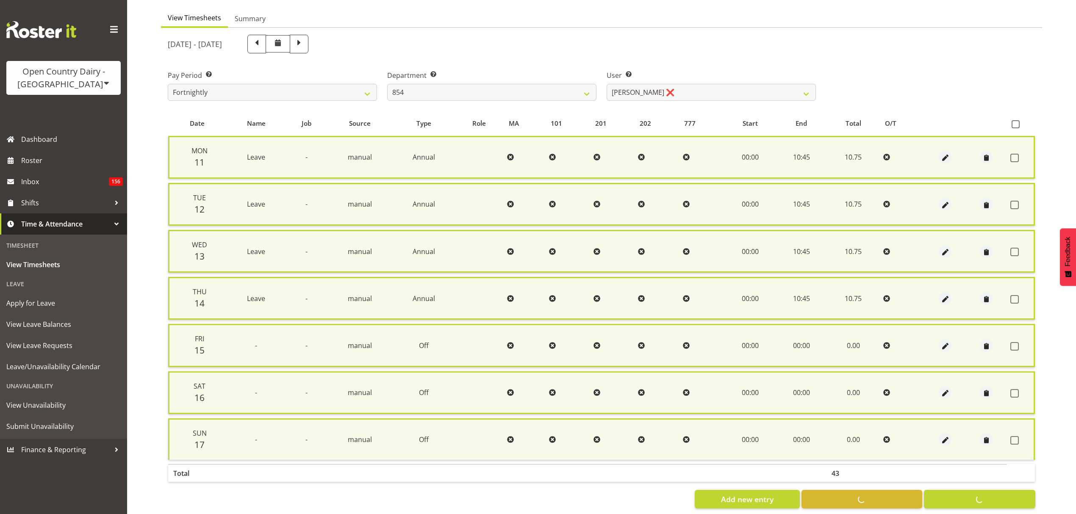
checkbox input "false"
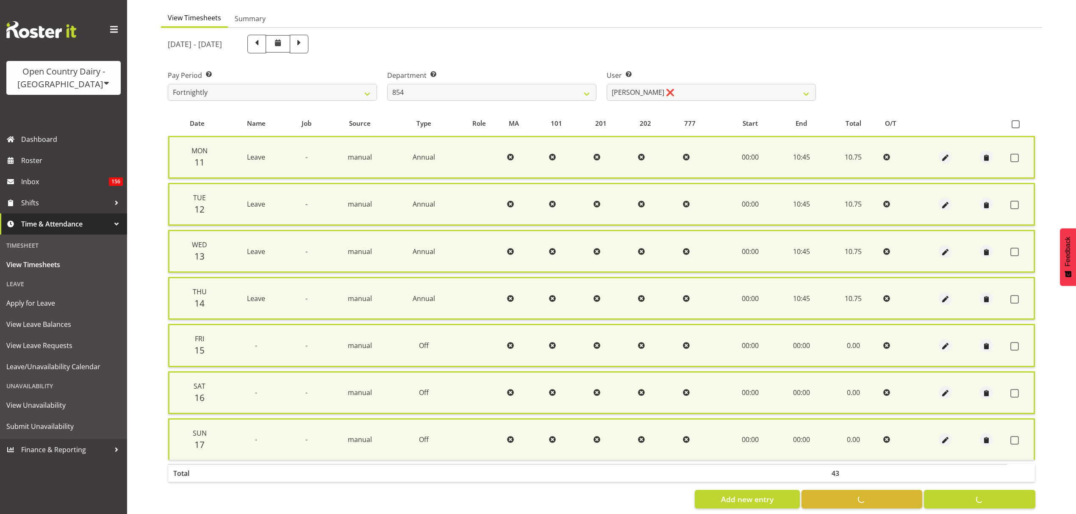
checkbox input "false"
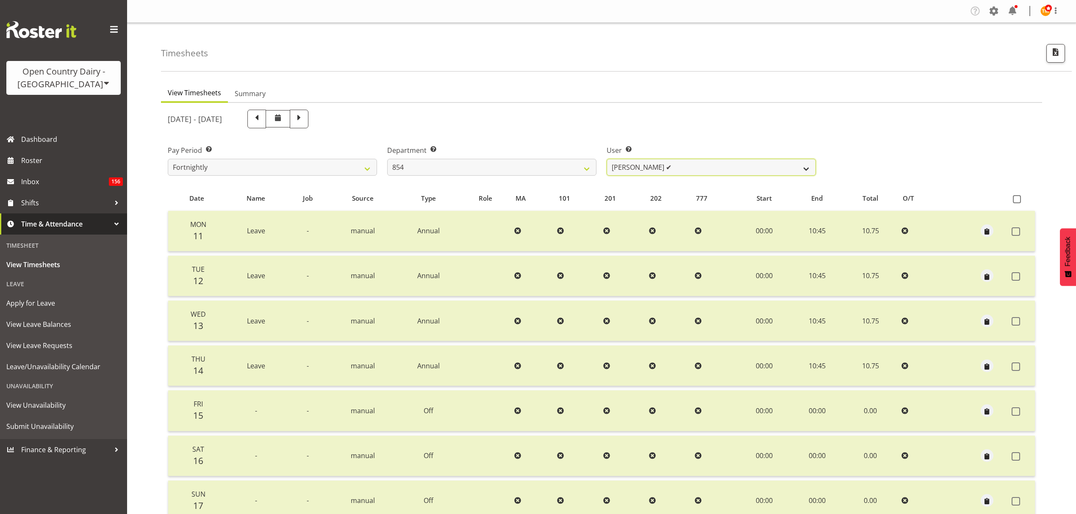
click at [621, 173] on select "Carl Johnstone ✔ John Rook ✔ Karl Nicol ✔ Raymond George ✔" at bounding box center [711, 167] width 209 height 17
select select "10940"
click at [607, 159] on select "Carl Johnstone ✔ John Rook ✔ Karl Nicol ✔ Raymond George ✔" at bounding box center [711, 167] width 209 height 17
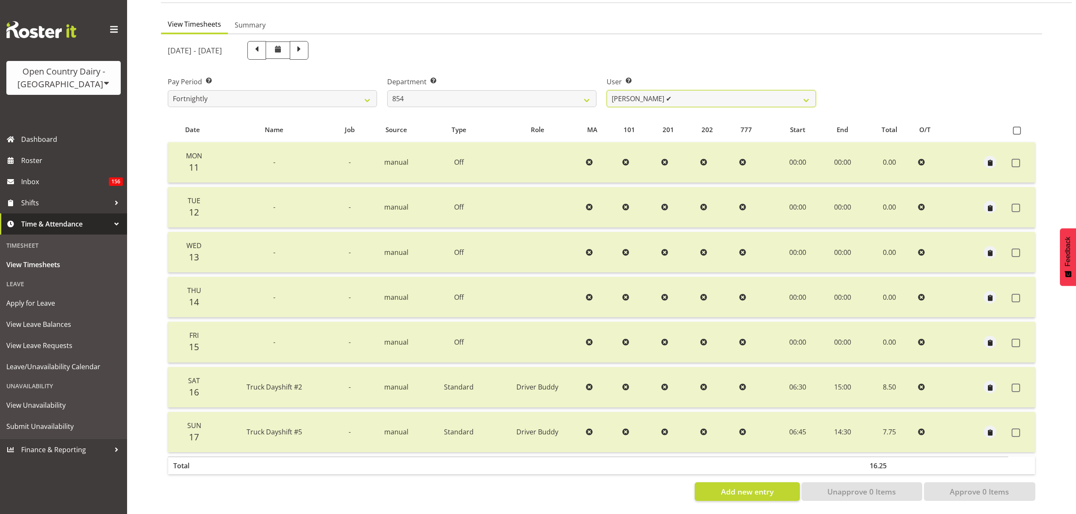
scroll to position [75, 0]
click at [266, 49] on span at bounding box center [256, 50] width 19 height 19
select select
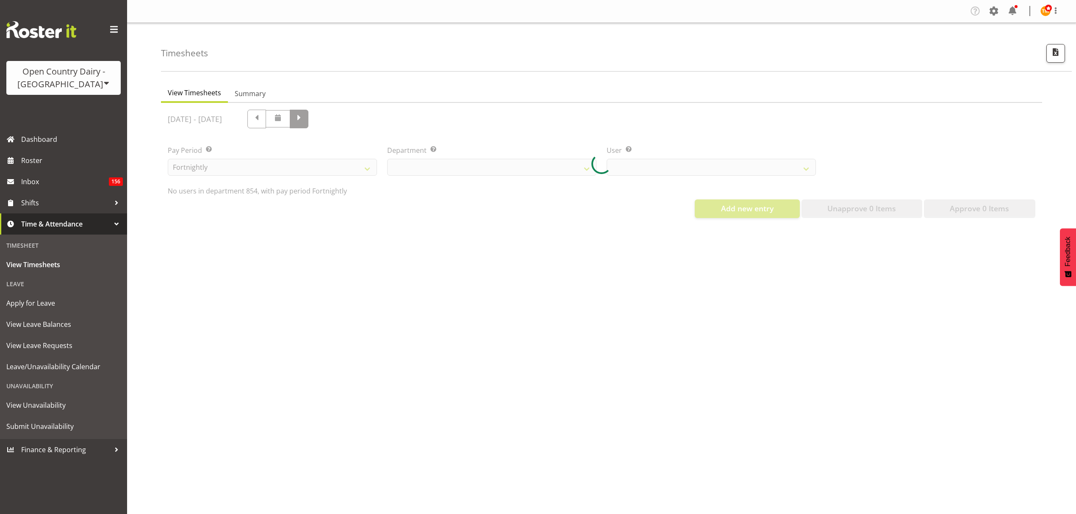
scroll to position [0, 0]
select select "755"
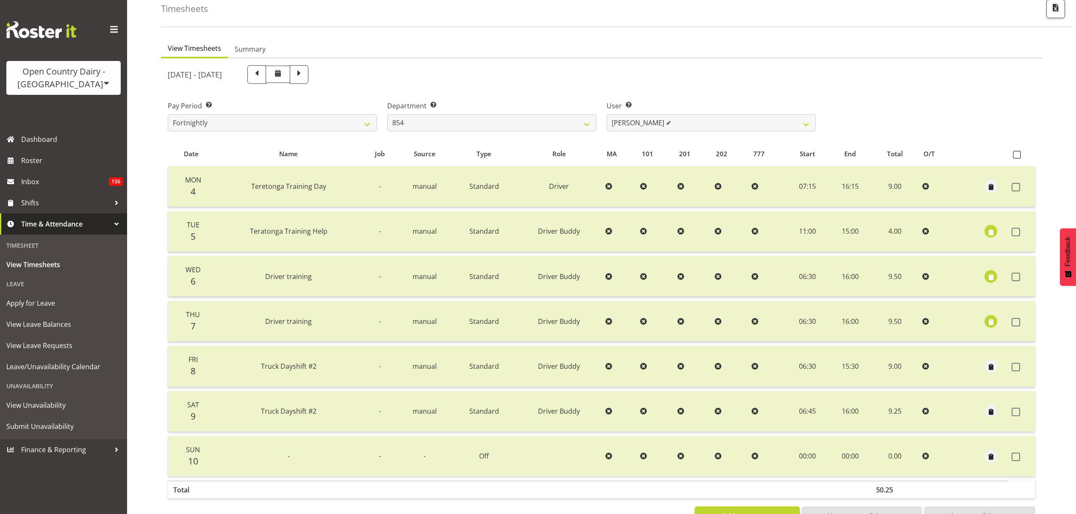
scroll to position [75, 0]
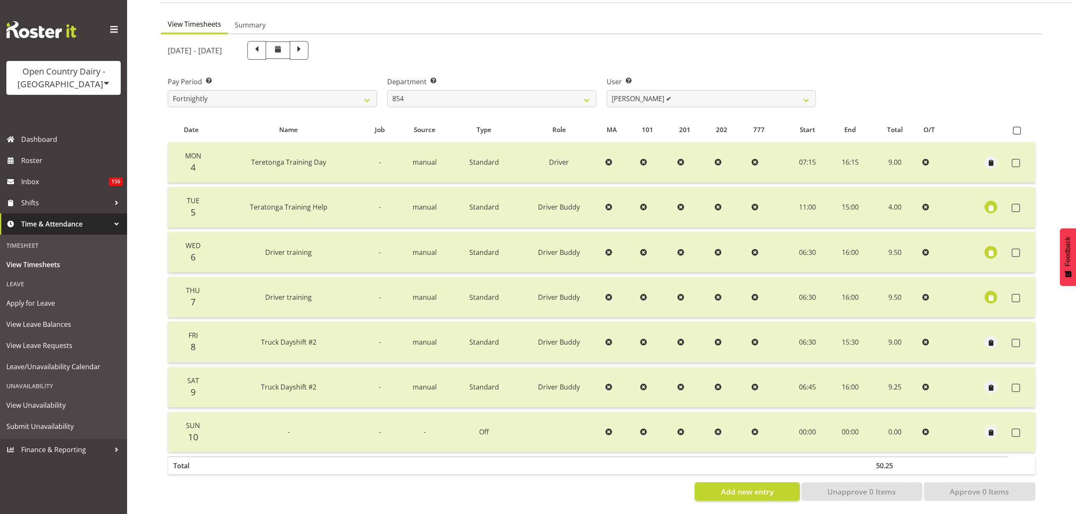
drag, startPoint x: 677, startPoint y: 70, endPoint x: 677, endPoint y: 76, distance: 5.9
click at [677, 77] on label "User Select user. Note: This is filtered down by the previous two drop-down ite…" at bounding box center [711, 82] width 209 height 10
click at [1015, 384] on span at bounding box center [1016, 388] width 8 height 8
checkbox input "true"
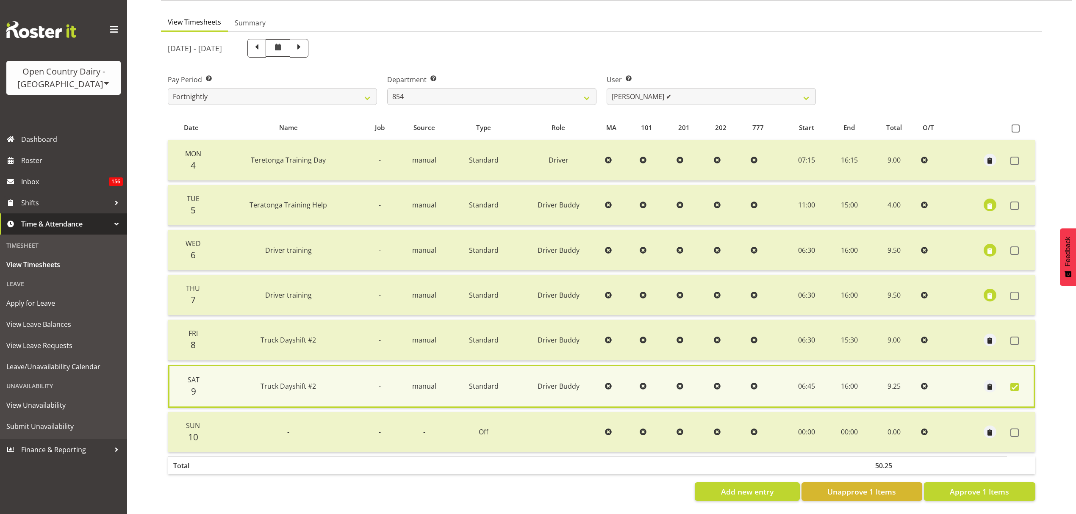
click at [1016, 341] on td at bounding box center [1021, 340] width 28 height 41
click at [1014, 337] on span at bounding box center [1014, 341] width 8 height 8
checkbox input "true"
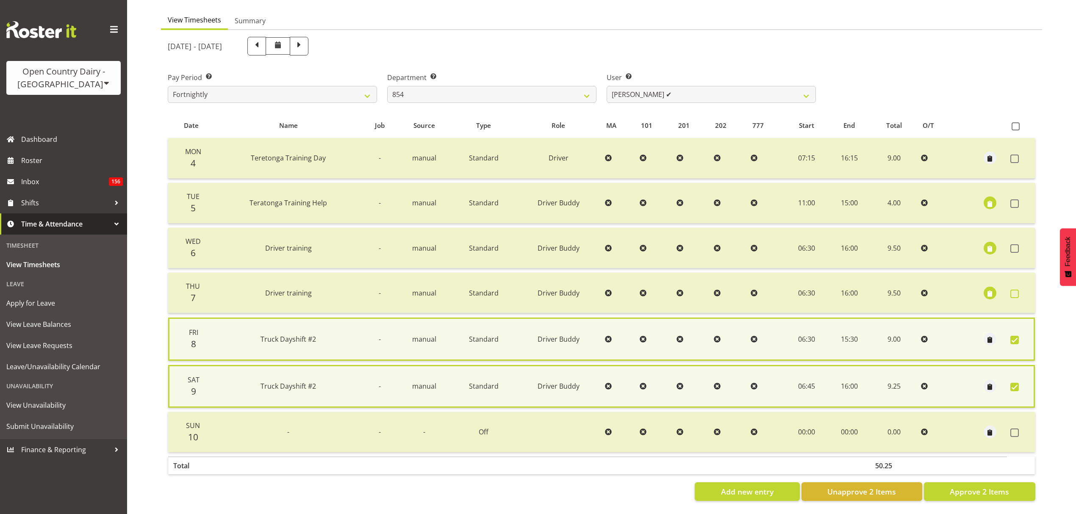
click at [1015, 282] on td at bounding box center [1021, 293] width 28 height 41
click at [1015, 292] on span at bounding box center [1014, 294] width 8 height 8
checkbox input "true"
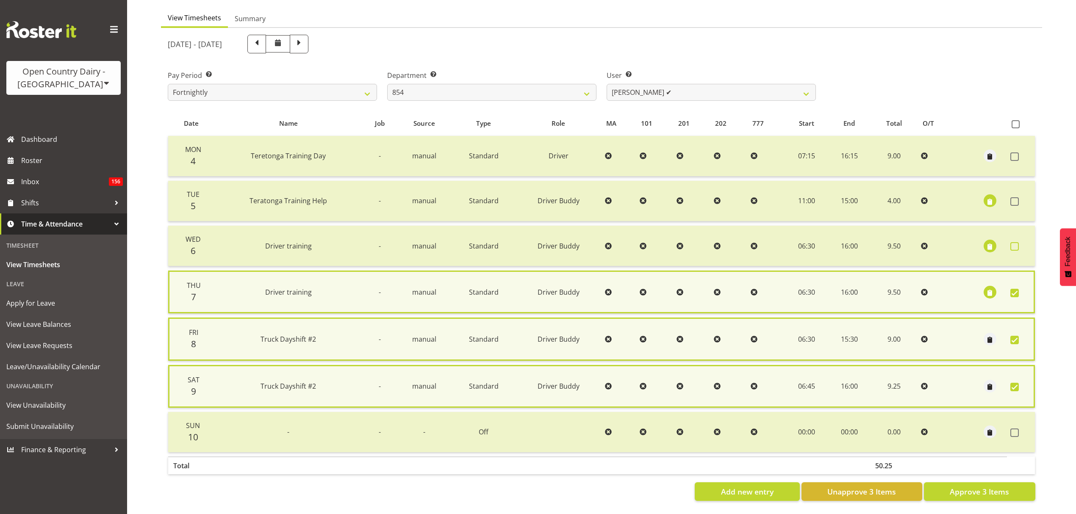
click at [1012, 242] on span at bounding box center [1014, 246] width 8 height 8
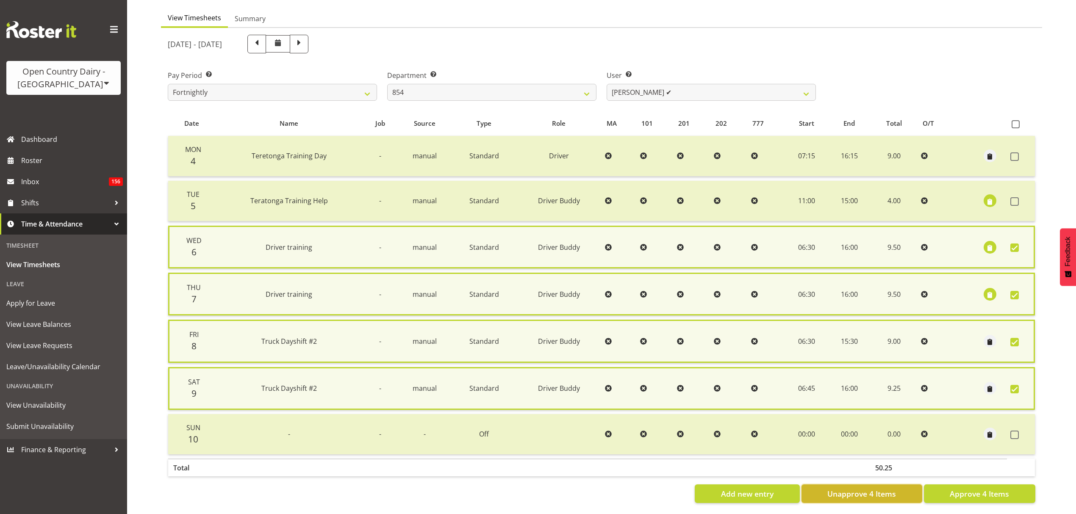
click at [898, 485] on button "Unapprove 4 Items" at bounding box center [861, 494] width 121 height 19
checkbox input "false"
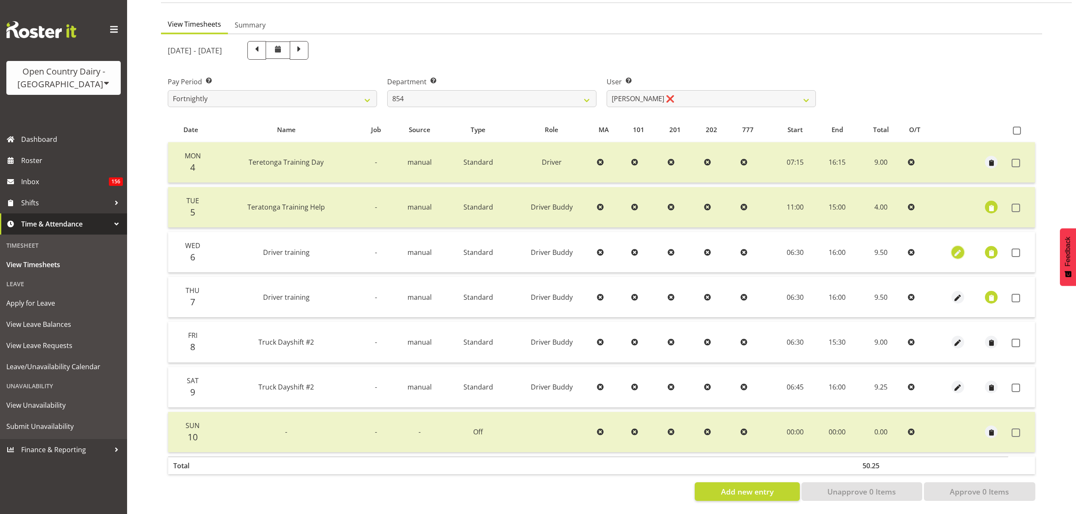
click at [953, 248] on span "button" at bounding box center [958, 253] width 10 height 10
select select "1437"
select select "Standard"
select select "806"
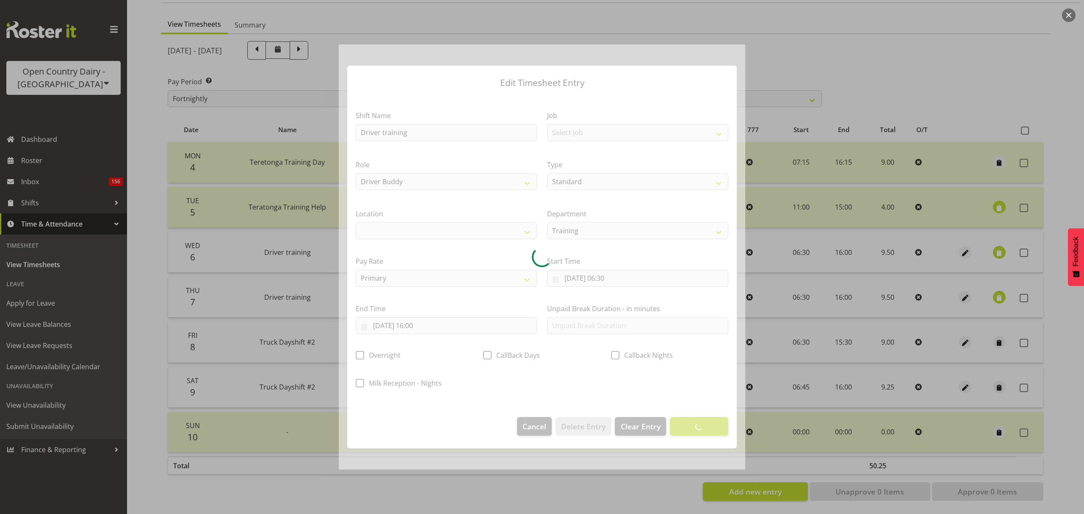
select select
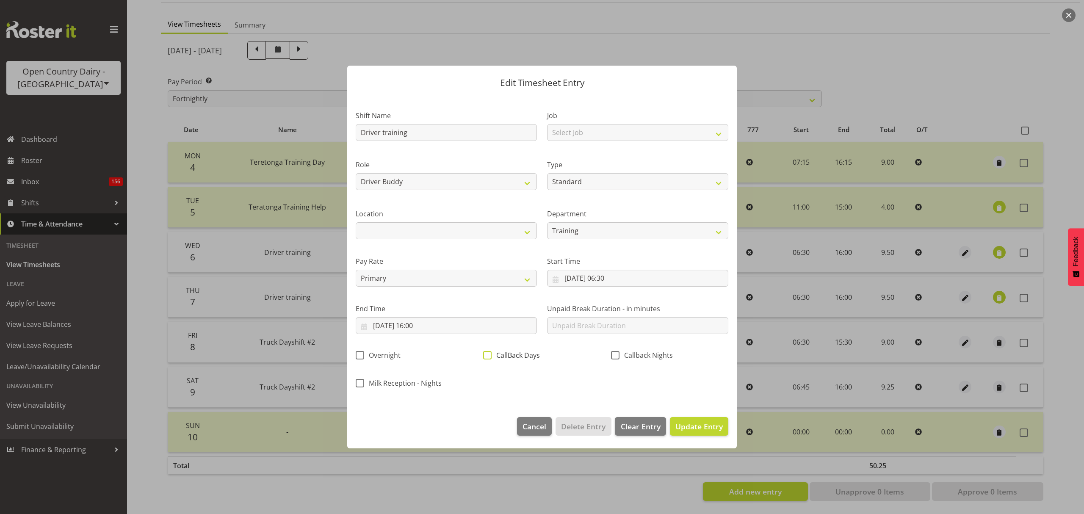
click at [524, 357] on span "CallBack Days" at bounding box center [516, 355] width 48 height 8
click at [489, 357] on input "CallBack Days" at bounding box center [486, 356] width 6 height 6
checkbox input "true"
click at [700, 427] on span "Update Entry" at bounding box center [699, 426] width 47 height 10
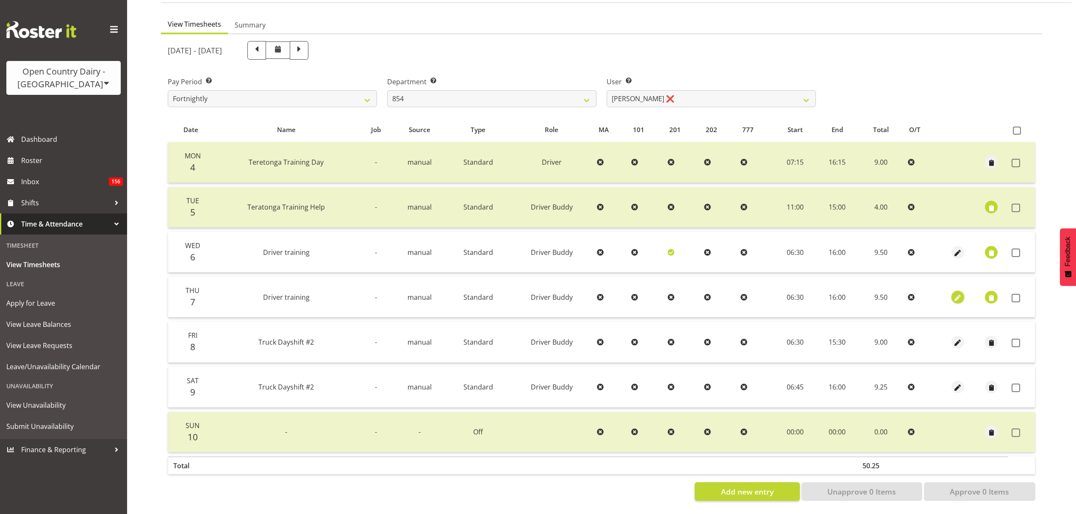
click at [960, 293] on span "button" at bounding box center [958, 298] width 10 height 10
select select "1437"
select select "Standard"
select select "806"
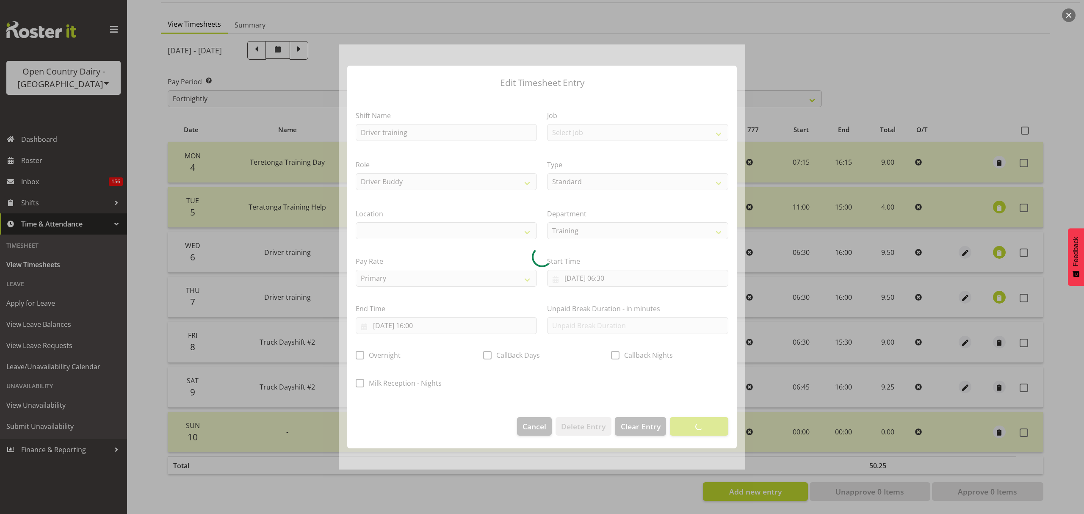
select select
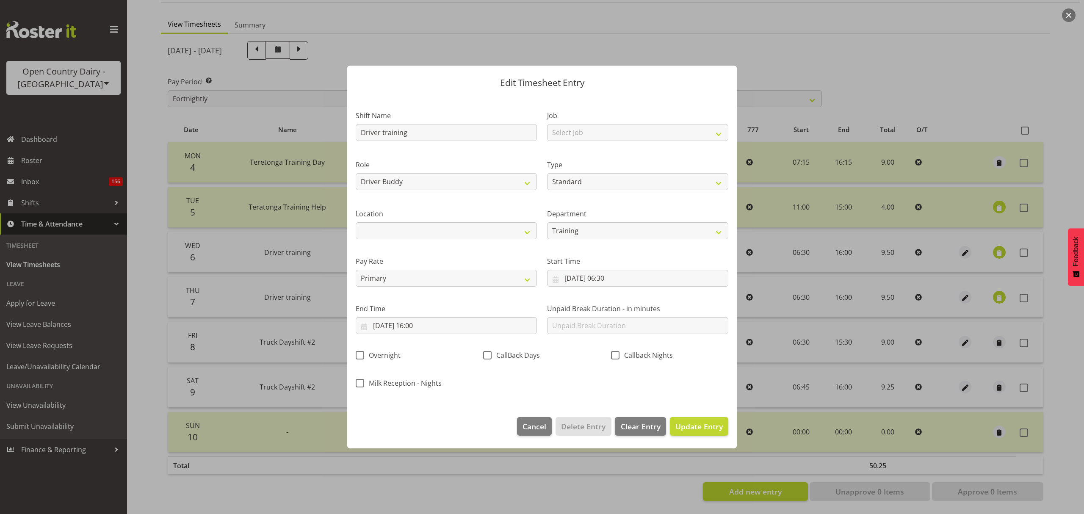
click at [526, 362] on div "CallBack Days" at bounding box center [541, 356] width 117 height 11
click at [526, 358] on span "CallBack Days" at bounding box center [516, 355] width 48 height 8
click at [489, 358] on input "CallBack Days" at bounding box center [486, 356] width 6 height 6
checkbox input "true"
click at [724, 432] on button "Update Entry" at bounding box center [699, 426] width 58 height 19
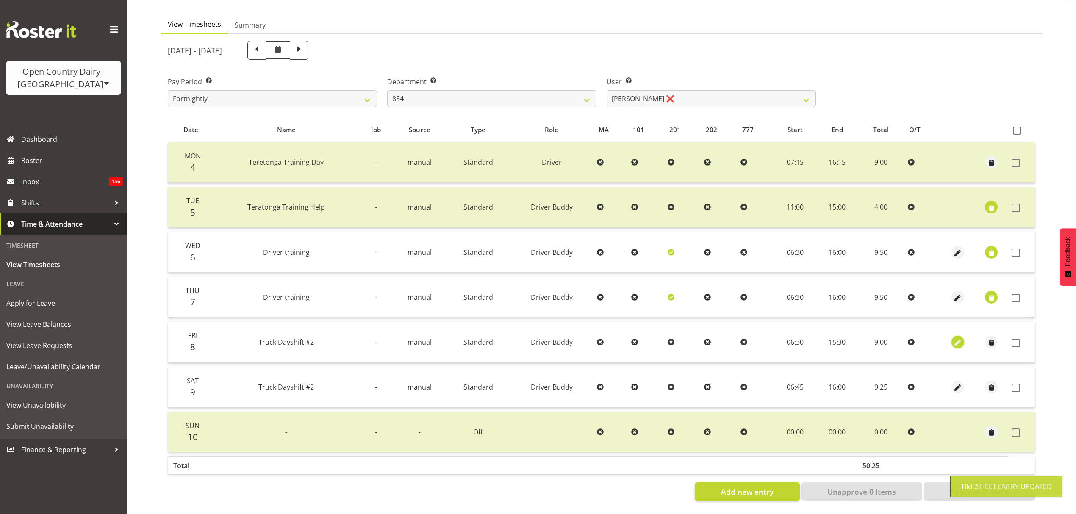
click at [957, 338] on span "button" at bounding box center [958, 343] width 10 height 10
select select "1437"
select select "Standard"
select select "806"
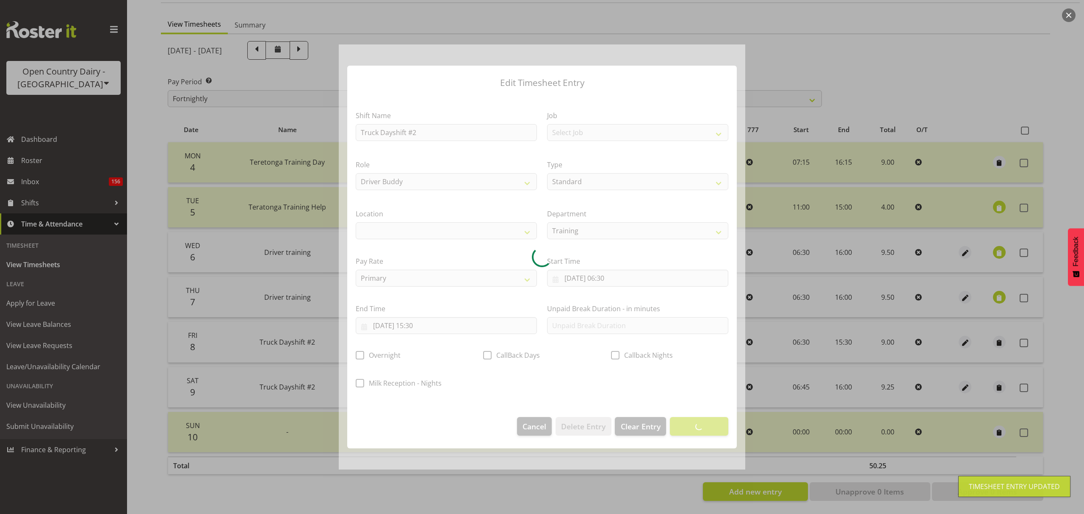
select select
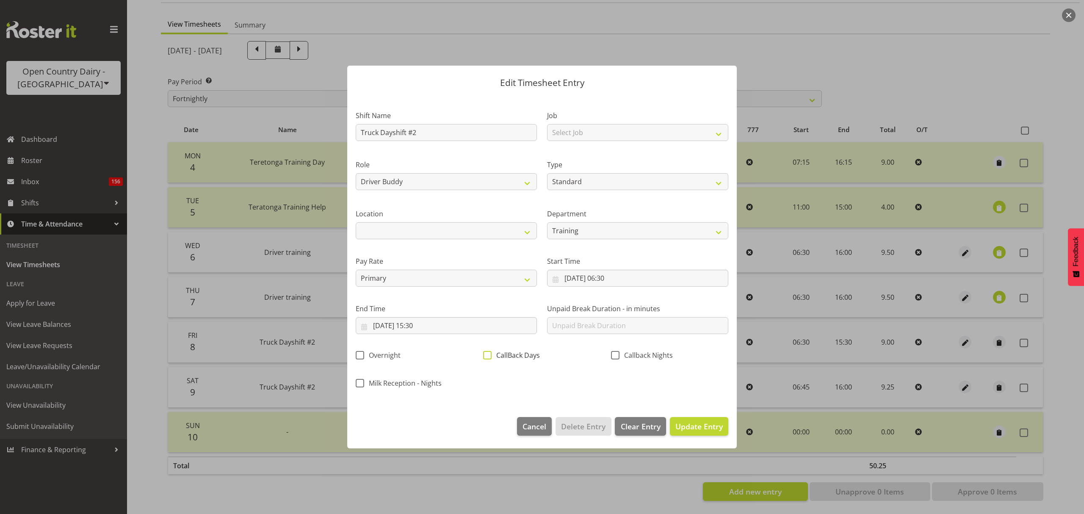
click at [526, 357] on span "CallBack Days" at bounding box center [516, 355] width 48 height 8
click at [489, 357] on input "CallBack Days" at bounding box center [486, 356] width 6 height 6
checkbox input "true"
click at [699, 419] on button "Update Entry" at bounding box center [699, 426] width 58 height 19
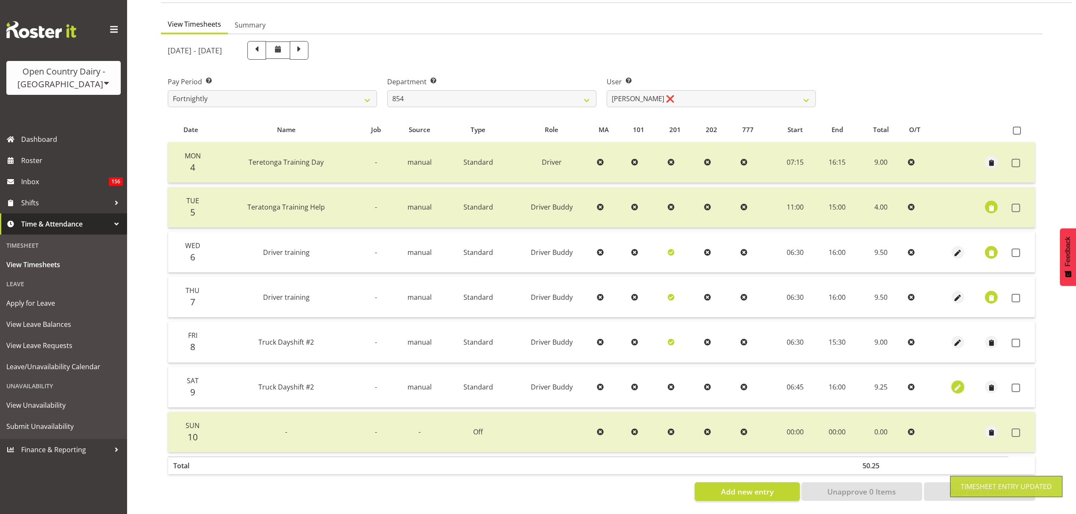
click at [958, 383] on span "button" at bounding box center [958, 388] width 10 height 10
select select "1437"
select select "Standard"
select select "806"
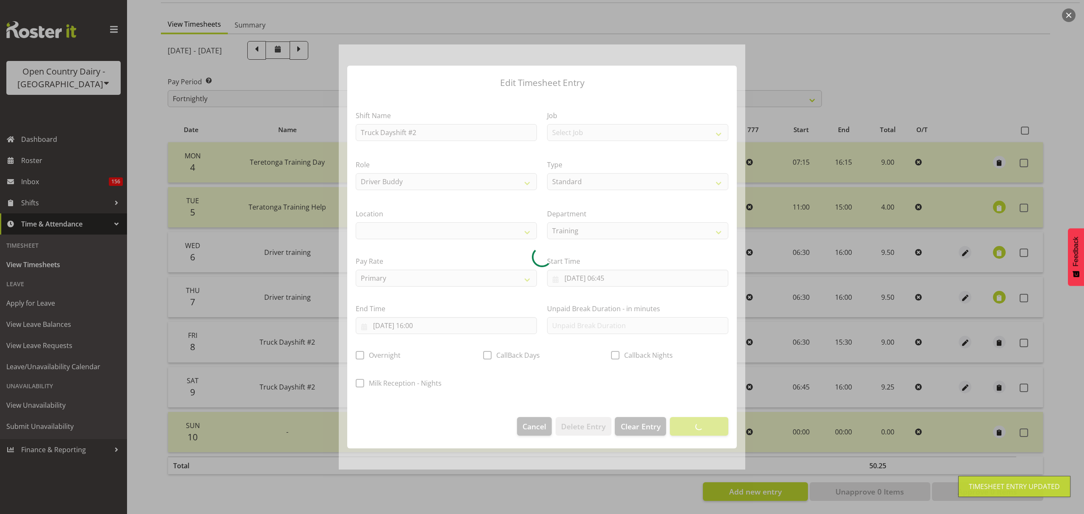
select select
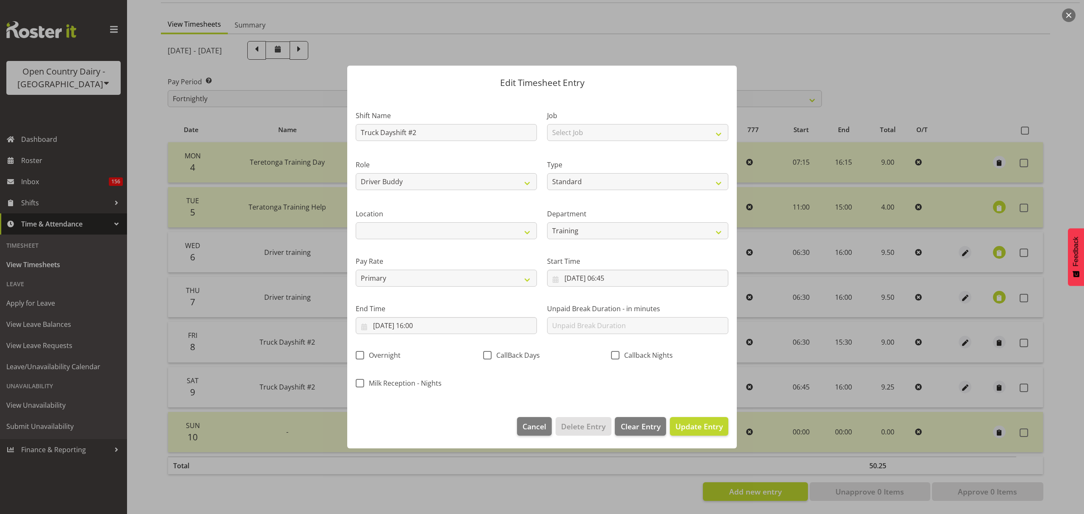
click at [528, 356] on span "CallBack Days" at bounding box center [516, 355] width 48 height 8
click at [489, 356] on input "CallBack Days" at bounding box center [486, 356] width 6 height 6
checkbox input "true"
click at [687, 429] on span "Update Entry" at bounding box center [699, 426] width 47 height 10
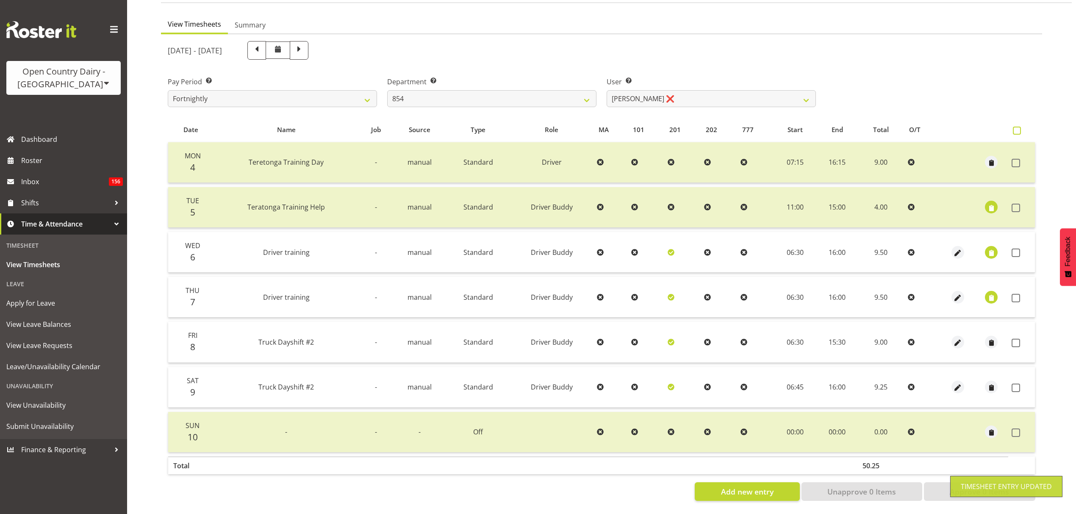
click at [1017, 127] on span at bounding box center [1017, 131] width 8 height 8
click at [1017, 128] on input "checkbox" at bounding box center [1016, 131] width 6 height 6
checkbox input "true"
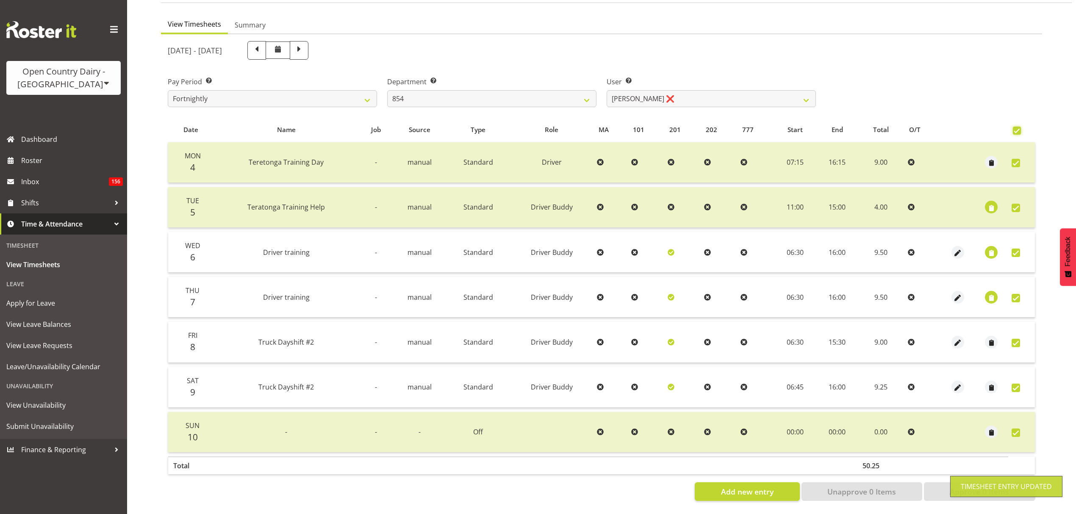
checkbox input "true"
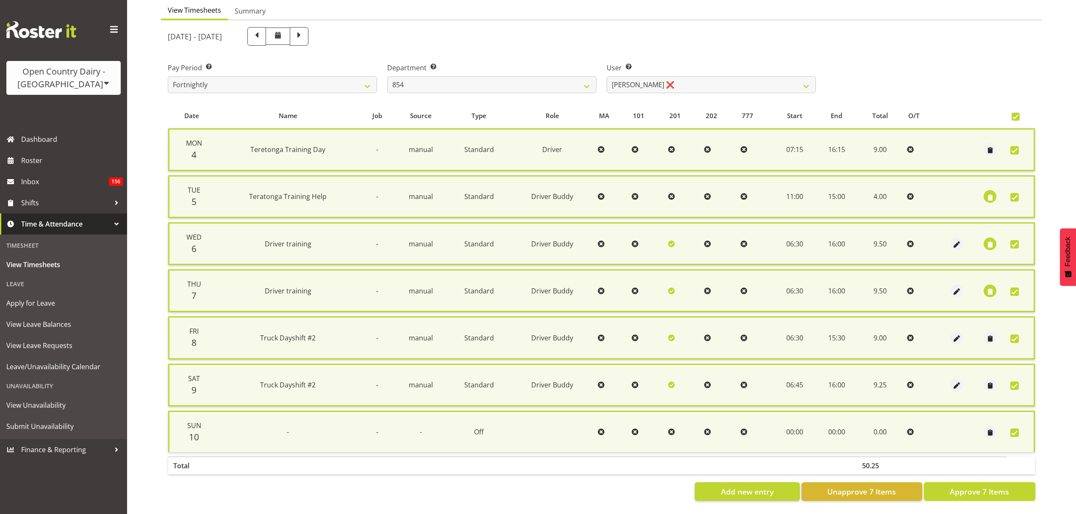
click at [981, 482] on button "Approve 7 Items" at bounding box center [979, 491] width 111 height 19
checkbox input "false"
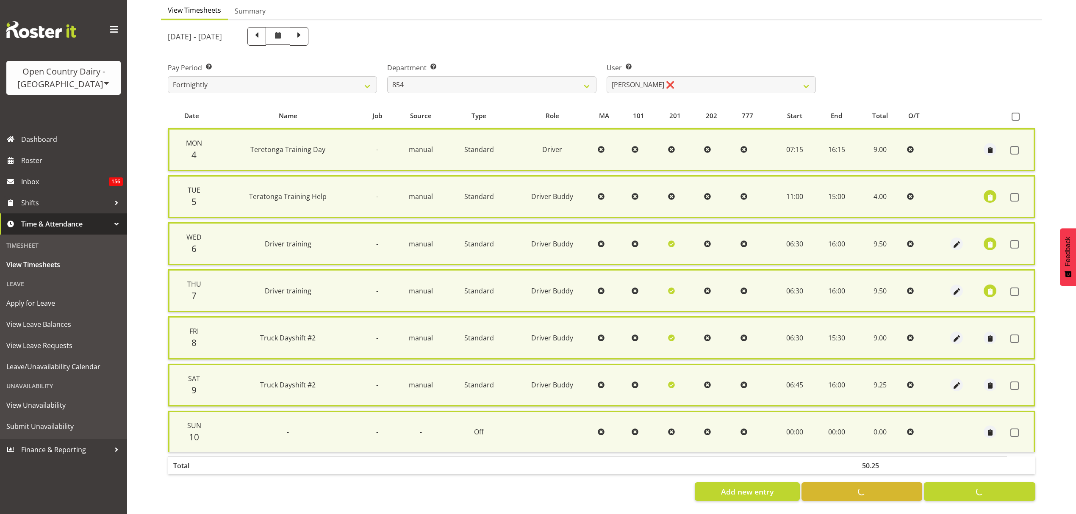
checkbox input "false"
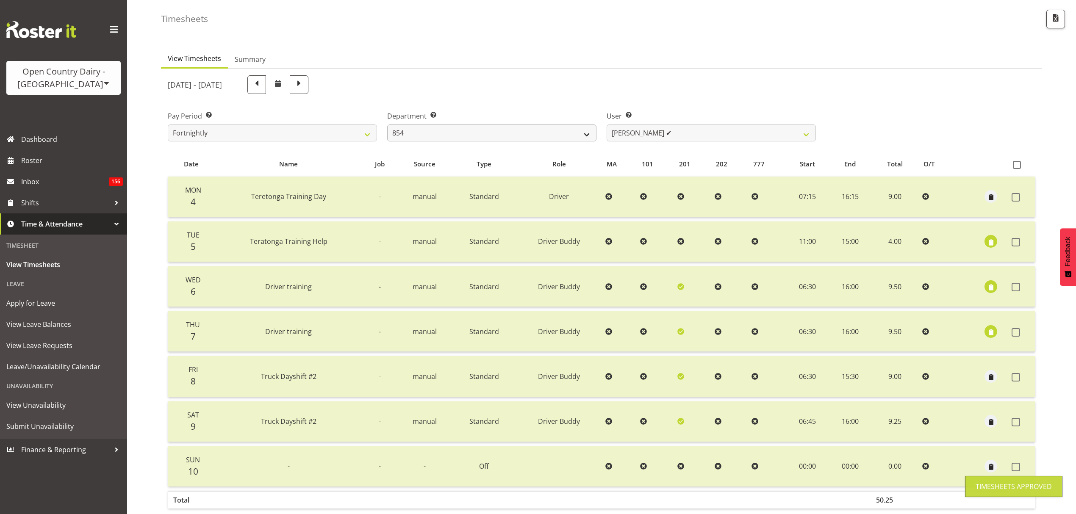
scroll to position [0, 0]
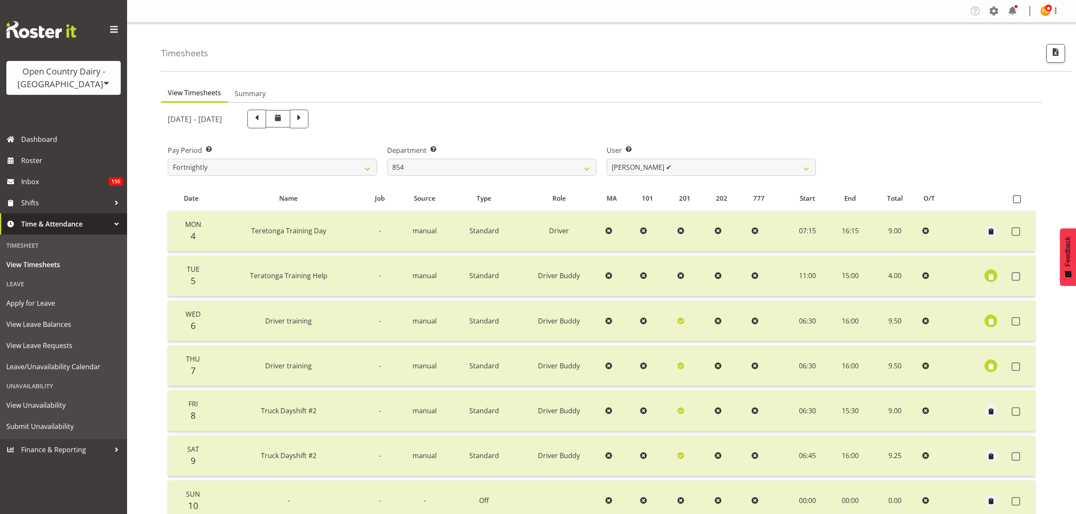
click at [549, 106] on div "August 4th - August 10th 2025" at bounding box center [492, 119] width 658 height 29
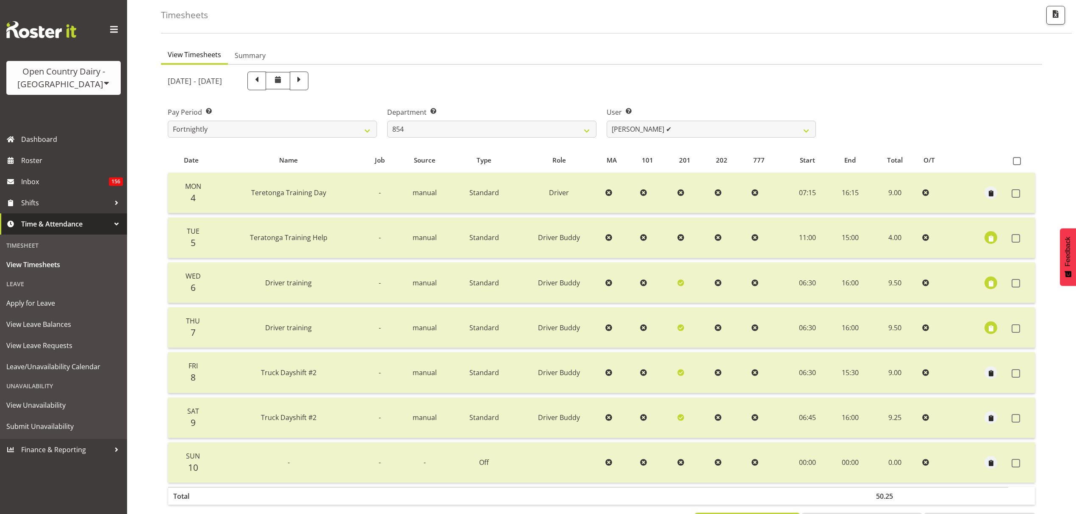
scroll to position [75, 0]
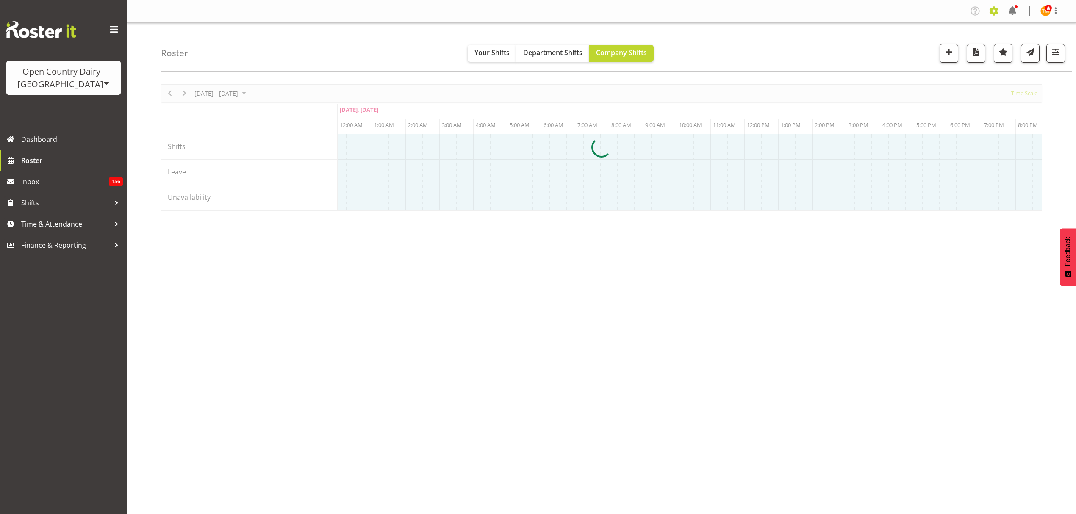
click at [993, 14] on span at bounding box center [994, 11] width 14 height 14
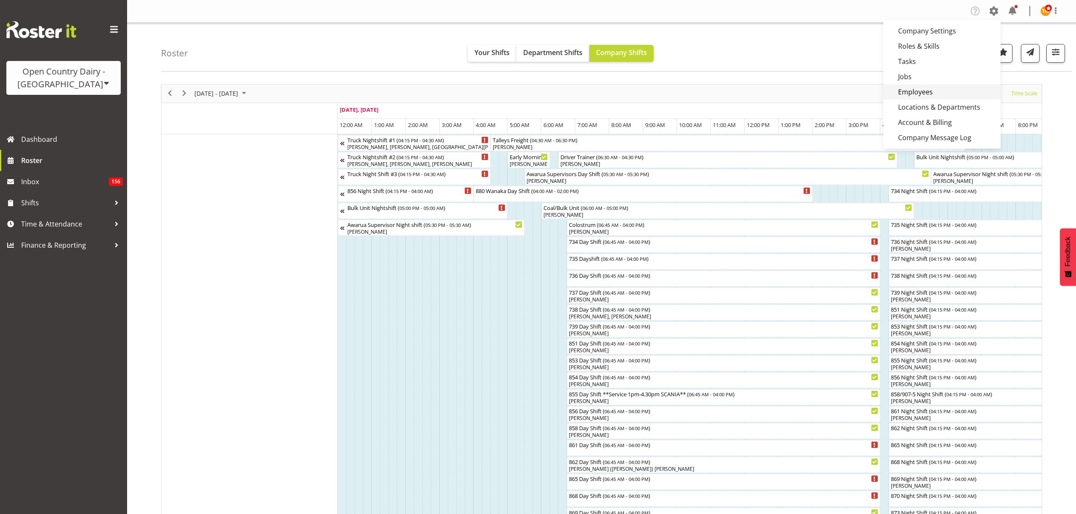
click at [927, 87] on link "Employees" at bounding box center [941, 91] width 117 height 15
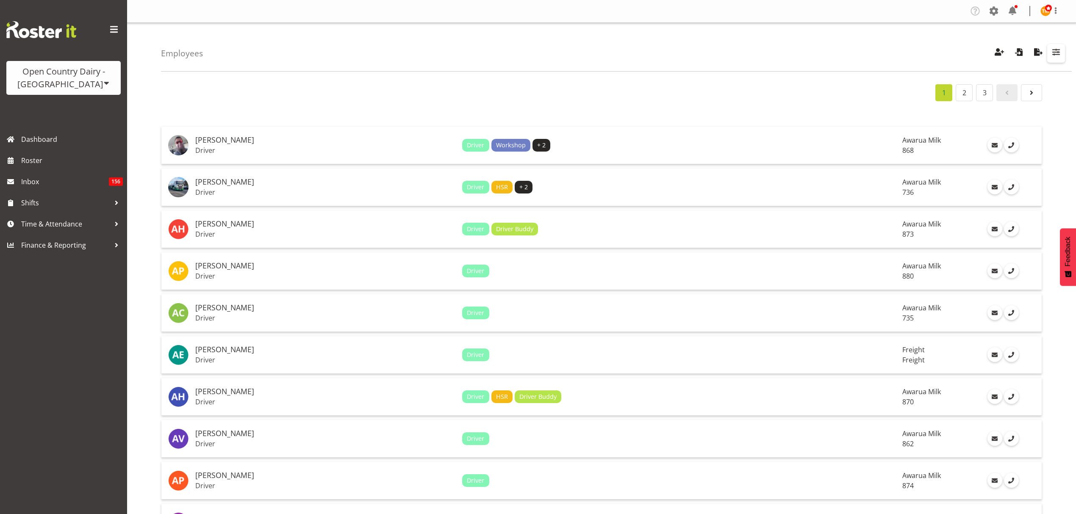
click at [1056, 45] on button "button" at bounding box center [1056, 53] width 18 height 19
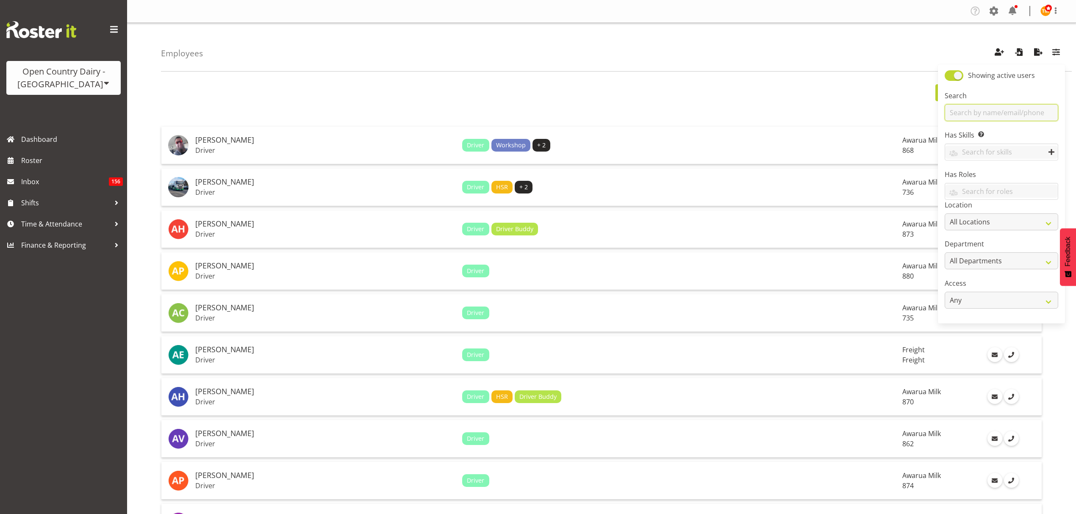
click at [1009, 113] on input "text" at bounding box center [1002, 112] width 114 height 17
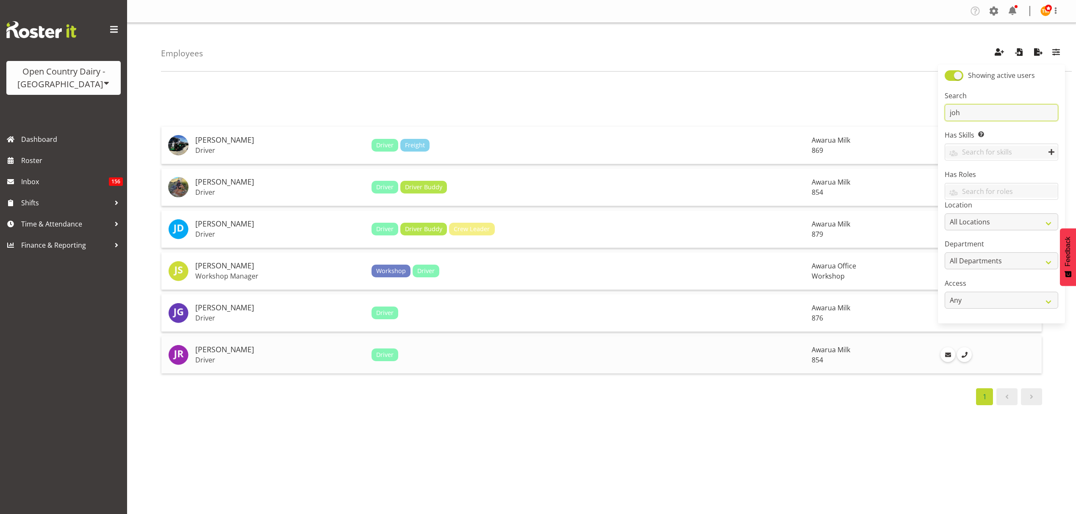
type input "joh"
click at [268, 363] on td "[PERSON_NAME] Driver" at bounding box center [280, 354] width 176 height 37
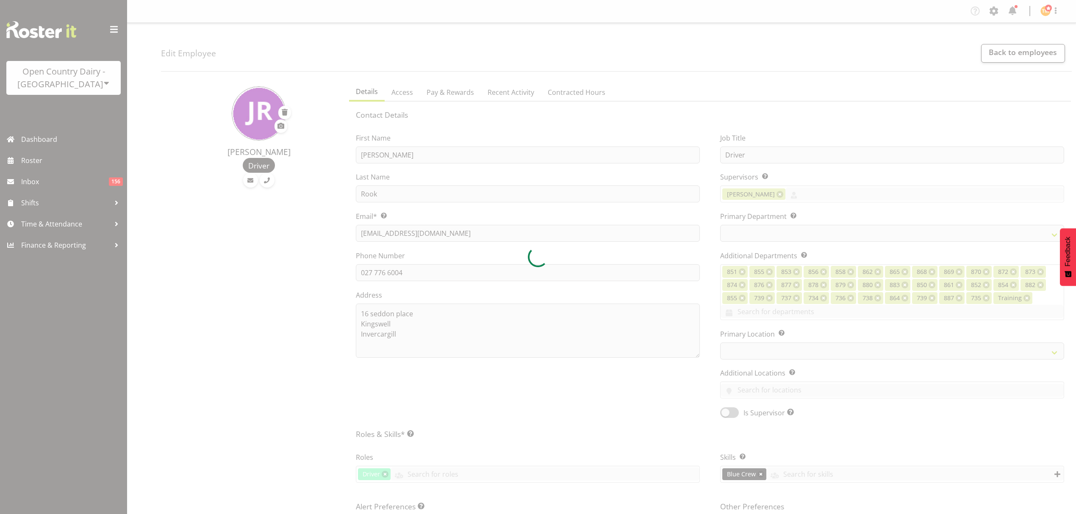
select select "TimelineWeek"
select select "755"
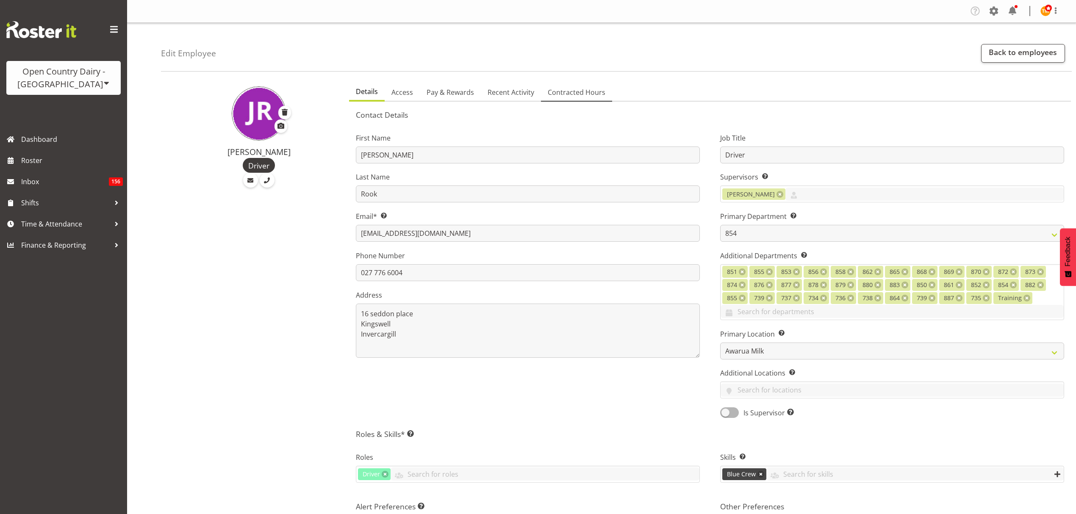
click at [593, 87] on span "Contracted Hours" at bounding box center [577, 92] width 58 height 10
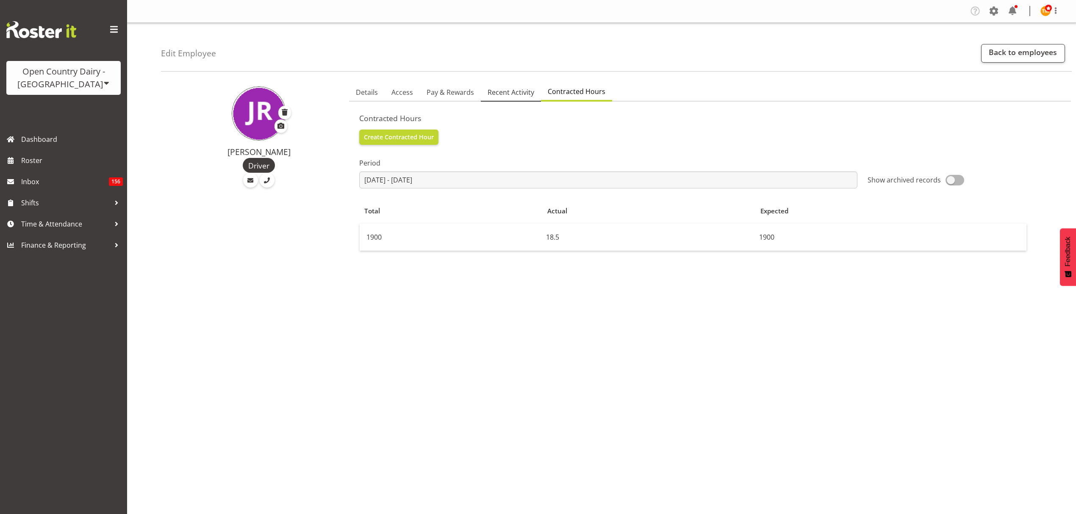
click at [517, 94] on span "Recent Activity" at bounding box center [511, 92] width 47 height 10
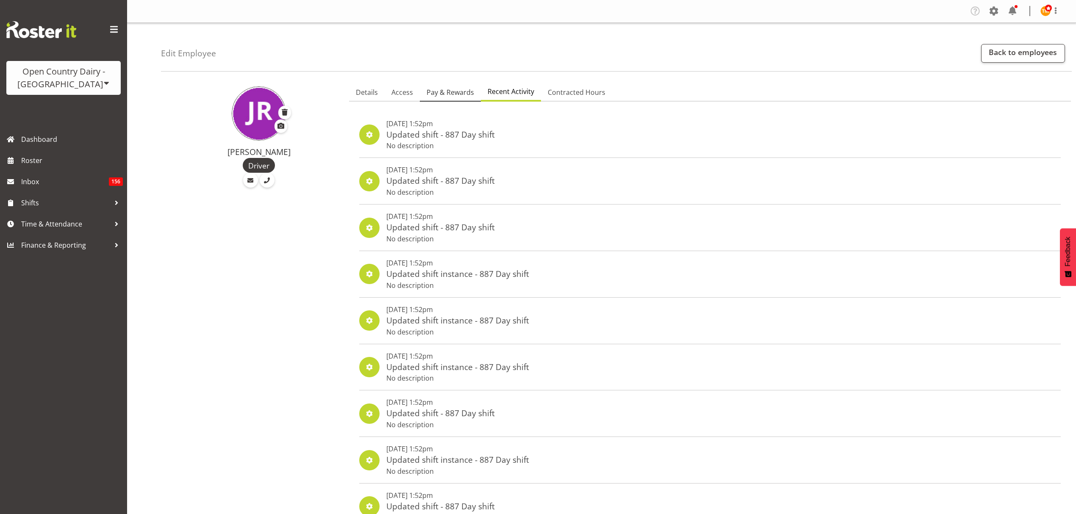
click at [449, 95] on span "Pay & Rewards" at bounding box center [450, 92] width 47 height 10
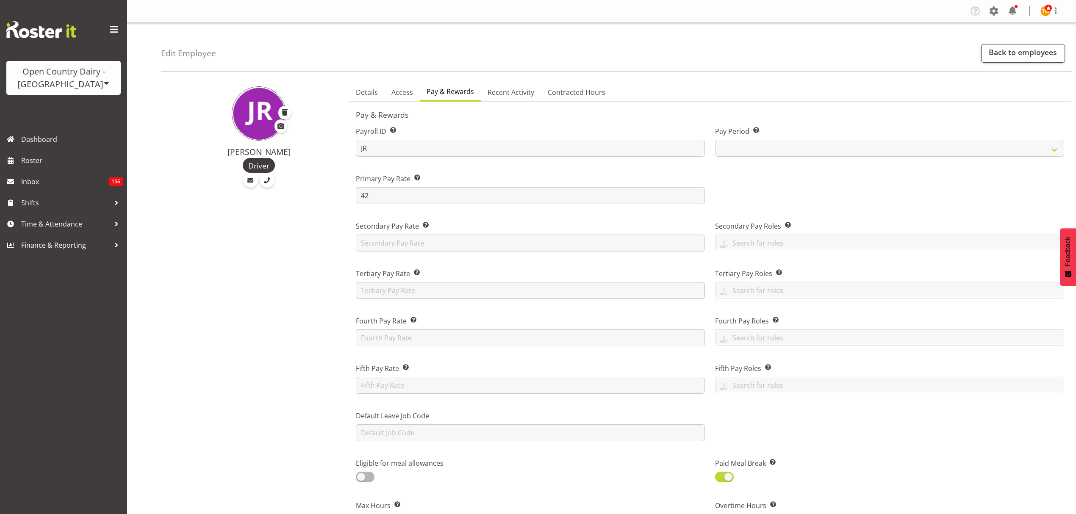
scroll to position [226, 0]
